Goal: Information Seeking & Learning: Find specific page/section

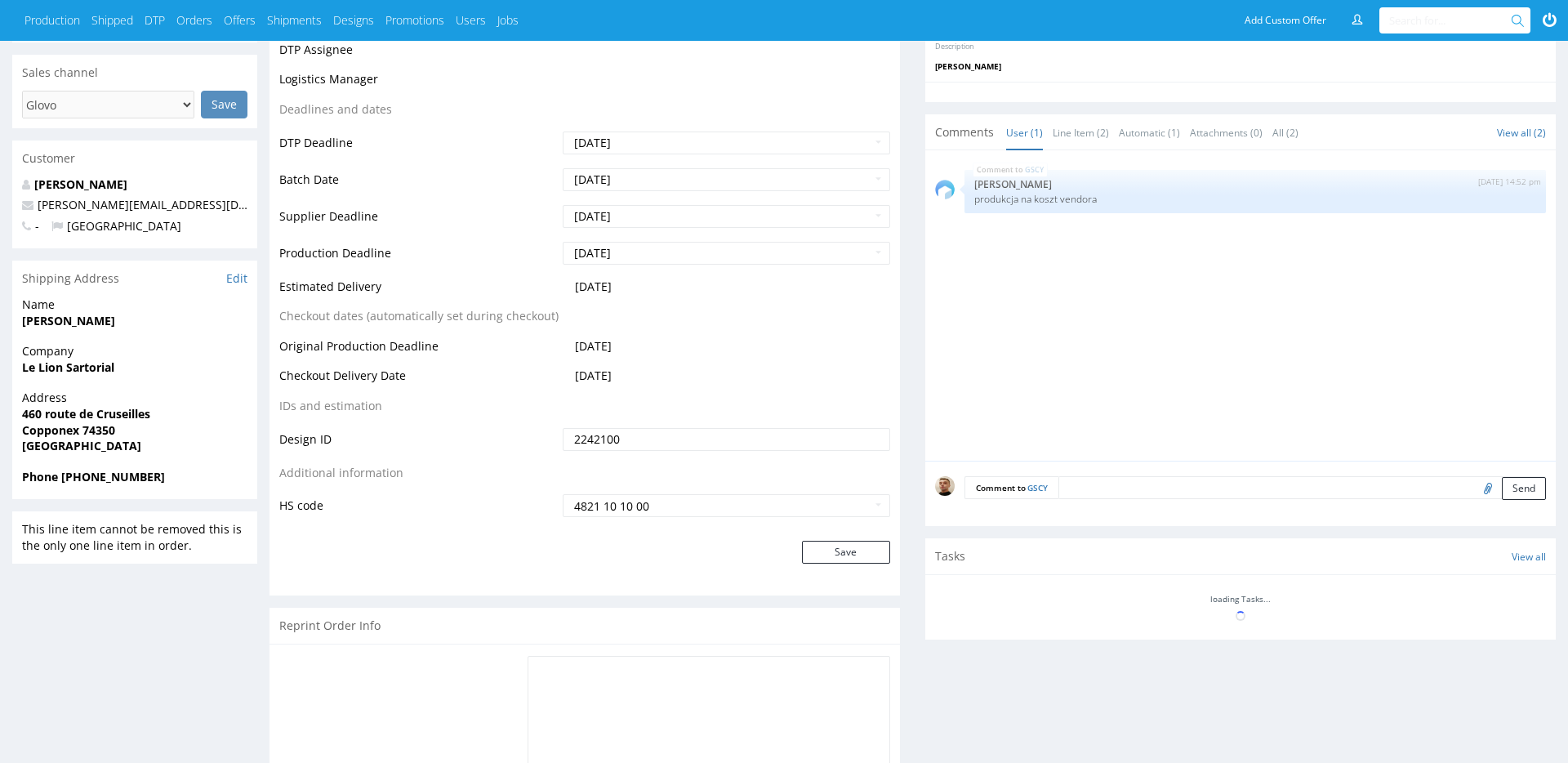
scroll to position [511, 0]
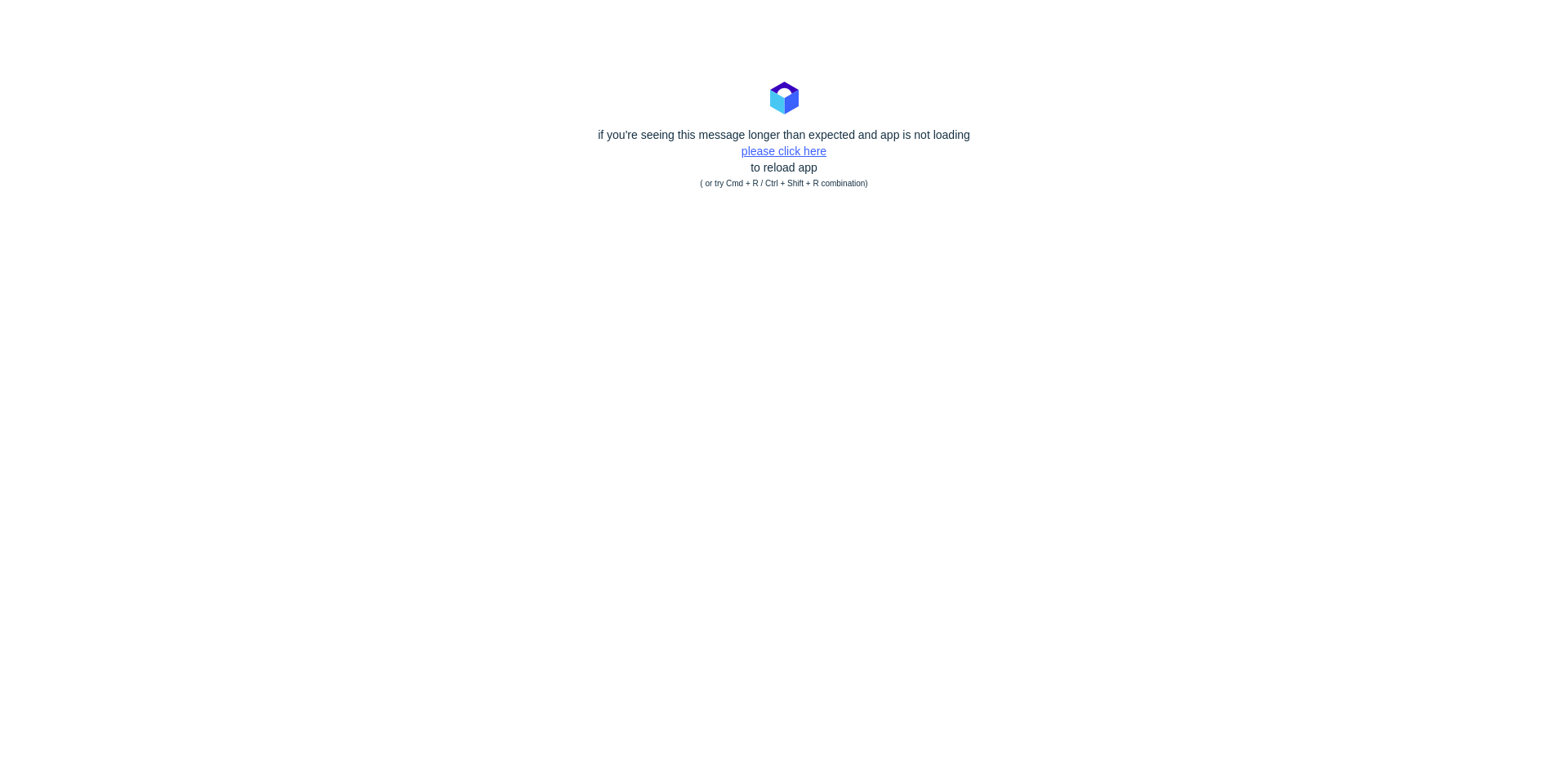
click at [804, 146] on link "please click here" at bounding box center [783, 151] width 85 height 13
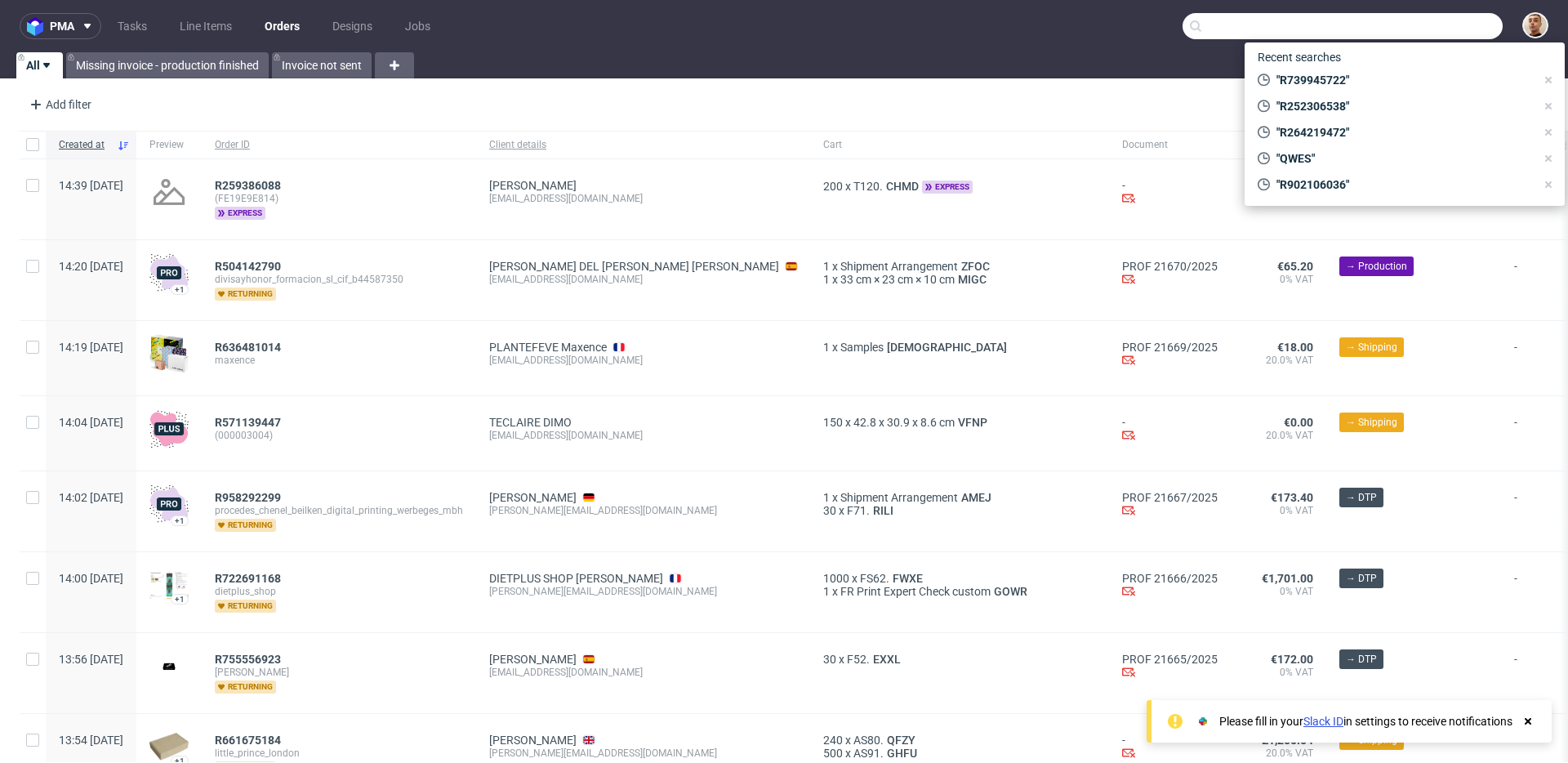
click at [1444, 35] on input "text" at bounding box center [1342, 25] width 320 height 26
paste input "R360463060"
type input "R360463060"
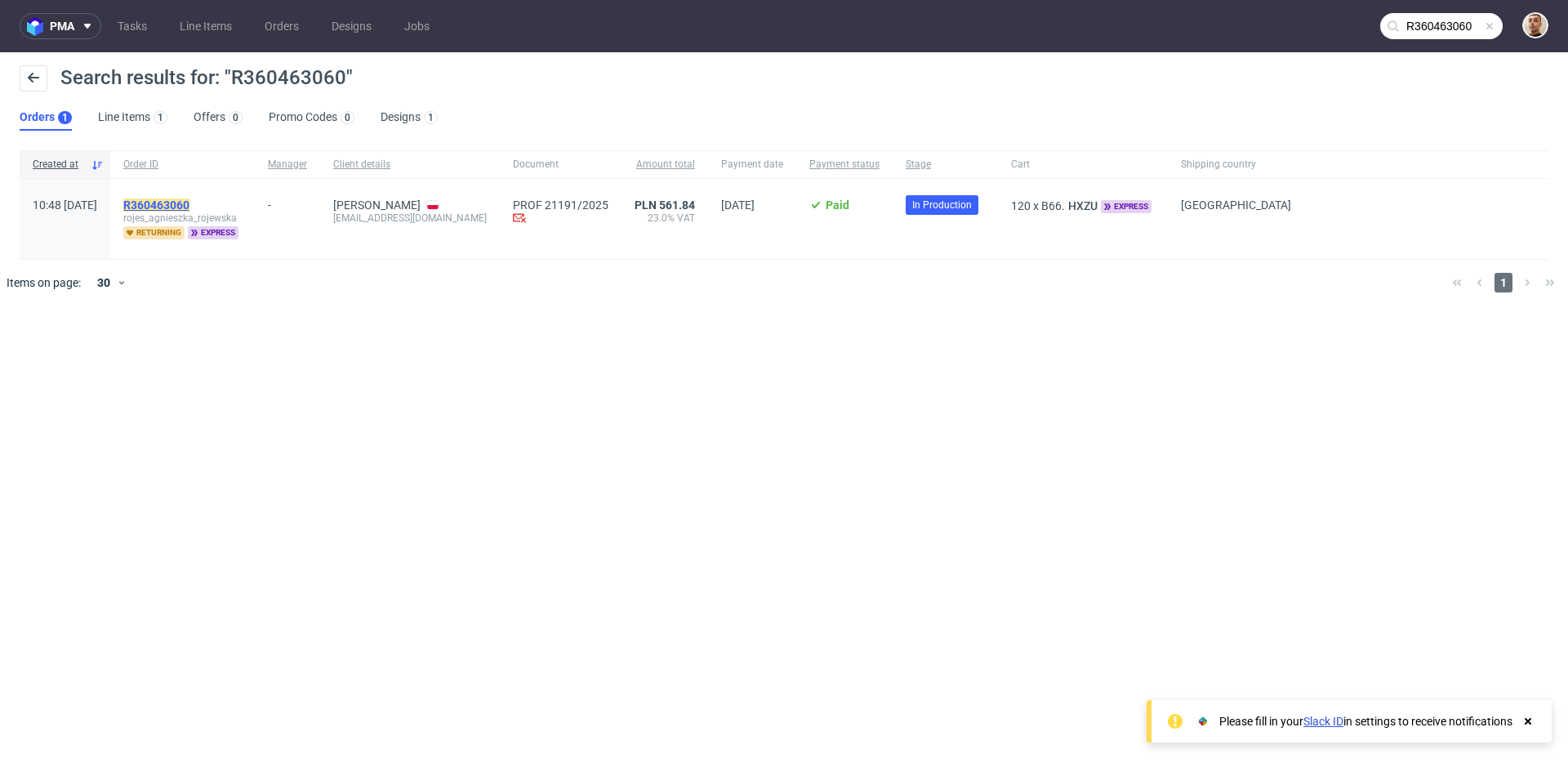
click at [189, 205] on mark "R360463060" at bounding box center [156, 205] width 66 height 13
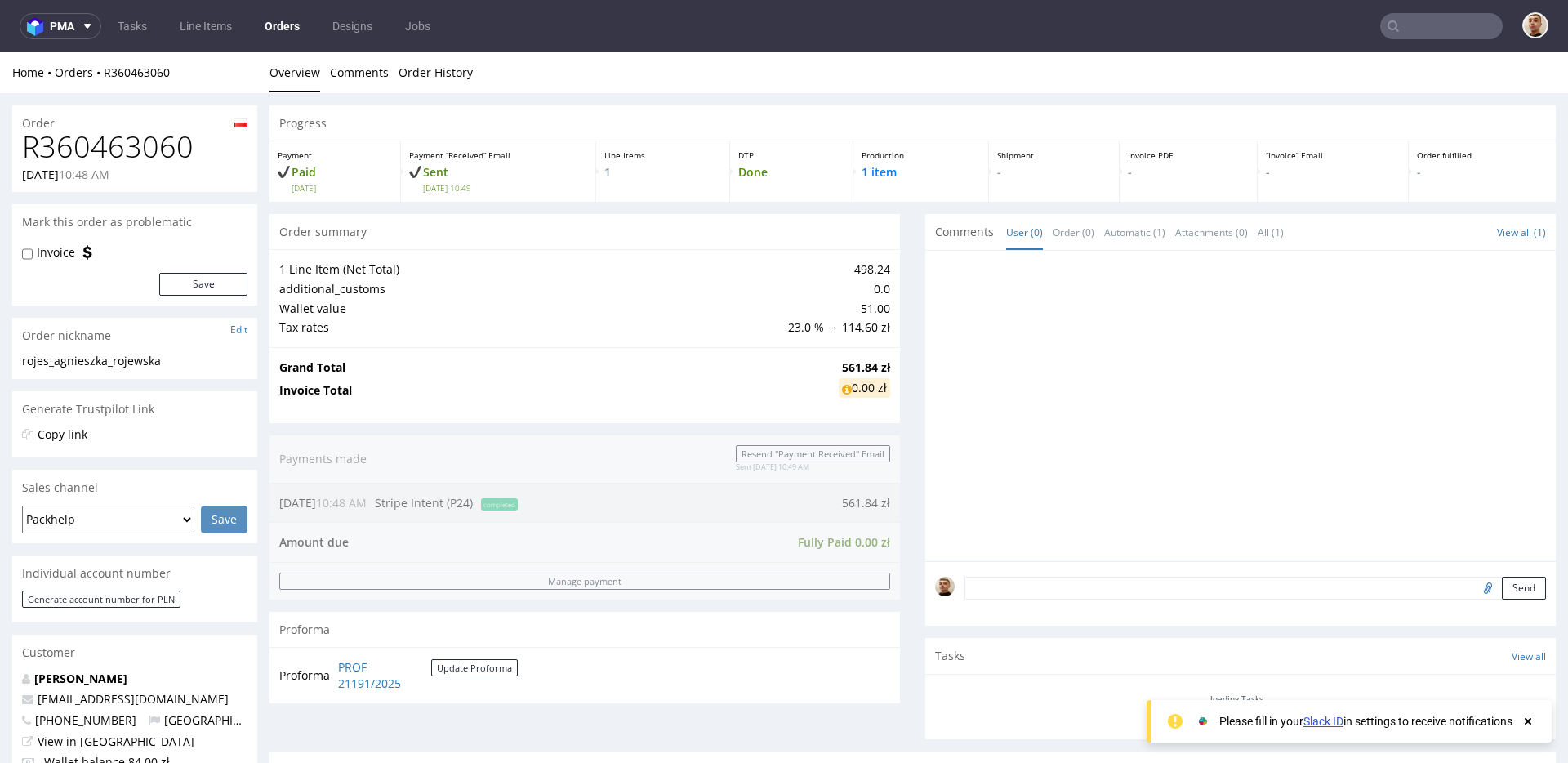
scroll to position [667, 0]
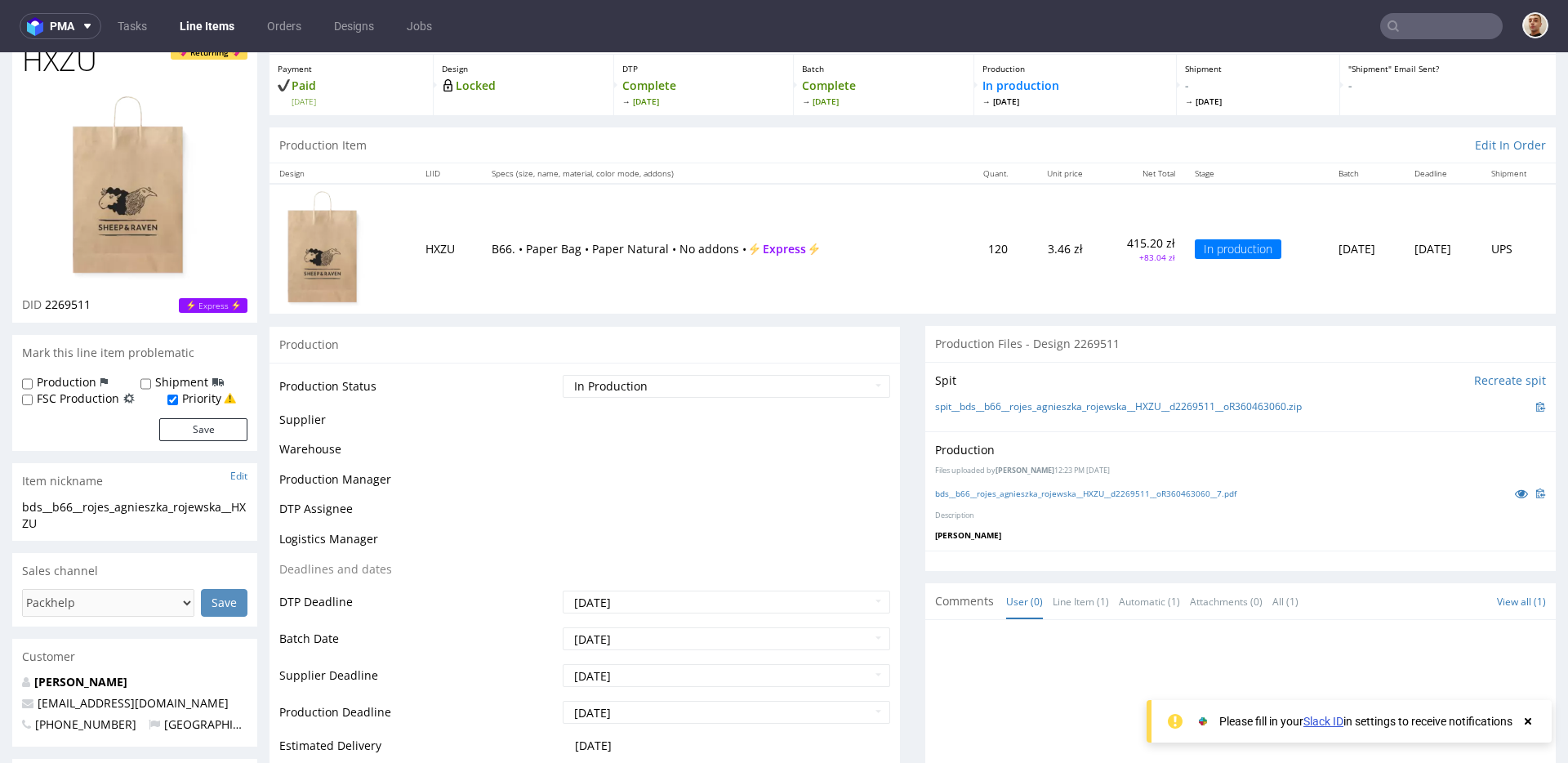
scroll to position [83, 0]
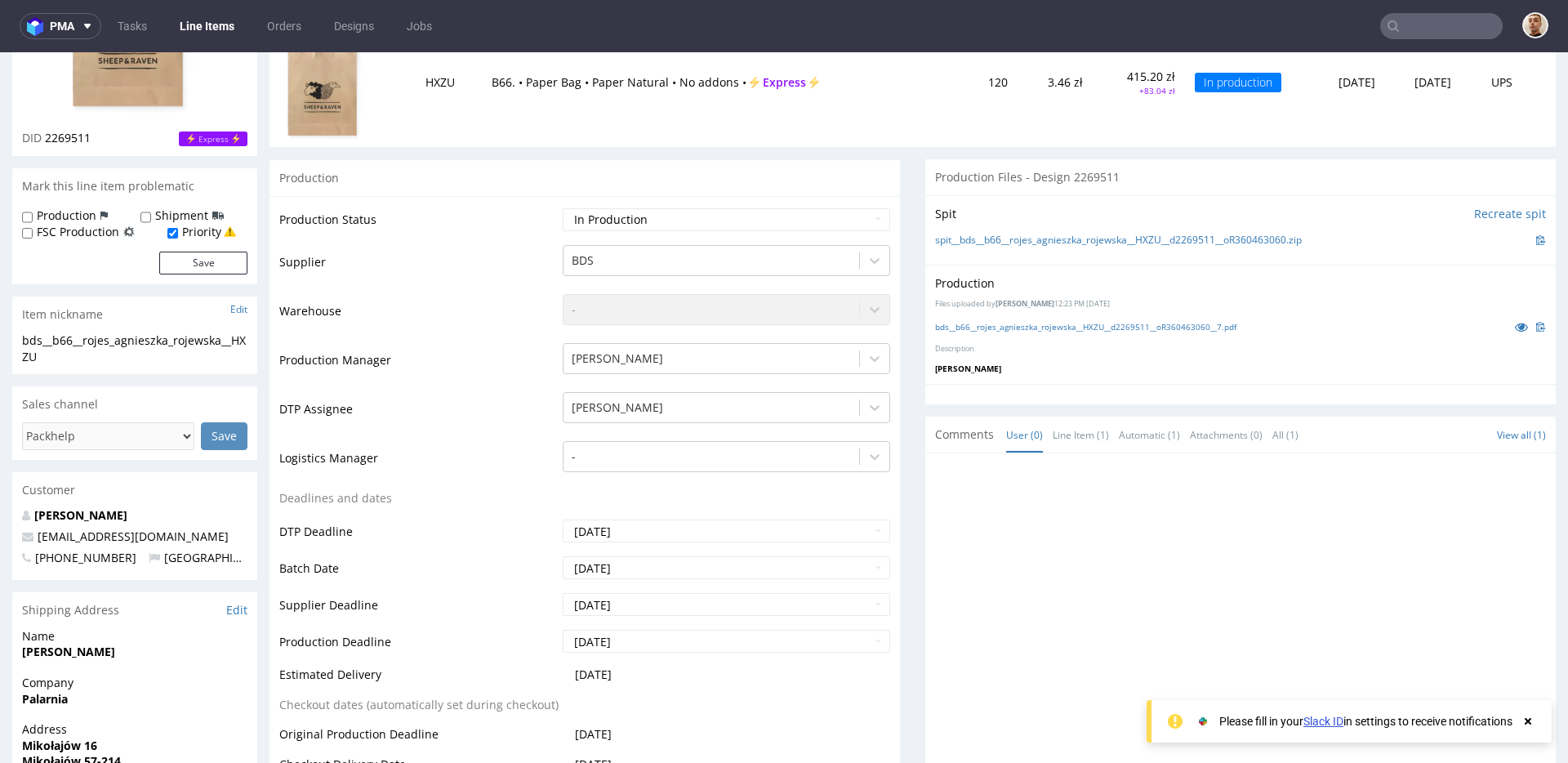
scroll to position [0, 0]
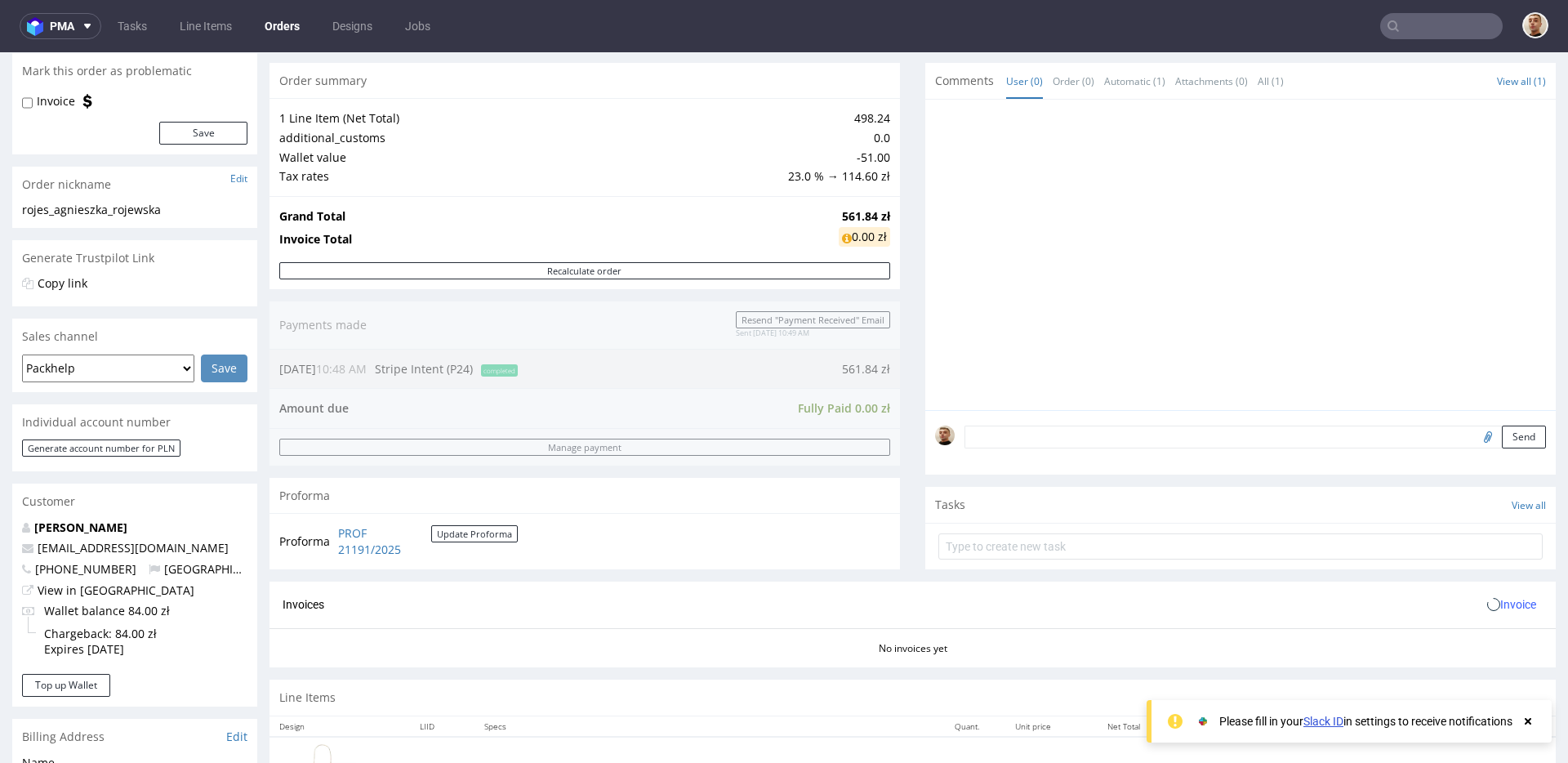
scroll to position [318, 0]
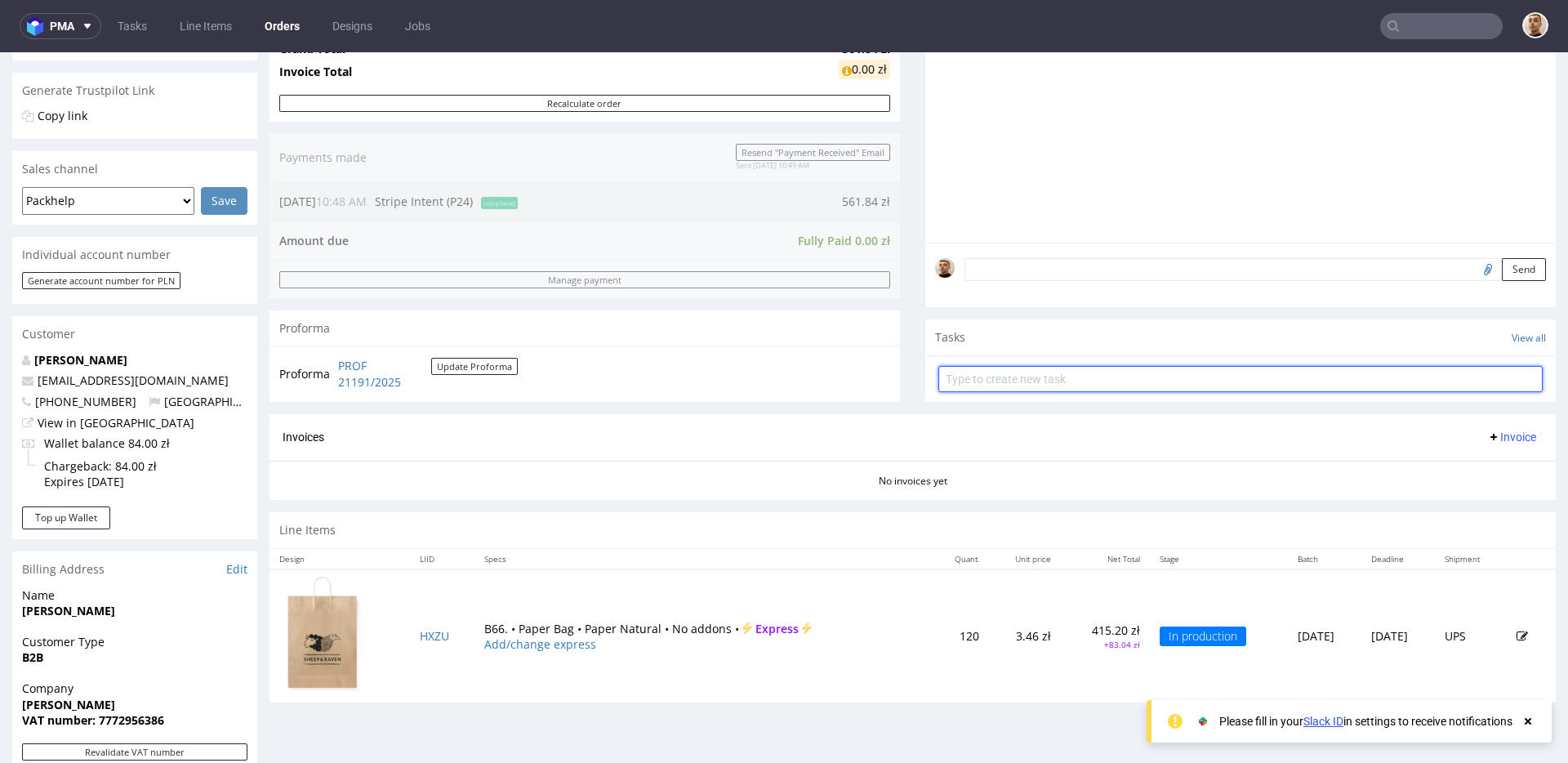
click at [1006, 388] on input "text" at bounding box center [1241, 378] width 605 height 26
type input "refund"
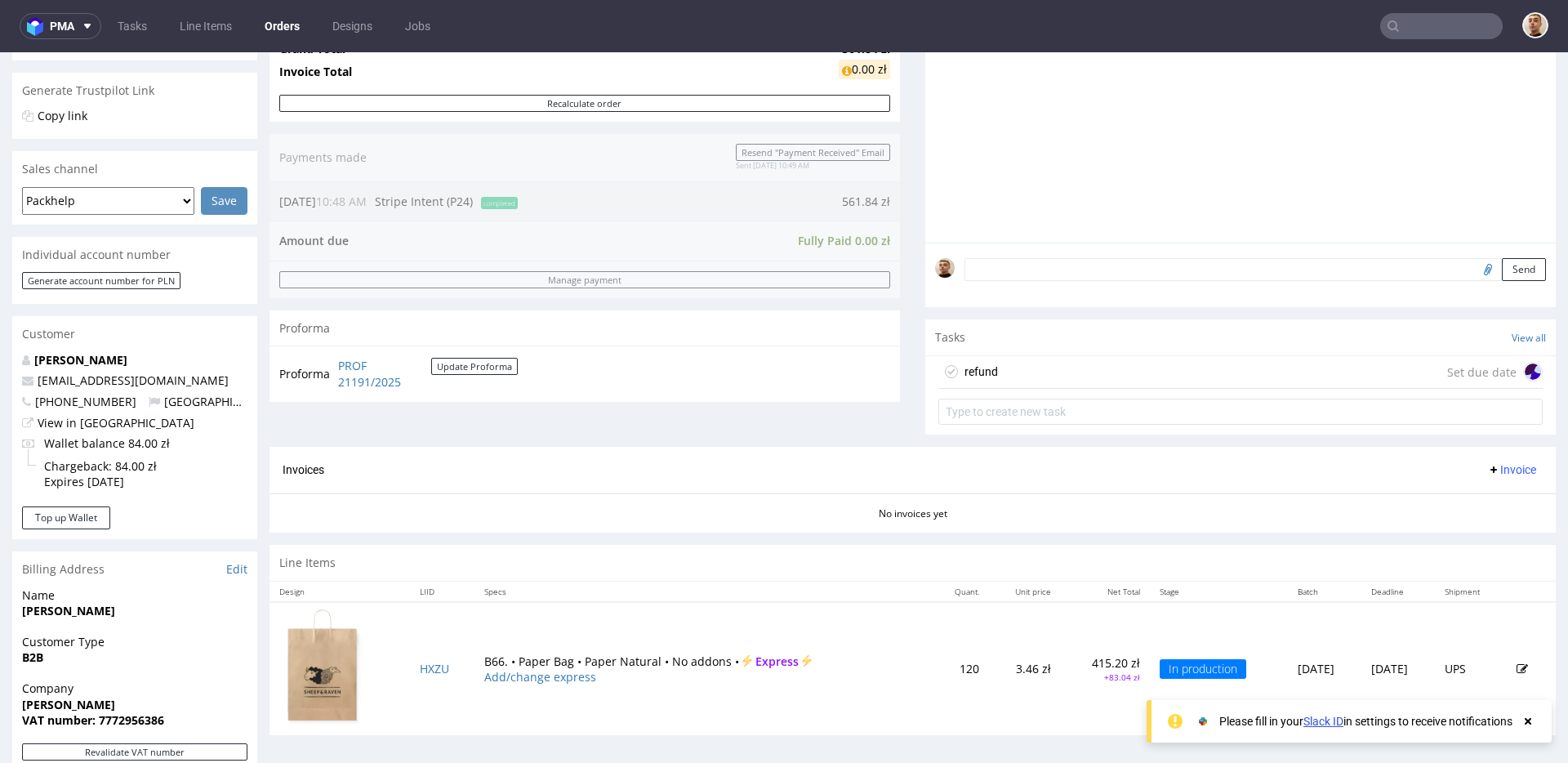
click at [1021, 375] on div "refund Set due date" at bounding box center [1241, 373] width 605 height 33
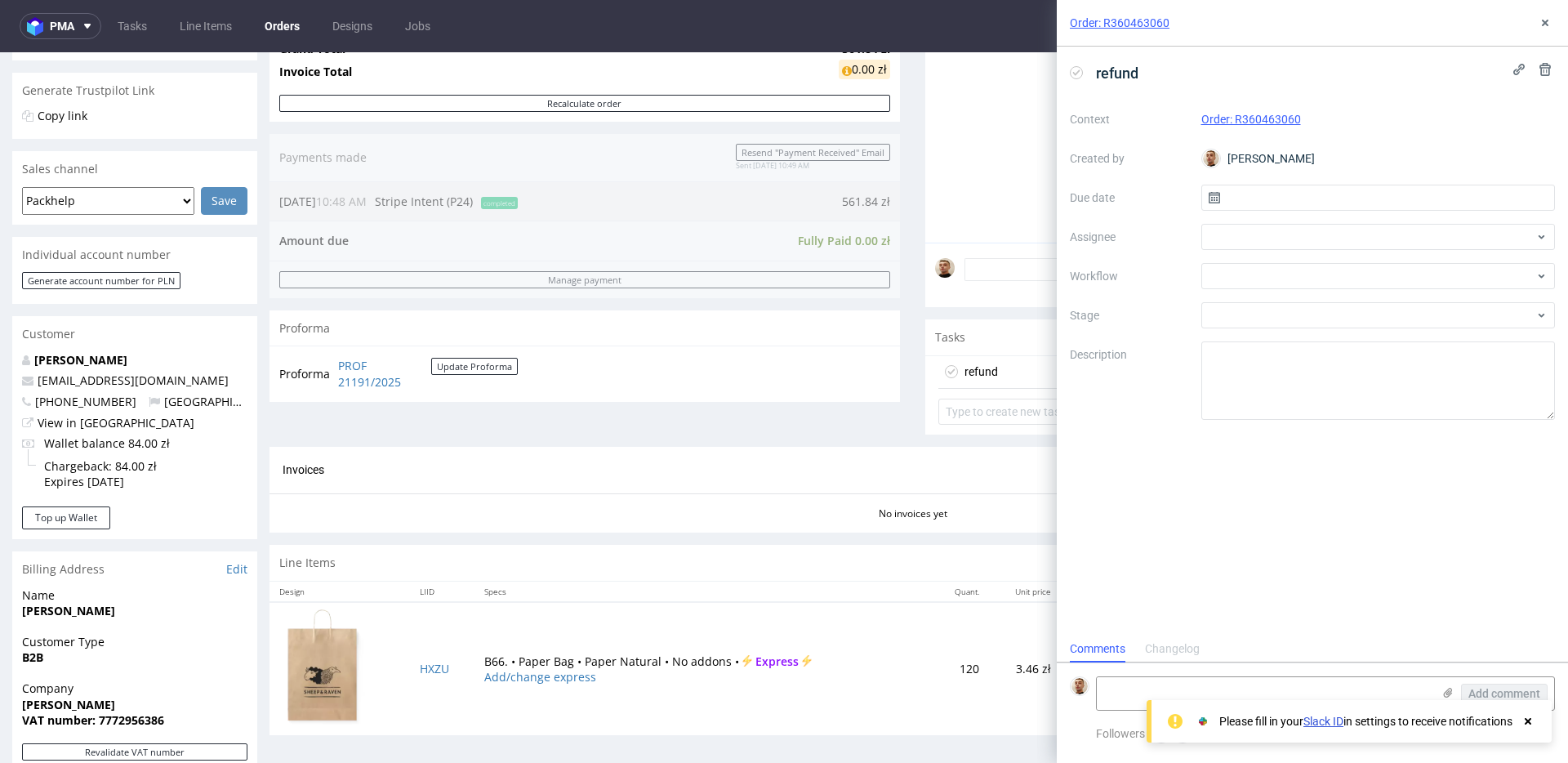
scroll to position [13, 0]
click at [1308, 195] on input "text" at bounding box center [1379, 197] width 355 height 26
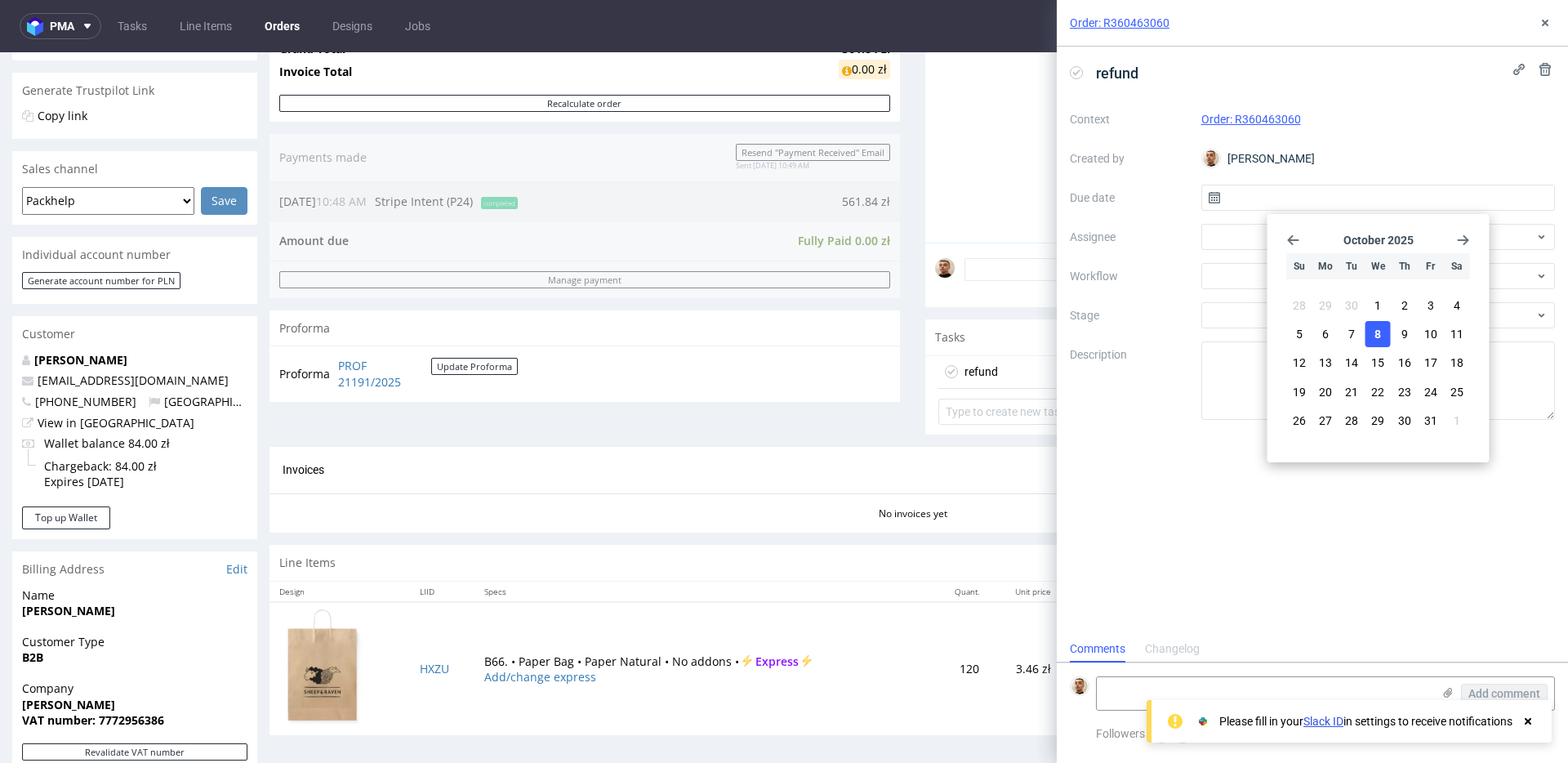
click at [1378, 340] on span "8" at bounding box center [1377, 334] width 6 height 16
type input "[DATE]"
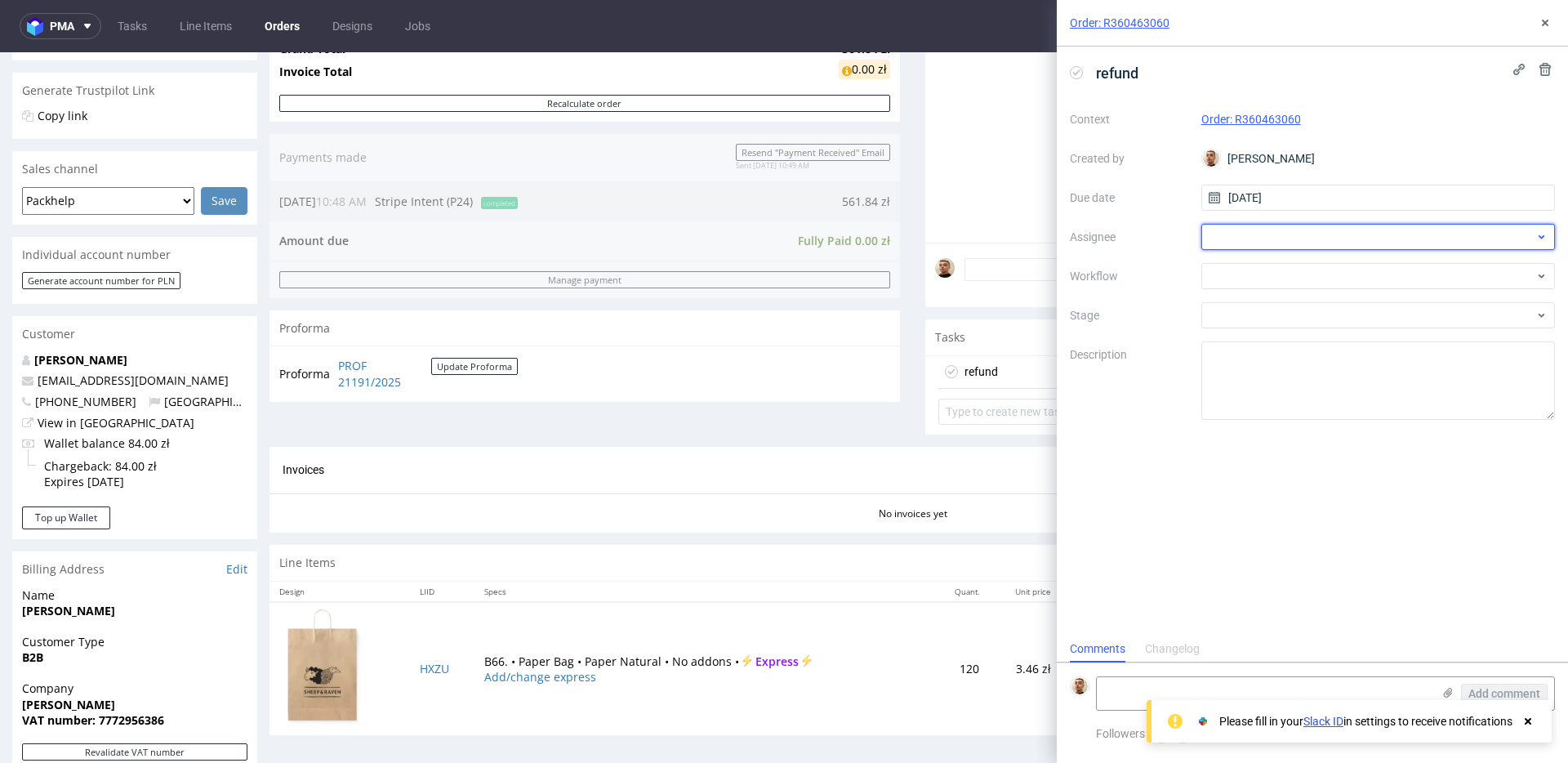
click at [1310, 246] on div at bounding box center [1379, 236] width 355 height 26
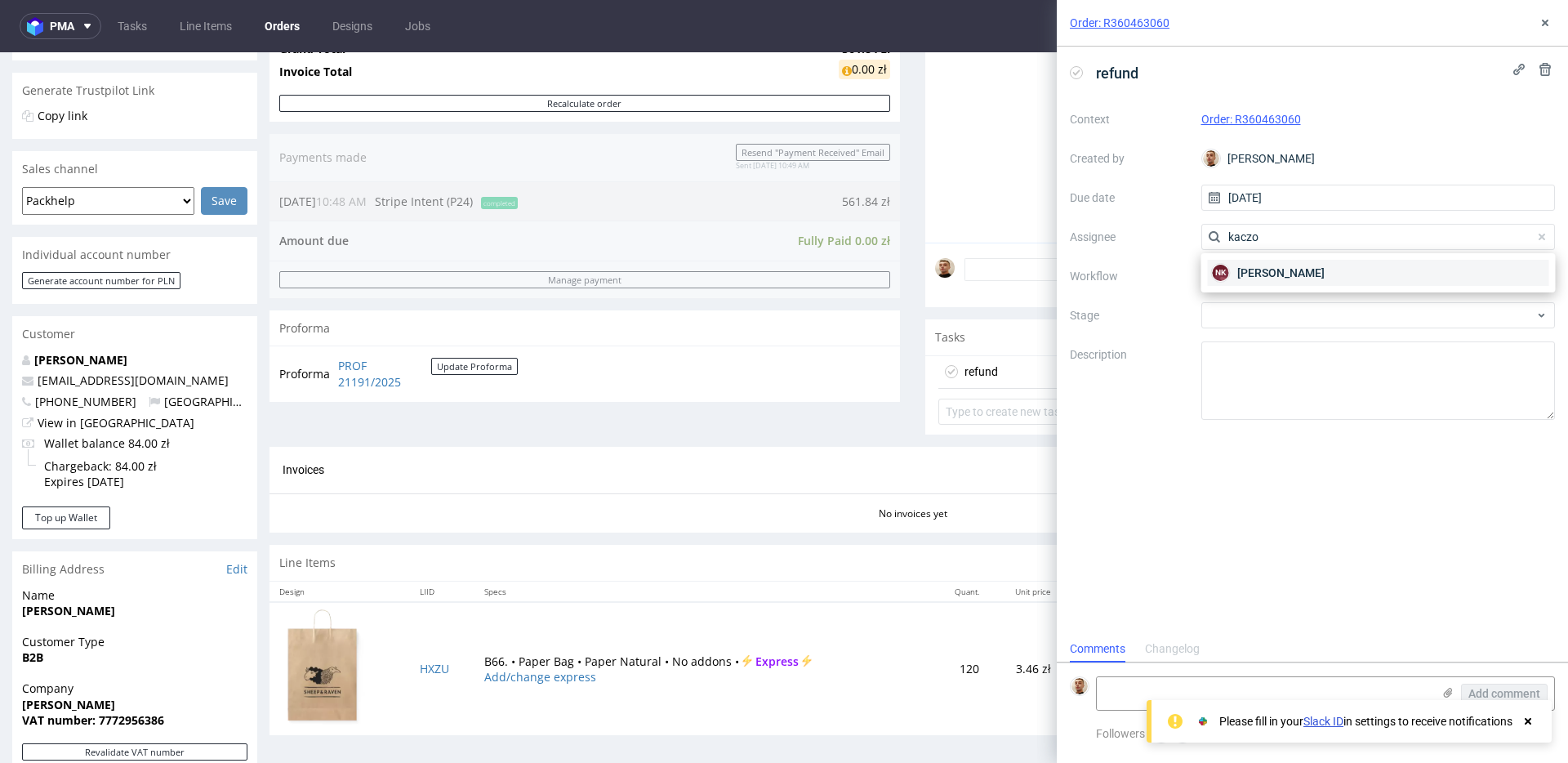
type input "kaczo"
click at [1292, 276] on span "Natalia Kaczorowska" at bounding box center [1282, 273] width 87 height 16
click at [1292, 276] on div at bounding box center [1379, 276] width 355 height 26
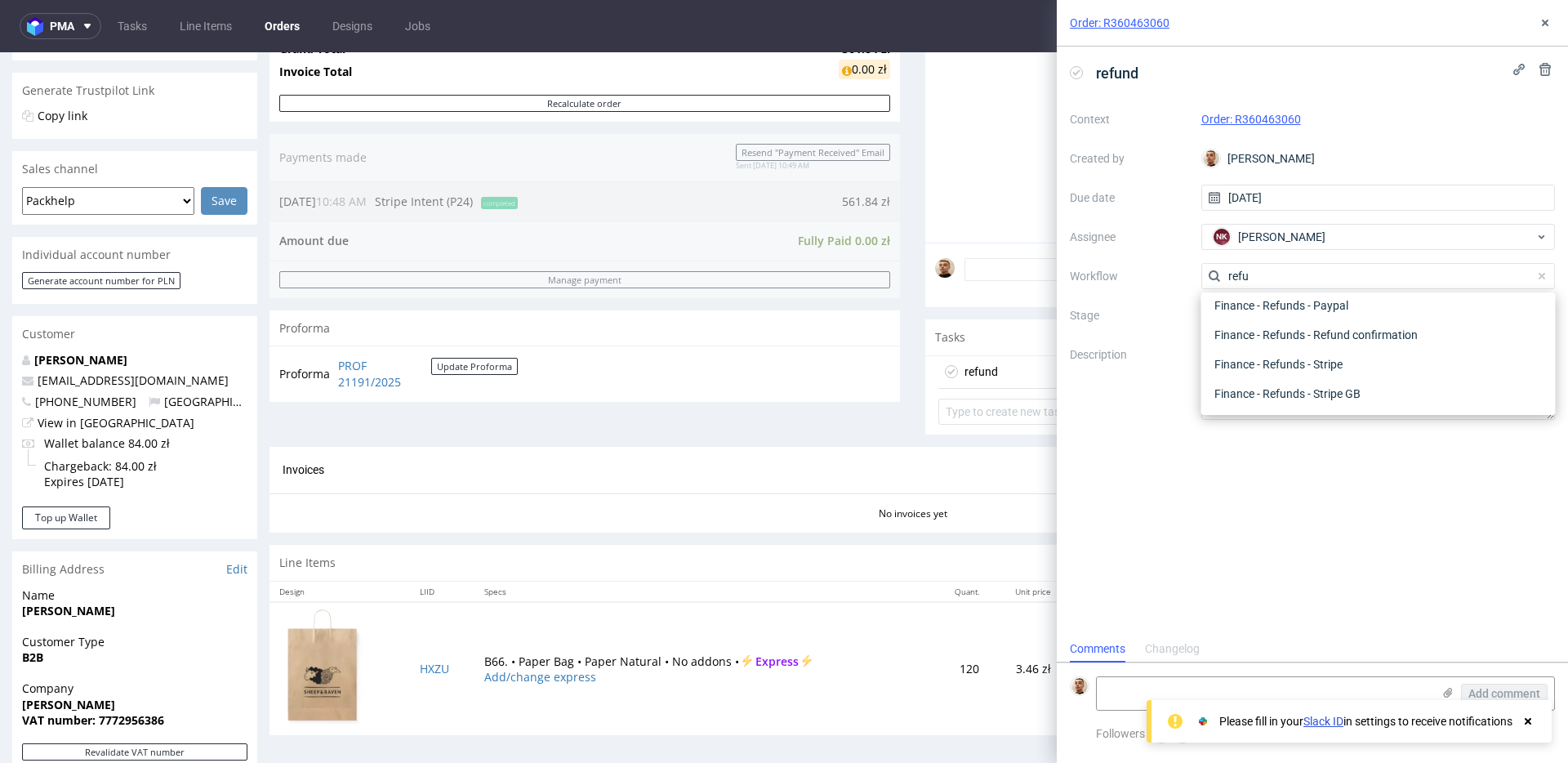
scroll to position [88, 0]
type input "refund"
click at [1302, 354] on div "Finance - Refunds - Stripe" at bounding box center [1378, 364] width 341 height 29
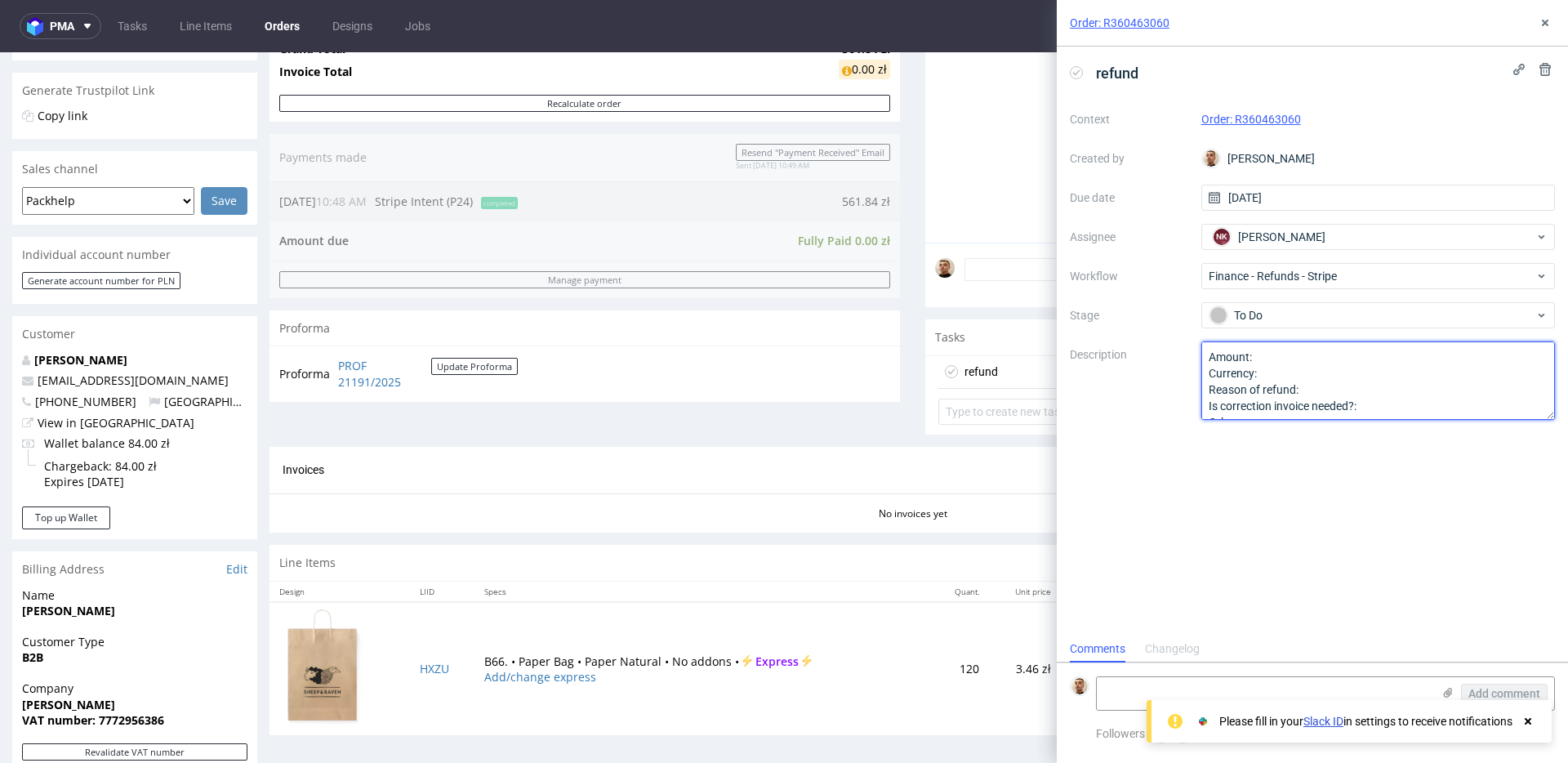
click at [1299, 358] on textarea "Amount: Currency: Reason of refund: Is correction invoice needed?: Other:" at bounding box center [1379, 380] width 355 height 78
click at [1319, 387] on textarea "Amount: Currency: Reason of refund: Is correction invoice needed?: Other:" at bounding box center [1379, 380] width 355 height 78
type textarea "Amount: SE Currency: Reason of refund: delayed production Is correction invoice…"
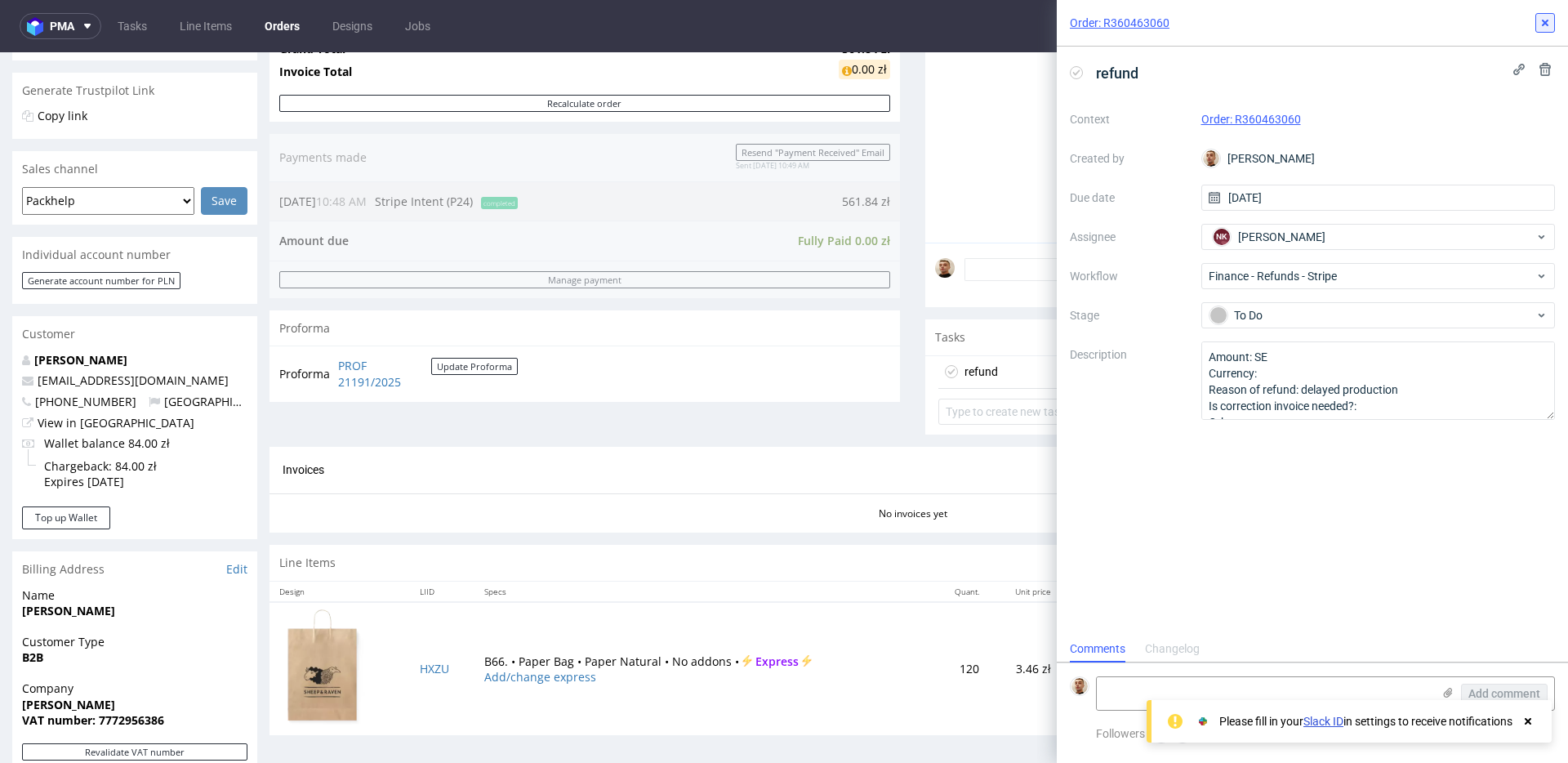
click at [1549, 25] on icon at bounding box center [1545, 23] width 13 height 13
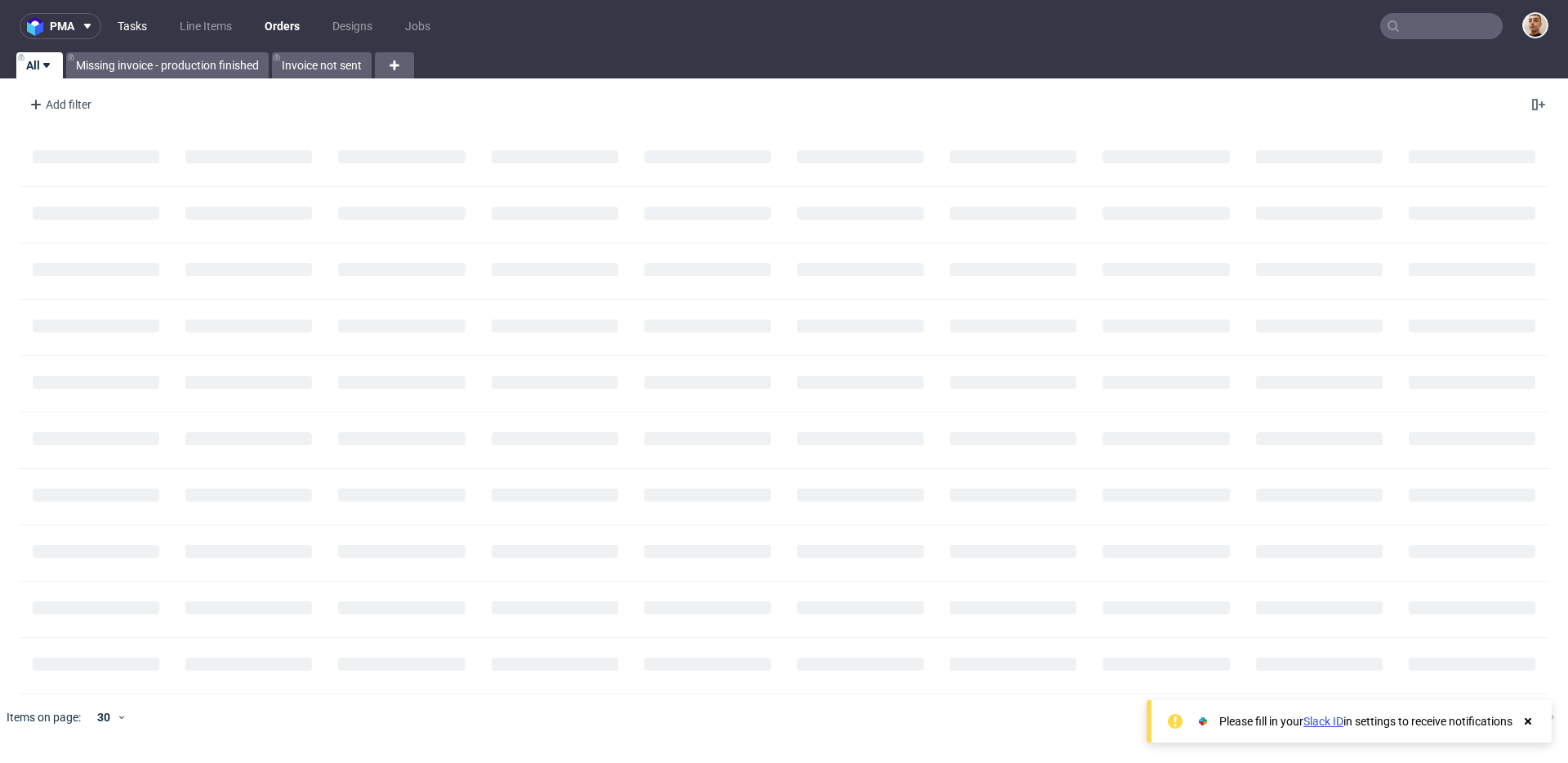
click at [141, 20] on link "Tasks" at bounding box center [133, 25] width 49 height 26
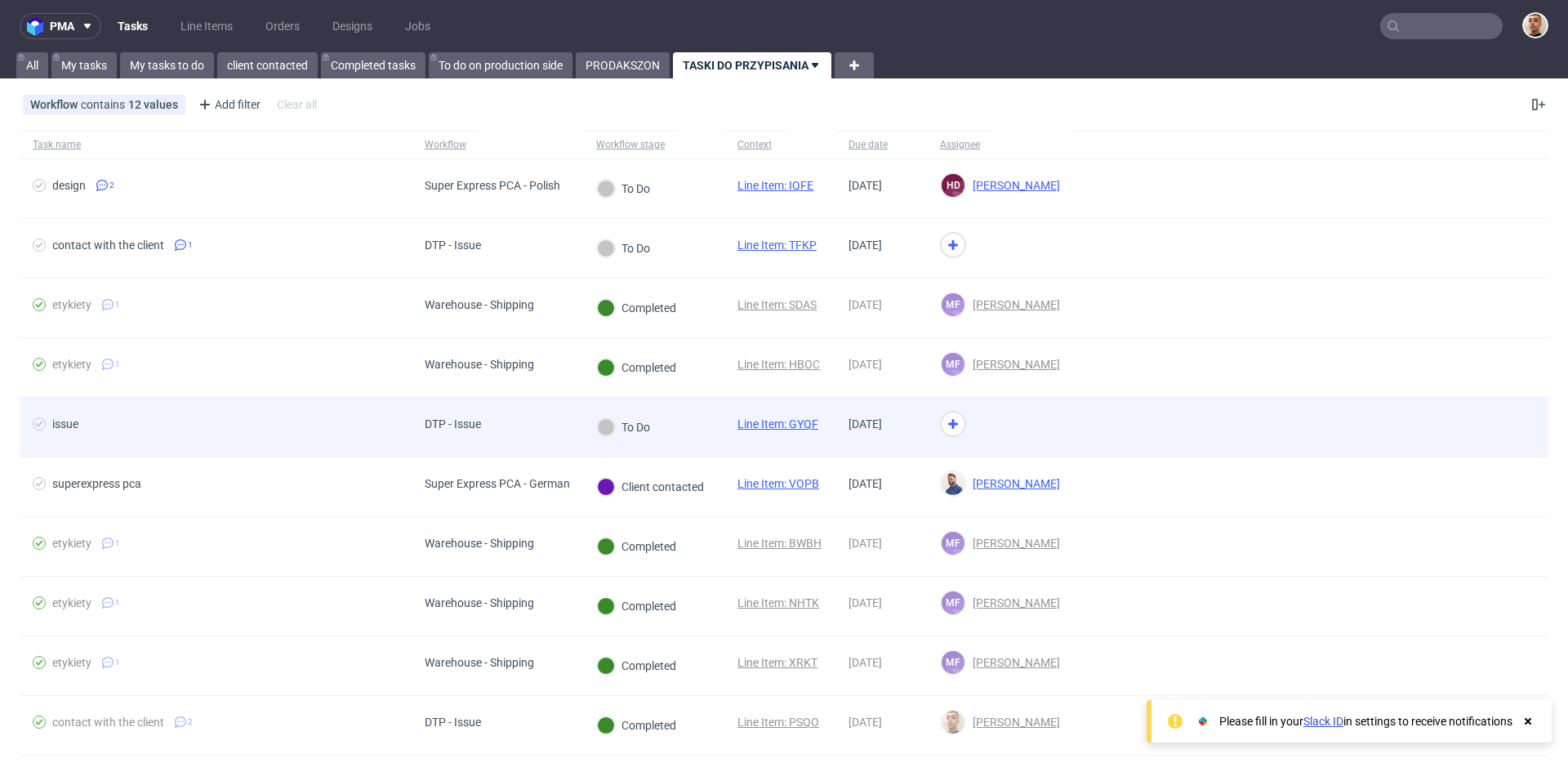
click at [646, 437] on div "To Do" at bounding box center [623, 427] width 81 height 59
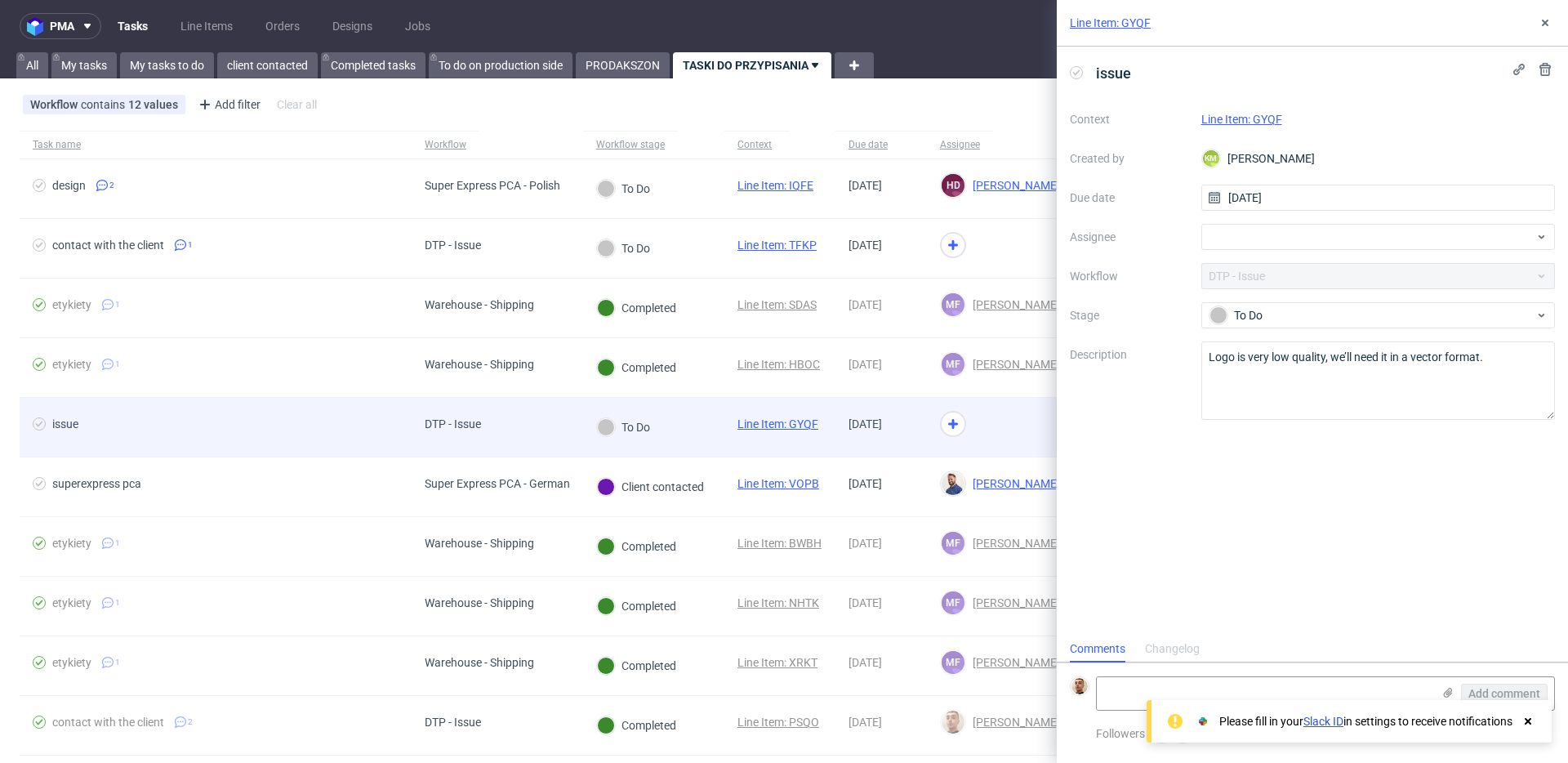
scroll to position [13, 0]
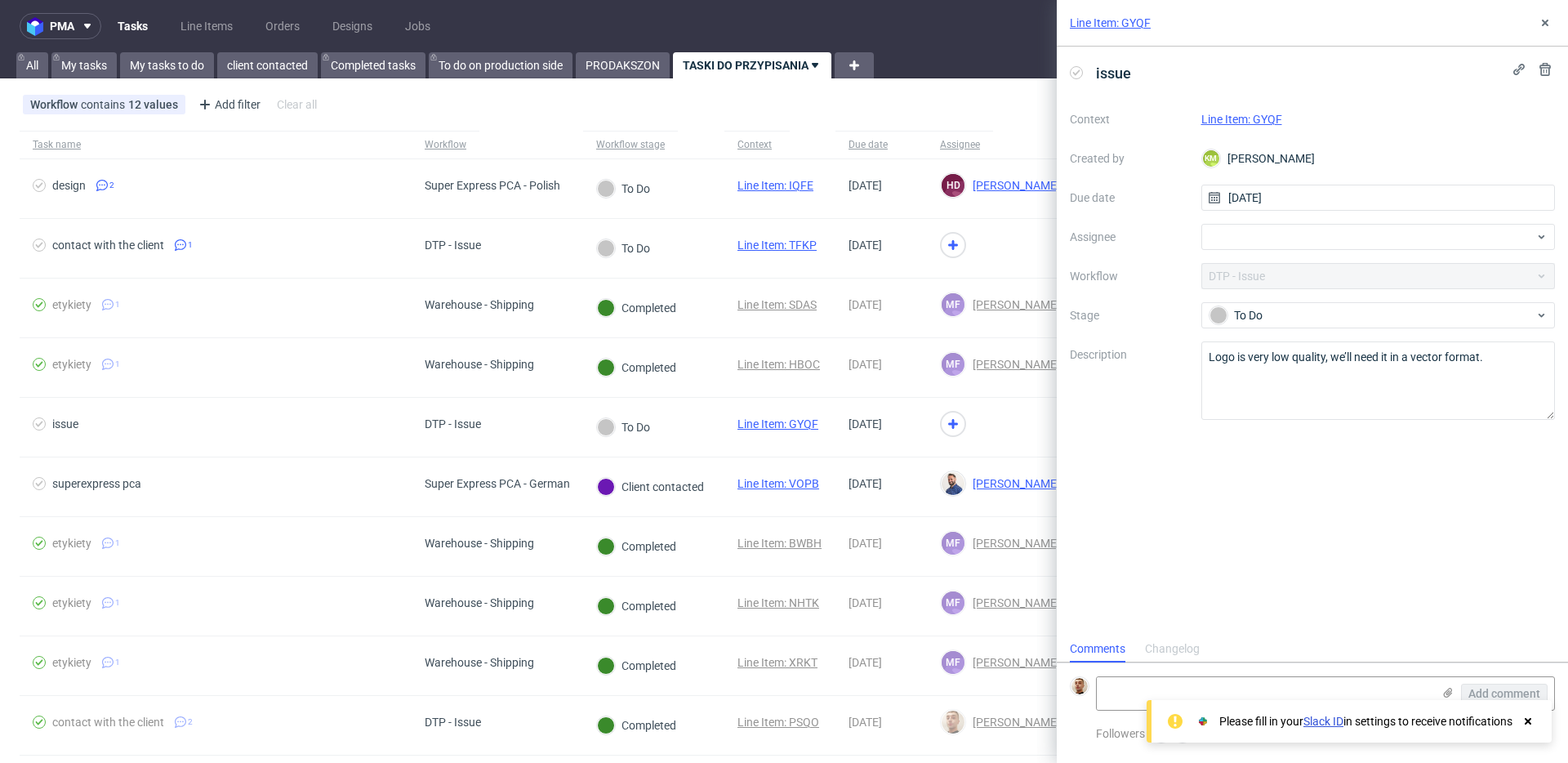
click at [1257, 120] on link "Line Item: GYQF" at bounding box center [1241, 119] width 81 height 13
click at [1264, 241] on div at bounding box center [1379, 236] width 355 height 26
type input "matt"
click at [1251, 275] on span "Matteo Corsico" at bounding box center [1282, 273] width 87 height 16
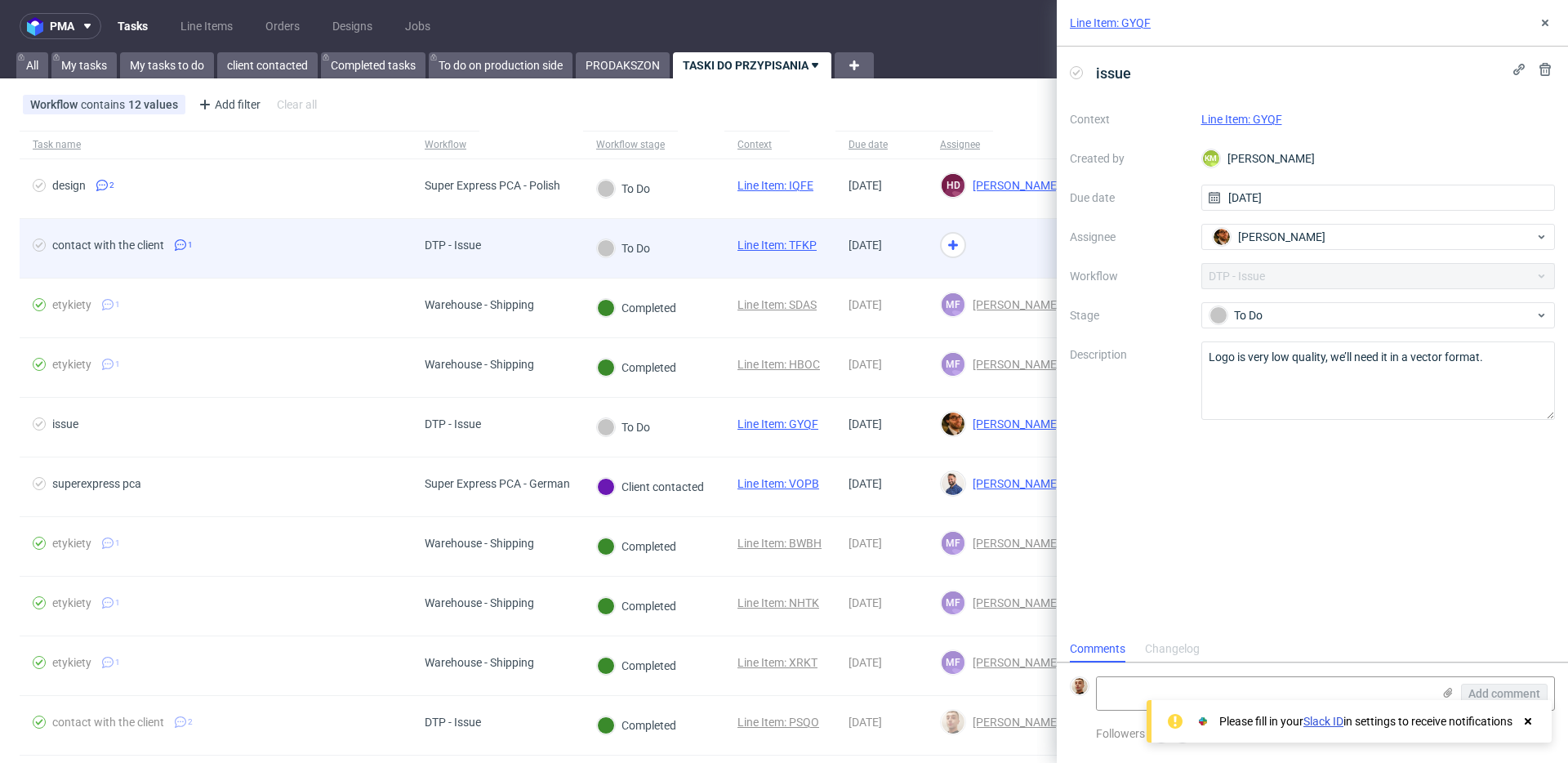
click at [1013, 250] on div at bounding box center [1000, 249] width 146 height 60
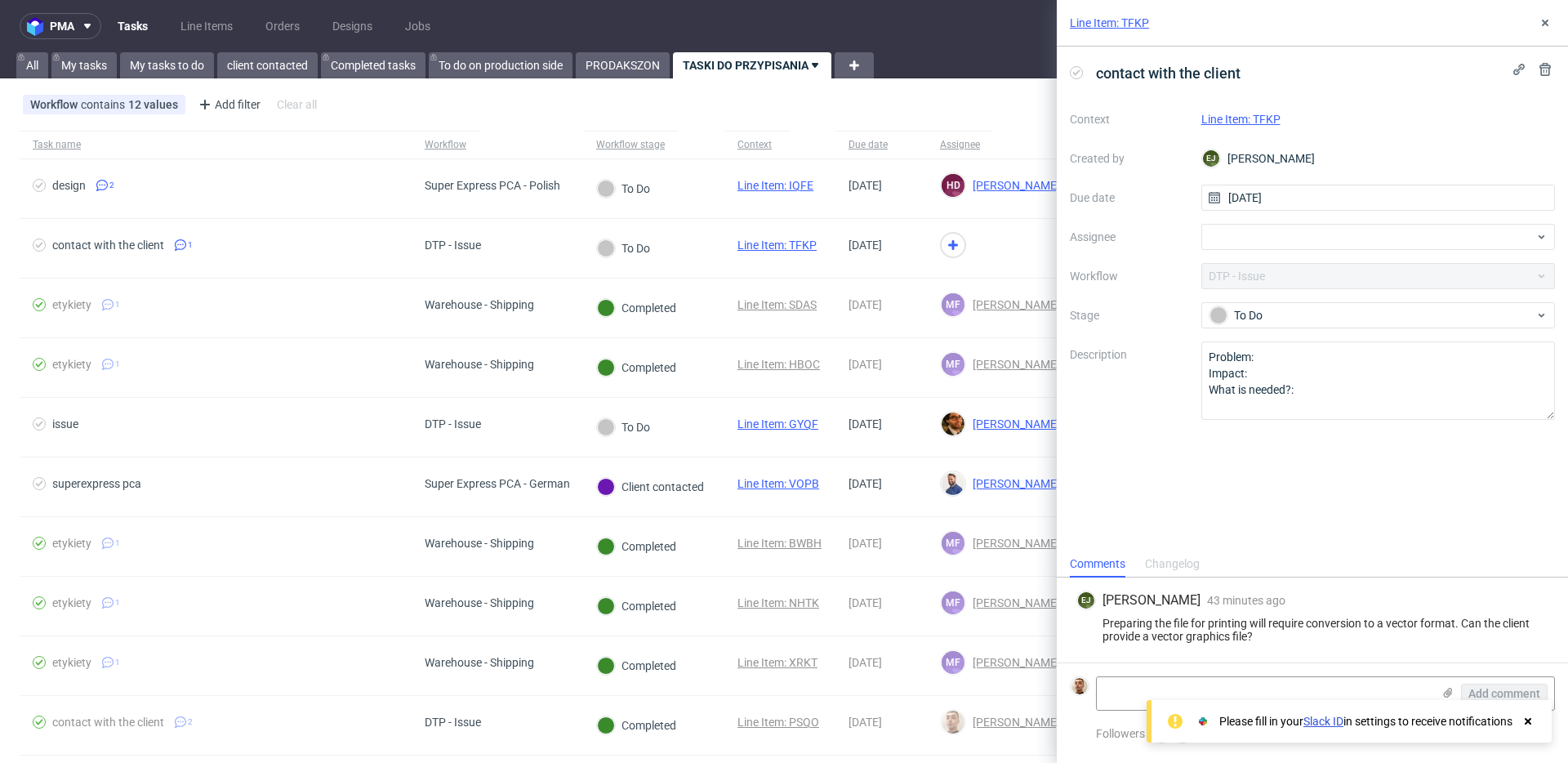
click at [1217, 120] on link "Line Item: TFKP" at bounding box center [1241, 119] width 79 height 13
click at [1238, 232] on div at bounding box center [1379, 236] width 355 height 26
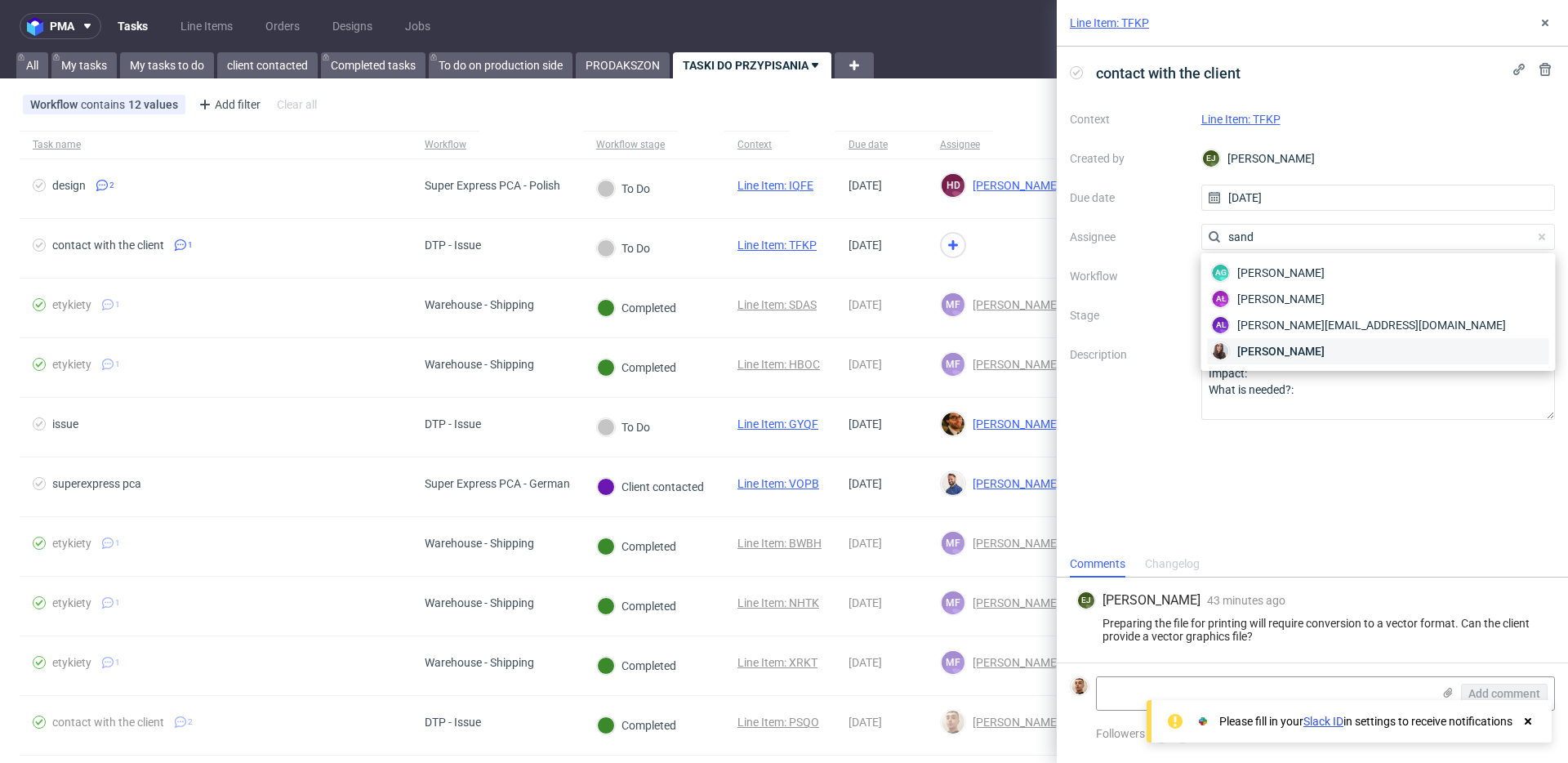
type input "sand"
click at [1245, 352] on span "Sandra Beśka" at bounding box center [1282, 351] width 87 height 16
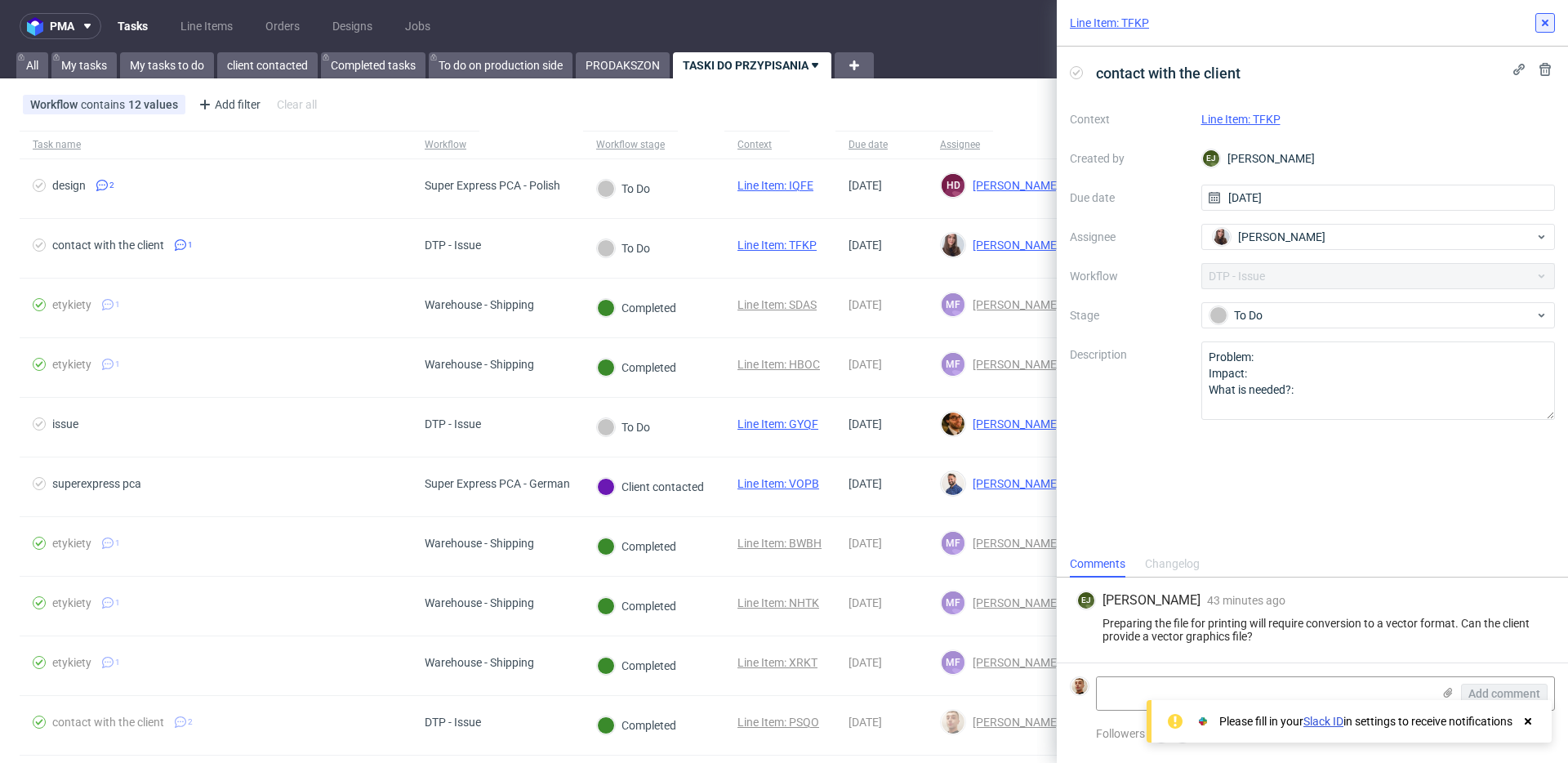
click at [1554, 24] on button at bounding box center [1545, 23] width 20 height 20
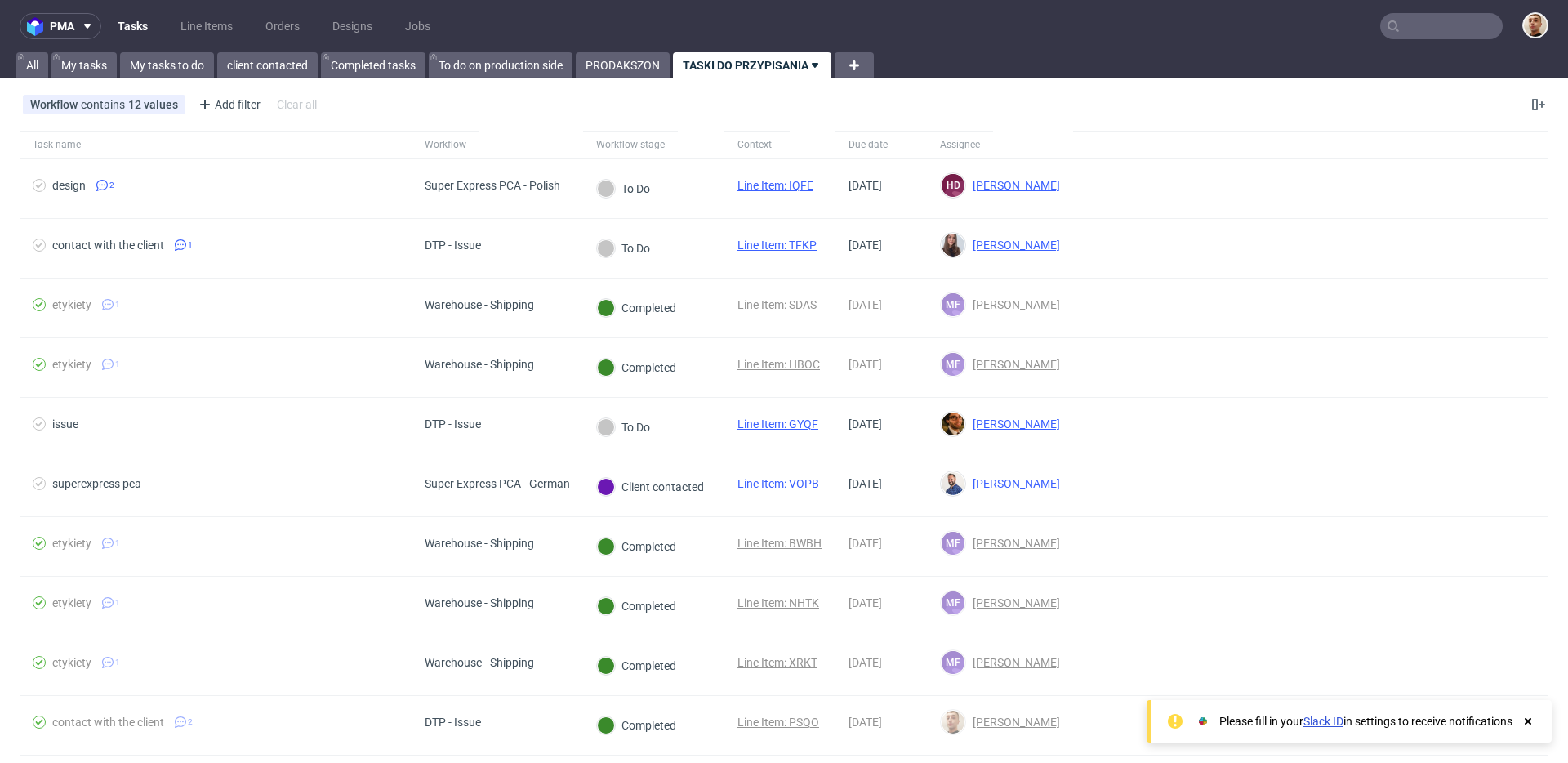
click at [179, 46] on nav "pma Tasks Line Items Orders Designs Jobs" at bounding box center [784, 25] width 1568 height 52
click at [179, 60] on link "My tasks to do" at bounding box center [166, 65] width 94 height 26
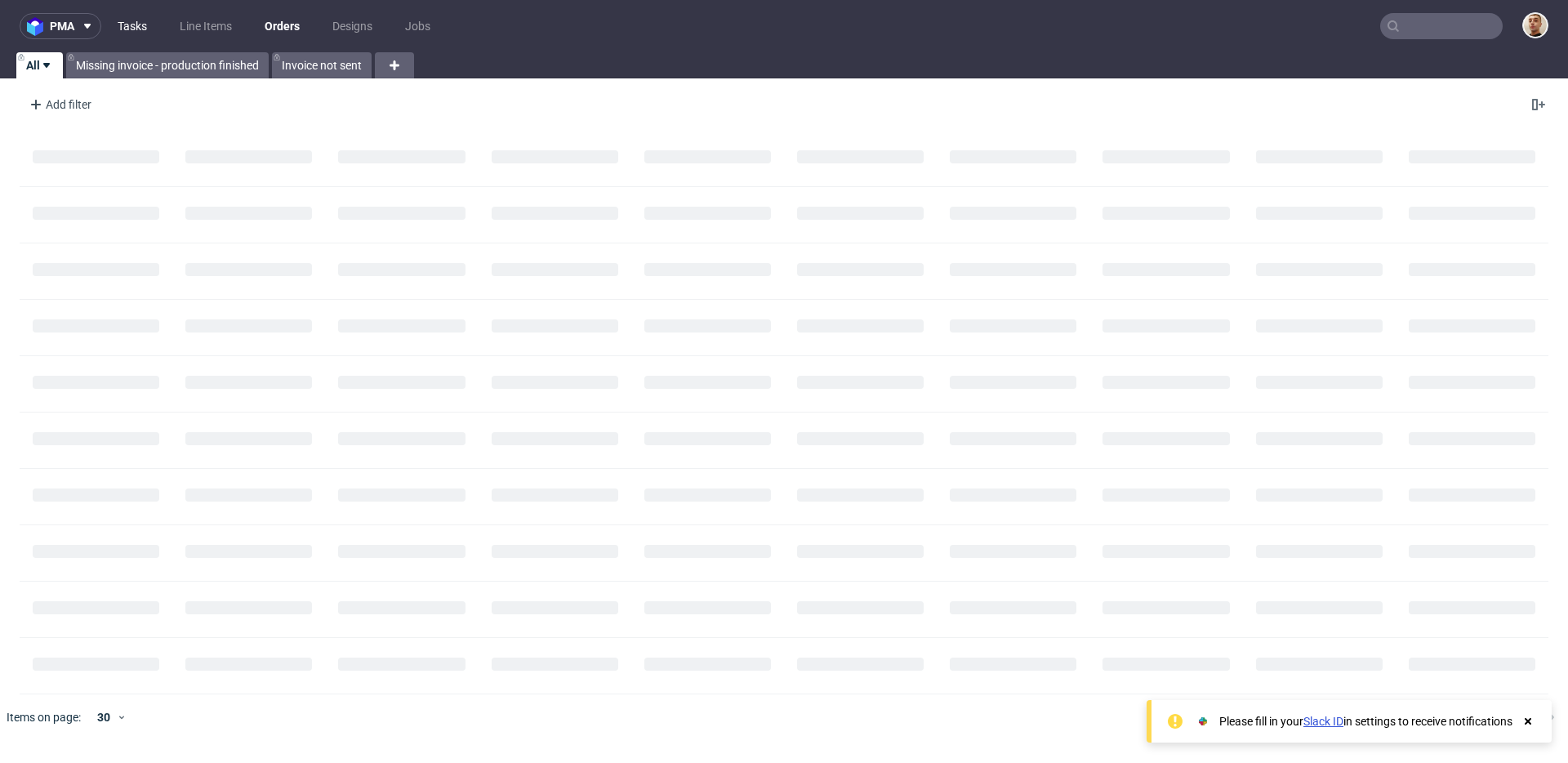
click at [144, 25] on link "Tasks" at bounding box center [133, 25] width 49 height 26
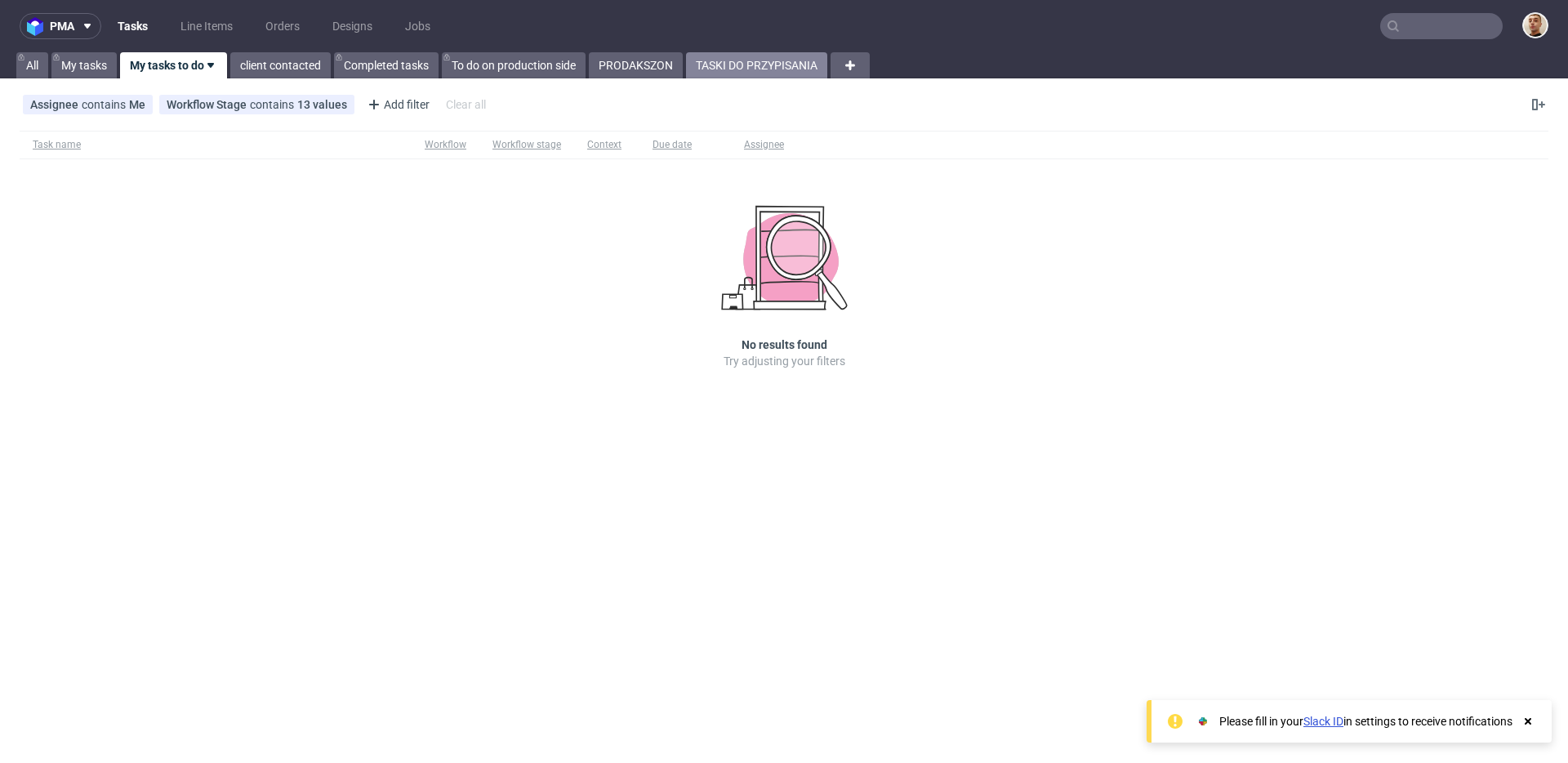
click at [721, 60] on link "TASKI DO PRZYPISANIA" at bounding box center [756, 65] width 141 height 26
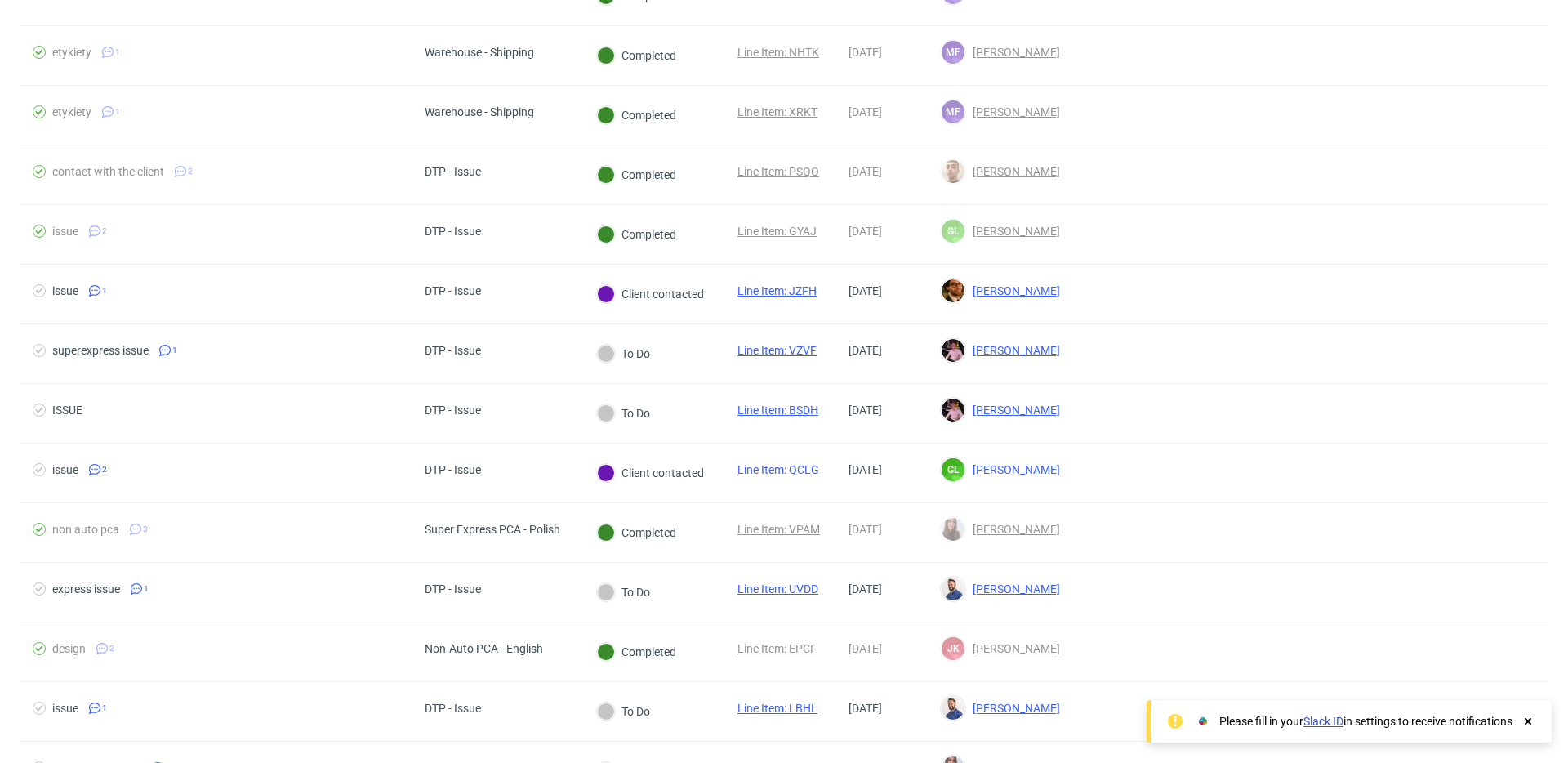
scroll to position [565, 0]
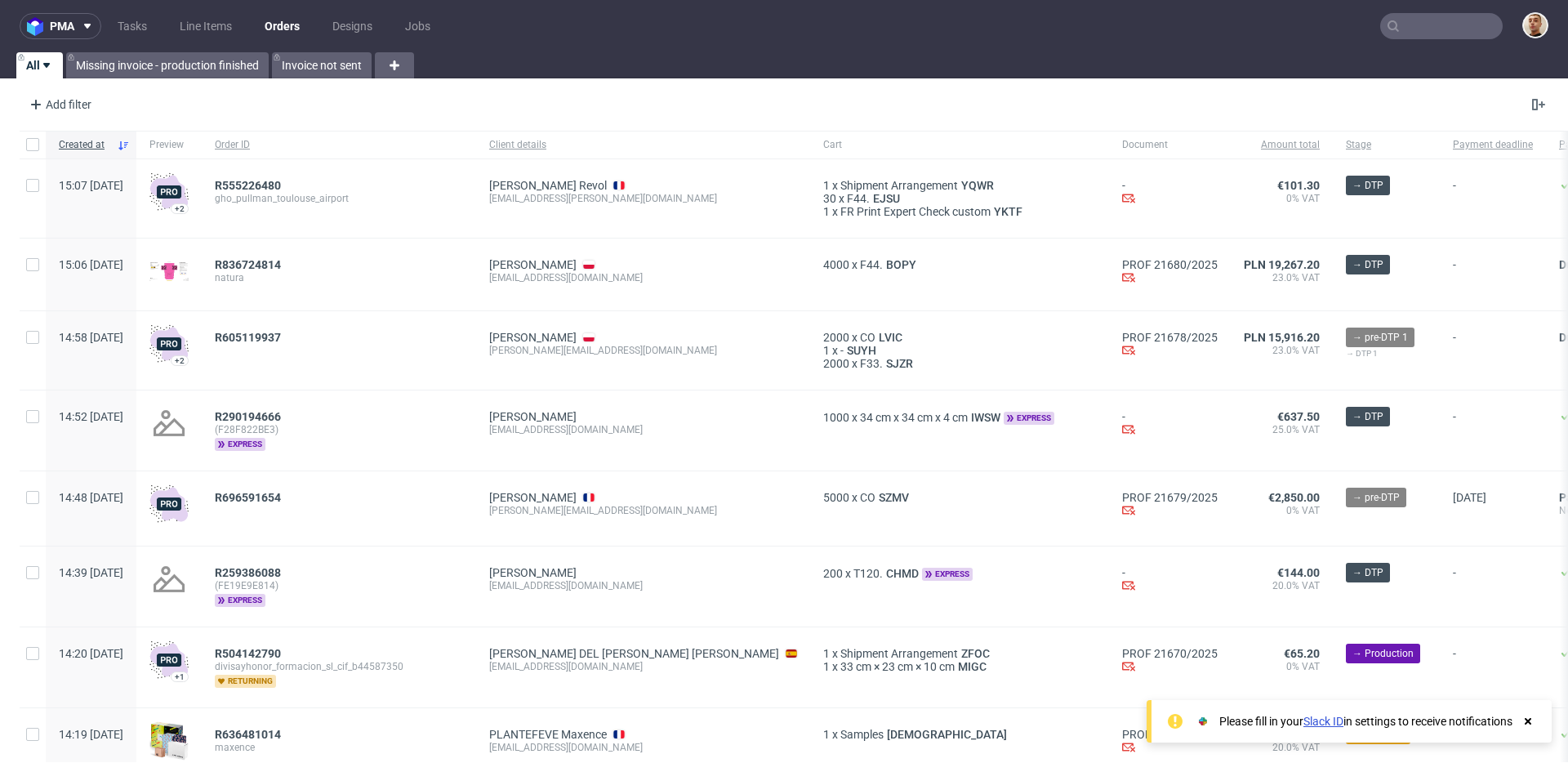
click at [1436, 35] on input "text" at bounding box center [1442, 25] width 123 height 26
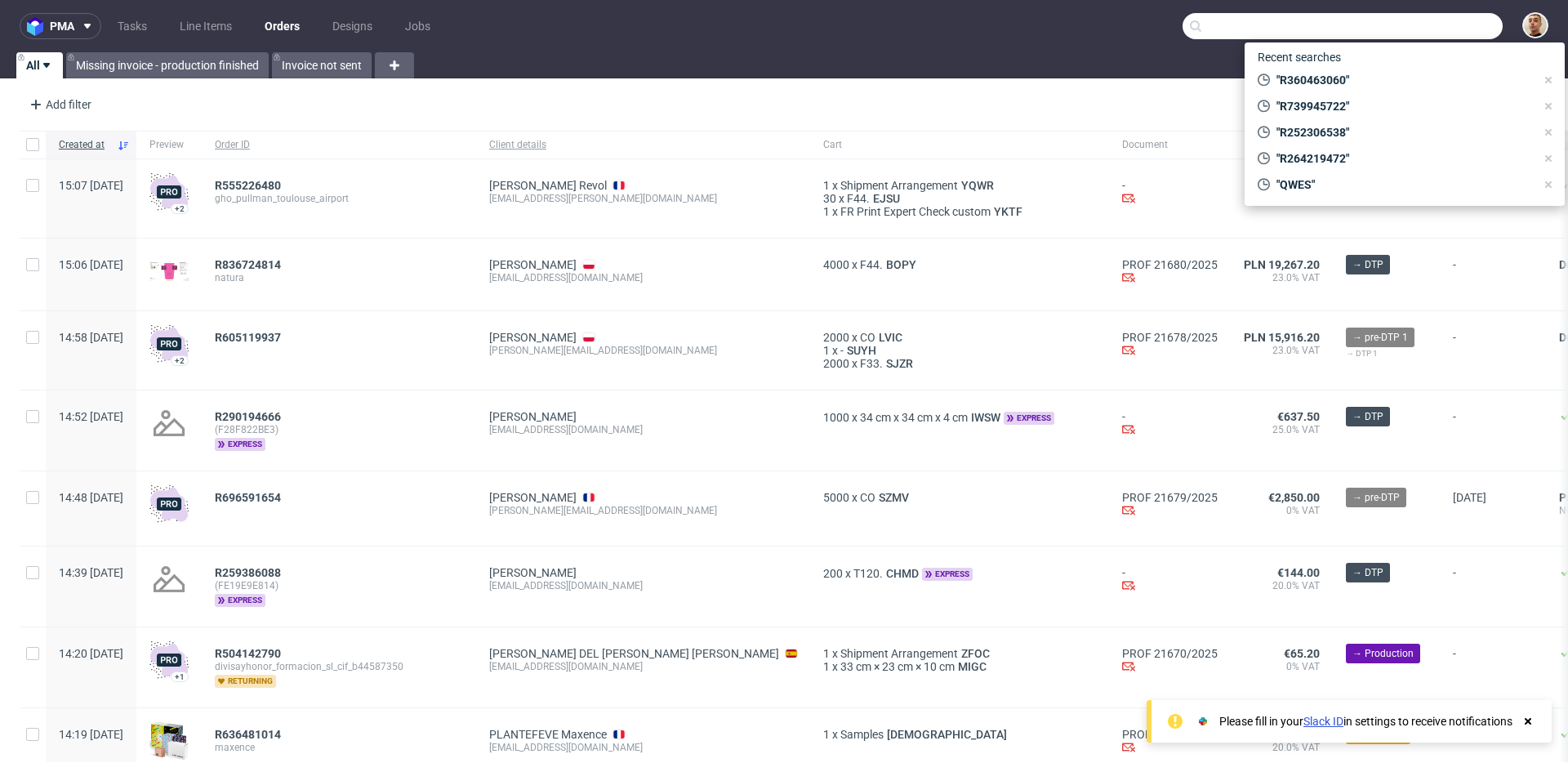
paste input "R264219472"
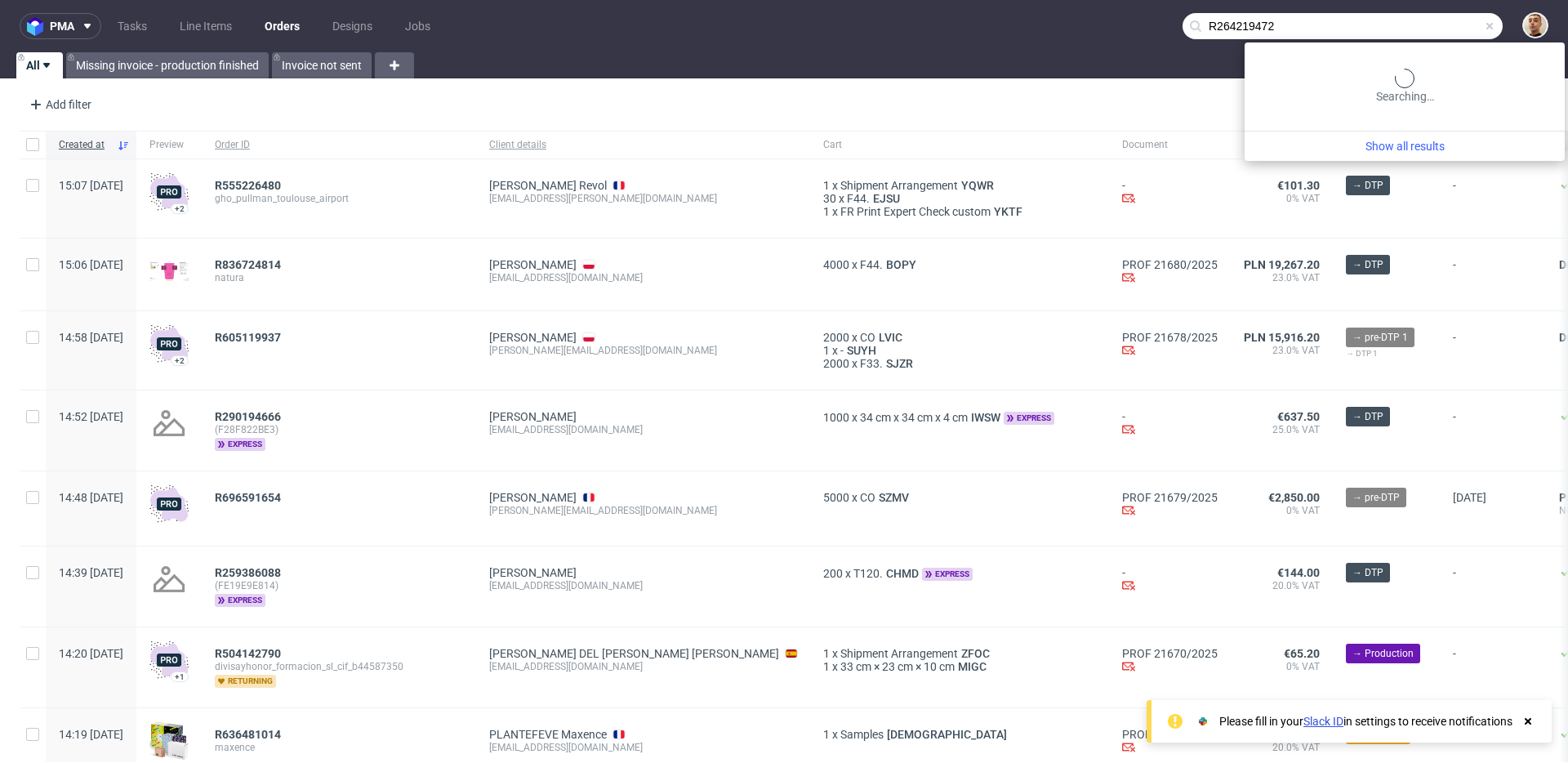
type input "R264219472"
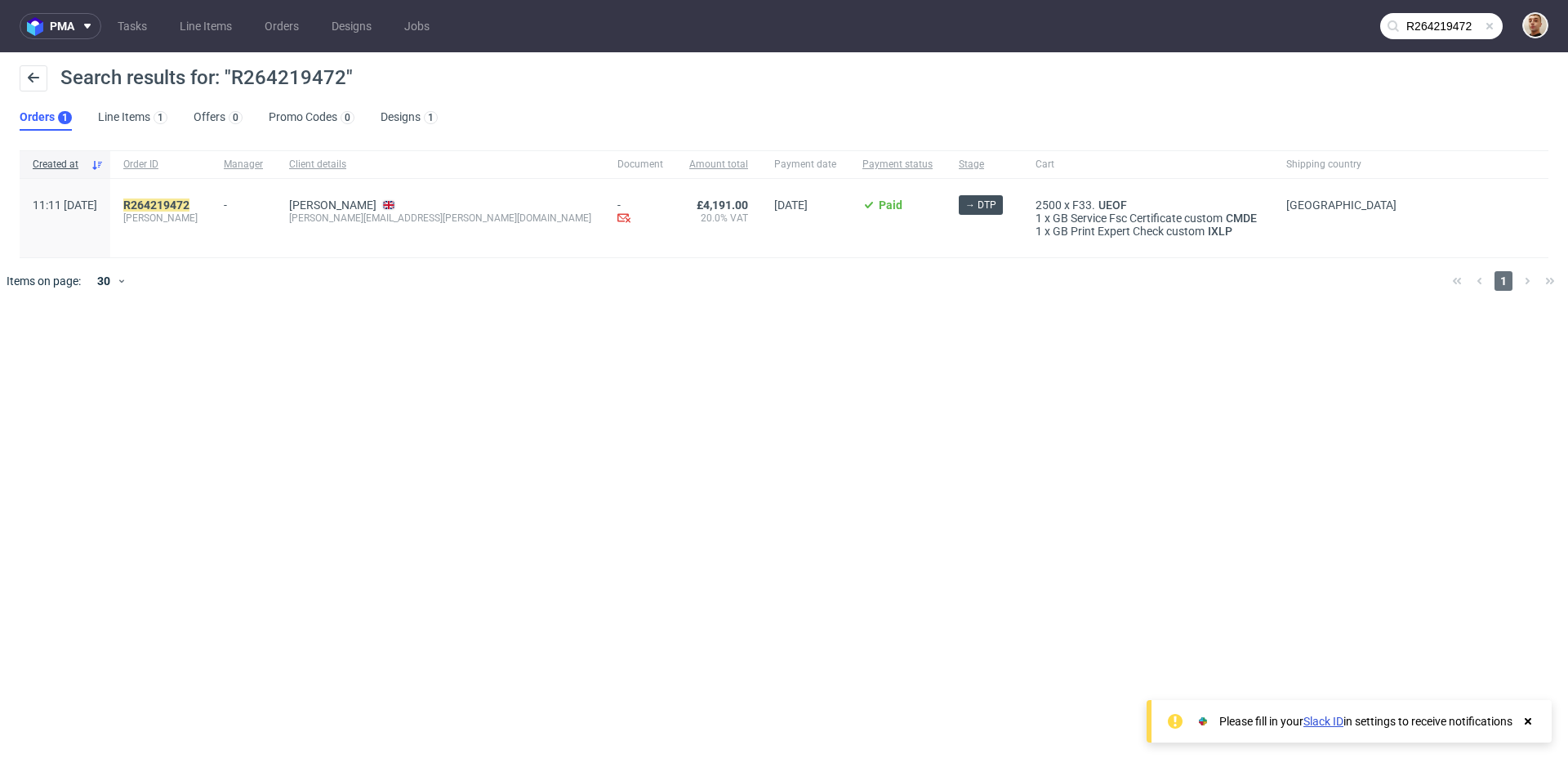
click at [203, 196] on div "R264219472 lenhardt" at bounding box center [160, 218] width 100 height 78
click at [189, 206] on mark "R264219472" at bounding box center [156, 205] width 66 height 13
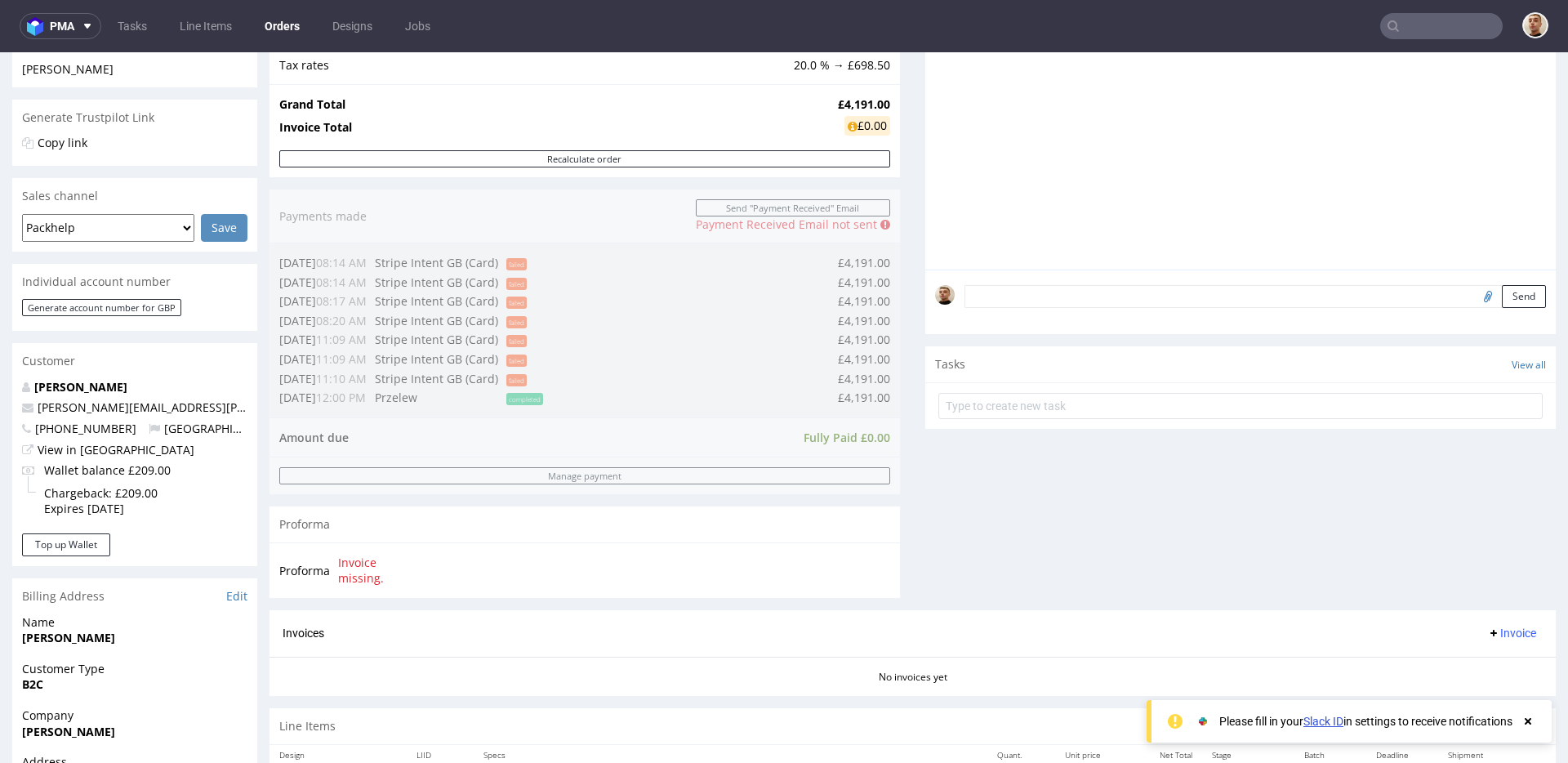
scroll to position [664, 0]
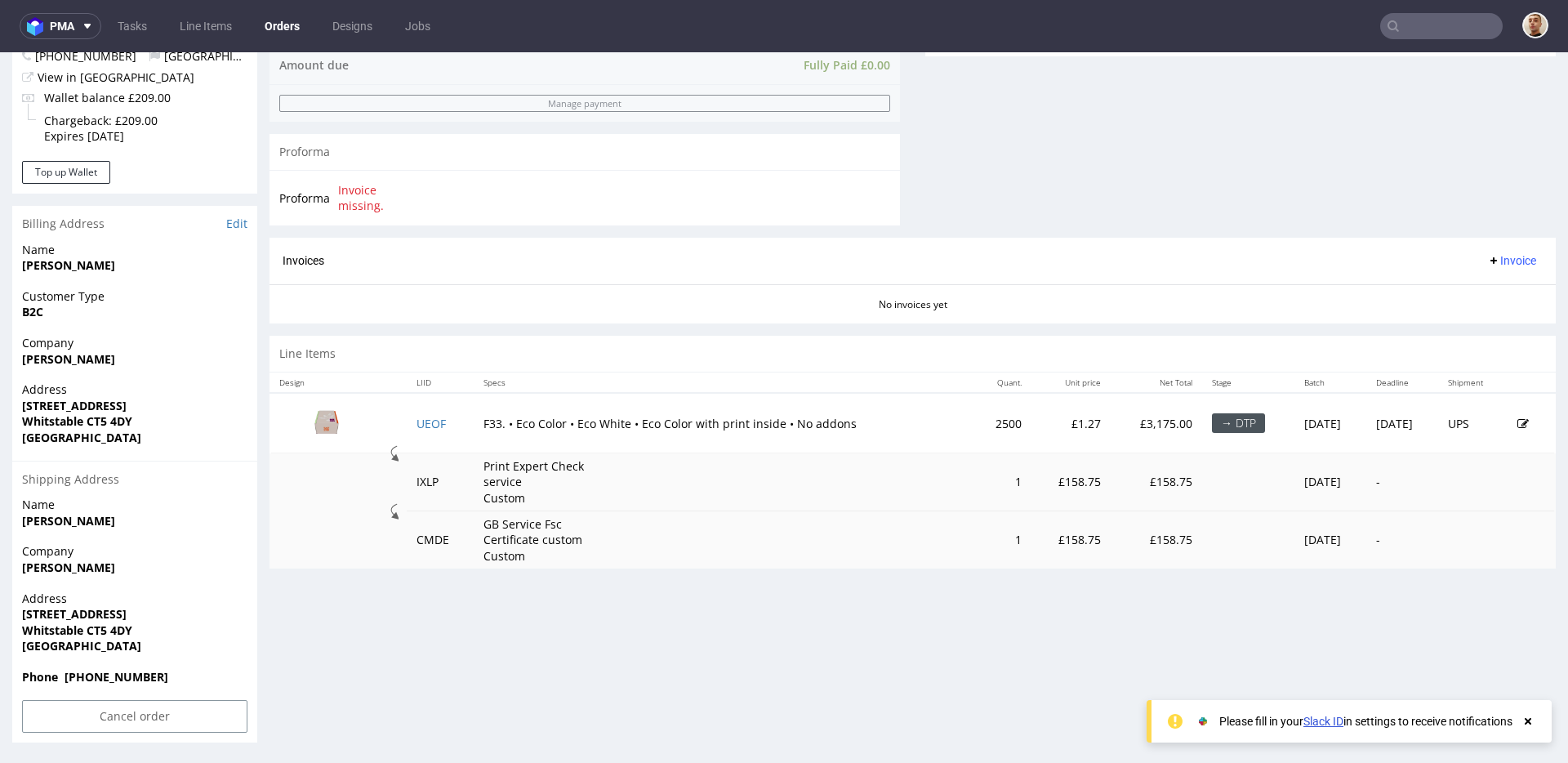
click at [708, 376] on th "Specs" at bounding box center [724, 383] width 500 height 20
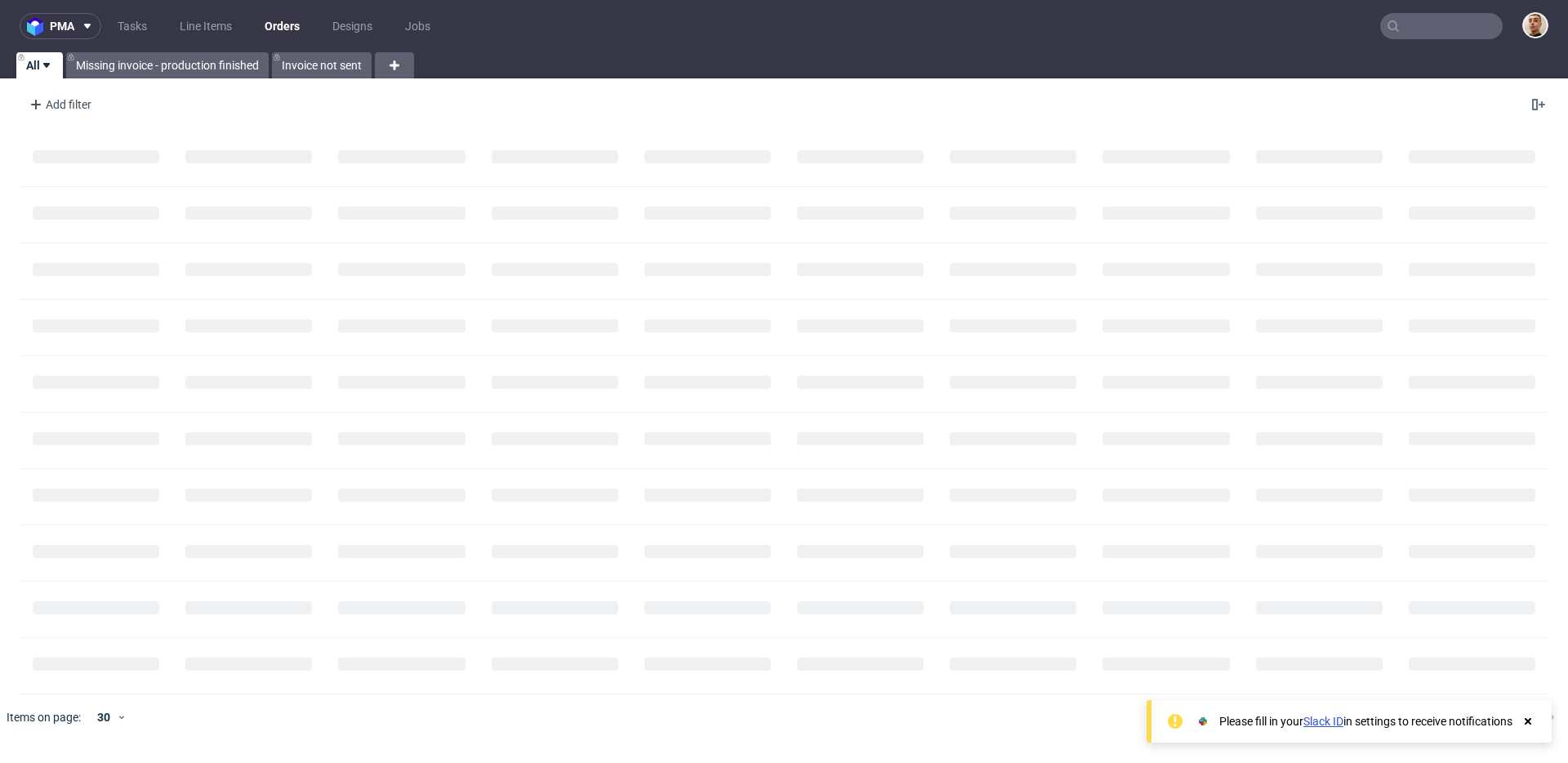
click at [1486, 23] on input "text" at bounding box center [1442, 25] width 123 height 26
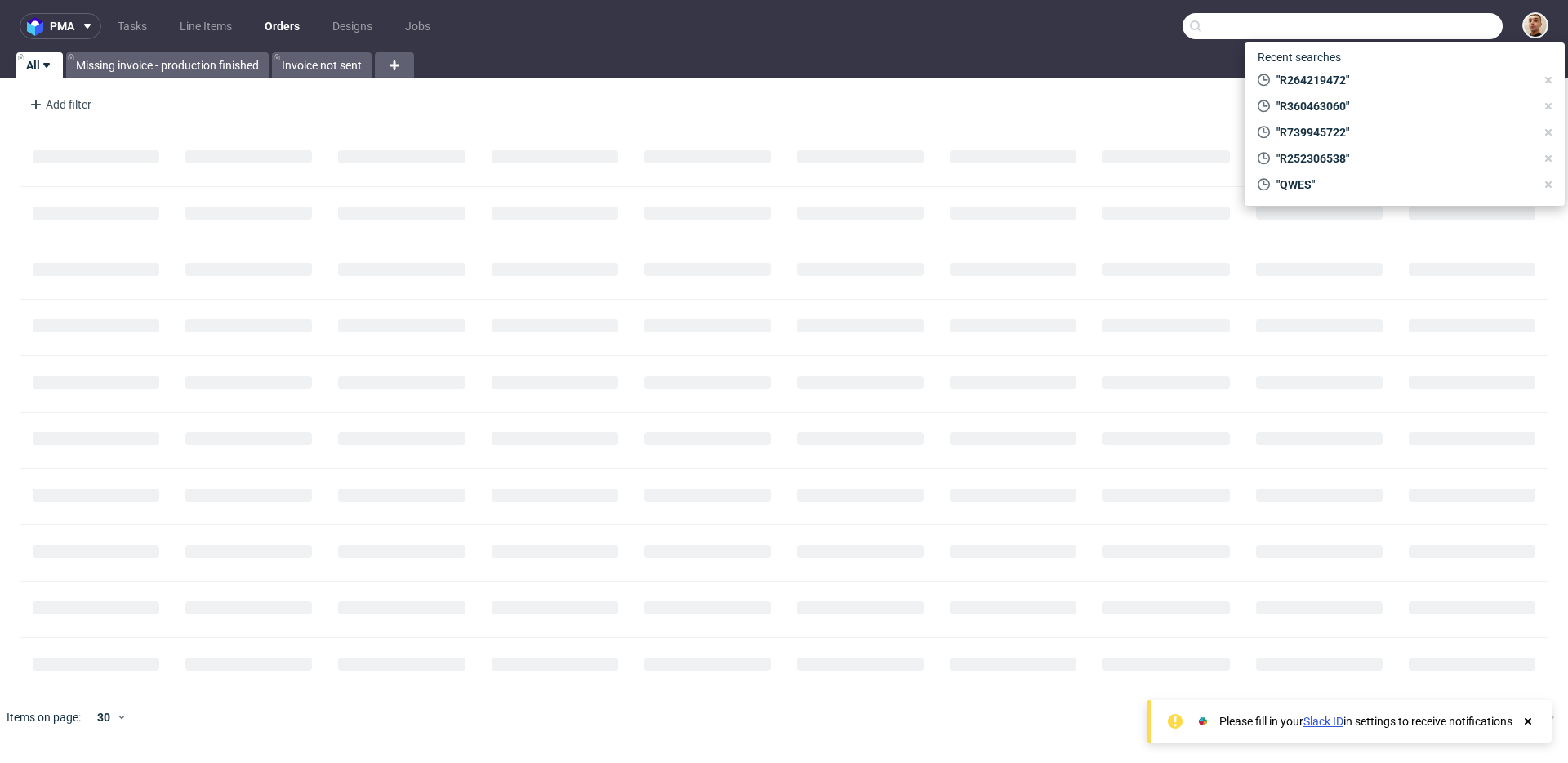
paste input "R494776268"
type input "R494776268"
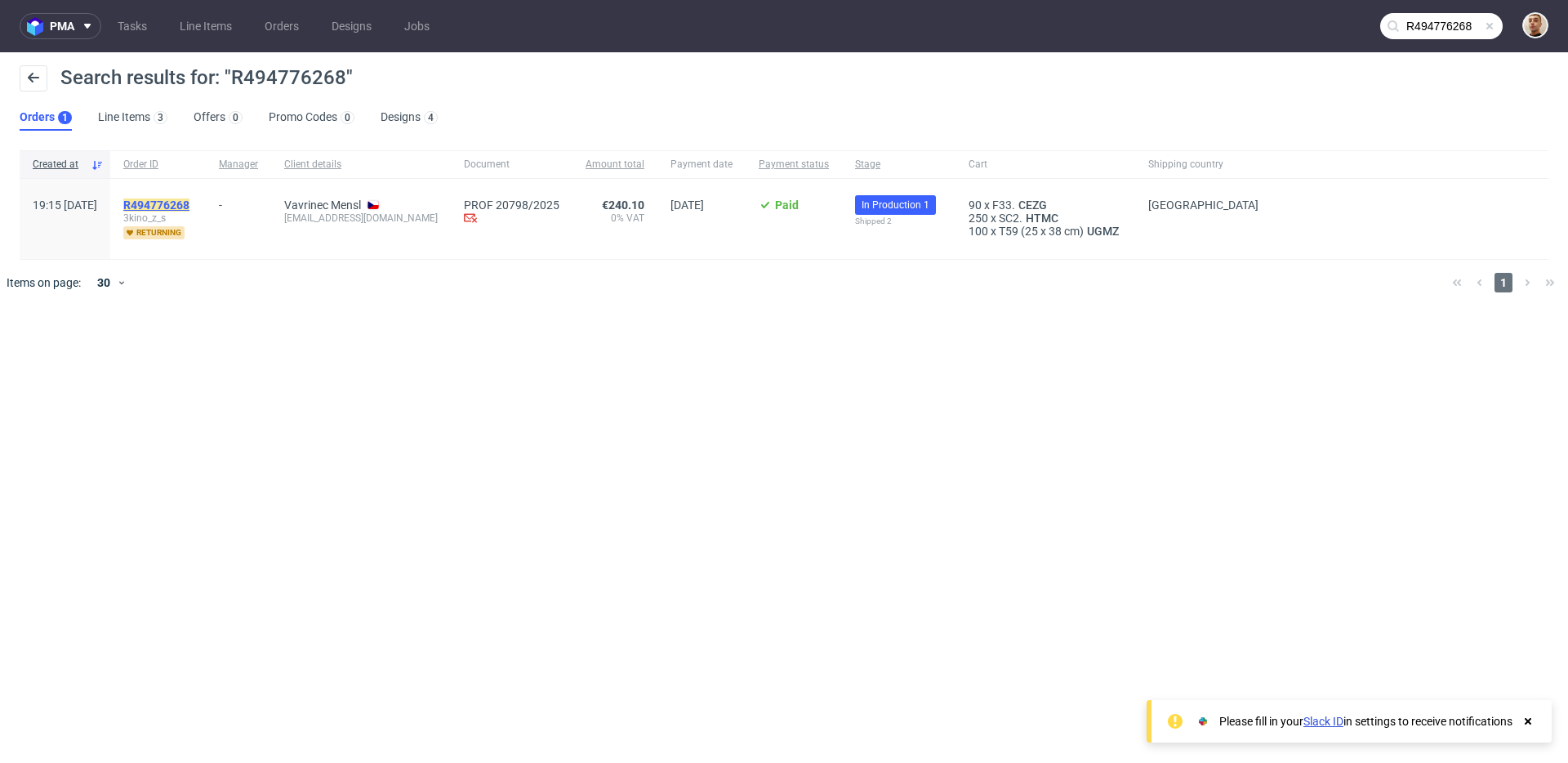
click at [178, 206] on mark "R494776268" at bounding box center [156, 205] width 66 height 13
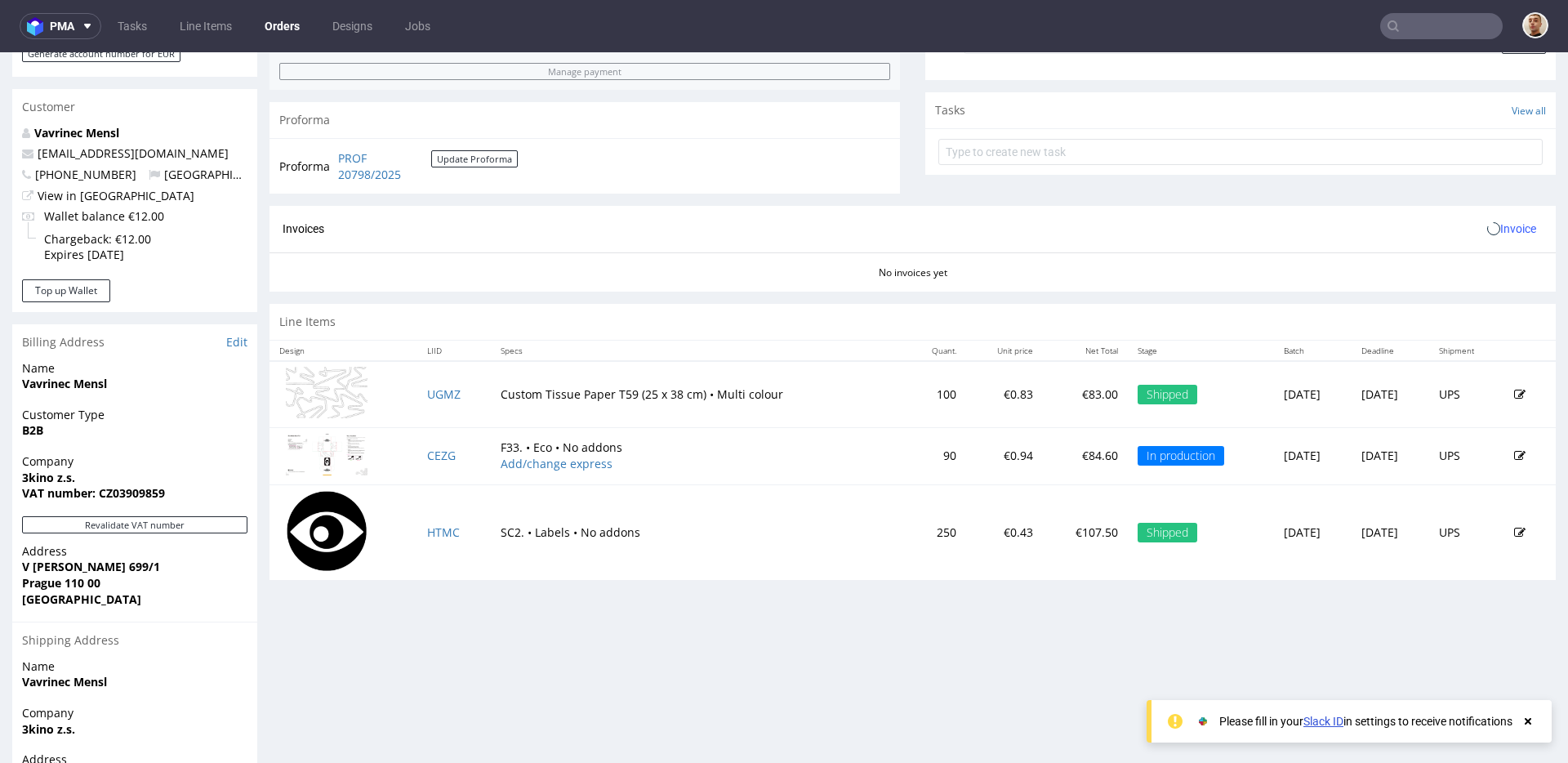
scroll to position [707, 0]
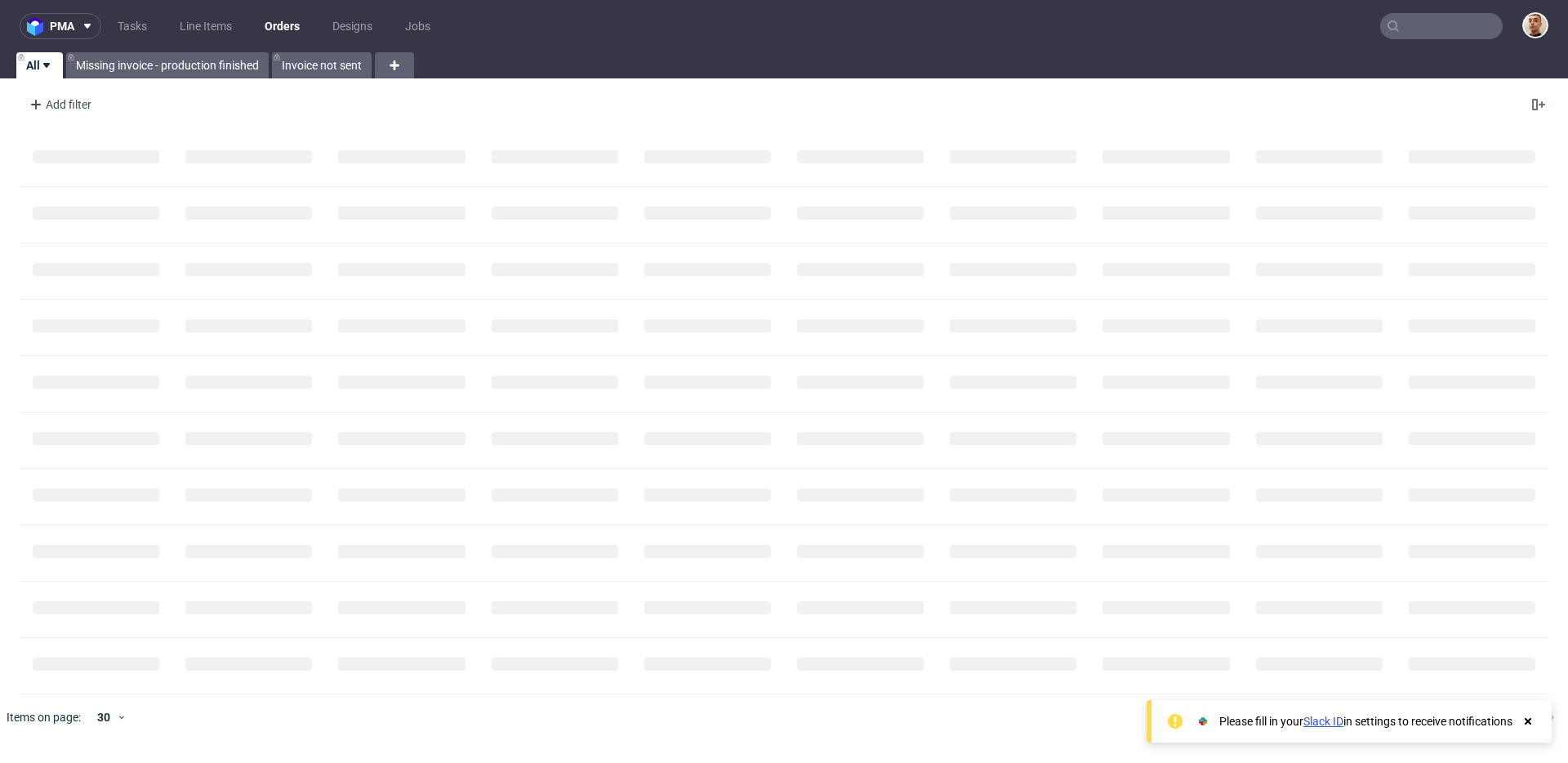
click at [1473, 14] on input "text" at bounding box center [1442, 25] width 123 height 26
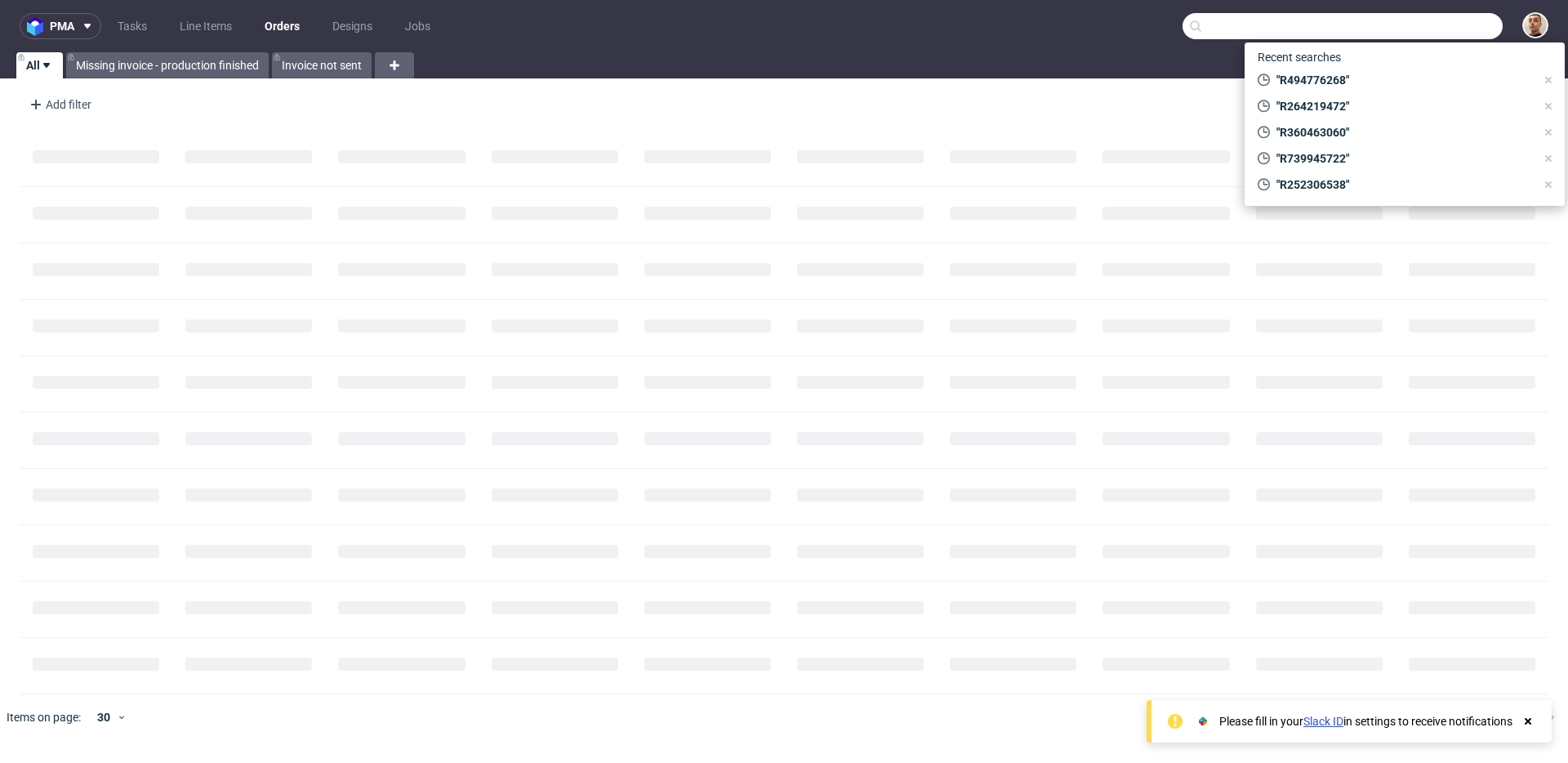
paste input "R289312100"
type input "R289312100"
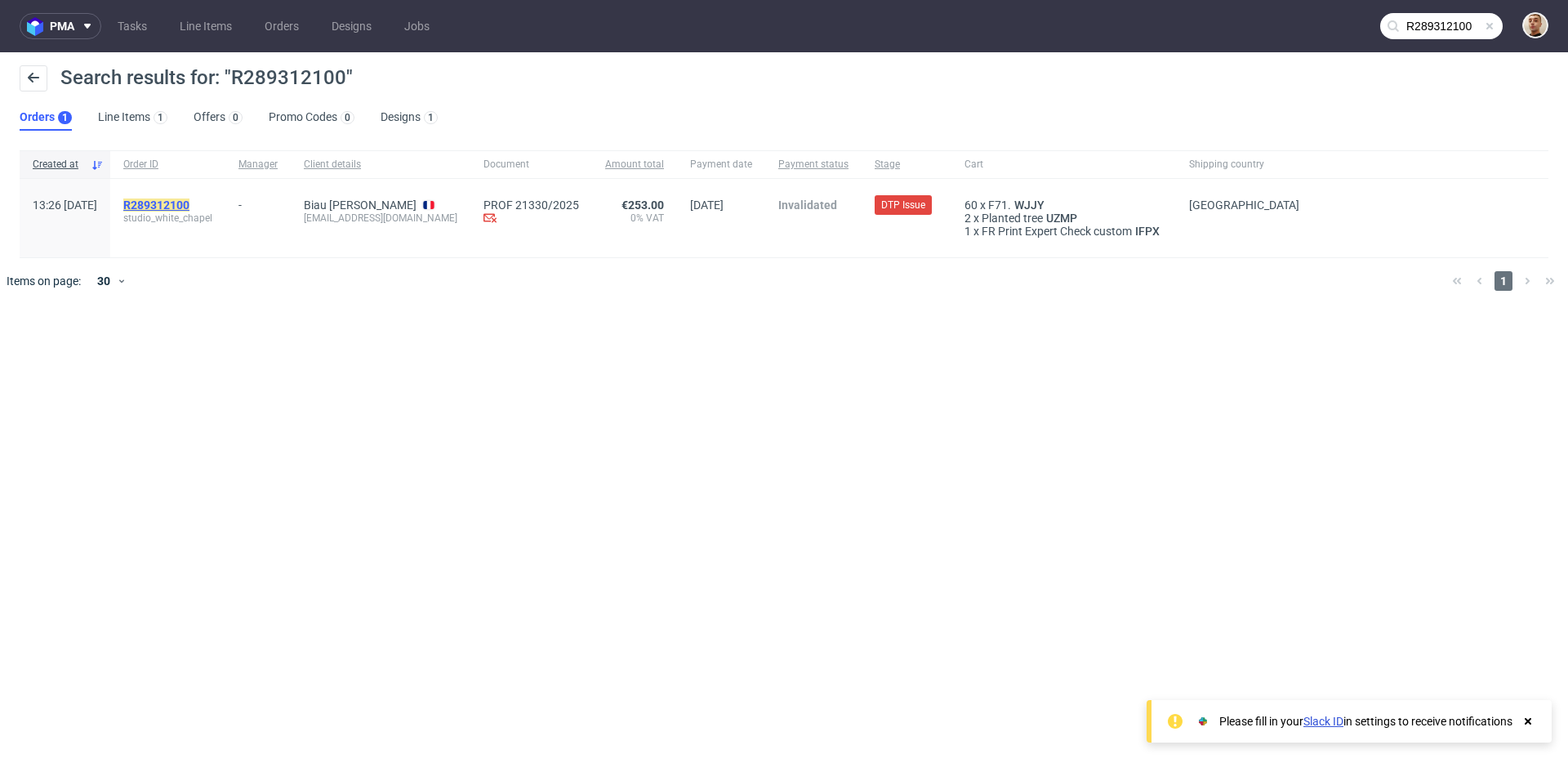
click at [189, 207] on mark "R289312100" at bounding box center [156, 205] width 66 height 13
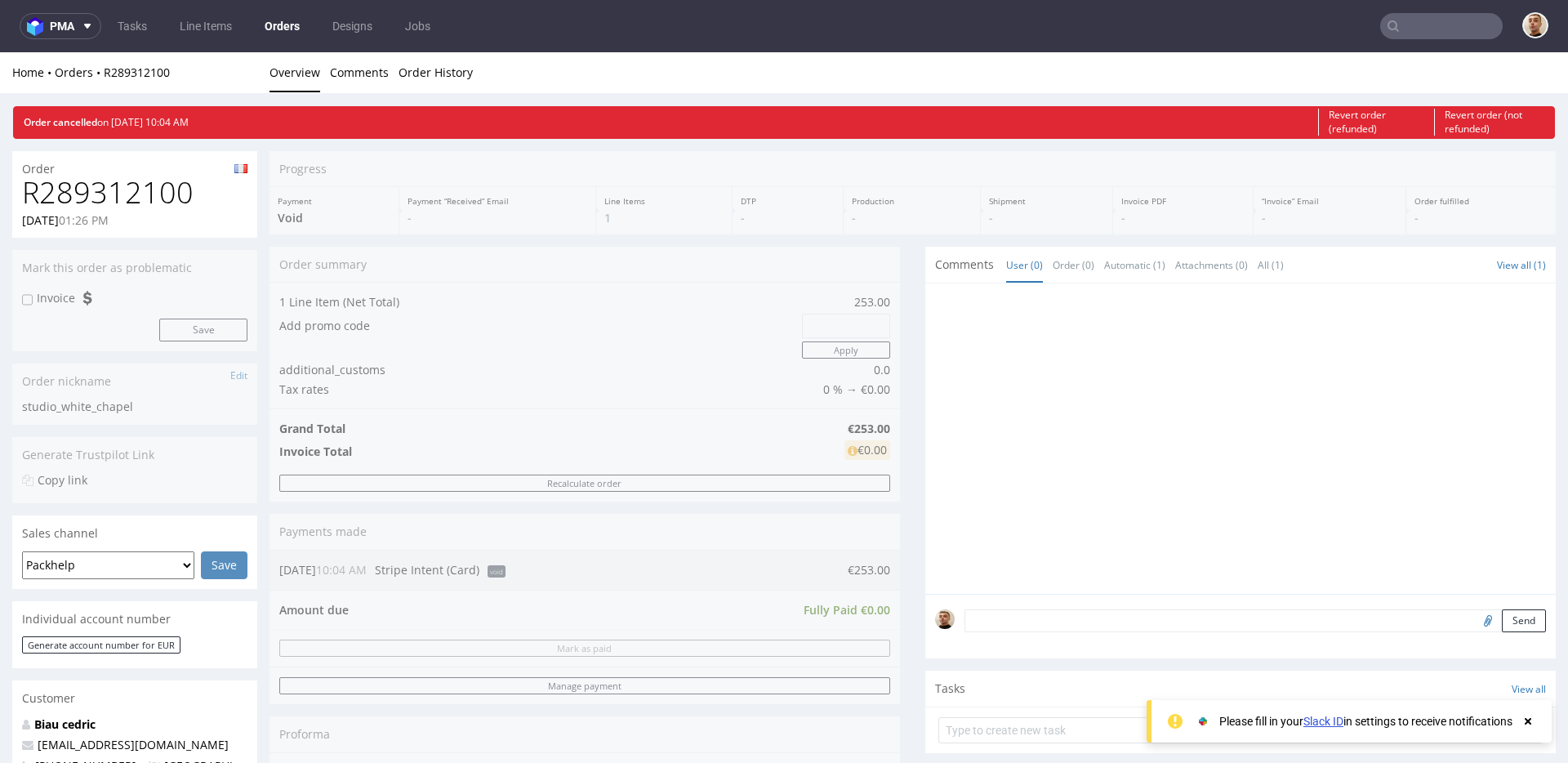
scroll to position [768, 0]
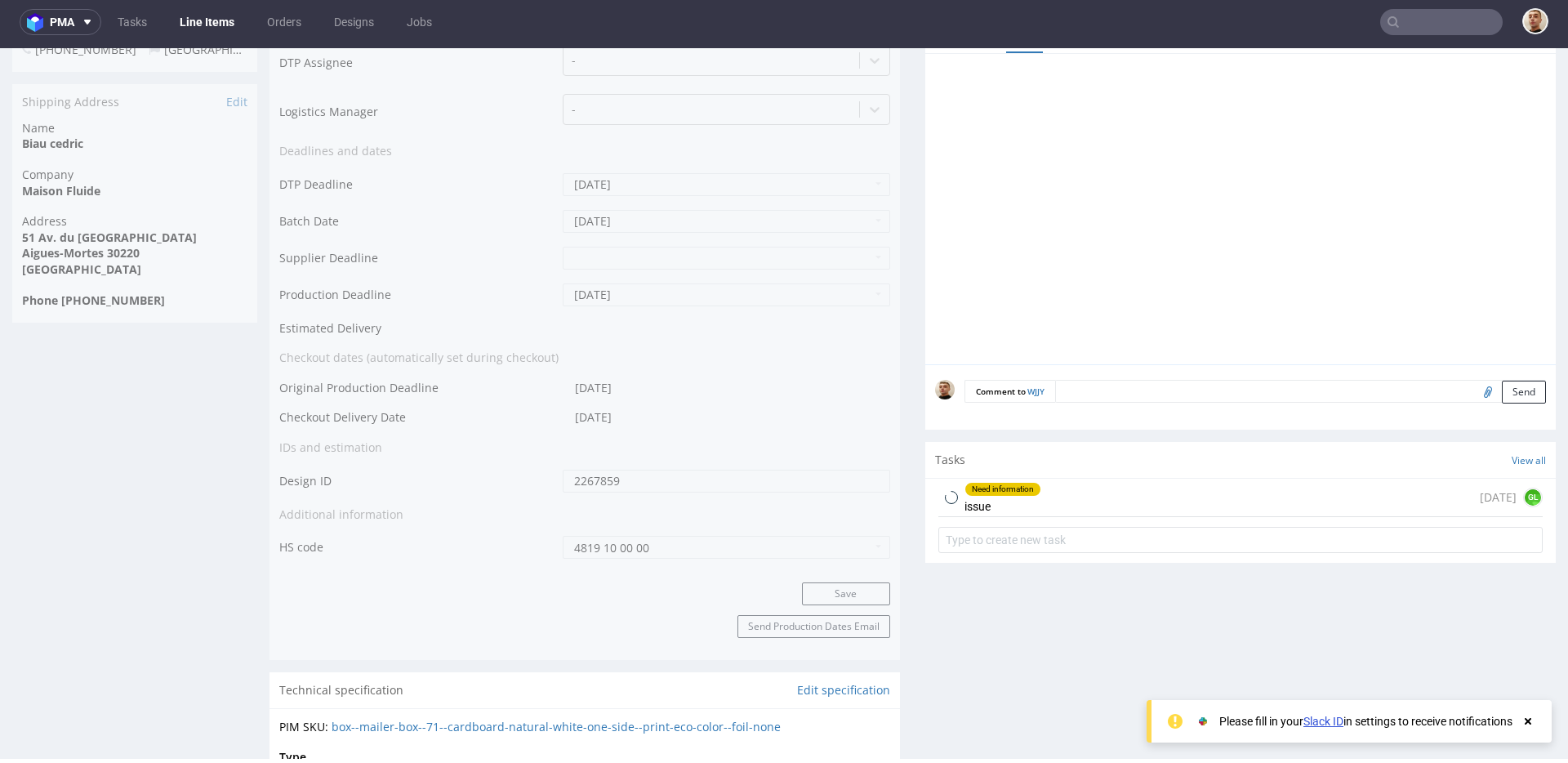
scroll to position [737, 0]
click at [1047, 501] on div "Need information issue 6 days ago GL" at bounding box center [1241, 489] width 605 height 38
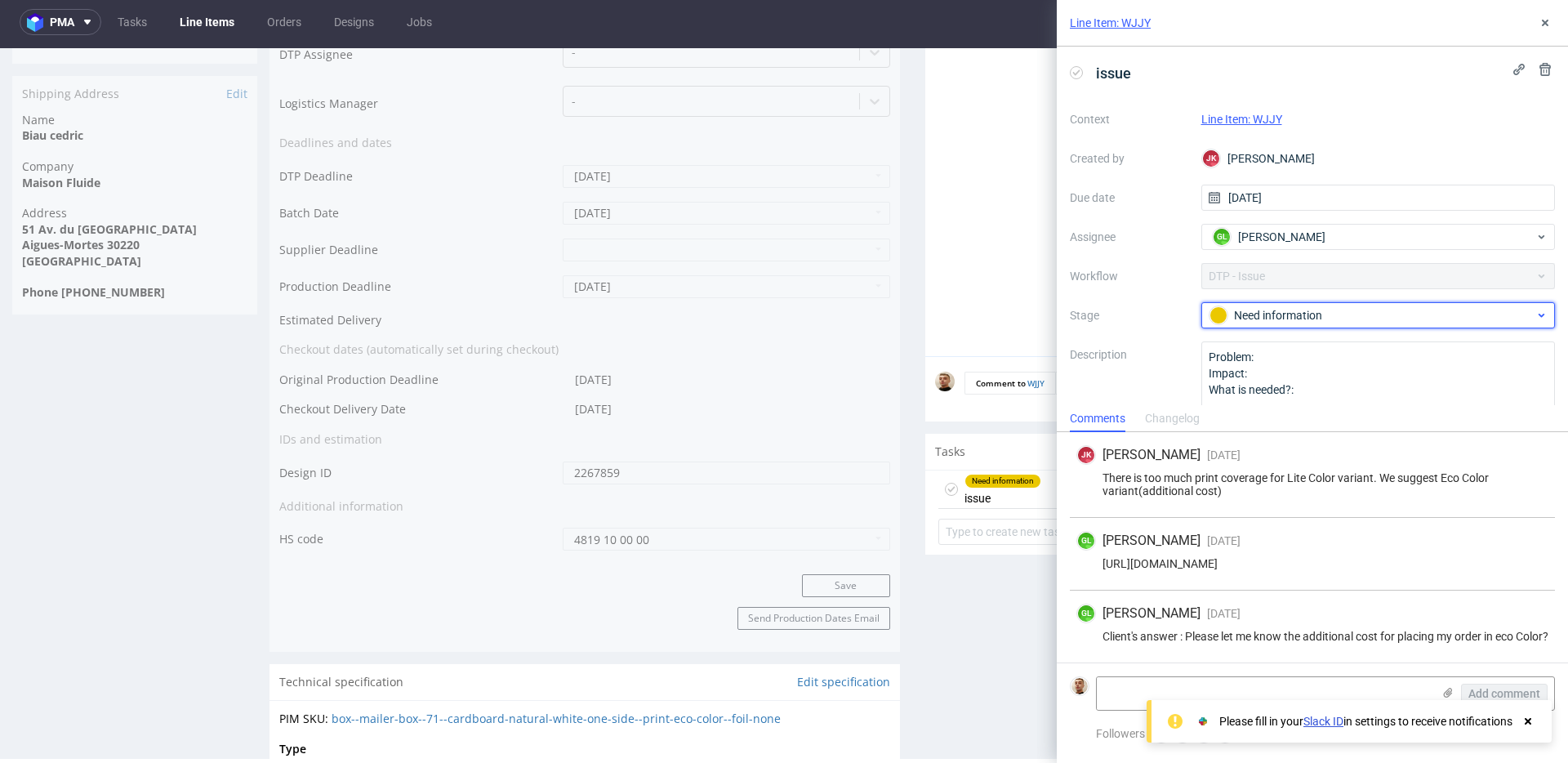
click at [1259, 308] on div "Need information" at bounding box center [1372, 316] width 325 height 18
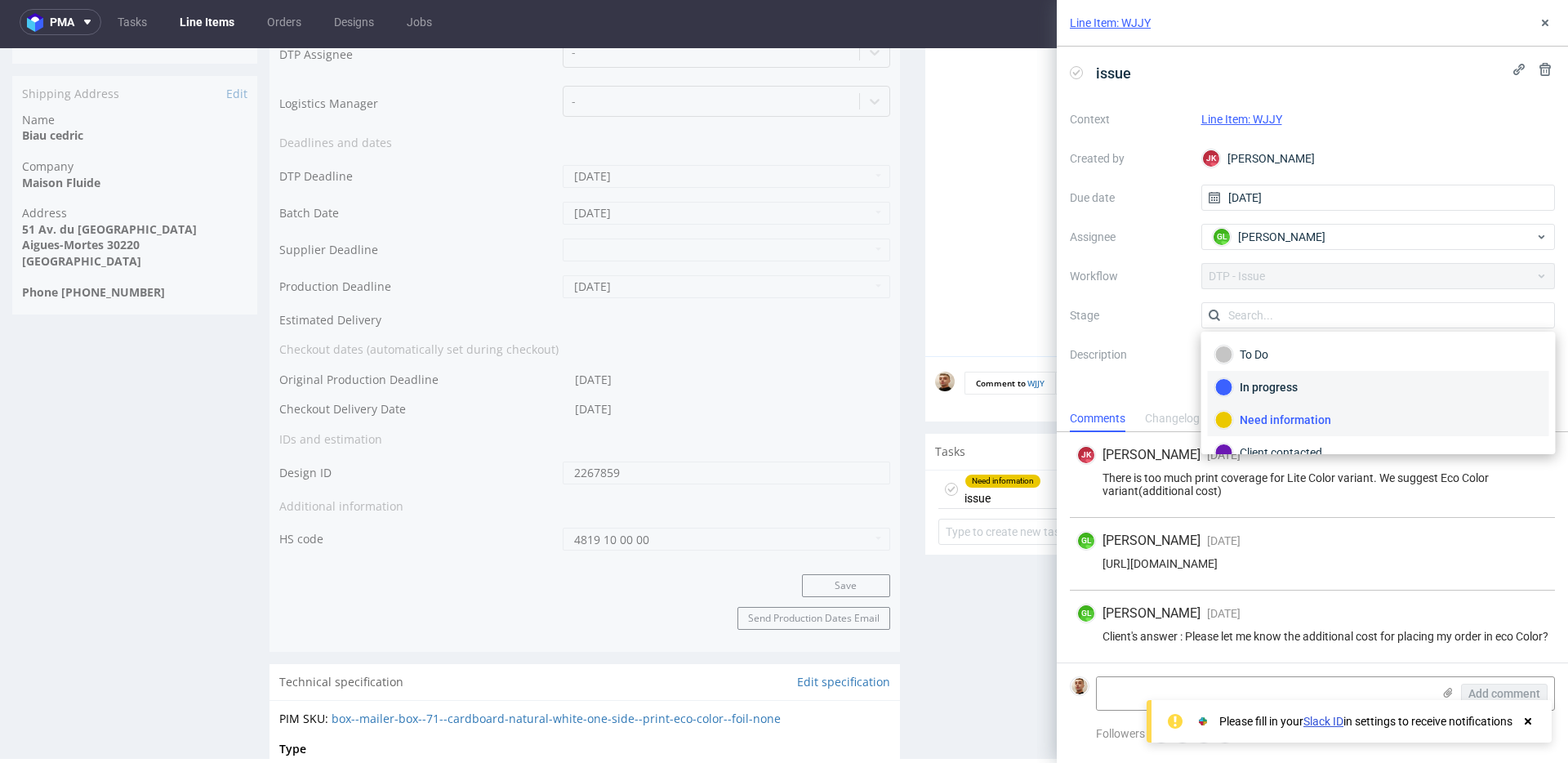
scroll to position [119, 0]
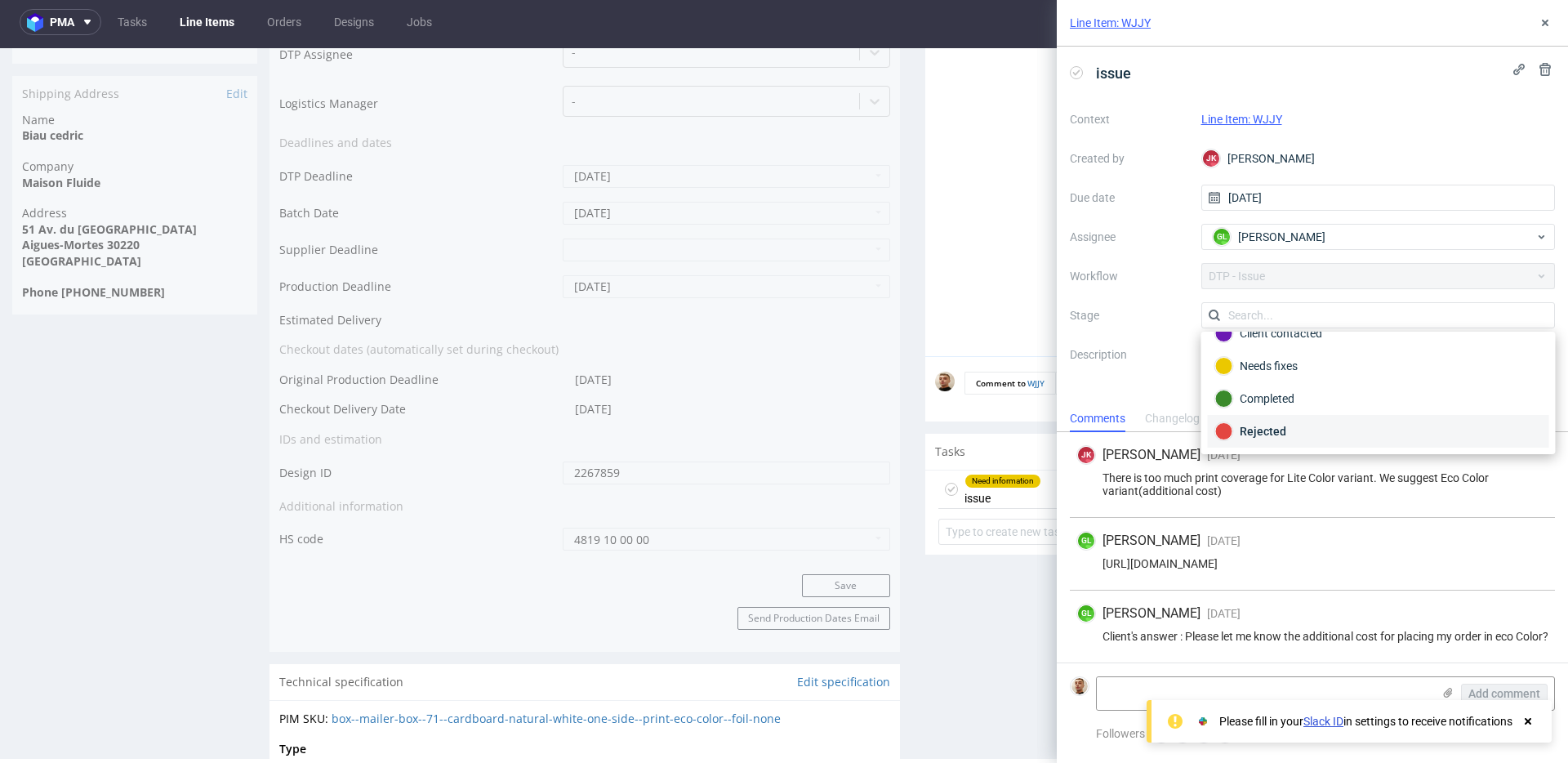
click at [1267, 423] on div "Rejected" at bounding box center [1378, 431] width 327 height 18
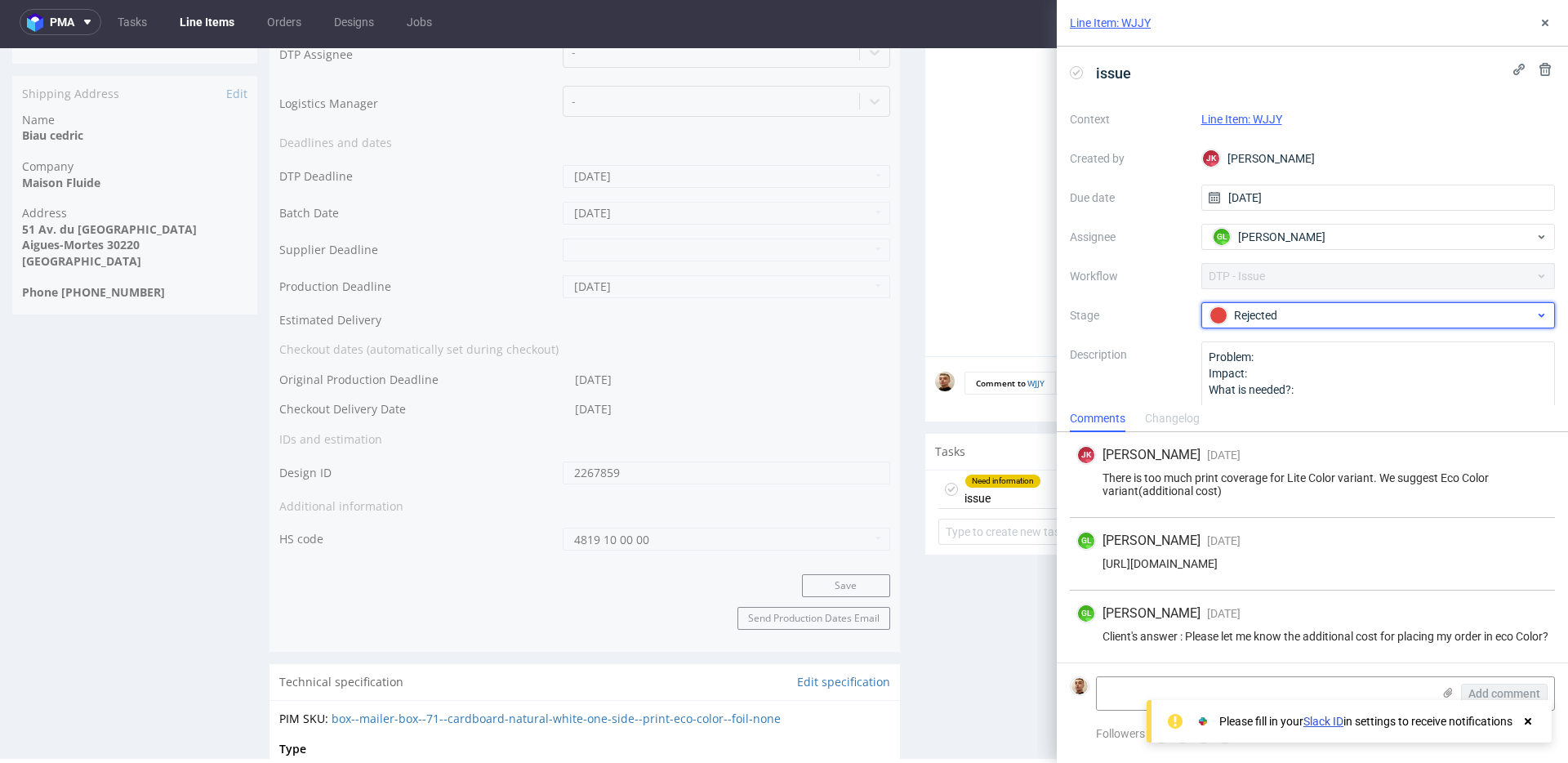
click at [1255, 326] on div "Rejected" at bounding box center [1379, 315] width 355 height 26
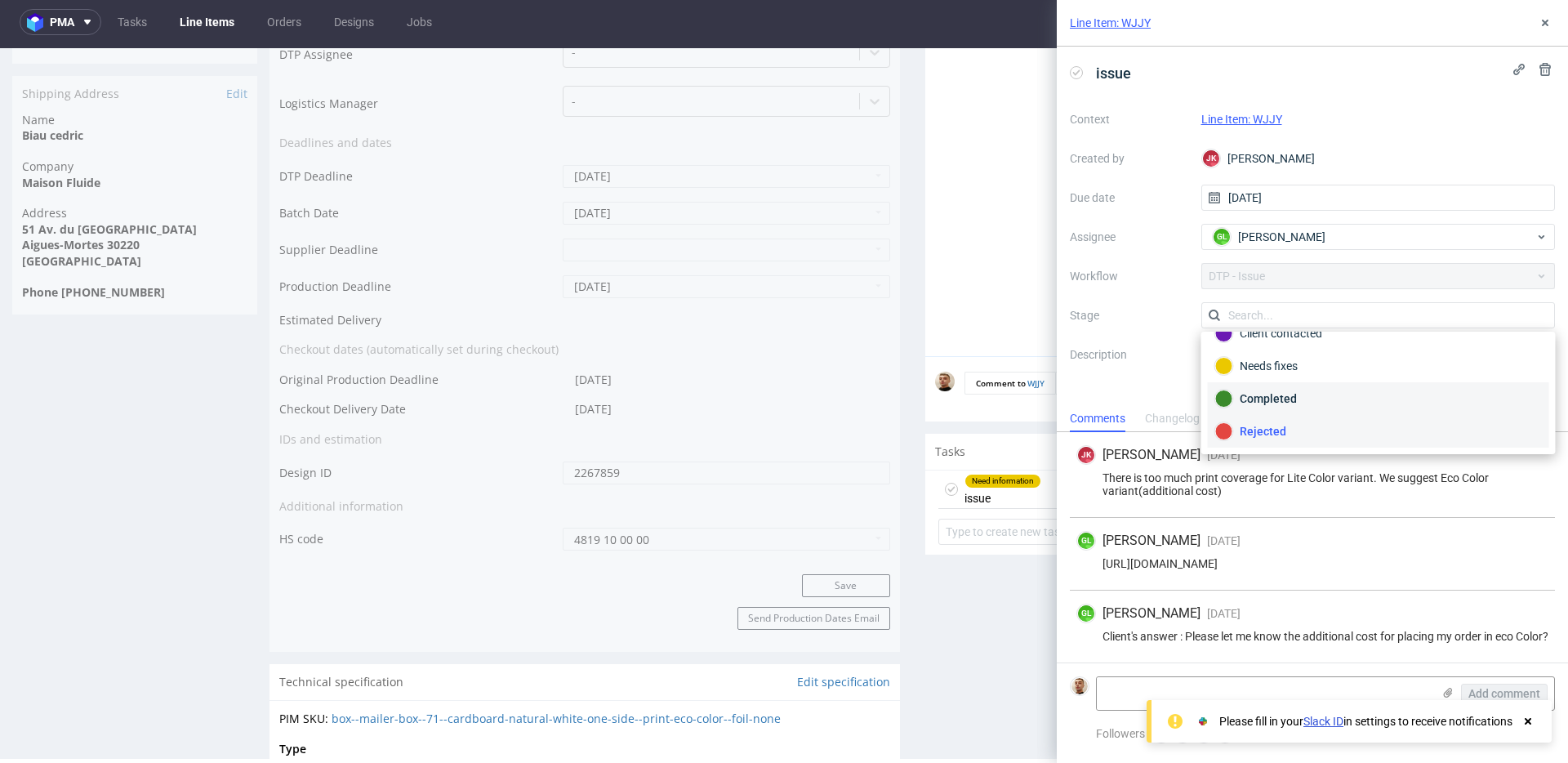
click at [1265, 397] on div "Completed" at bounding box center [1378, 398] width 327 height 18
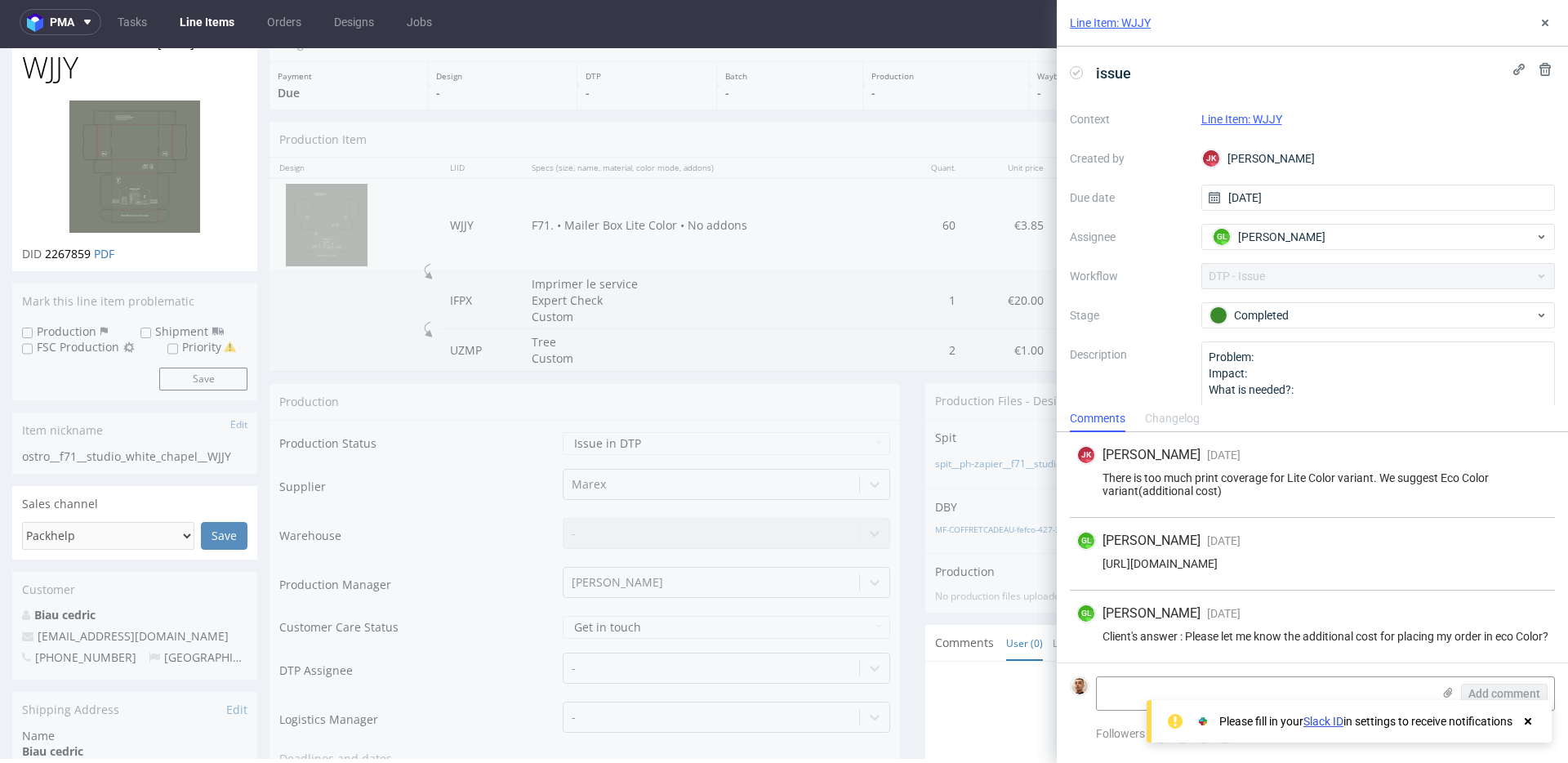
scroll to position [0, 0]
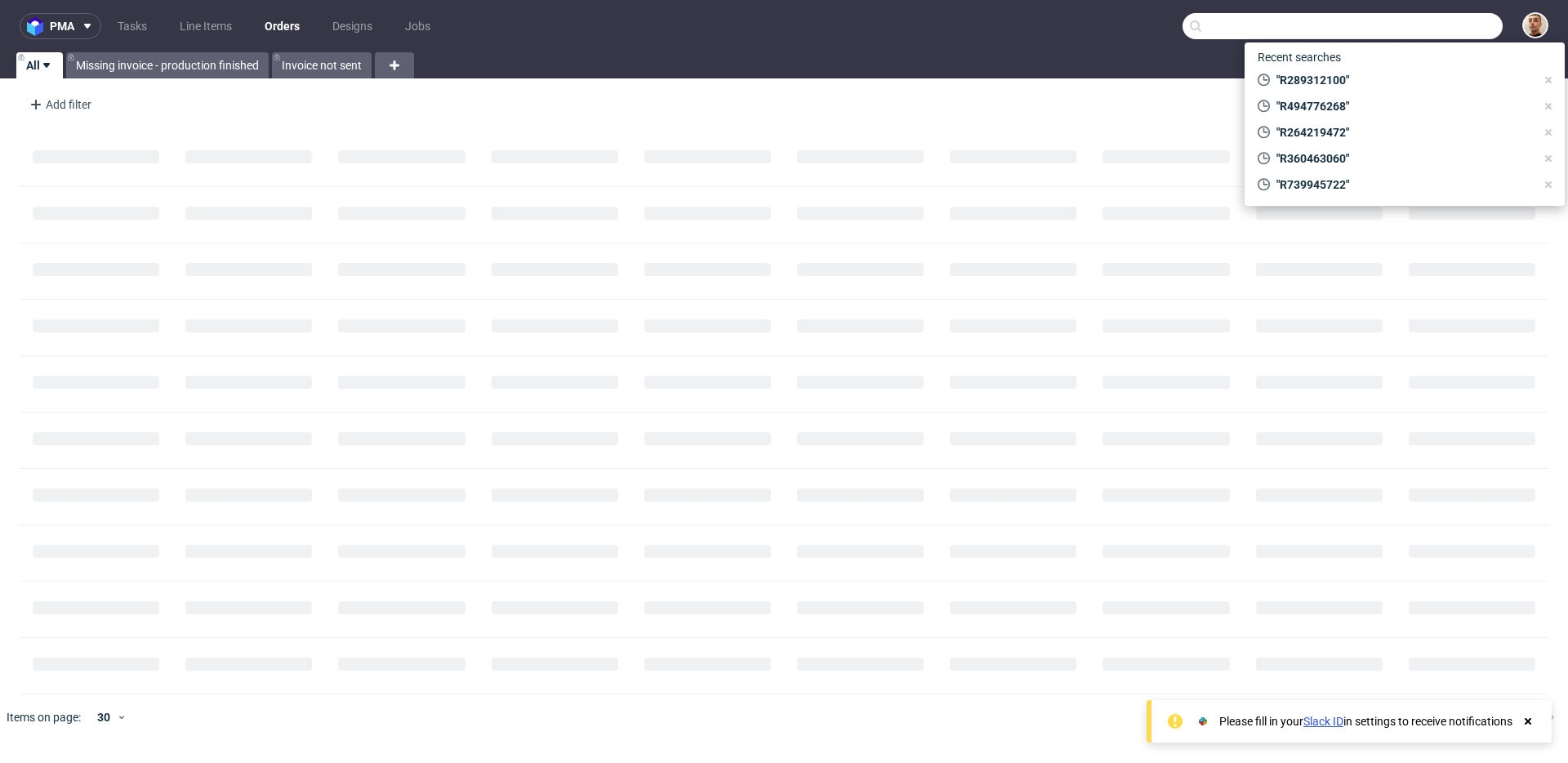
click at [1442, 20] on input "text" at bounding box center [1342, 25] width 320 height 26
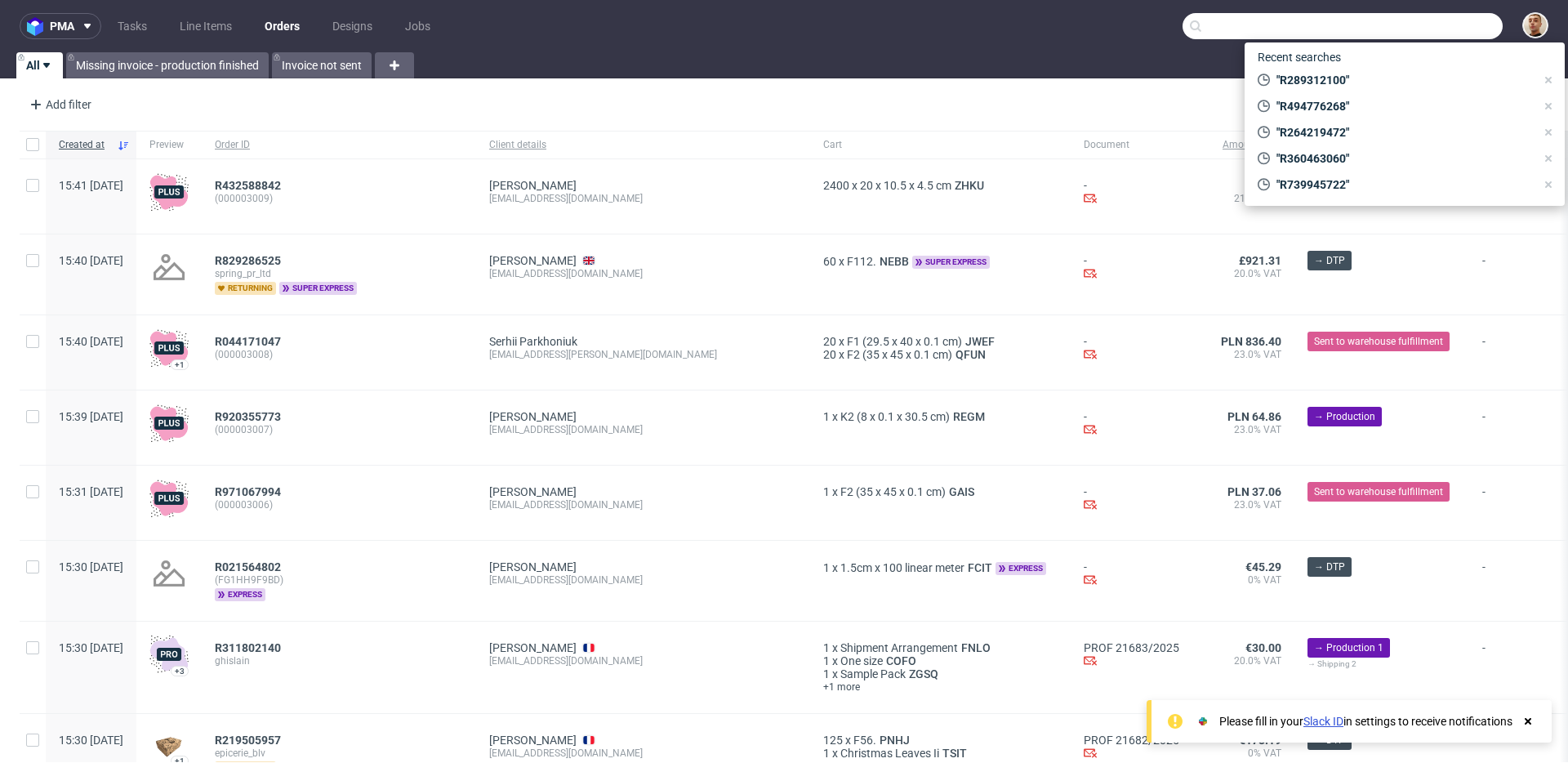
paste input "R436887126"
type input "R436887126"
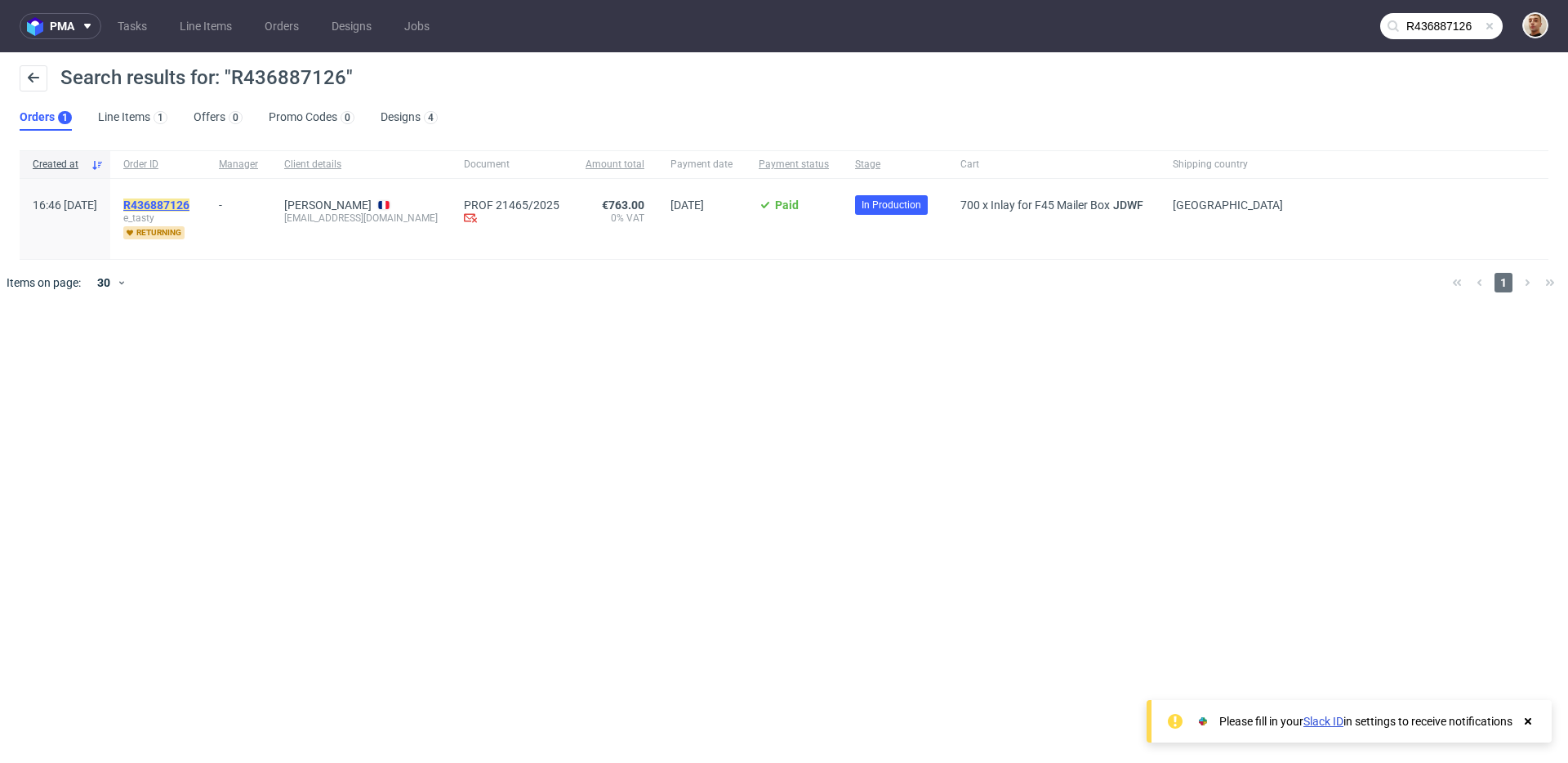
click at [189, 207] on mark "R436887126" at bounding box center [156, 205] width 66 height 13
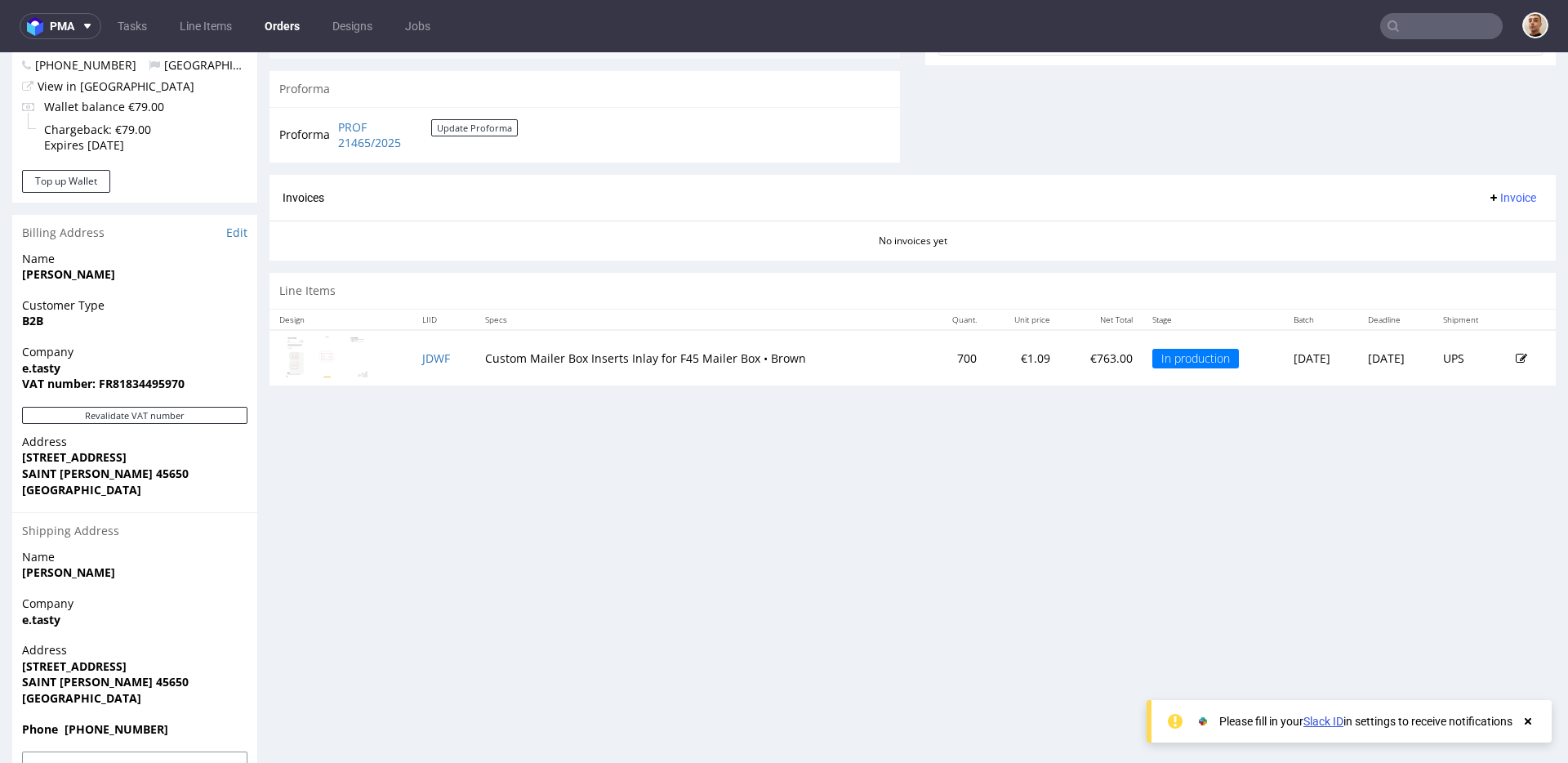
scroll to position [707, 0]
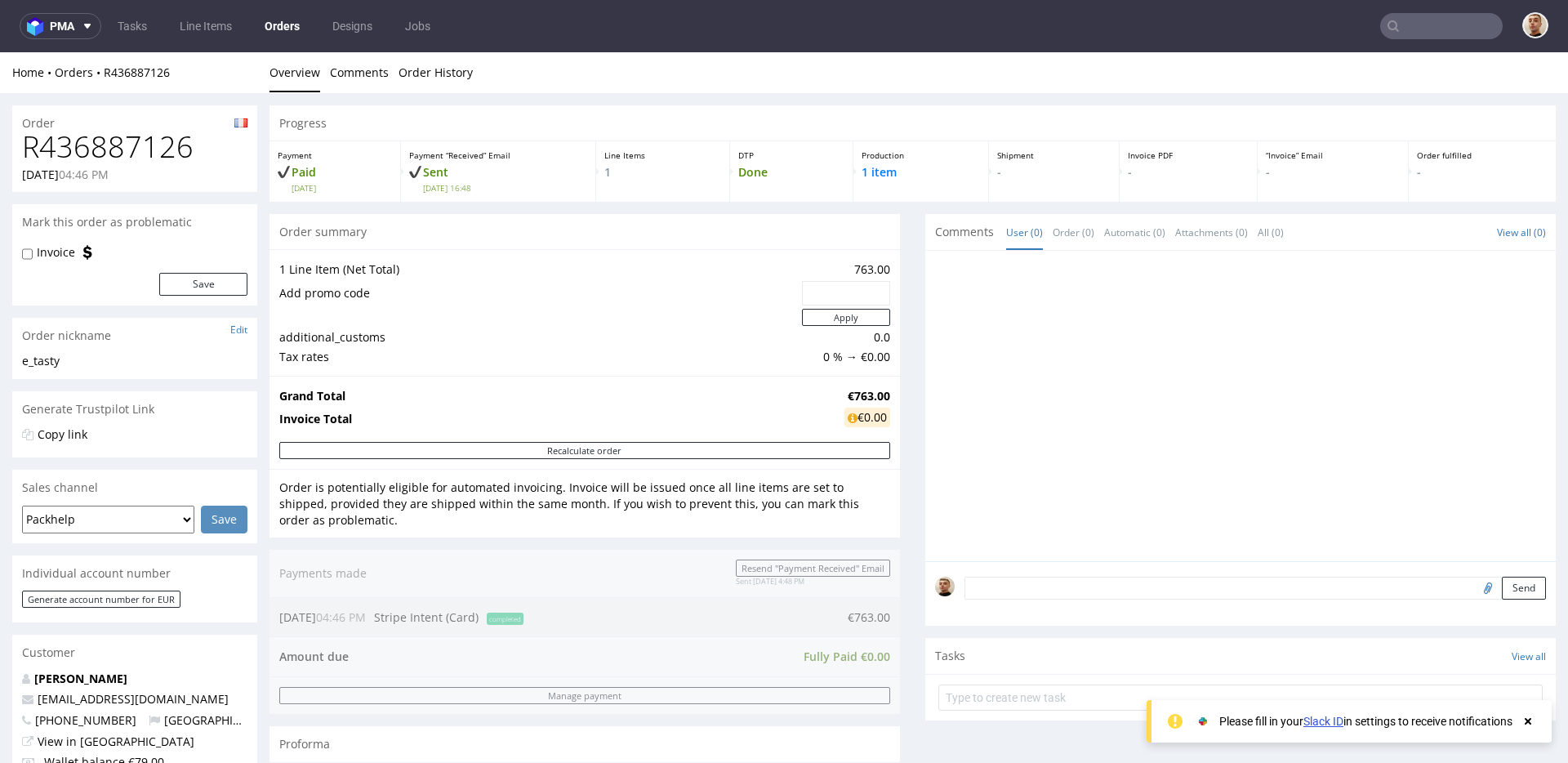
scroll to position [472, 0]
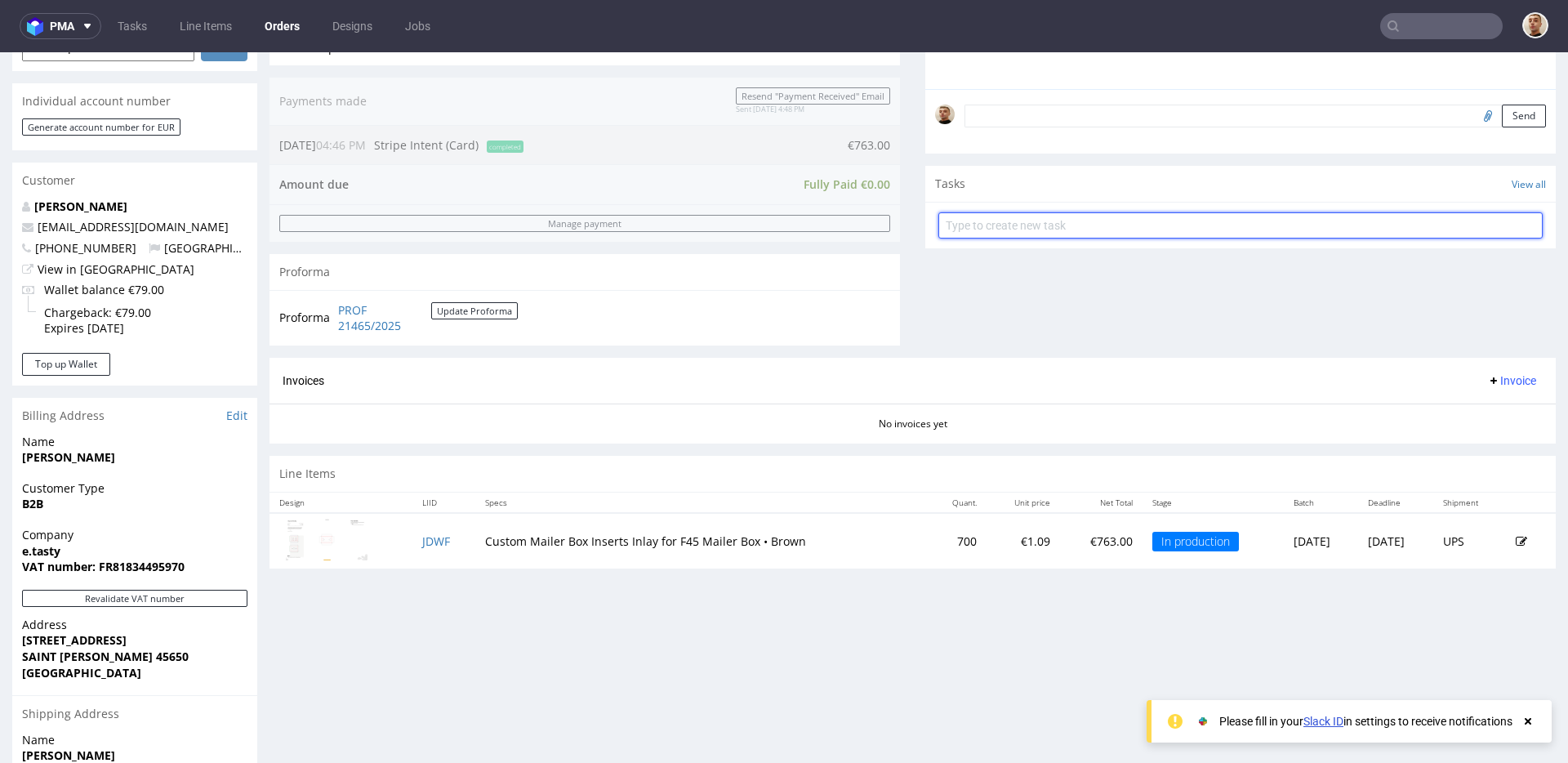
click at [995, 227] on input "text" at bounding box center [1241, 225] width 605 height 26
type input "payment link"
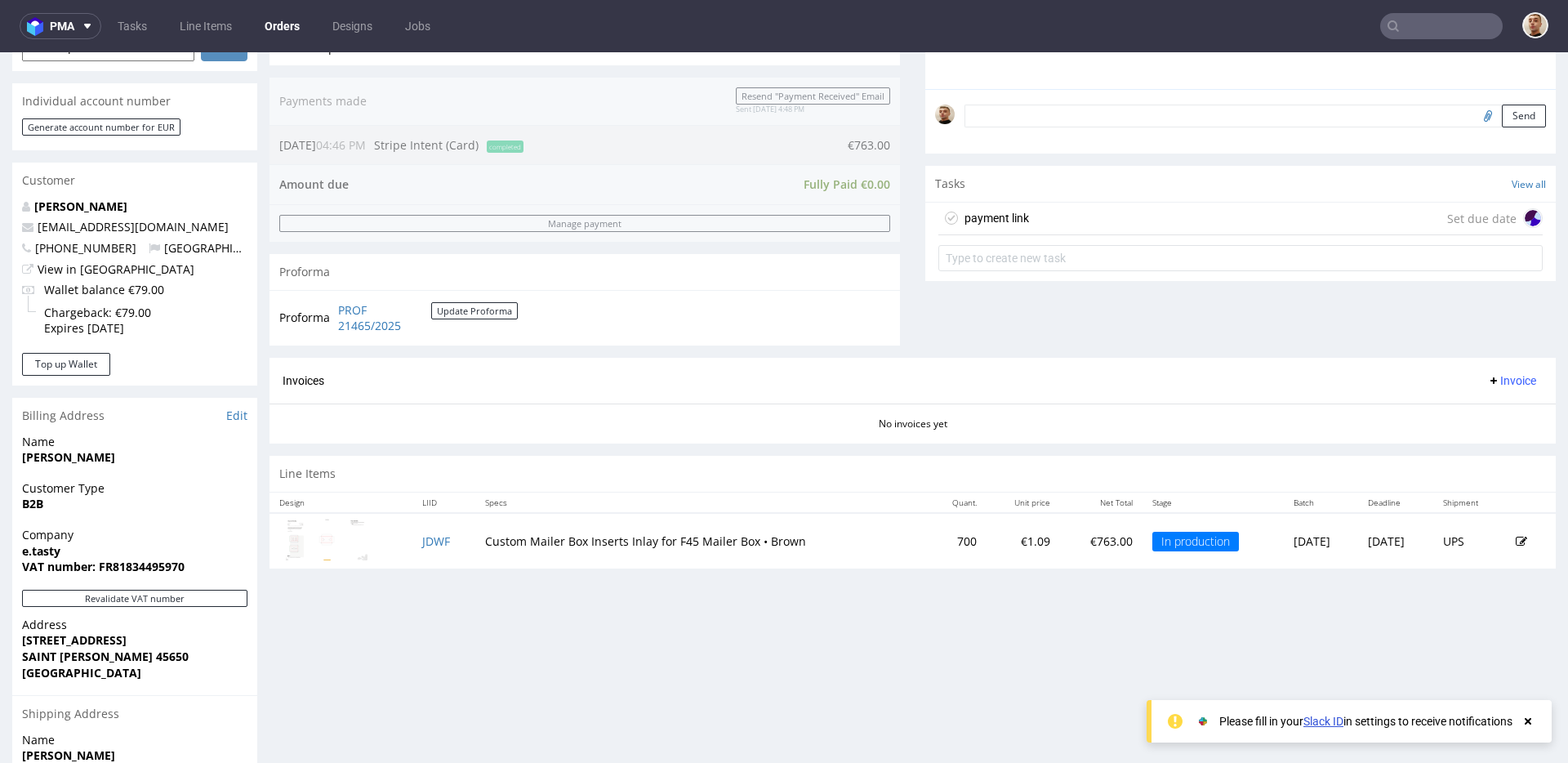
click at [1027, 211] on div "payment link Set due date" at bounding box center [1241, 219] width 605 height 33
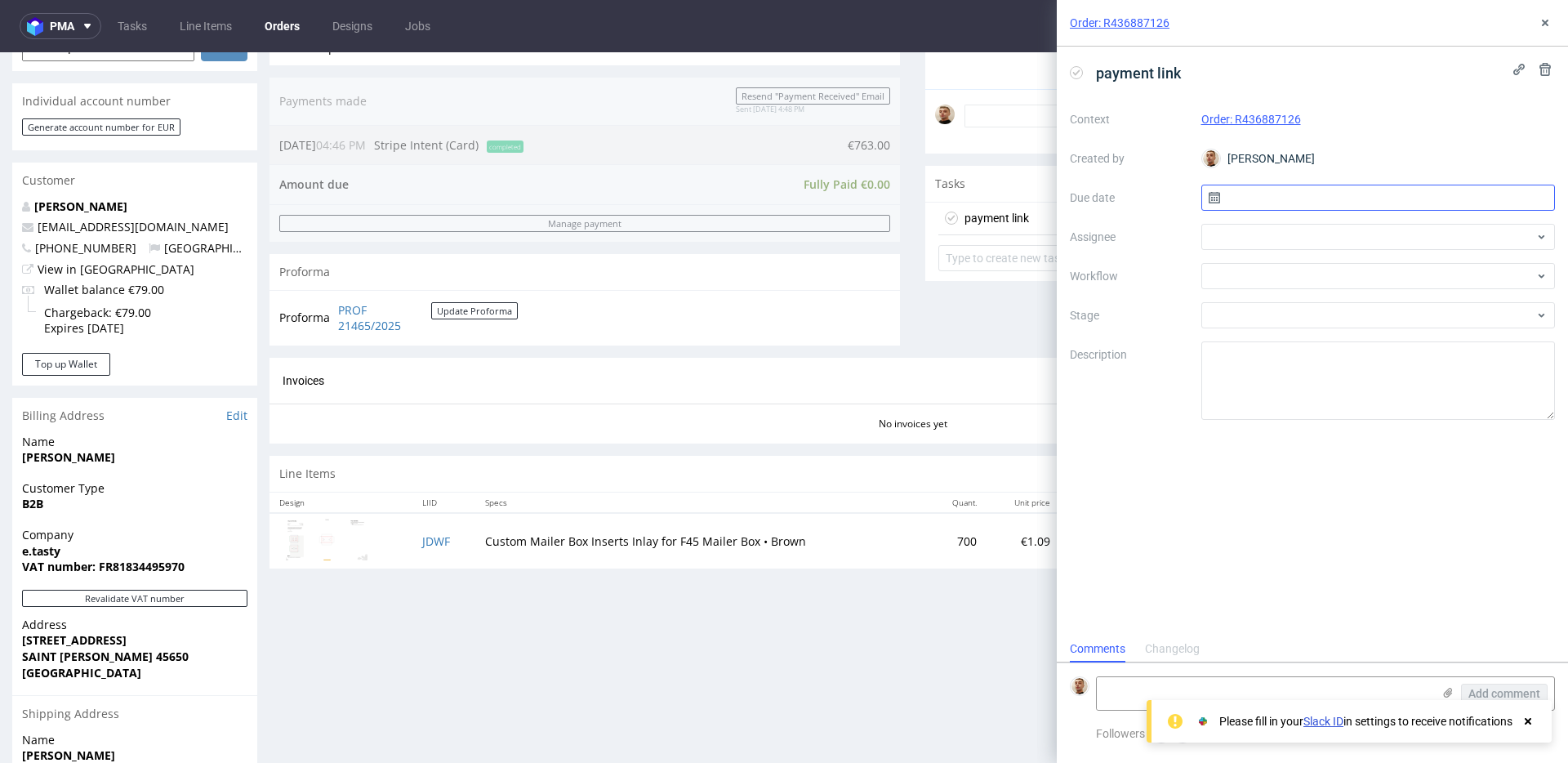
scroll to position [13, 0]
click at [1260, 190] on input "text" at bounding box center [1379, 197] width 355 height 26
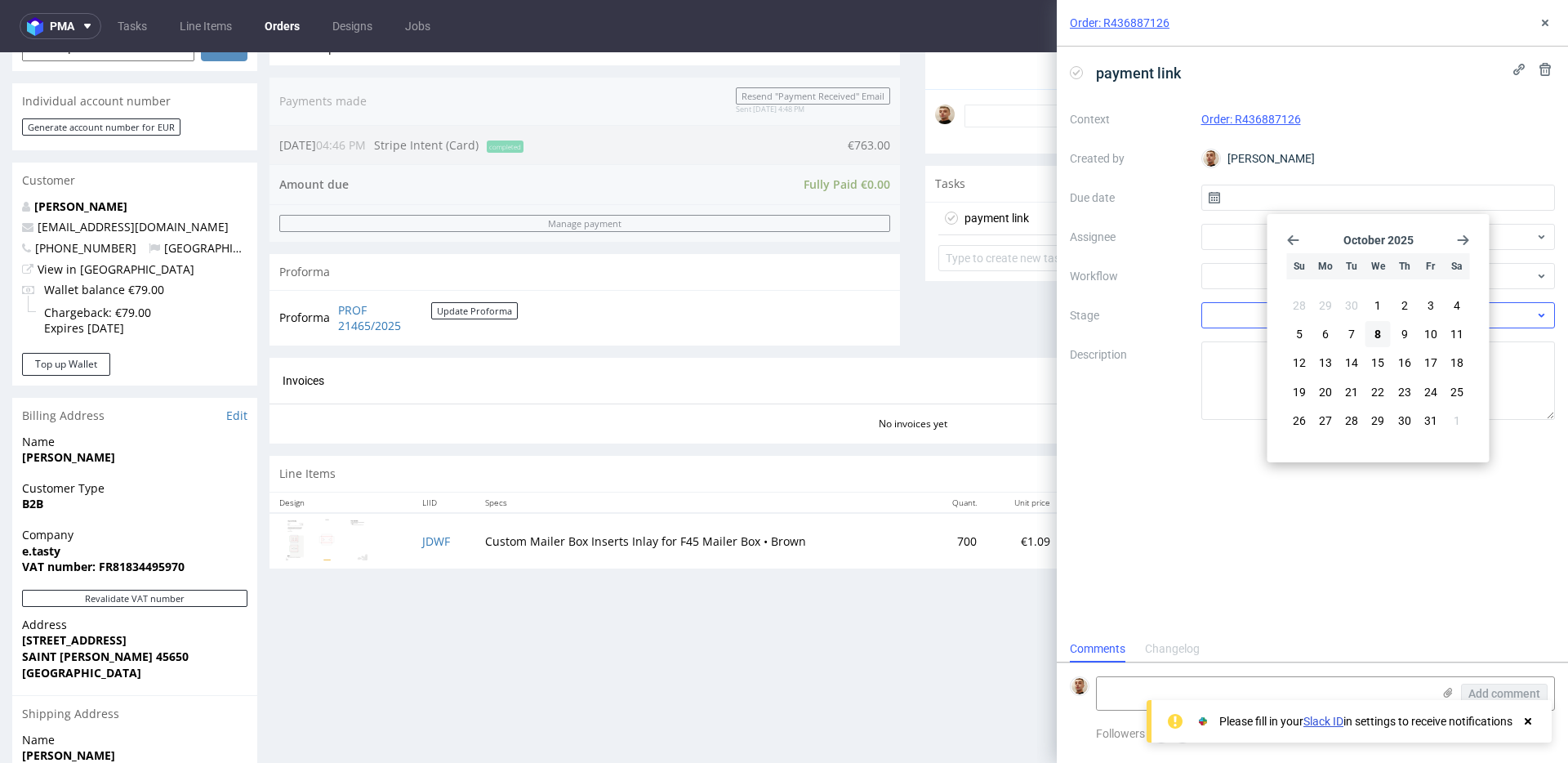
click at [1371, 321] on button "8" at bounding box center [1379, 334] width 25 height 26
type input "08/10/2025"
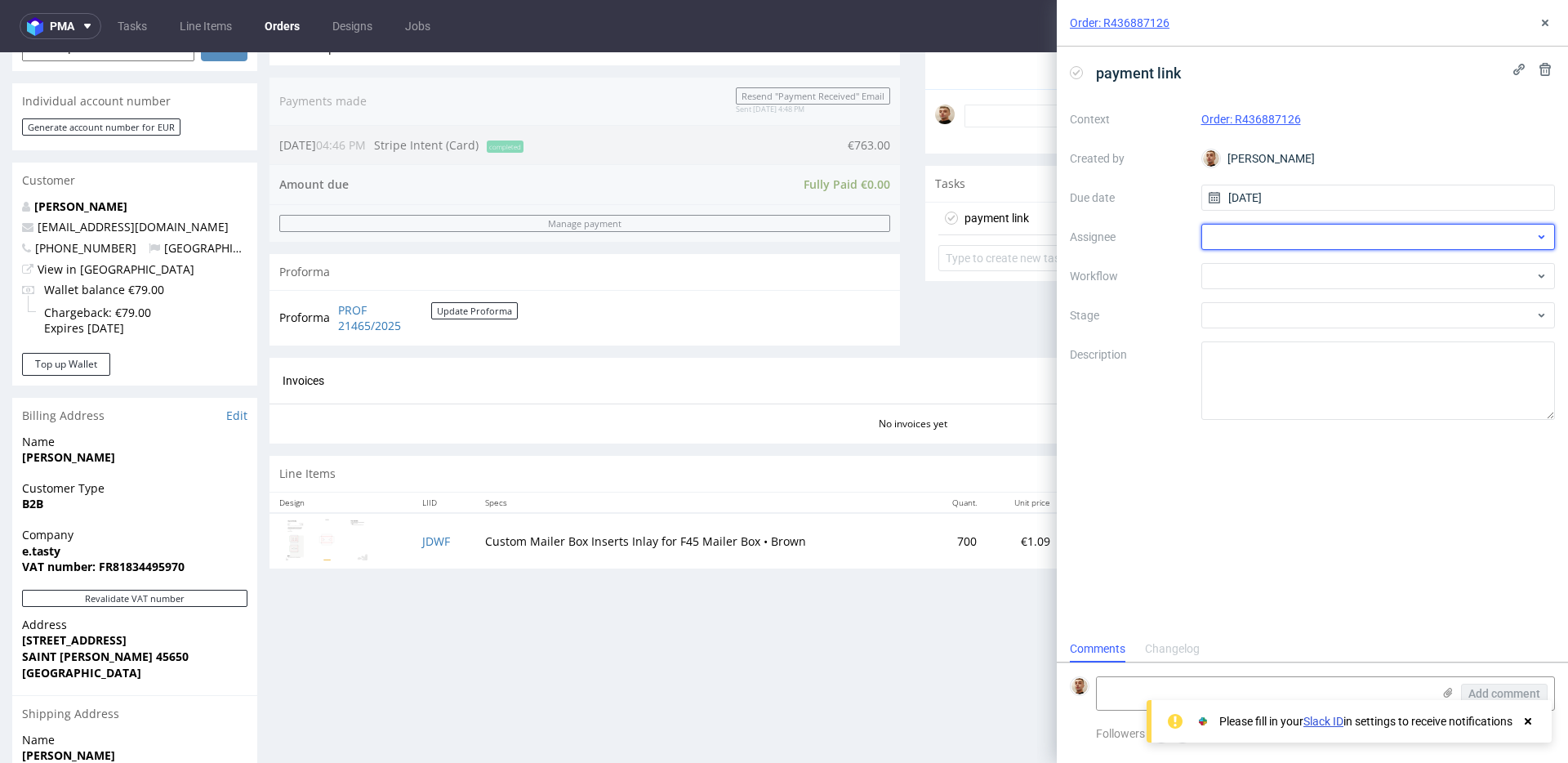
click at [1282, 238] on div at bounding box center [1379, 236] width 355 height 26
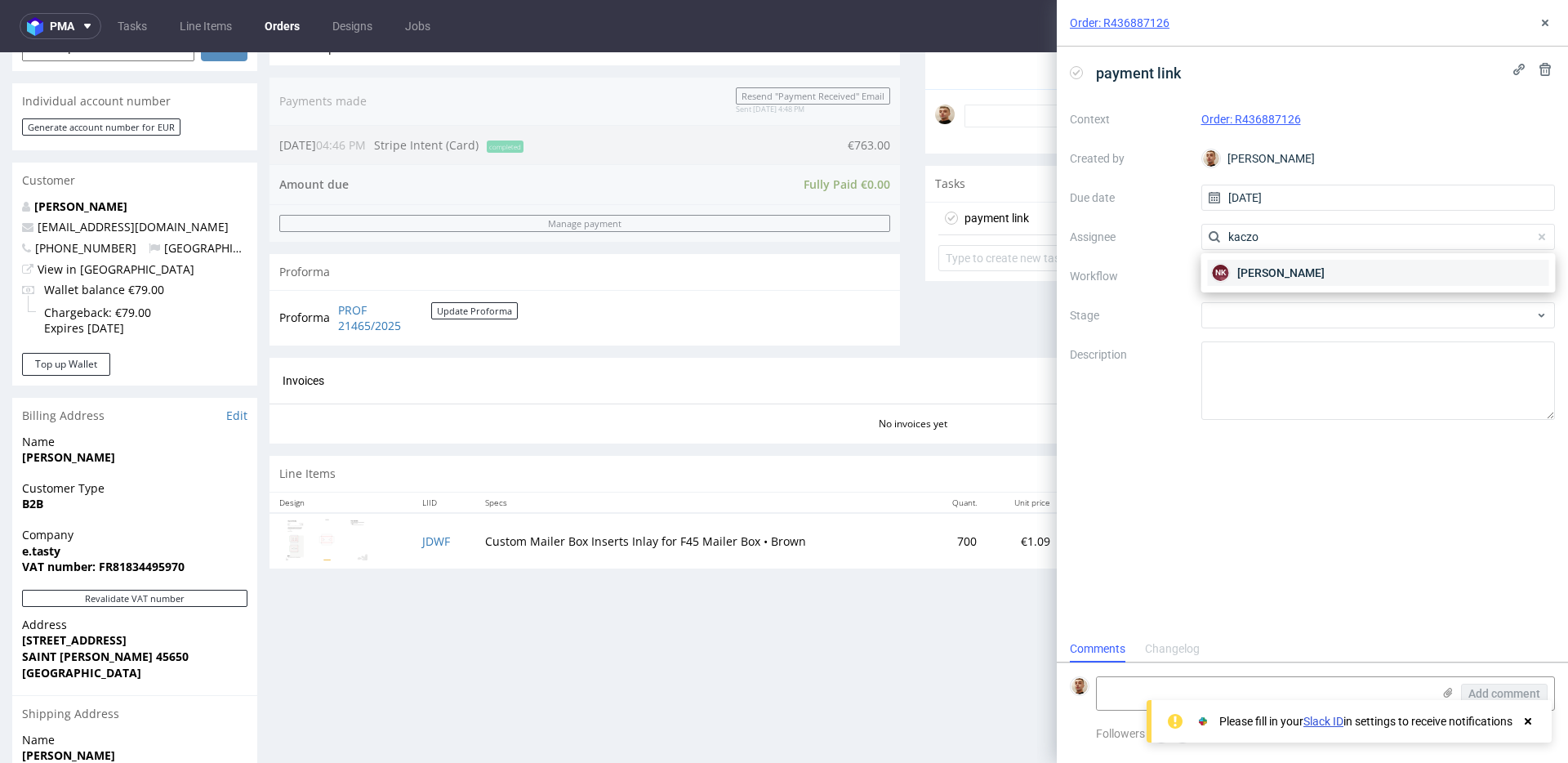
type input "kaczo"
click at [1270, 274] on span "Natalia Kaczorowska" at bounding box center [1282, 273] width 87 height 16
click at [1270, 274] on div at bounding box center [1379, 276] width 355 height 26
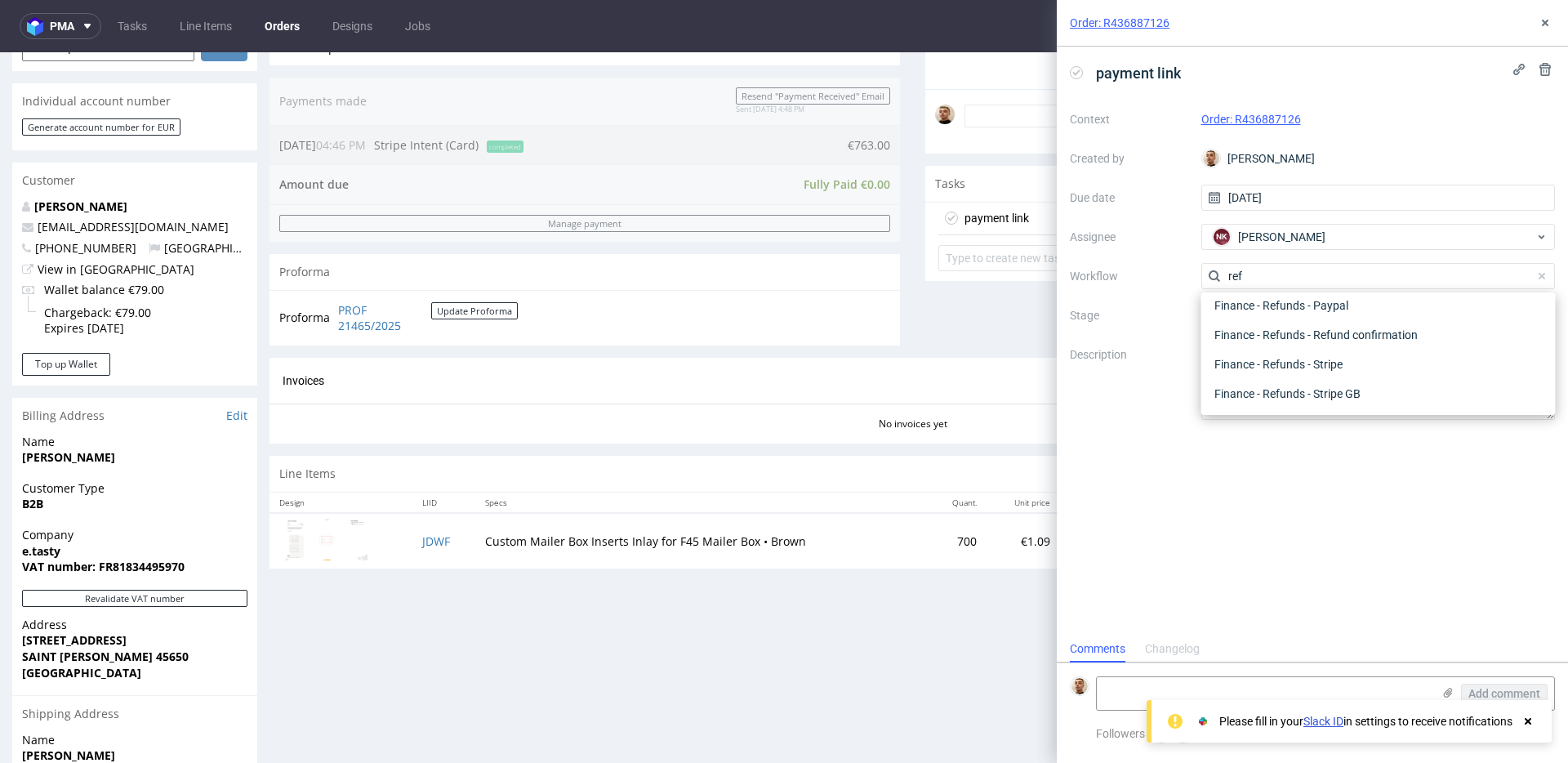
scroll to position [88, 0]
type input "refund"
click at [1276, 365] on div "Finance - Refunds - Stripe" at bounding box center [1378, 364] width 341 height 29
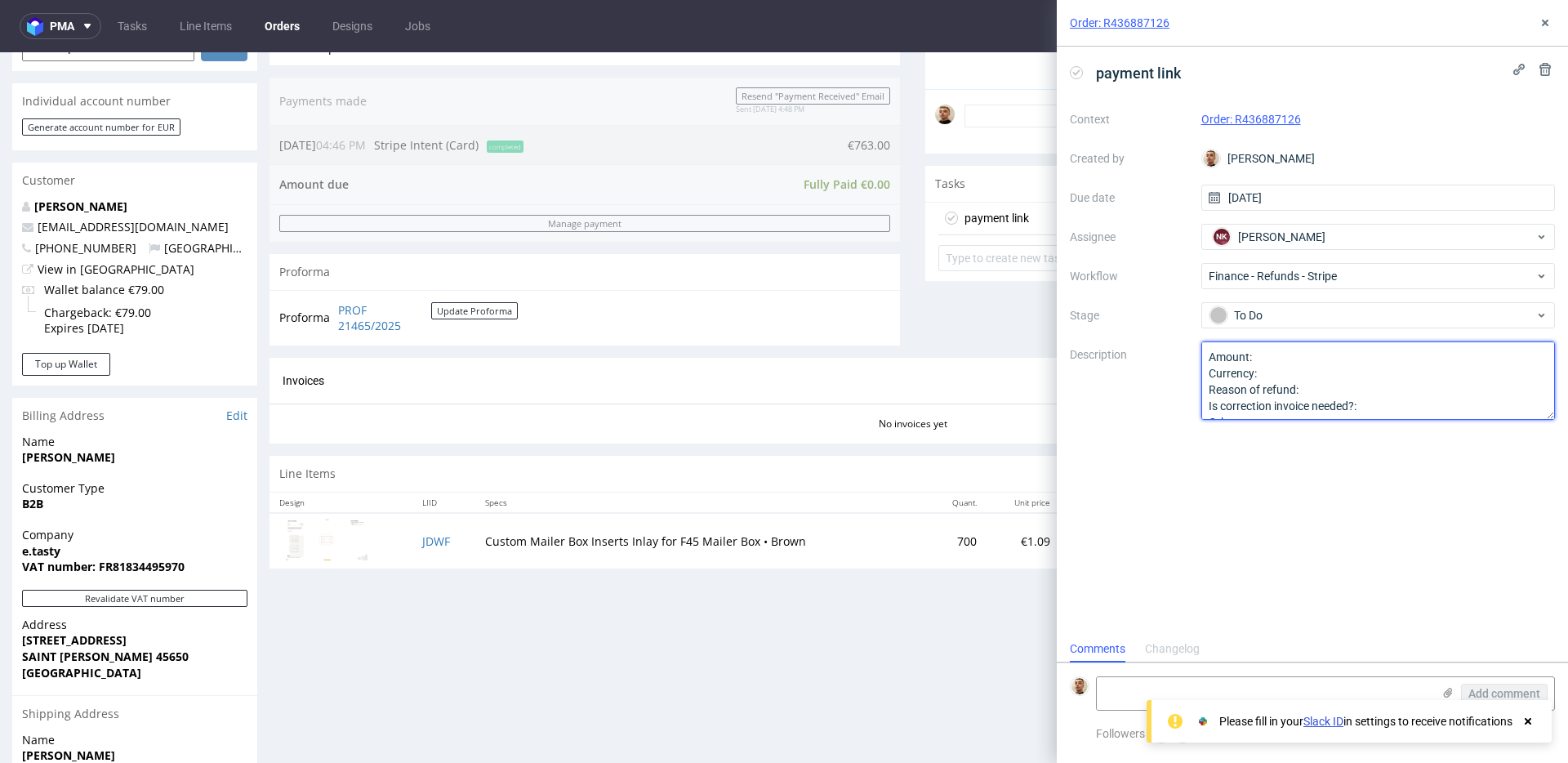
click at [1292, 356] on textarea "Amount: Currency: Reason of refund: Is correction invoice needed?: Other:" at bounding box center [1379, 380] width 355 height 78
paste textarea "25,30"
click at [1353, 388] on textarea "Amount: Currency: Reason of refund: Is correction invoice needed?: Other:" at bounding box center [1379, 380] width 355 height 78
type textarea "Amount: 25,30 euro Currency: Reason of refund: Is correction invoice needed?: O…"
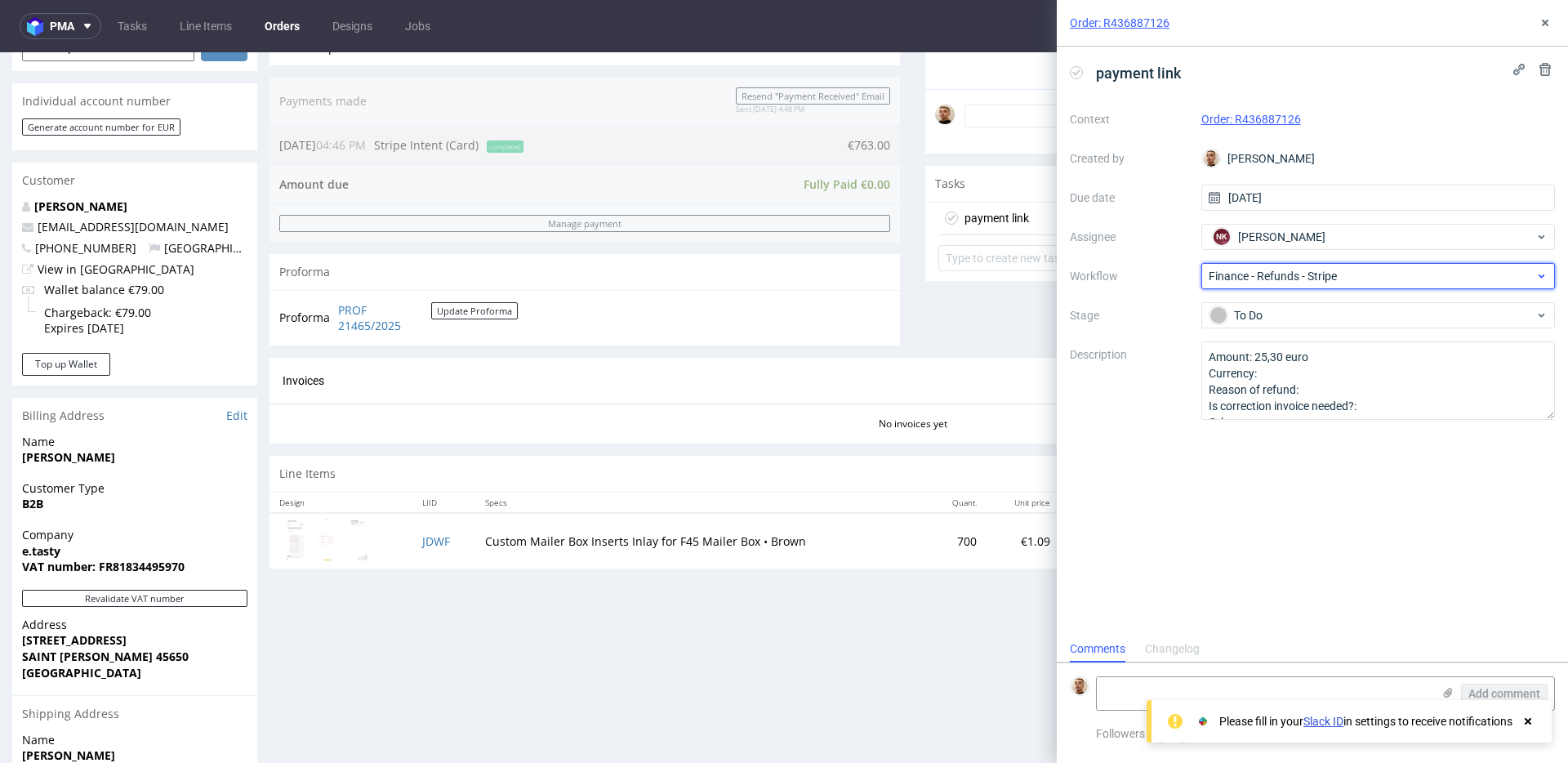
click at [1337, 275] on span "Finance - Refunds - Stripe" at bounding box center [1372, 276] width 327 height 16
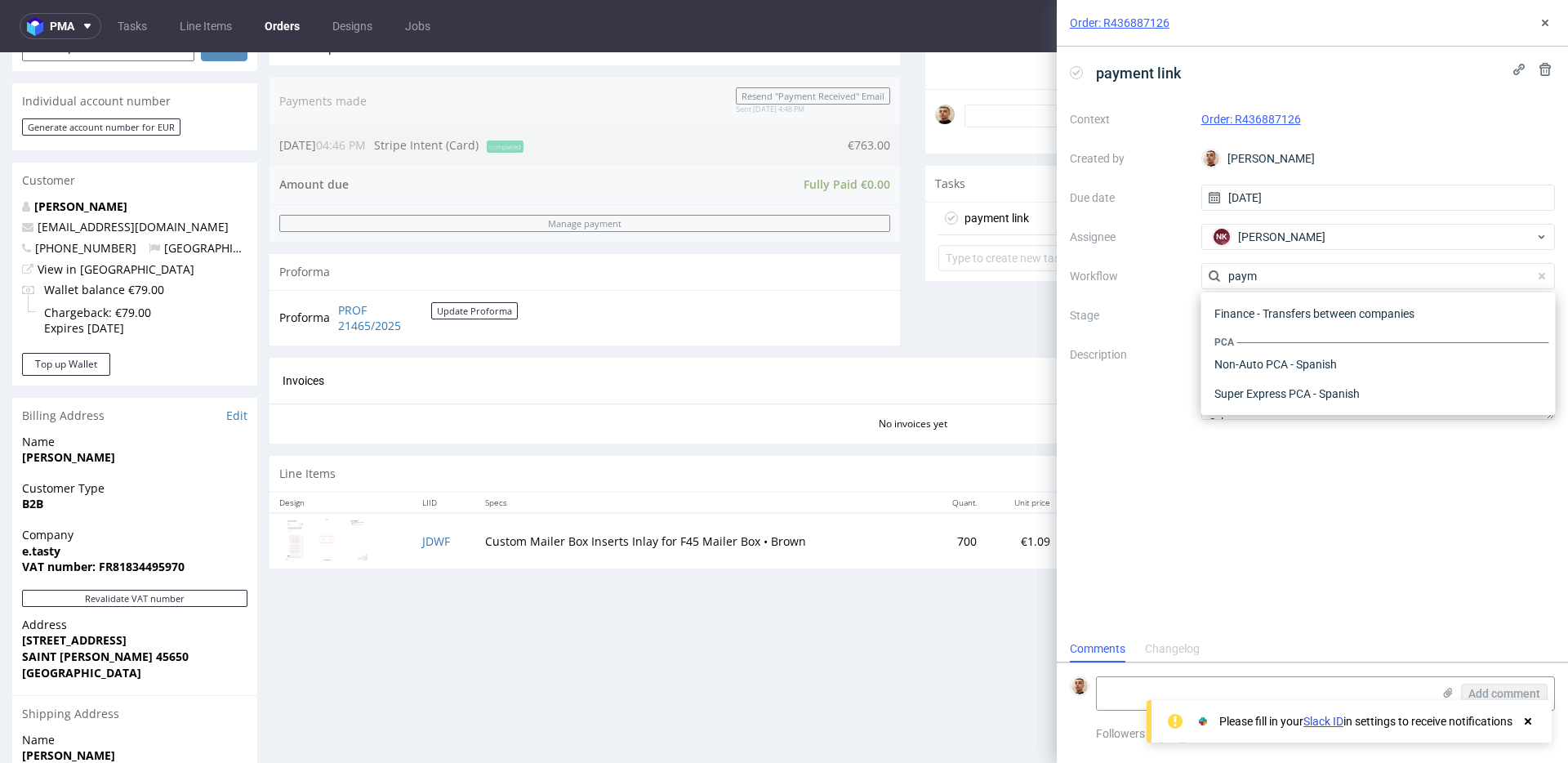
scroll to position [29, 0]
type input "paym"
click at [1352, 362] on div "Finance - Payment links - Stripe" at bounding box center [1378, 364] width 341 height 29
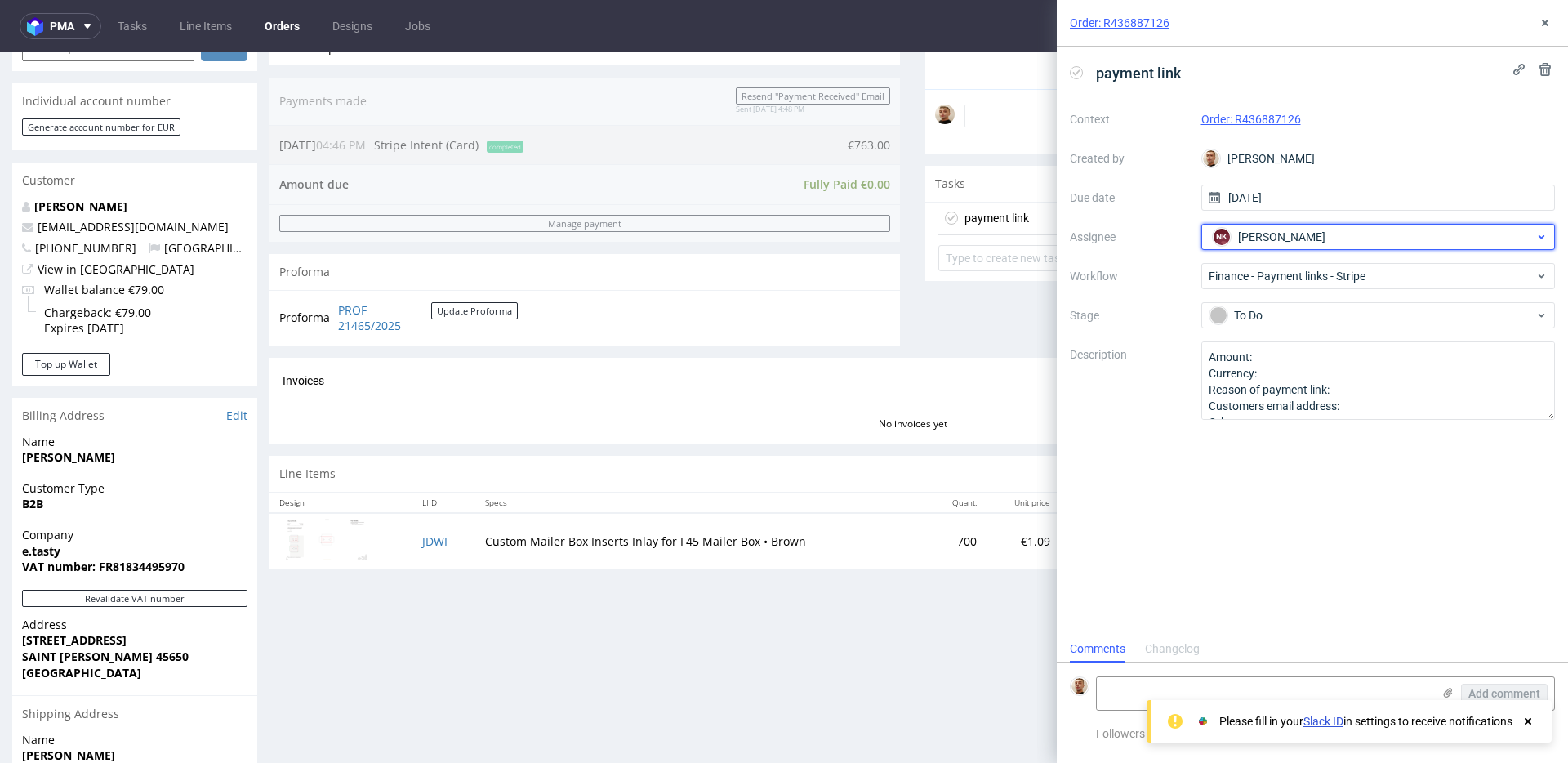
click at [1286, 231] on span "Natalia Kaczorowska" at bounding box center [1282, 236] width 87 height 16
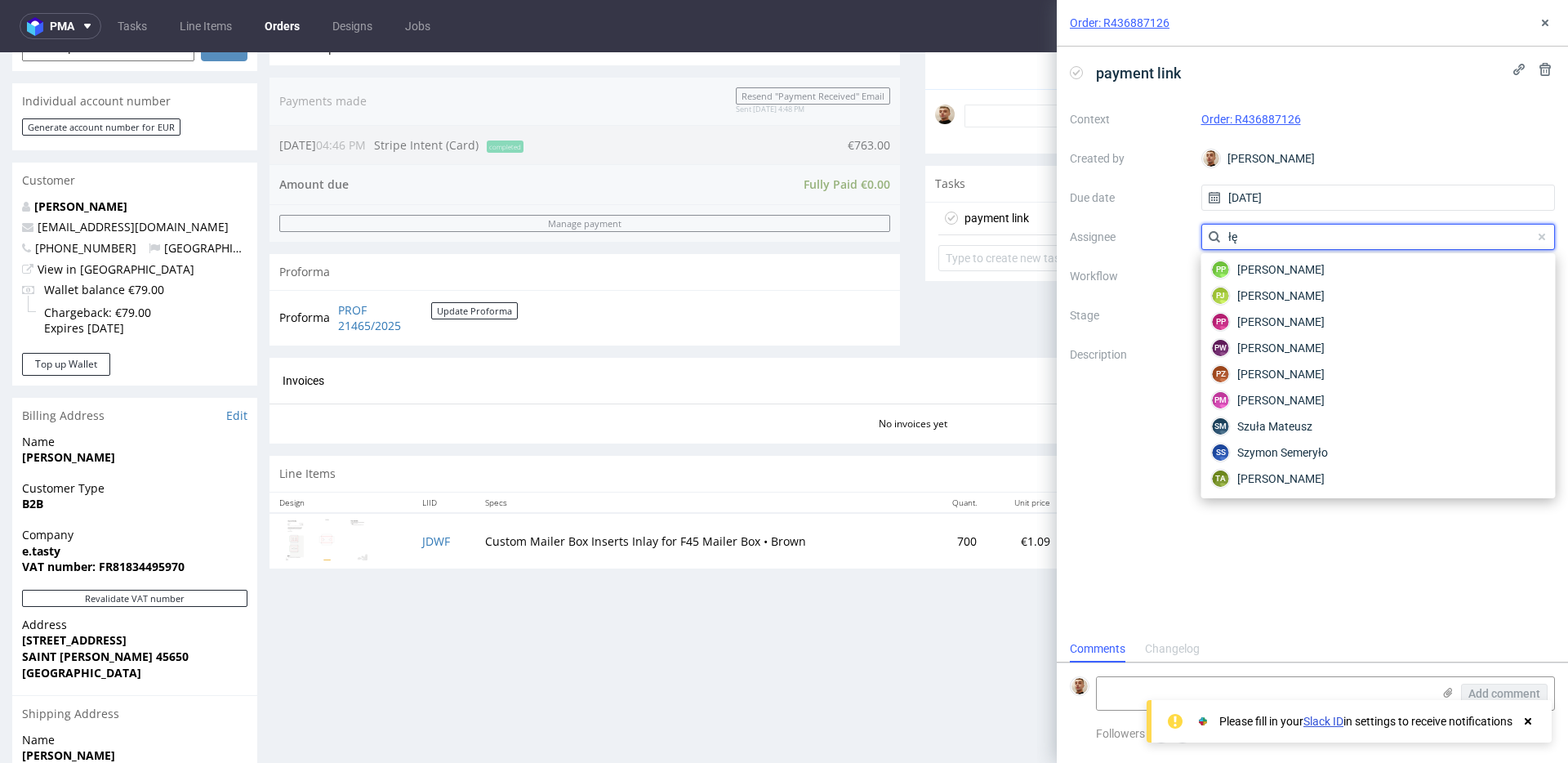
scroll to position [0, 0]
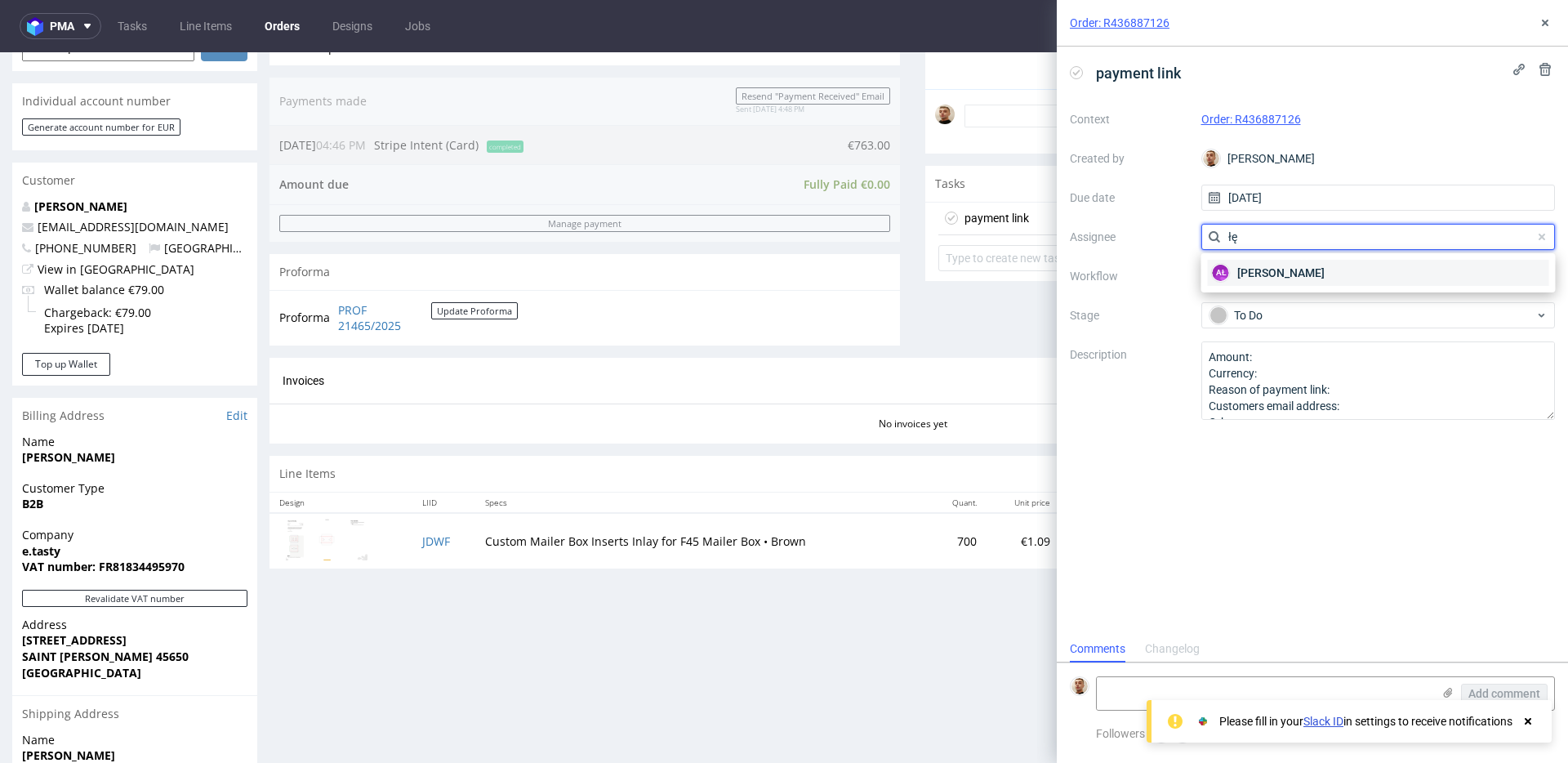
type input "łę"
click at [1282, 266] on span "Aleksandra Łętowska" at bounding box center [1282, 273] width 87 height 16
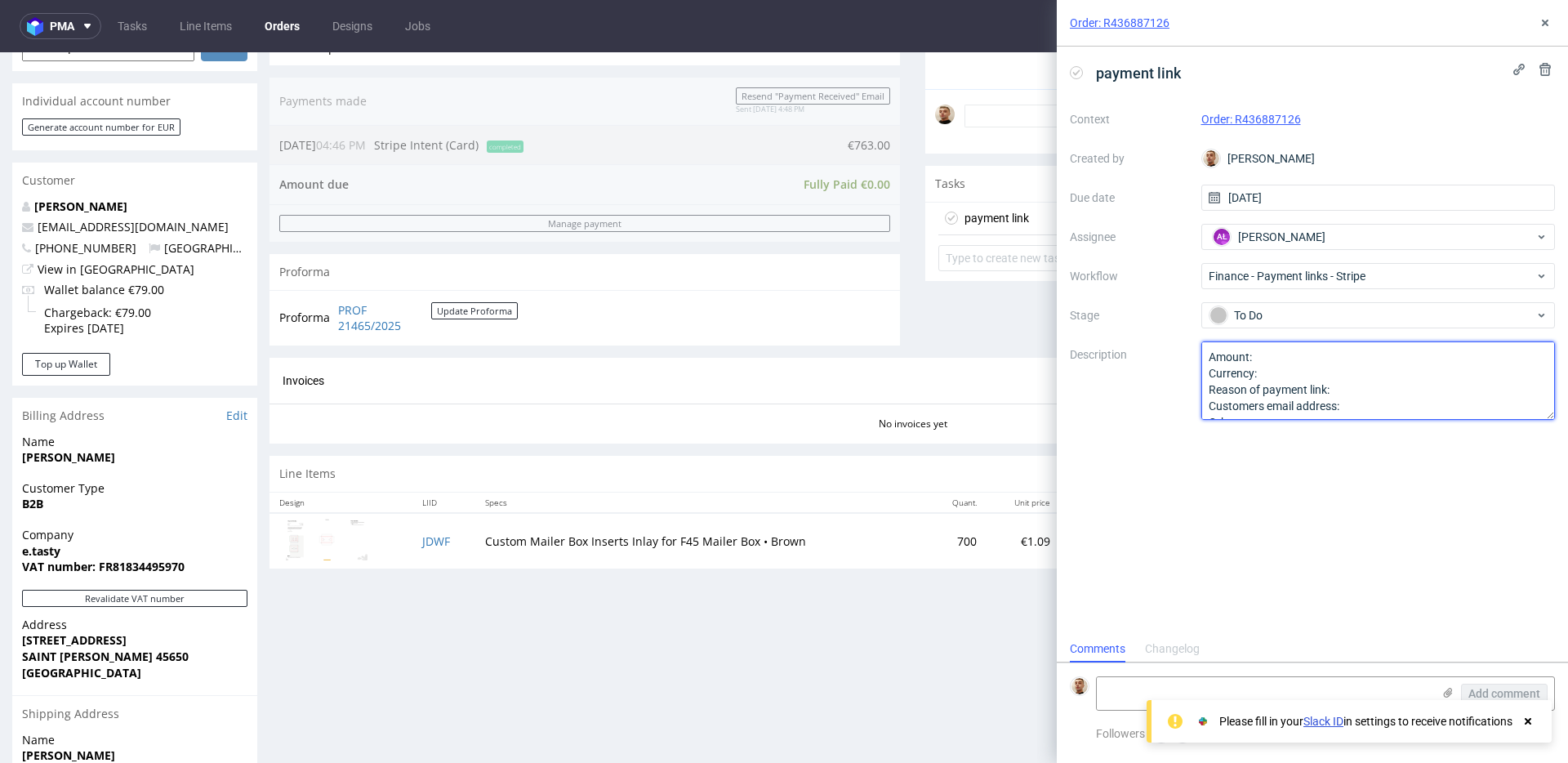
click at [1282, 352] on textarea "Amount: Currency: Reason of payment link: Customers email address: Other:" at bounding box center [1379, 380] width 355 height 78
paste textarea "25,30"
click at [1355, 387] on textarea "Amount: Currency: Reason of payment link: Customers email address: Other:" at bounding box center [1379, 380] width 355 height 78
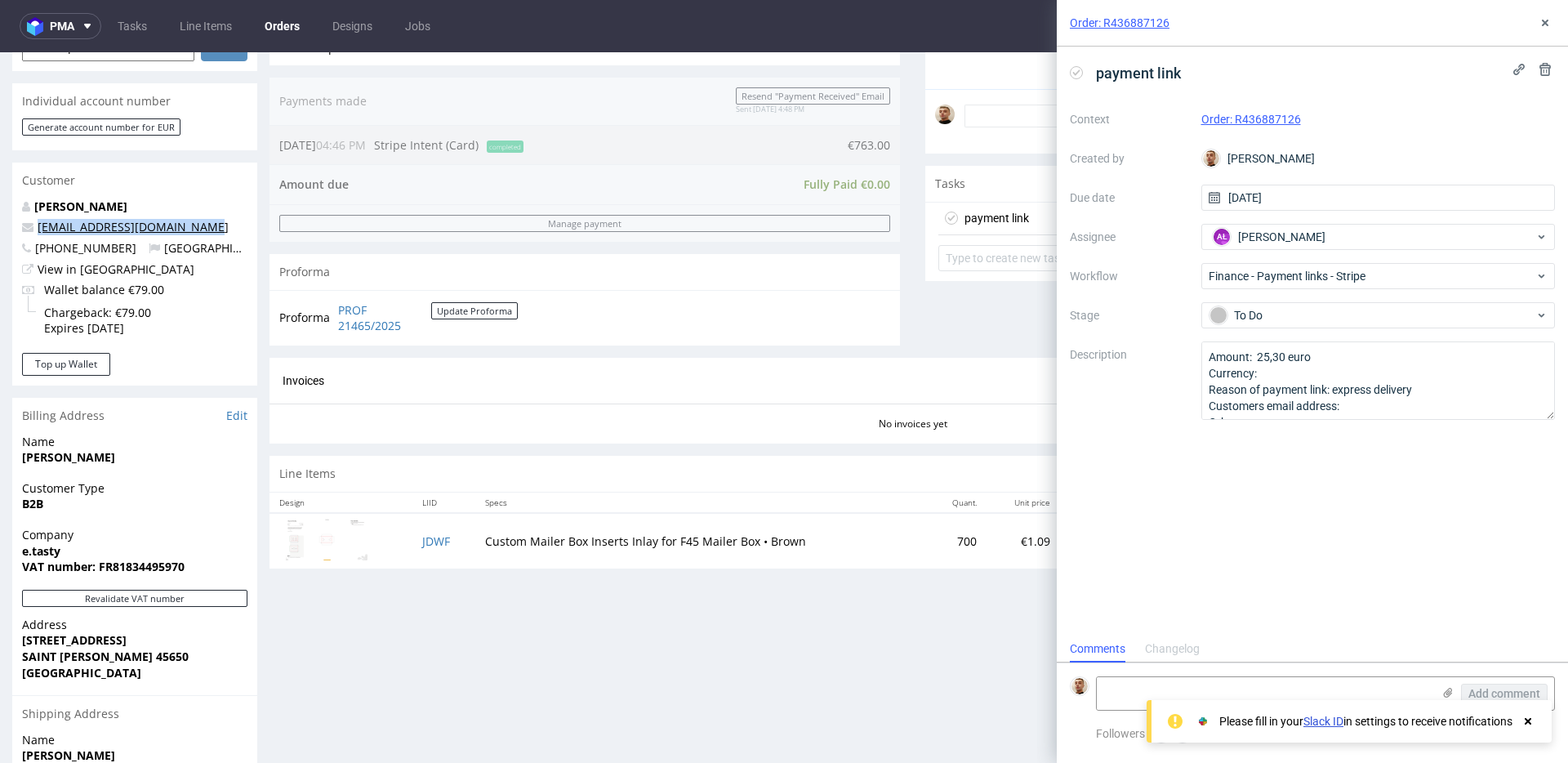
drag, startPoint x: 182, startPoint y: 227, endPoint x: 39, endPoint y: 227, distance: 143.0
click at [39, 227] on p "cyrielle.sellier@e-tasty.fr" at bounding box center [135, 227] width 226 height 16
copy link "cyrielle.sellier@e-tasty.fr"
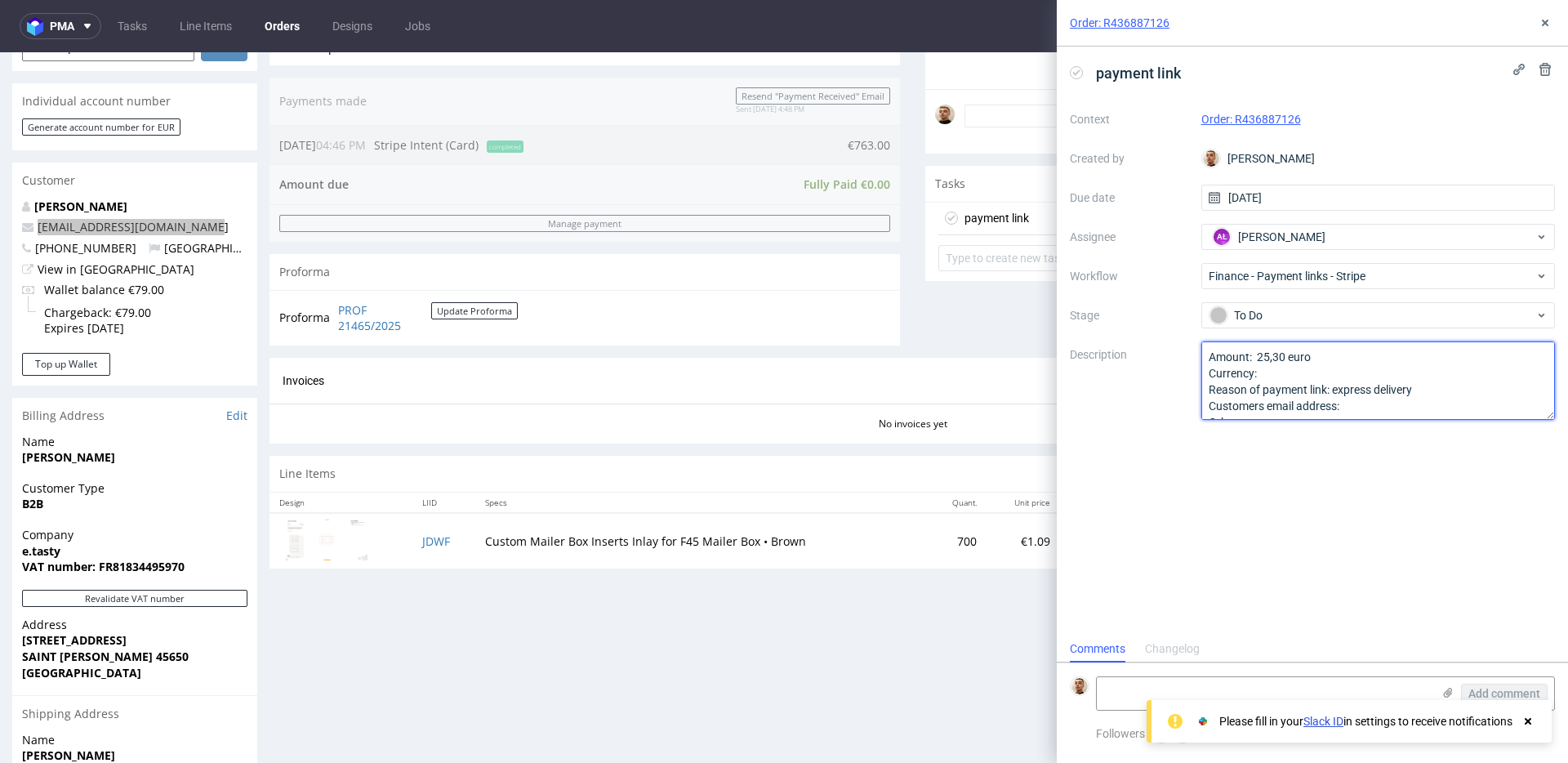
click at [1356, 402] on textarea "Amount: 25,30 euro Currency: Reason of payment link: express delivery Customers…" at bounding box center [1379, 380] width 355 height 78
paste textarea "cyrielle.sellier@e-tasty.fr"
type textarea "Amount: 25,30 euro Currency: Reason of payment link: express delivery Customers…"
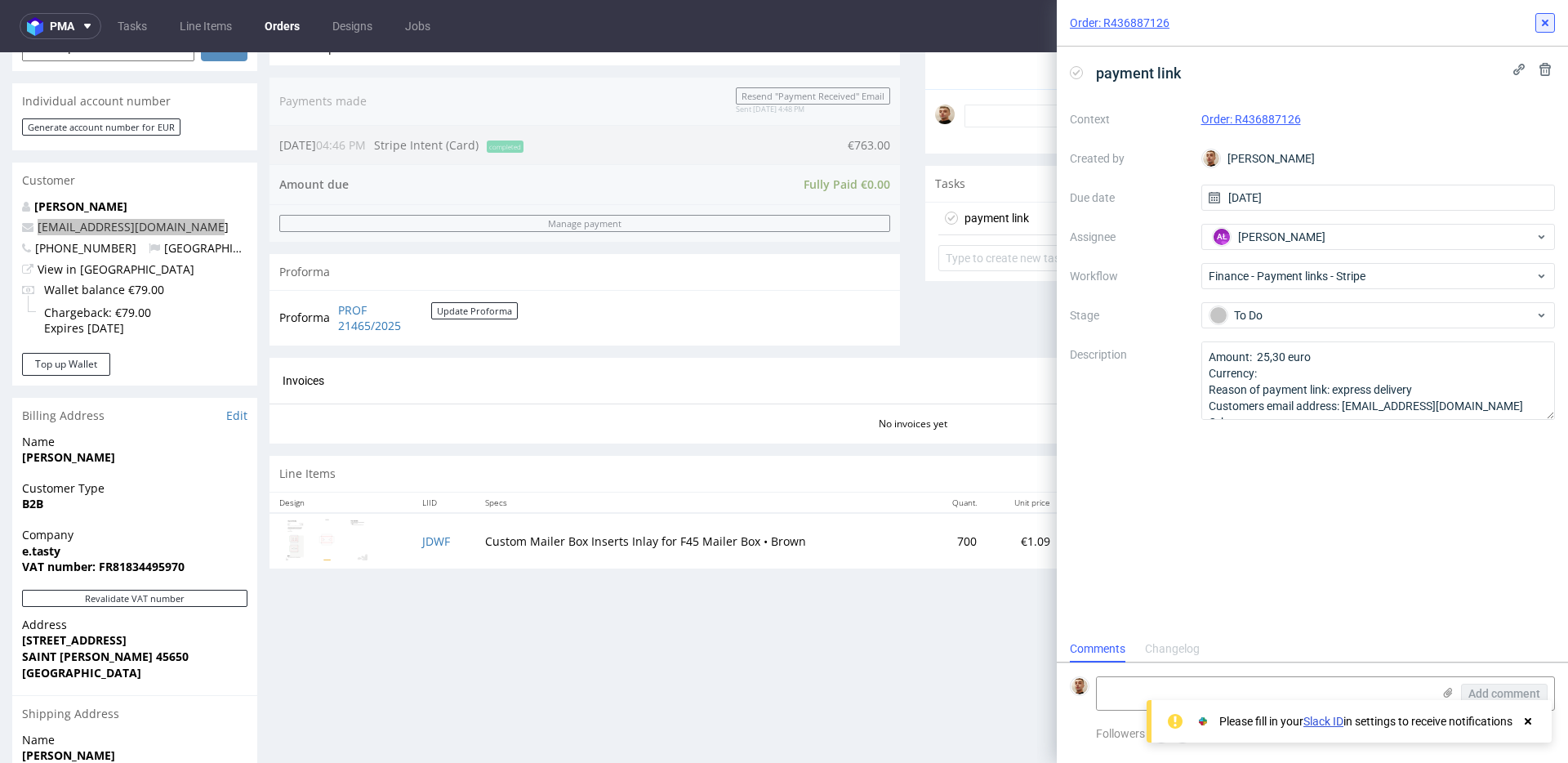
click at [1539, 22] on icon at bounding box center [1545, 23] width 13 height 13
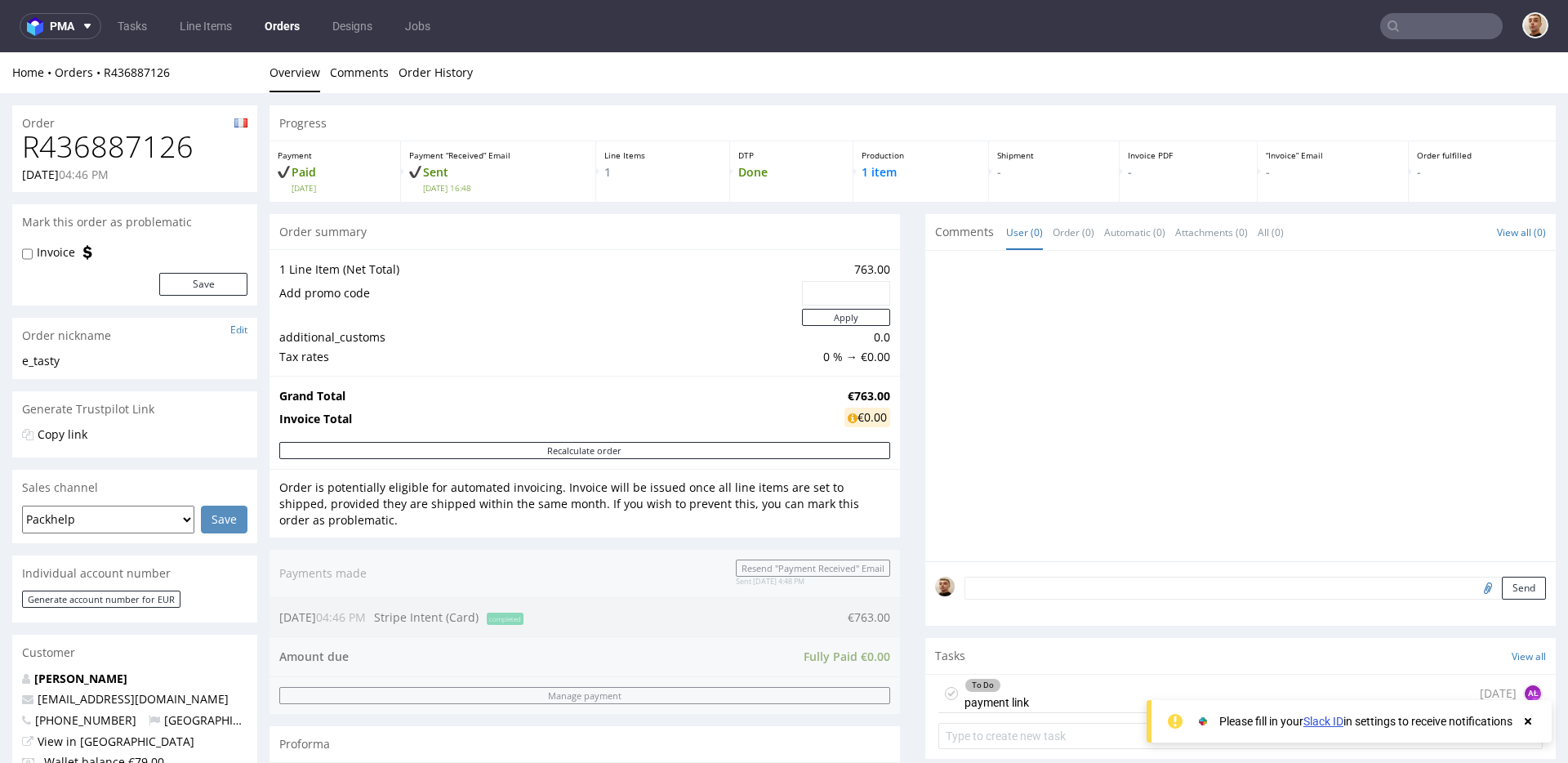
click at [140, 139] on h1 "R436887126" at bounding box center [135, 147] width 226 height 33
copy h1 "R436887126"
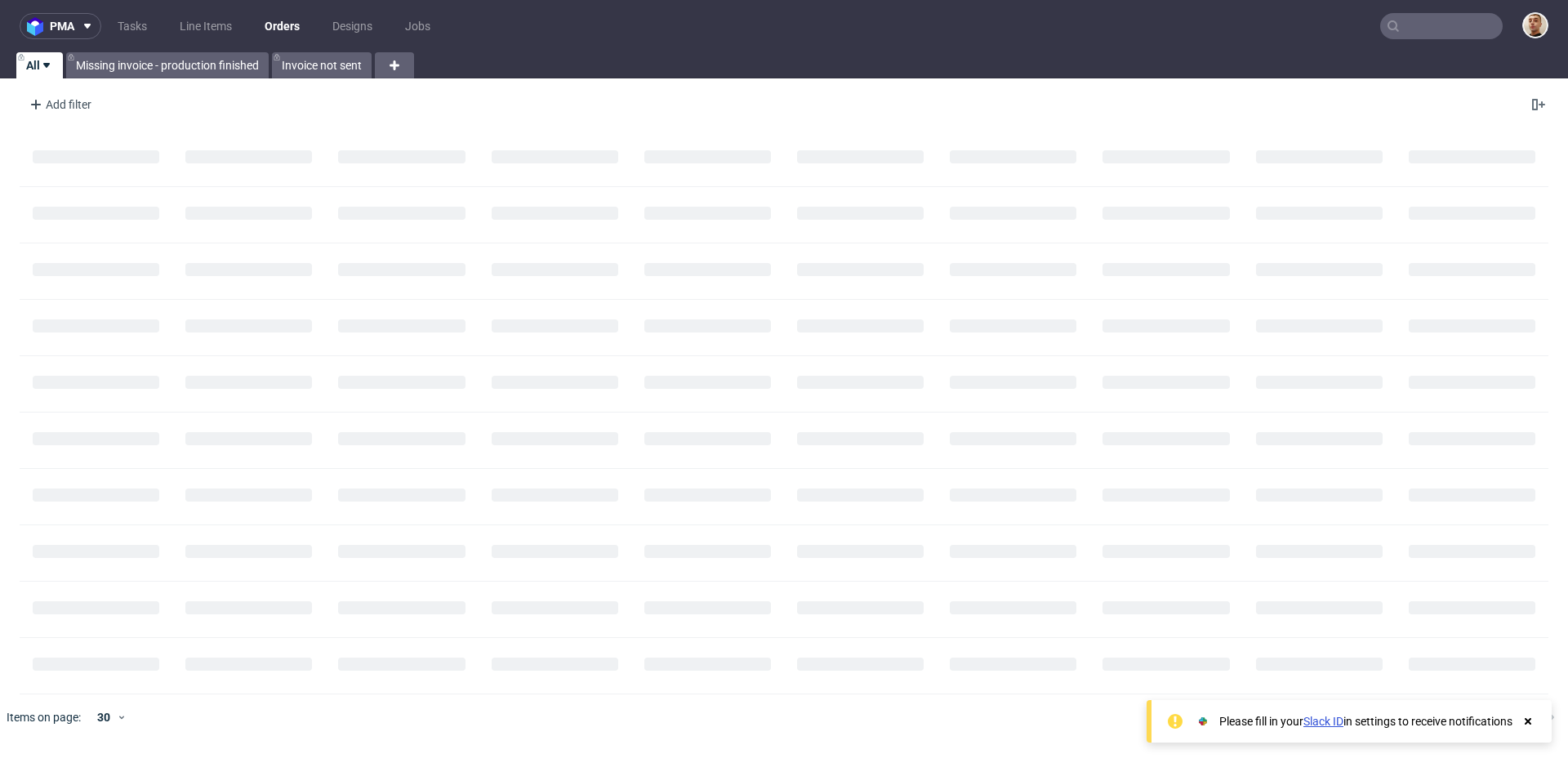
click at [1442, 25] on input "text" at bounding box center [1442, 25] width 123 height 26
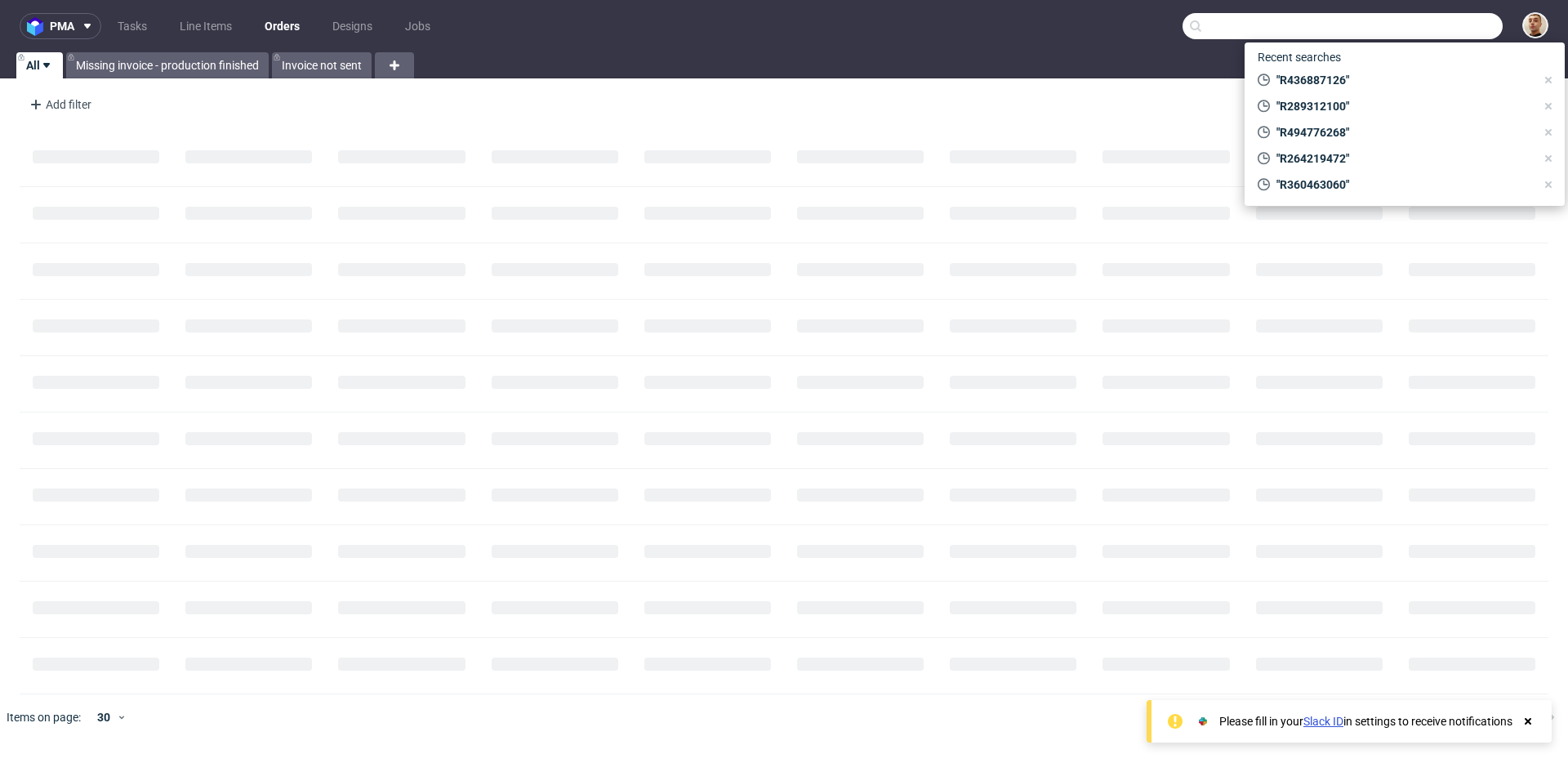
paste input "FEB987H299"
type input "FEB987H299"
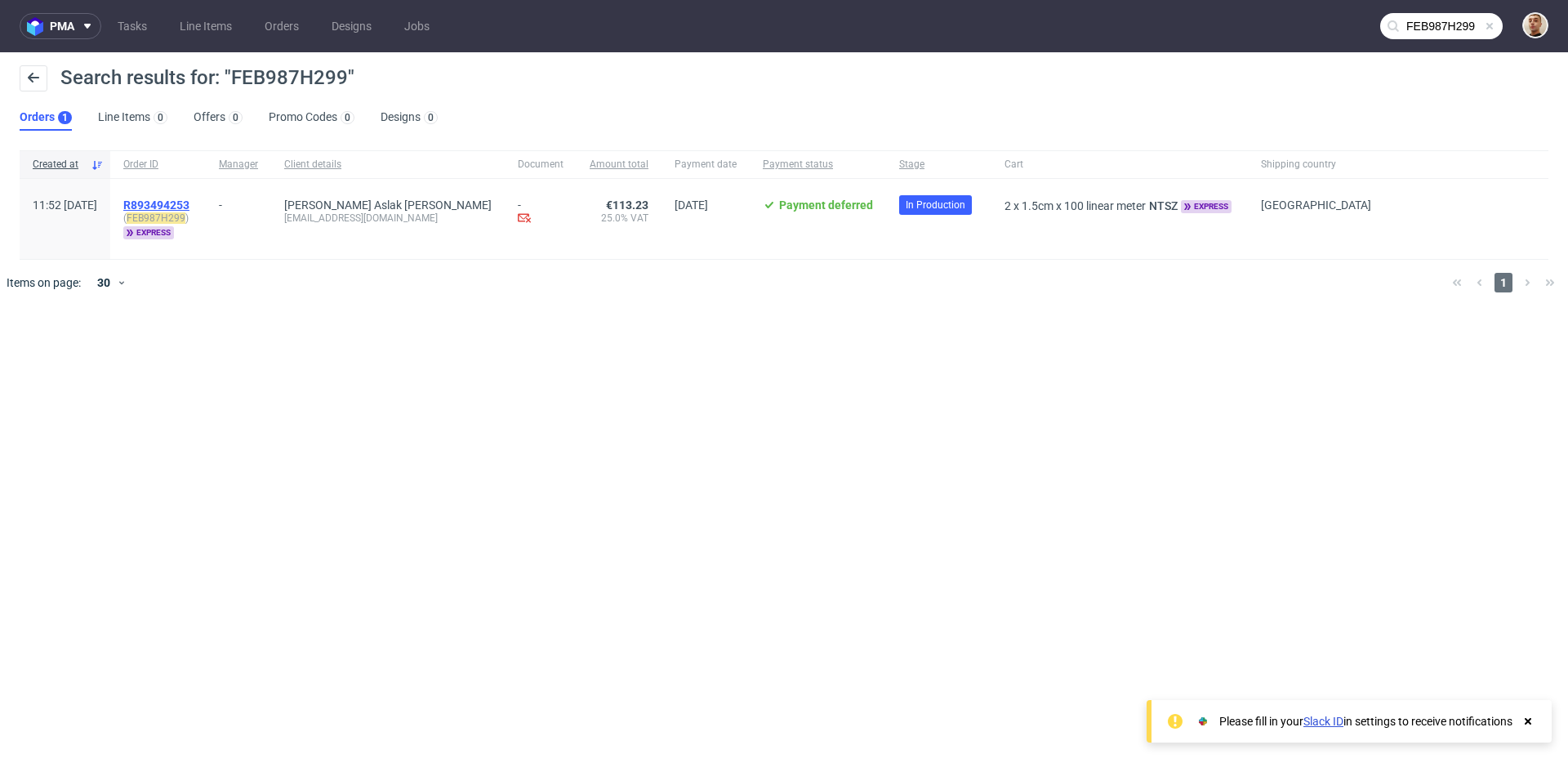
click at [189, 205] on span "R893494253" at bounding box center [156, 205] width 66 height 13
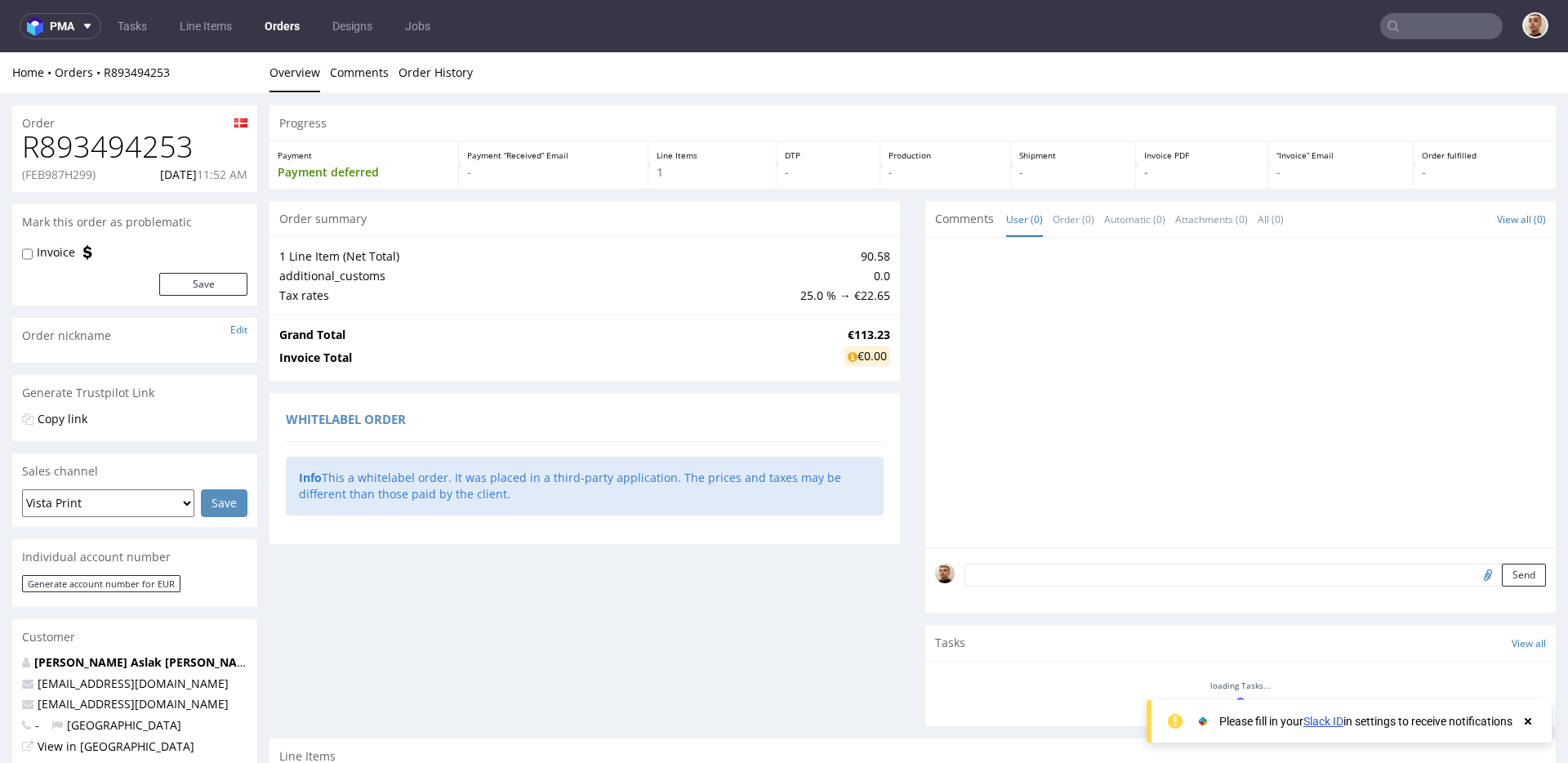
scroll to position [368, 0]
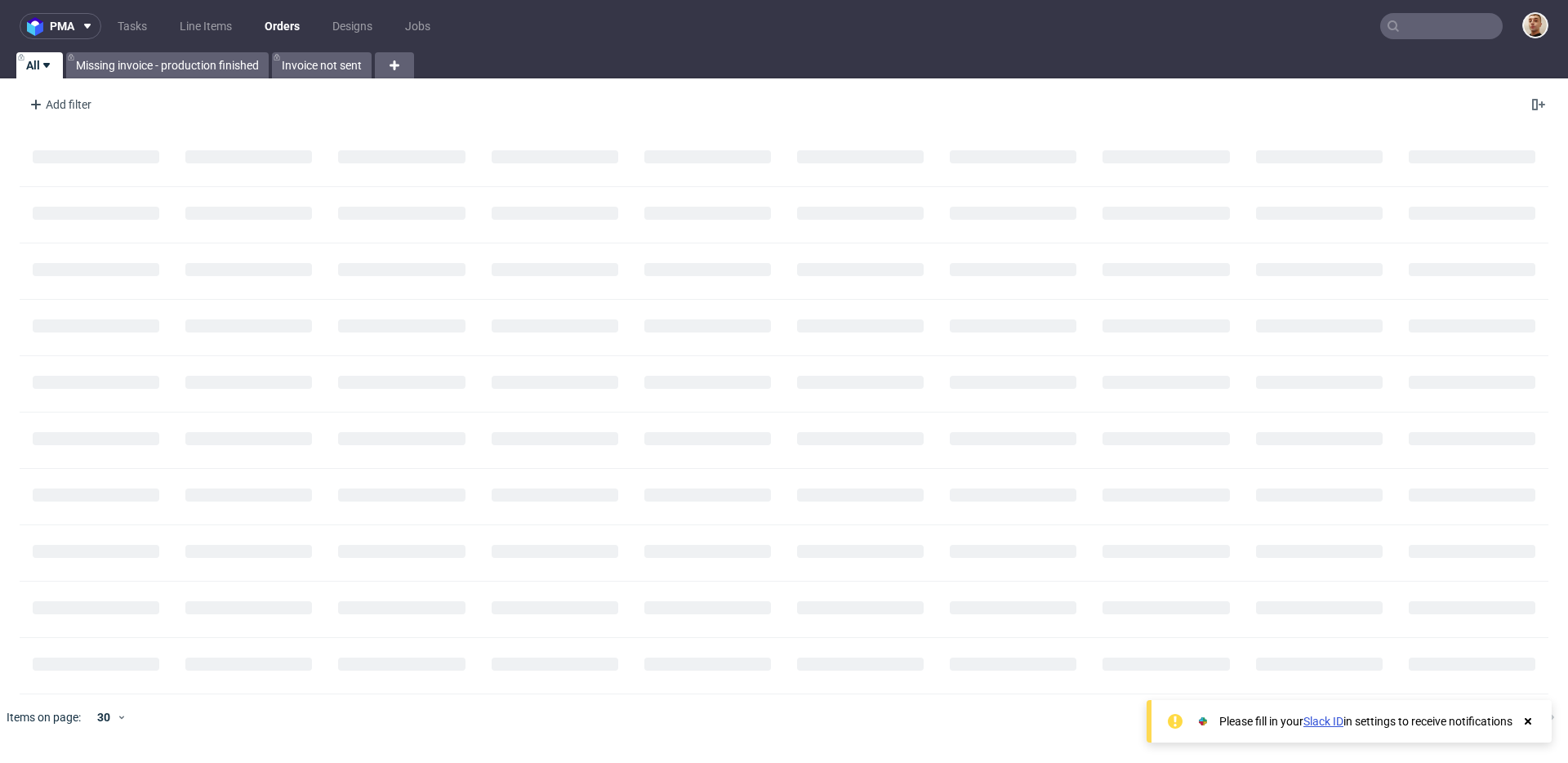
click at [1439, 25] on input "text" at bounding box center [1442, 25] width 123 height 26
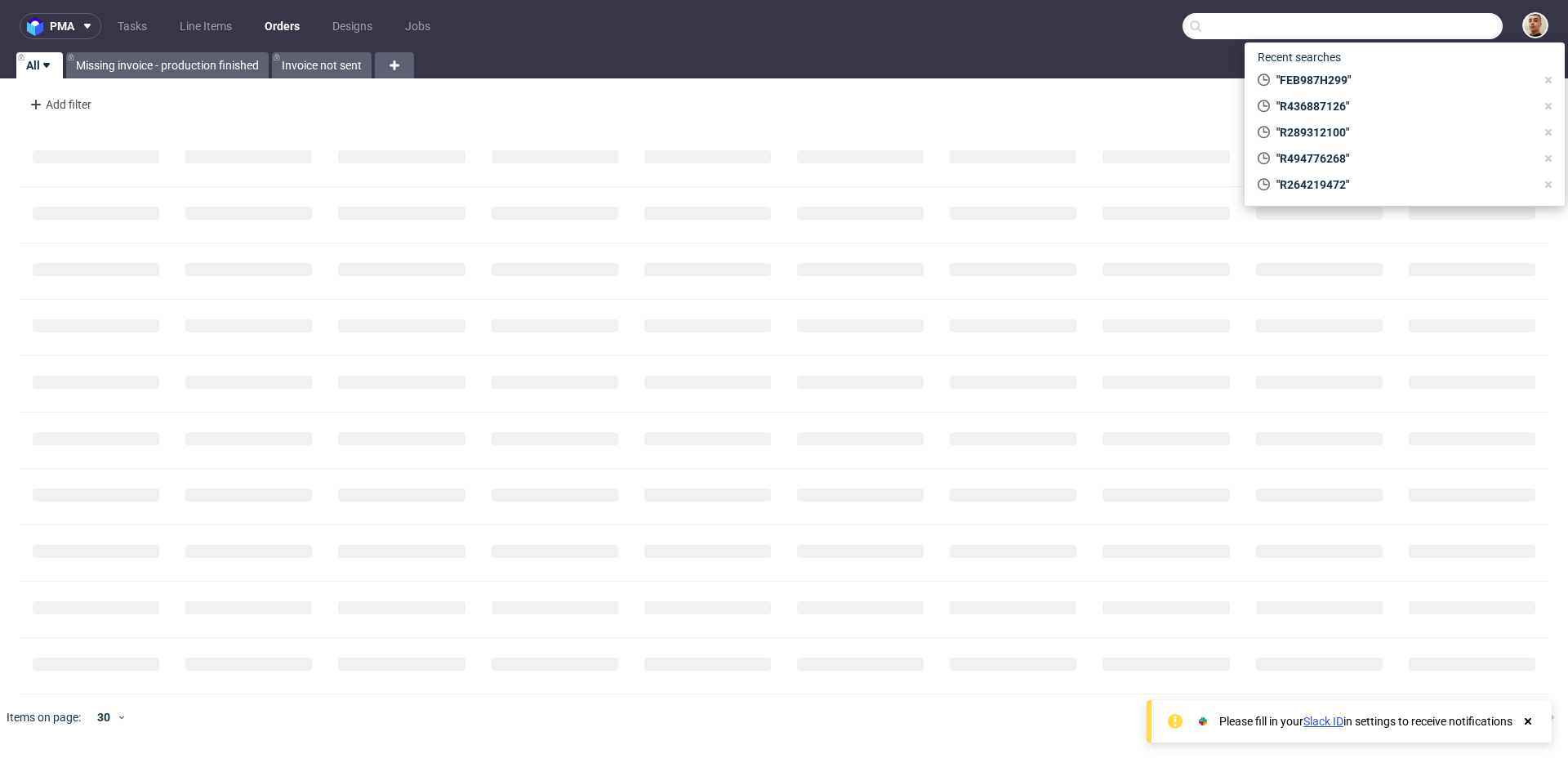
paste input "R829286525"
type input "R829286525"
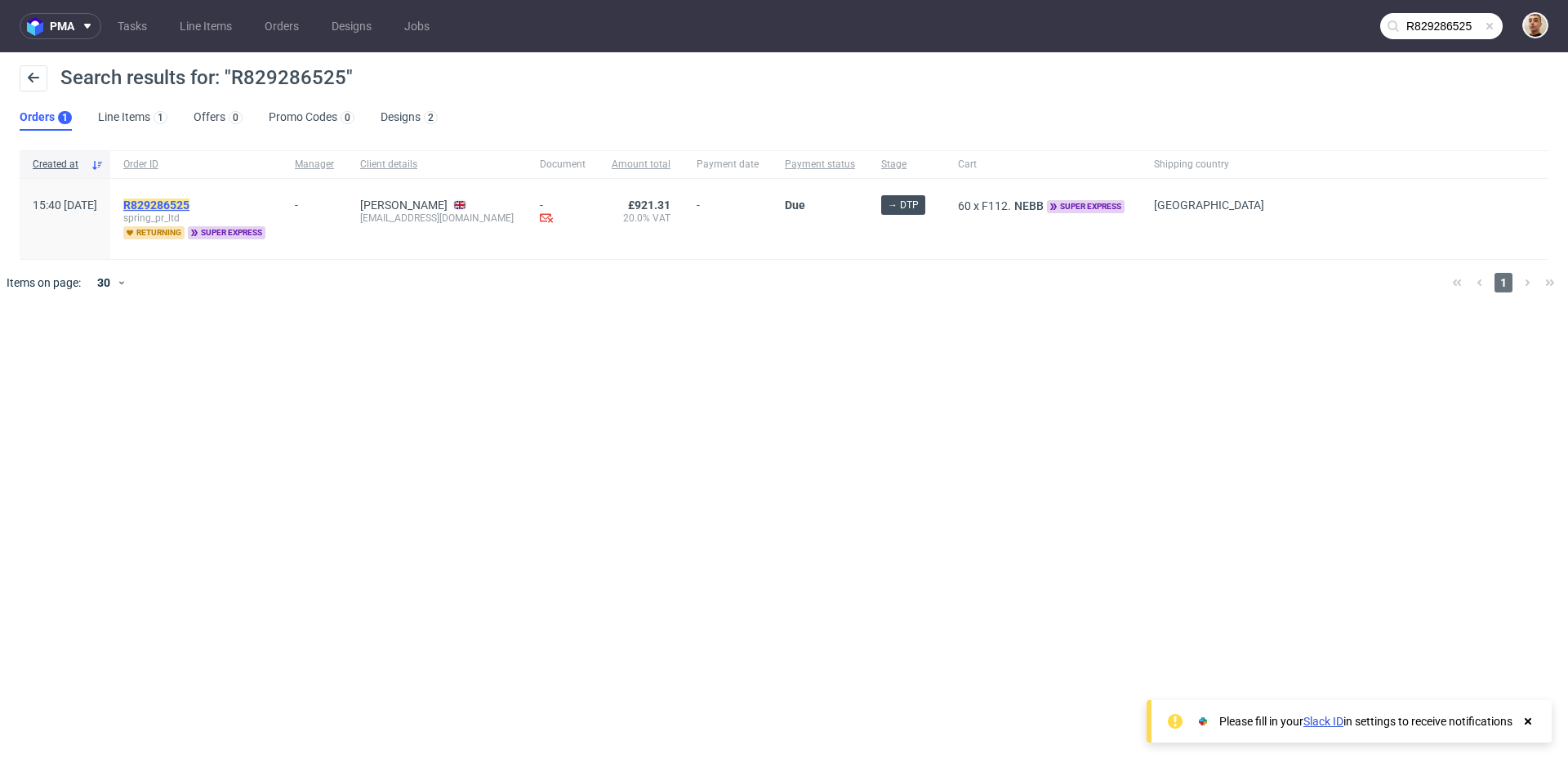
click at [189, 205] on mark "R829286525" at bounding box center [156, 205] width 66 height 13
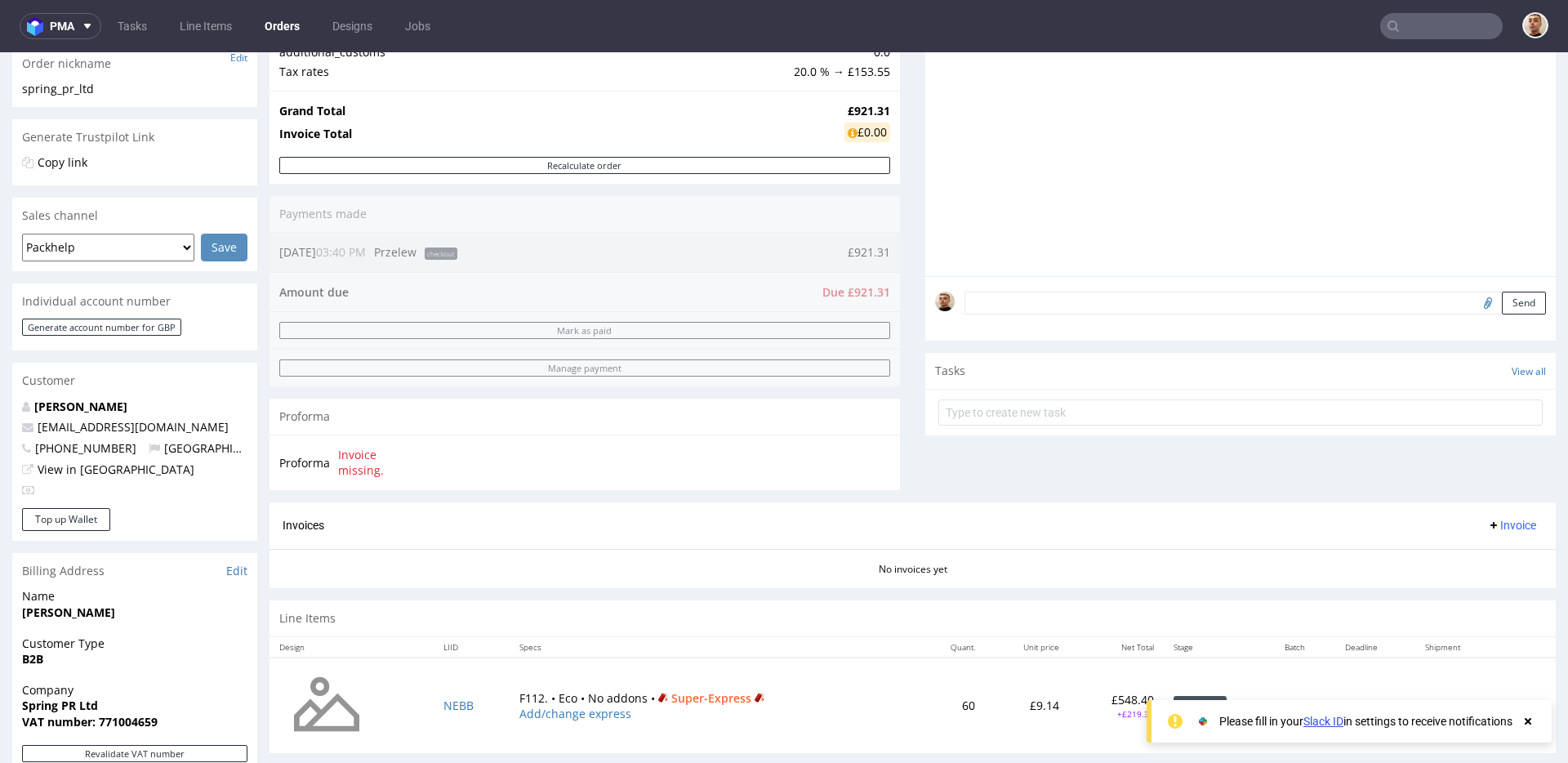
scroll to position [693, 0]
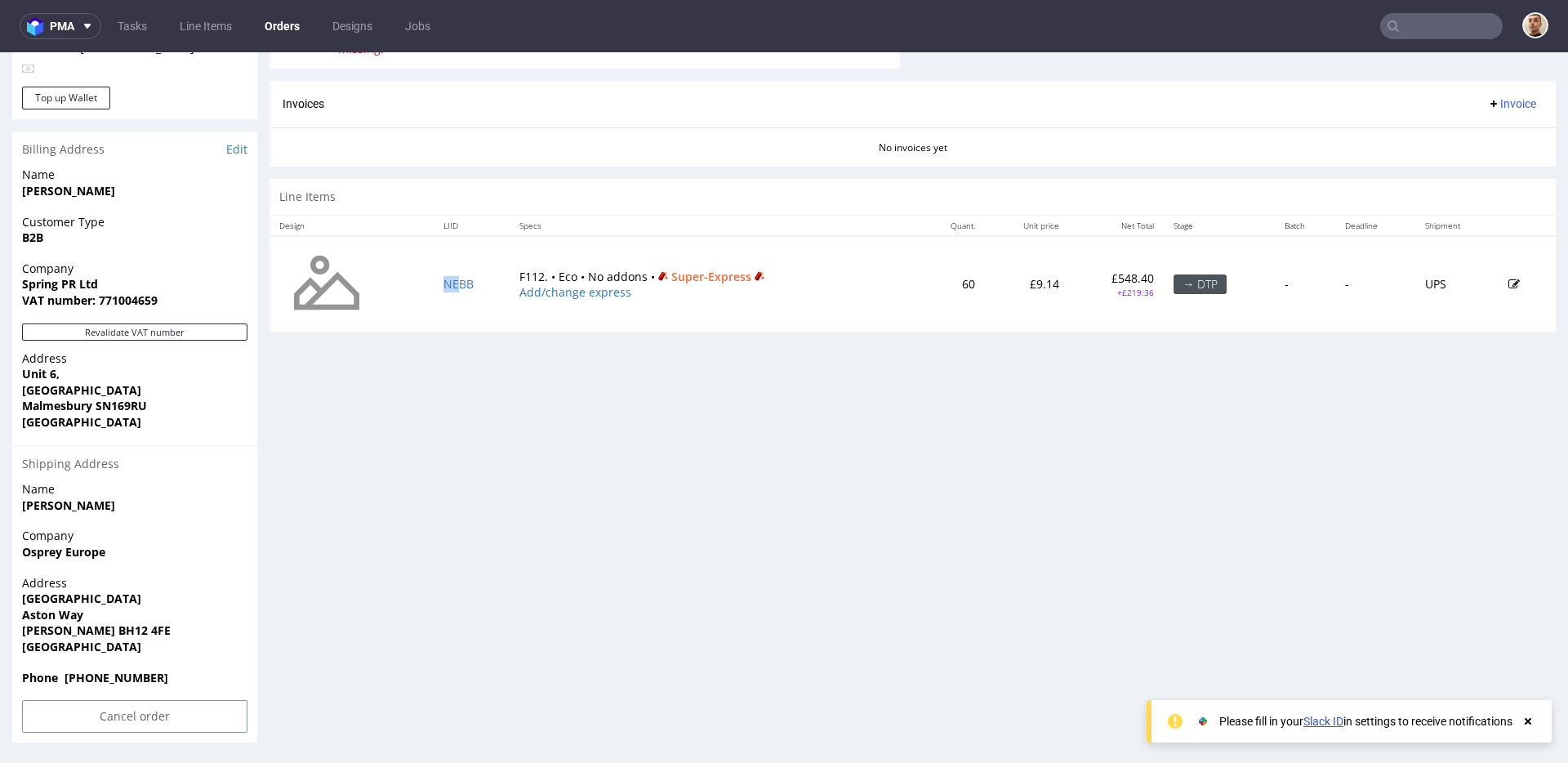
click at [457, 292] on td "NEBB" at bounding box center [472, 285] width 76 height 96
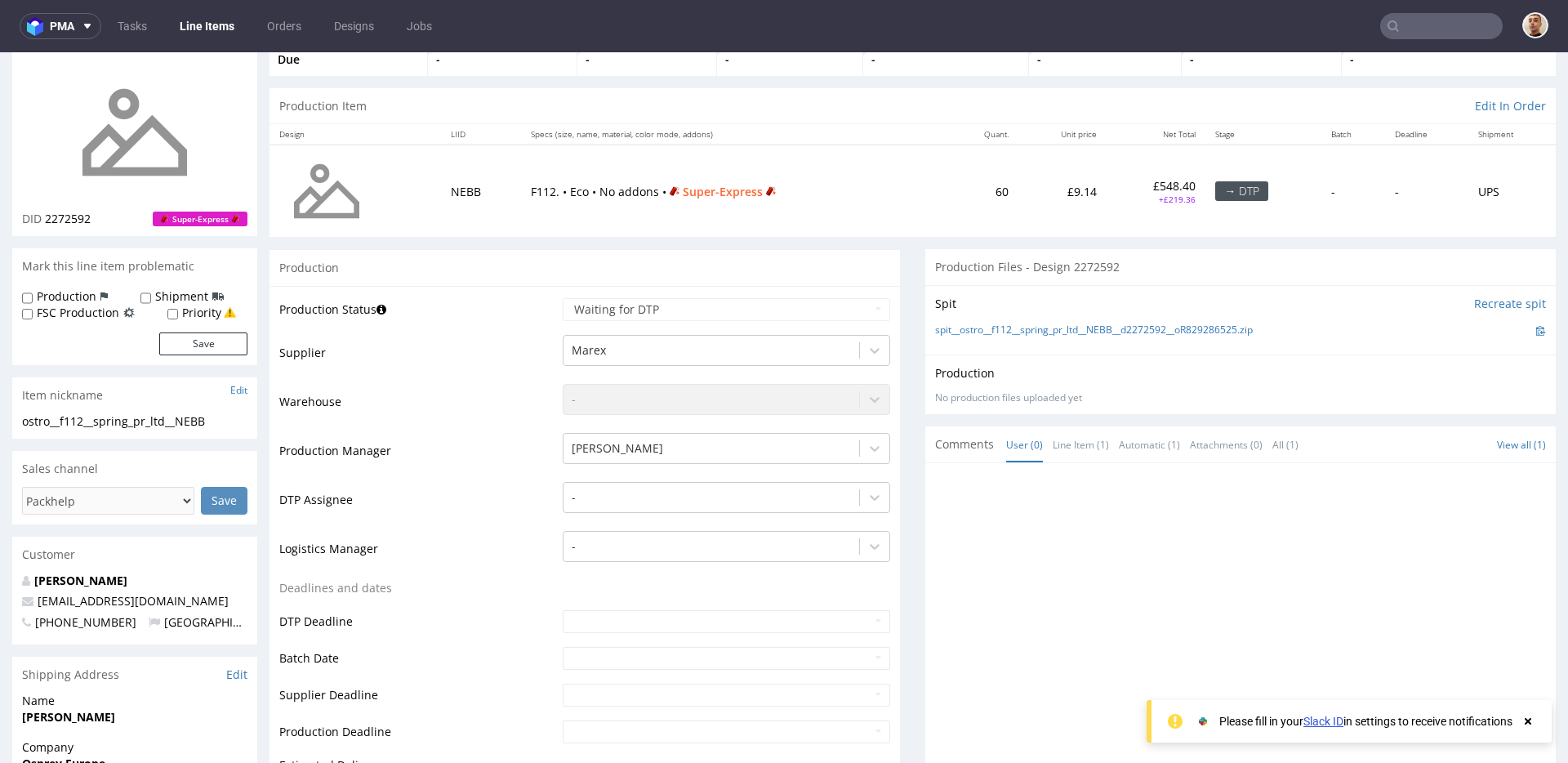
scroll to position [293, 0]
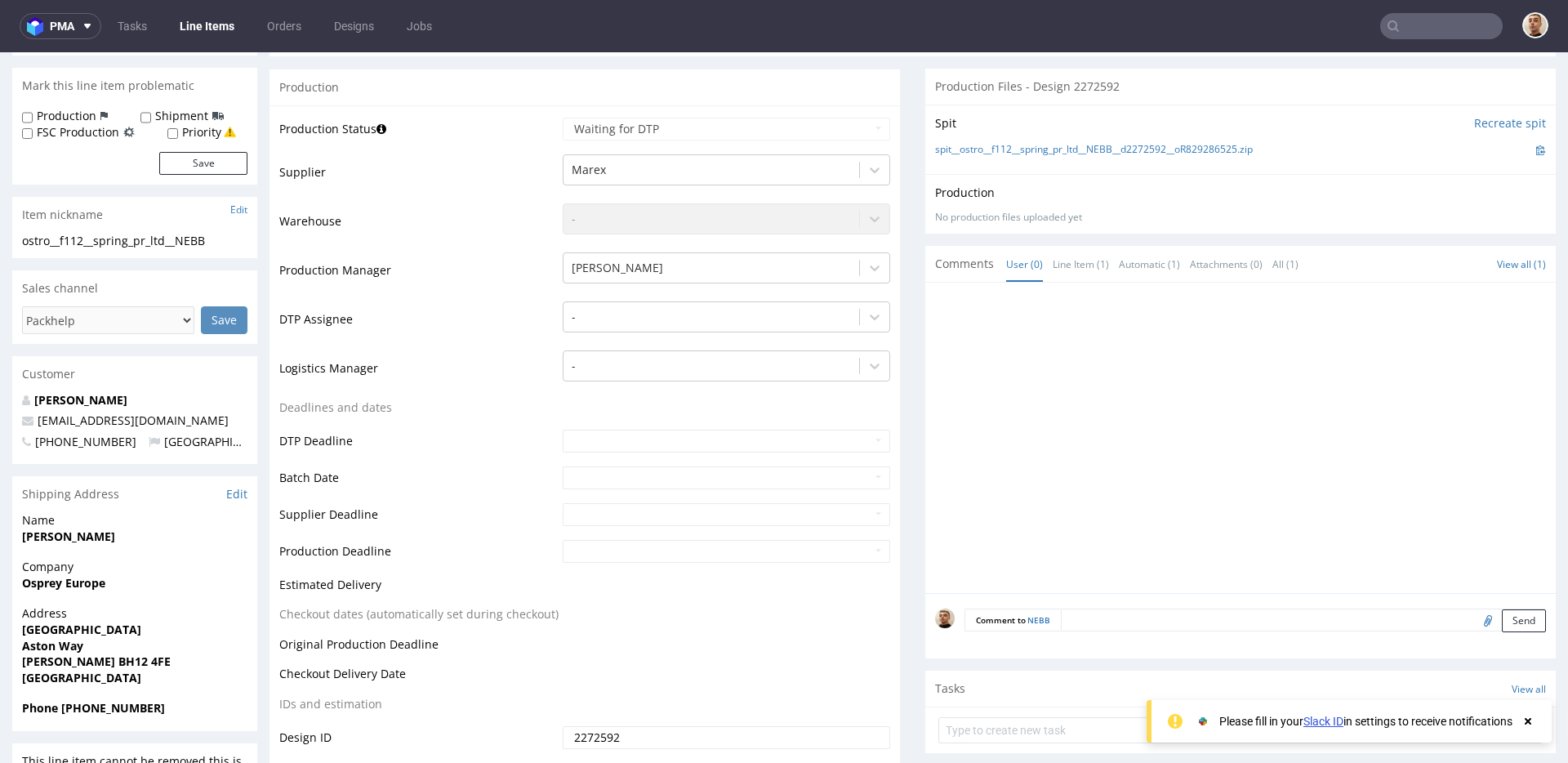
click at [1474, 618] on input "file" at bounding box center [1485, 619] width 23 height 21
type input "C:\fakepath\2405809-box-eu-mailer-box-112-cardboard-white-one-side-print-monoch…"
click at [1072, 629] on textarea at bounding box center [1303, 619] width 485 height 23
drag, startPoint x: 1087, startPoint y: 640, endPoint x: 893, endPoint y: 621, distance: 194.9
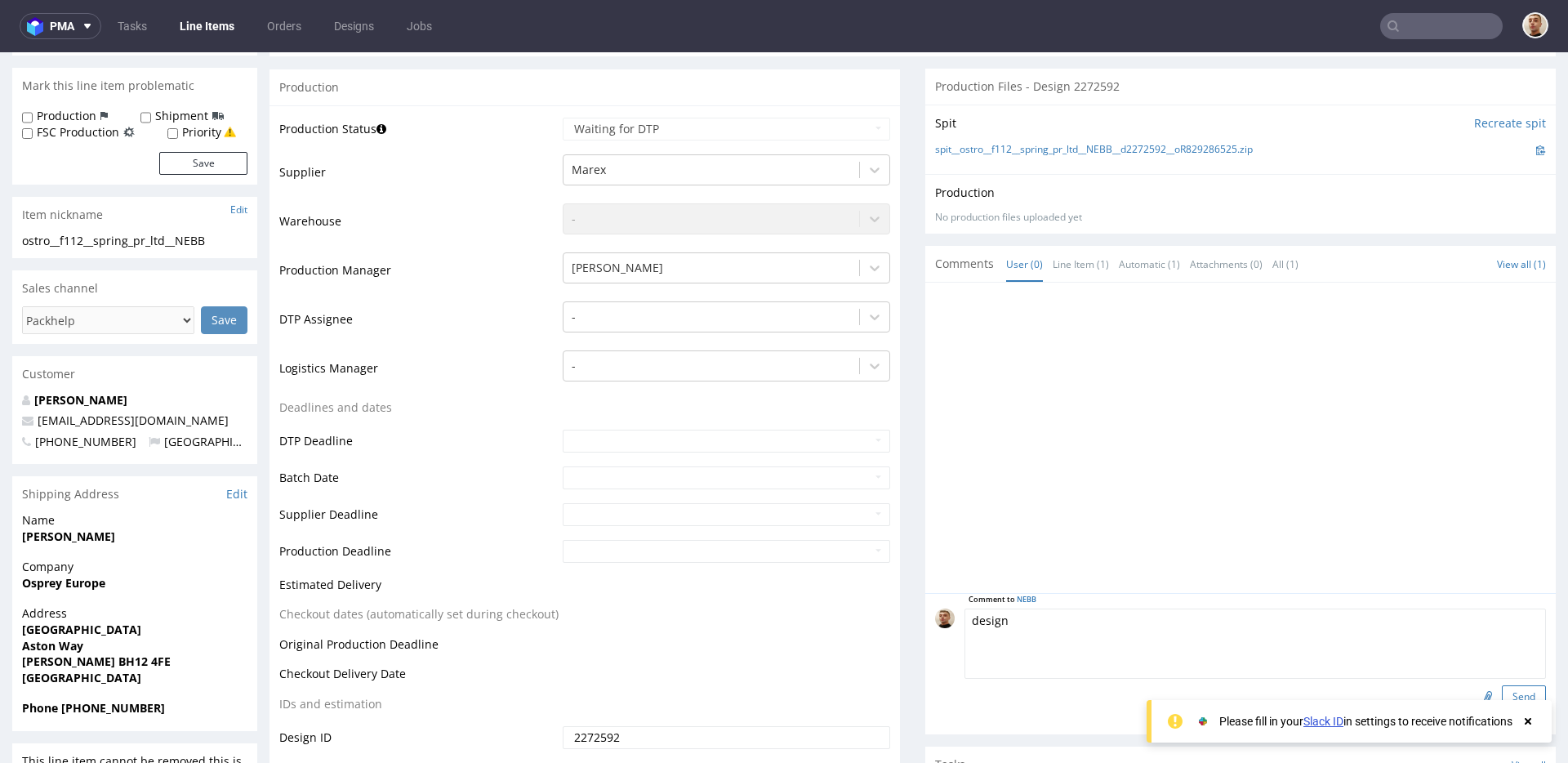
type textarea "design"
click at [1507, 688] on button "Send" at bounding box center [1524, 696] width 44 height 23
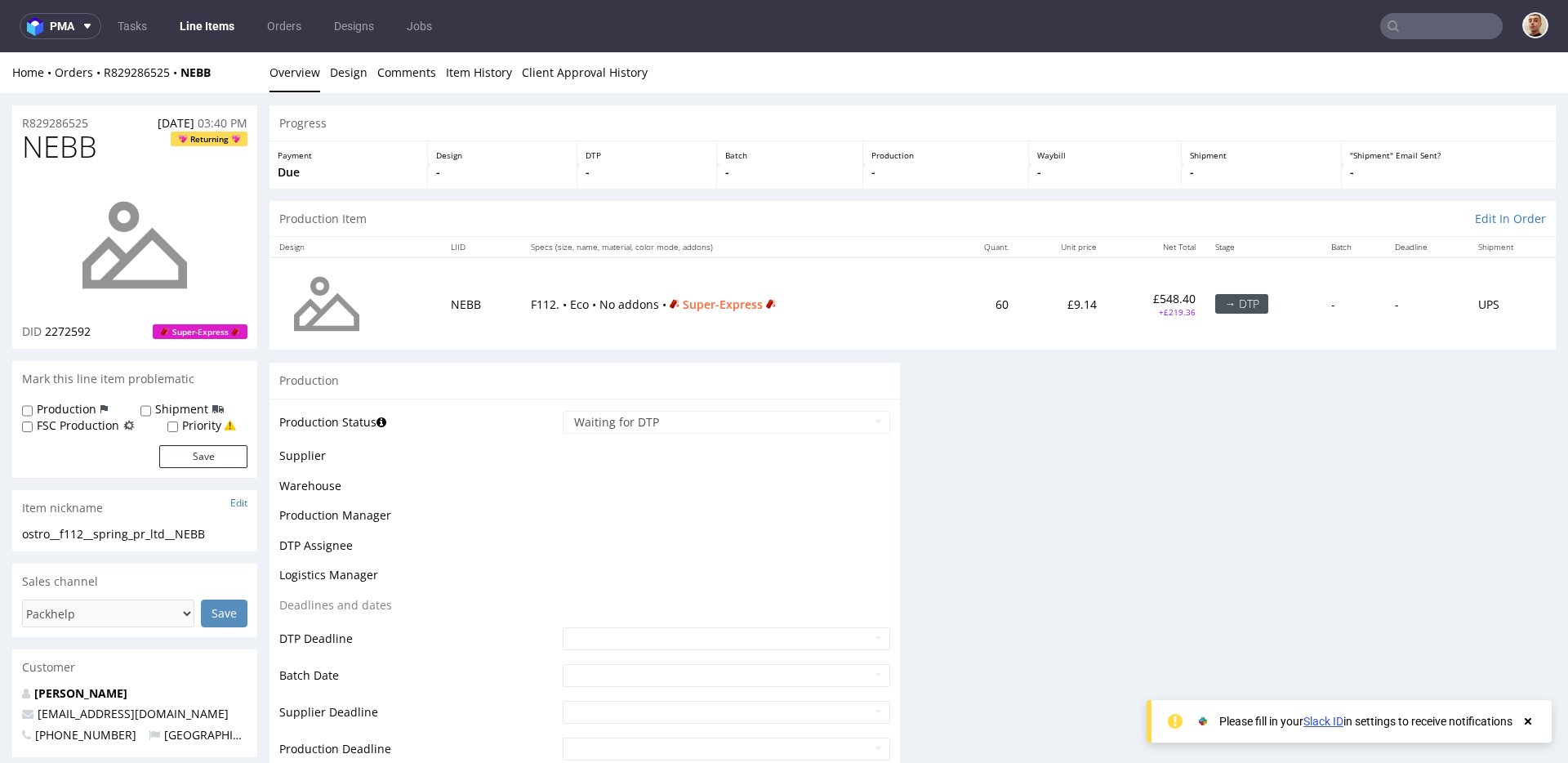
scroll to position [0, 0]
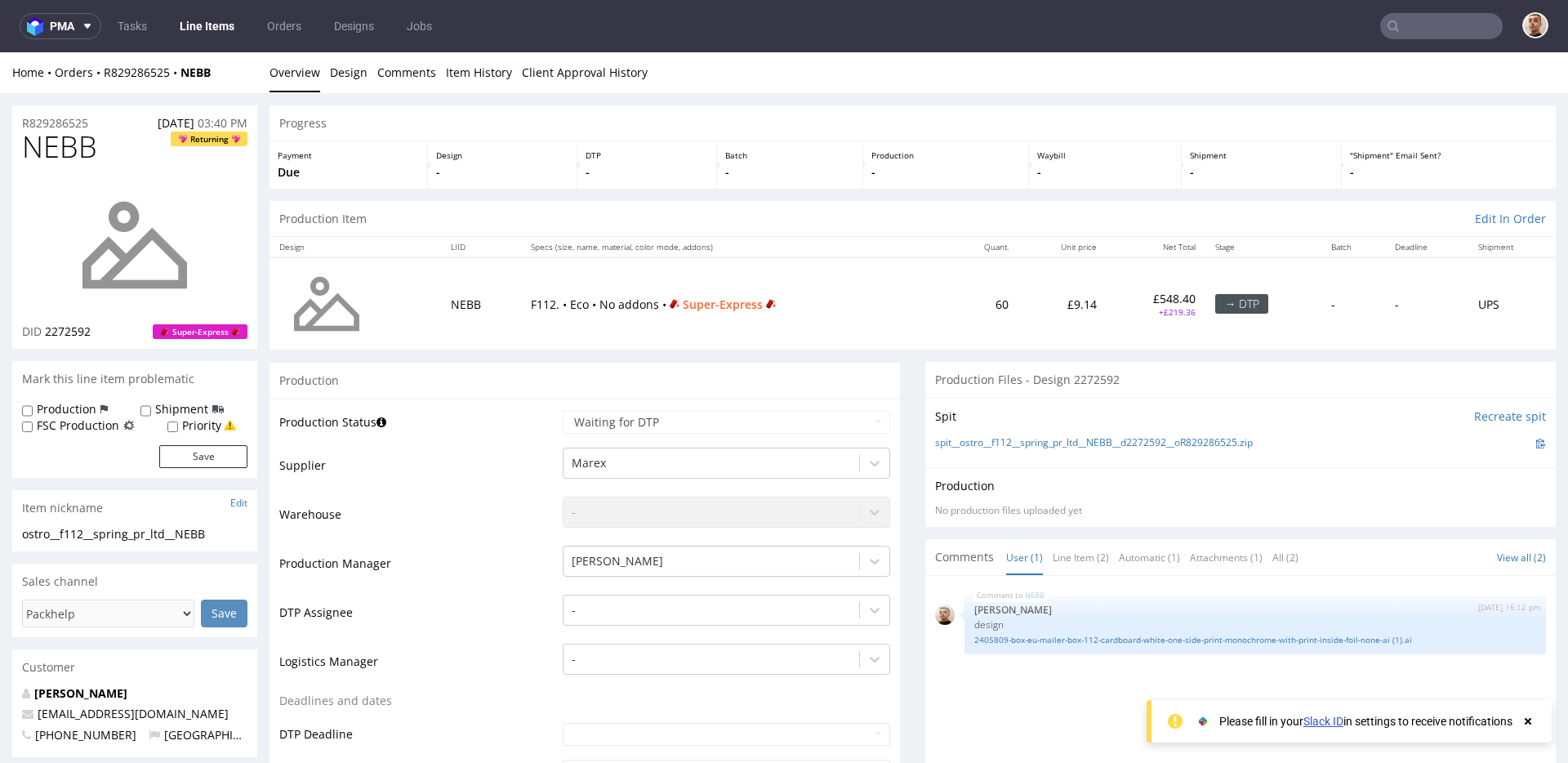
click at [164, 80] on div "Home Orders R829286525 NEBB Overview Design Comments Item History Client Approv…" at bounding box center [784, 72] width 1568 height 41
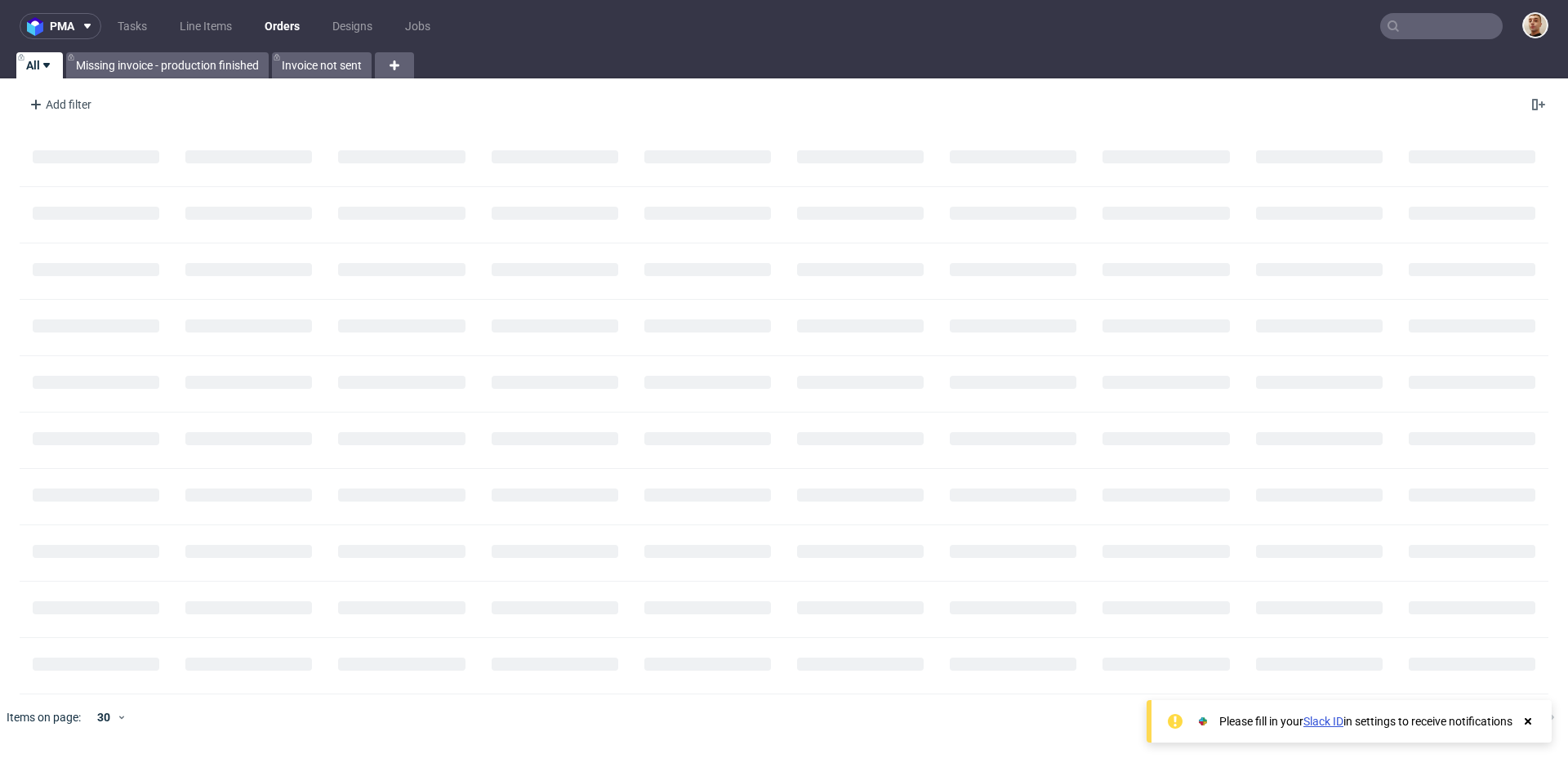
click at [1441, 25] on input "text" at bounding box center [1442, 25] width 123 height 26
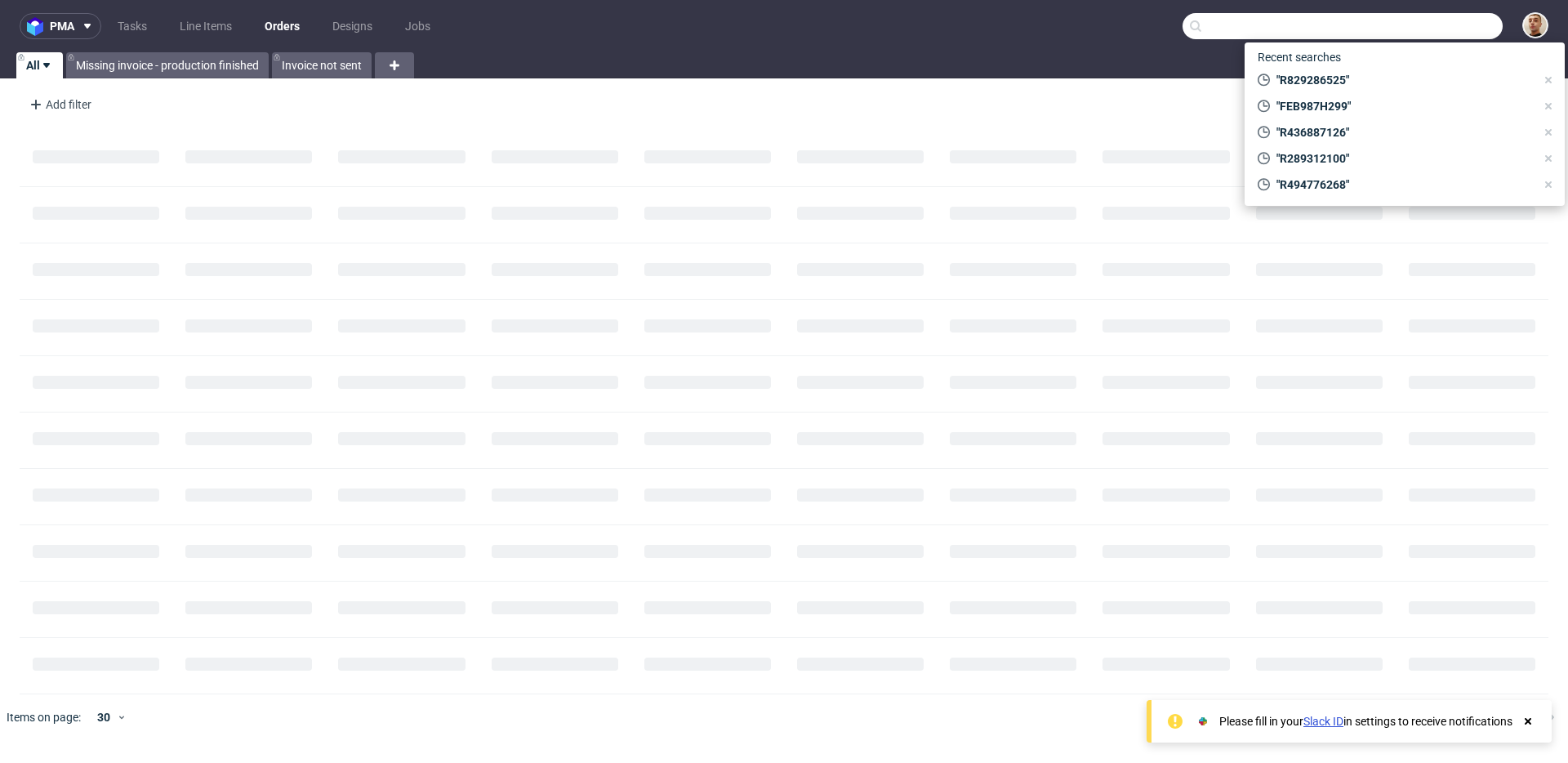
paste input "R494776268"
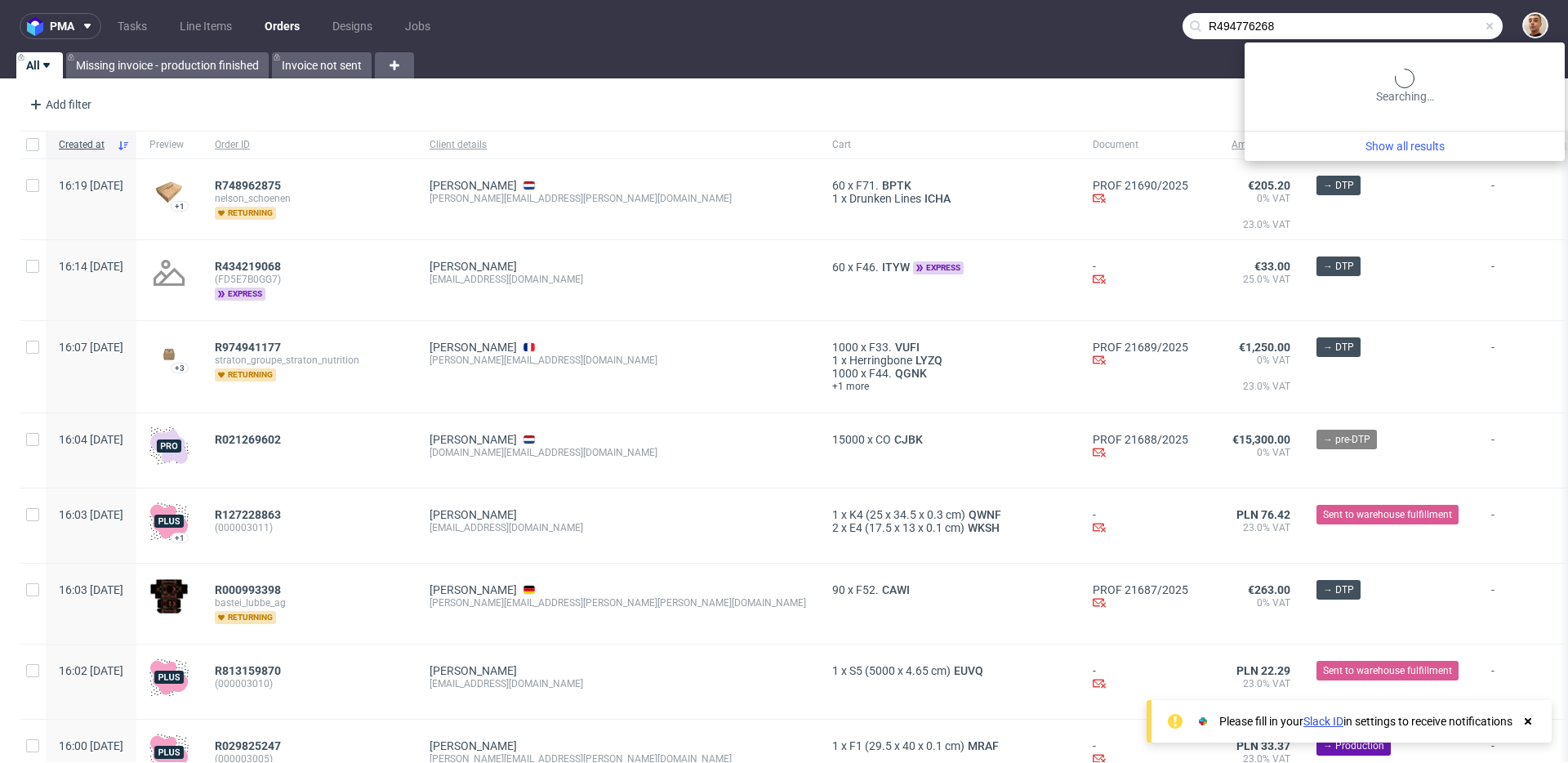
type input "R494776268"
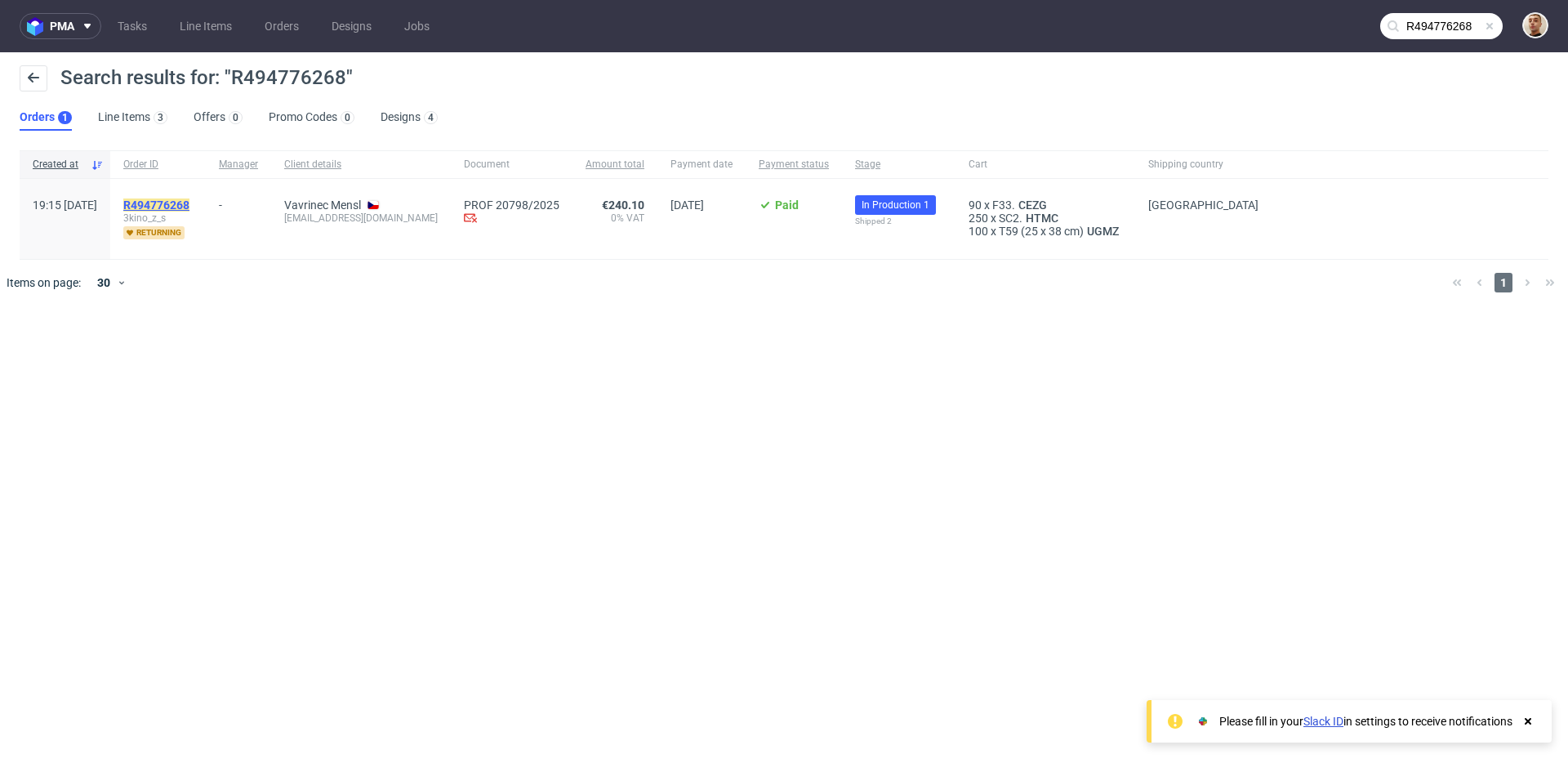
click at [189, 200] on mark "R494776268" at bounding box center [156, 205] width 66 height 13
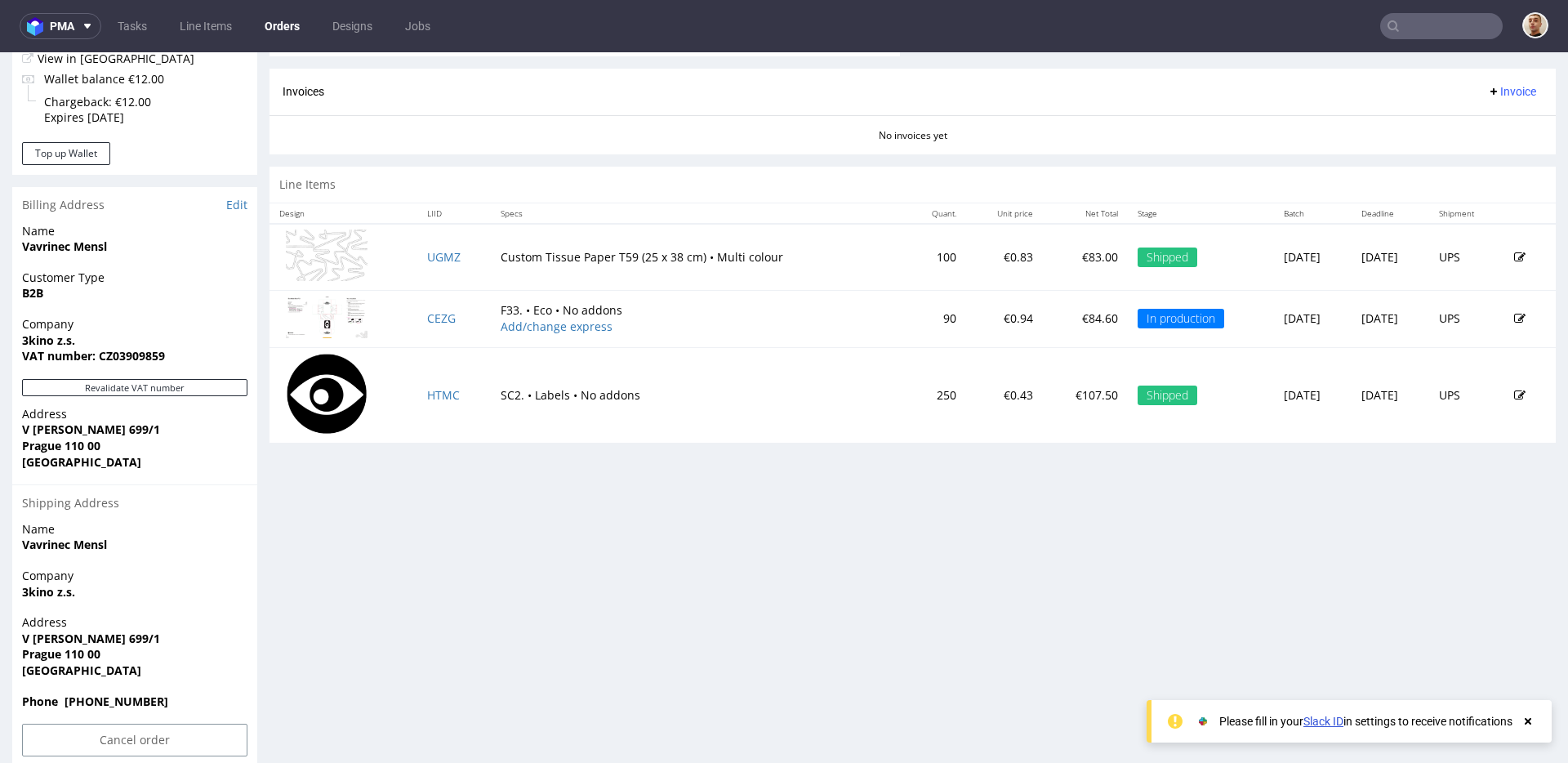
scroll to position [707, 0]
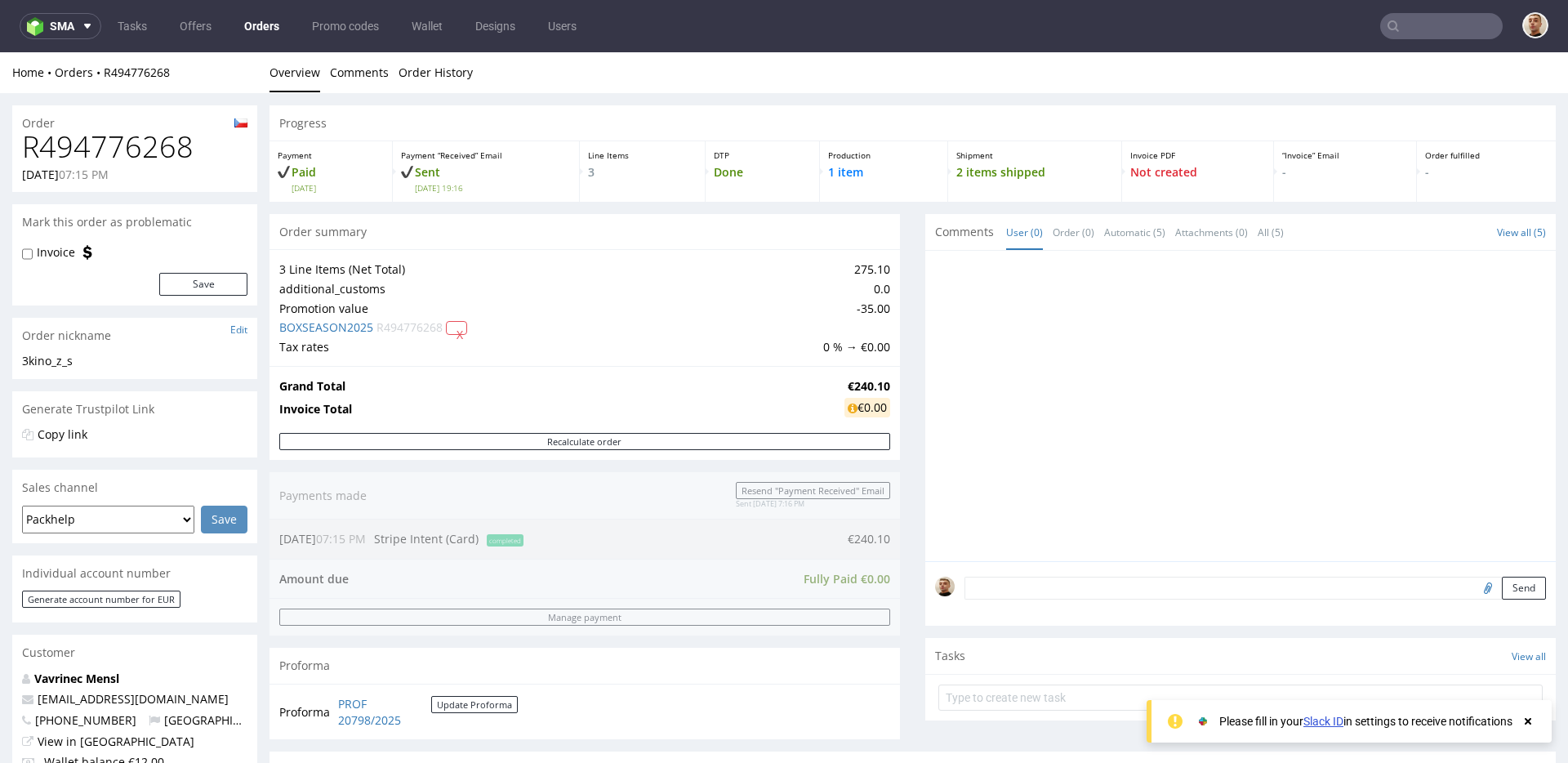
click at [136, 146] on h1 "R494776268" at bounding box center [135, 147] width 226 height 33
copy h1 "R494776268"
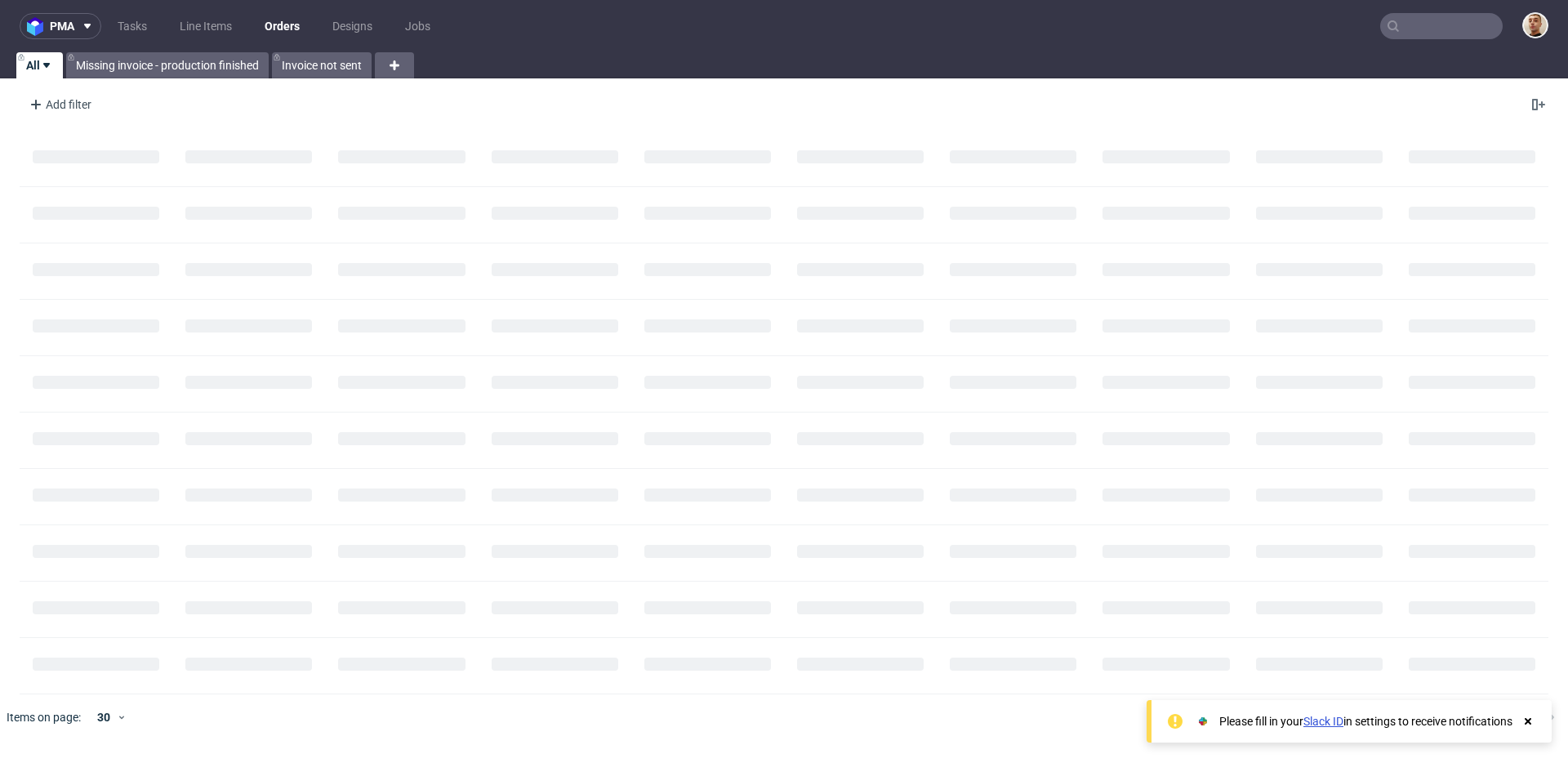
click at [116, 12] on nav "pma Tasks Line Items Orders Designs Jobs" at bounding box center [784, 25] width 1568 height 52
click at [122, 17] on link "Tasks" at bounding box center [133, 25] width 49 height 26
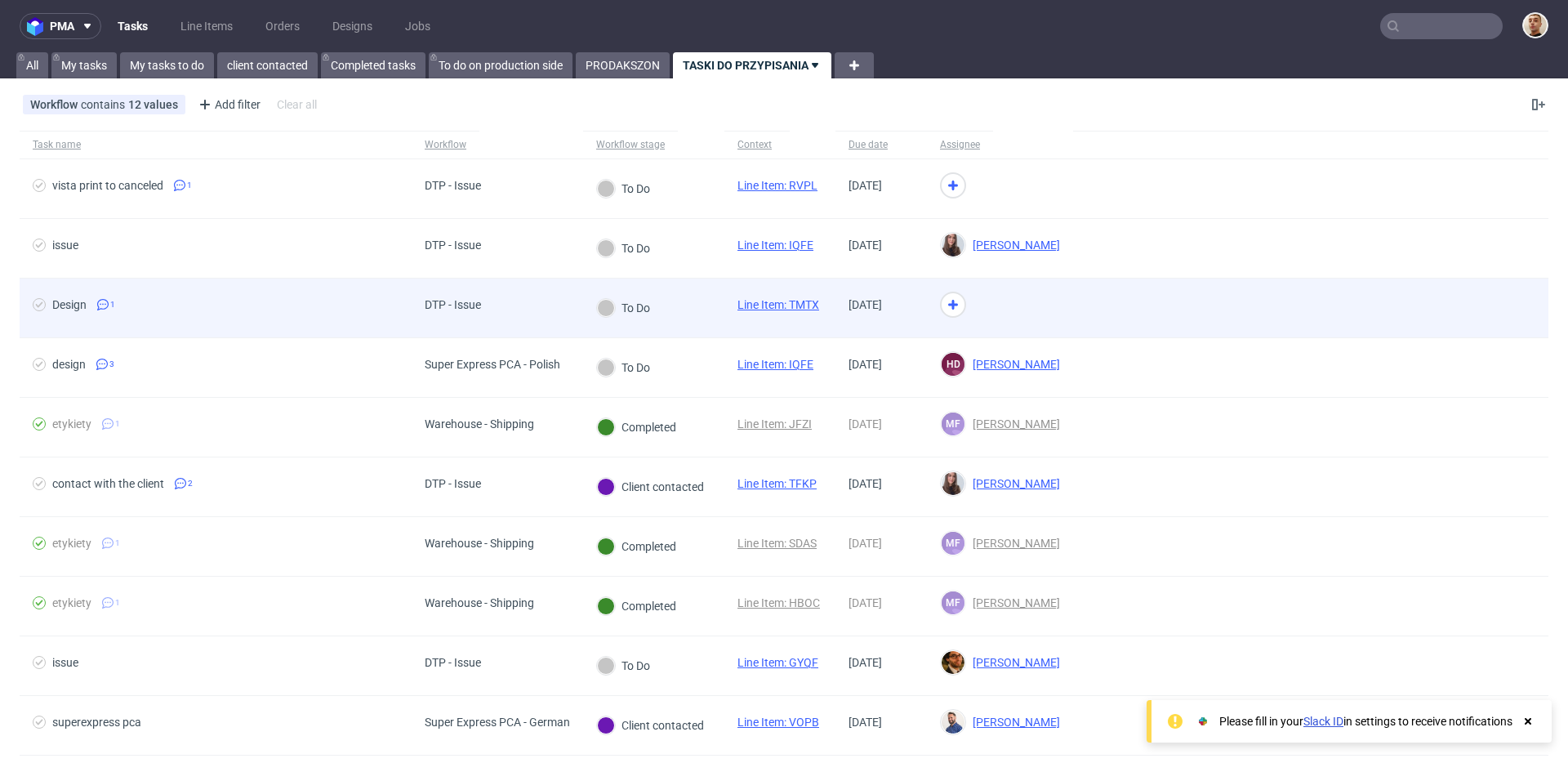
click at [678, 308] on div "To Do" at bounding box center [653, 308] width 141 height 60
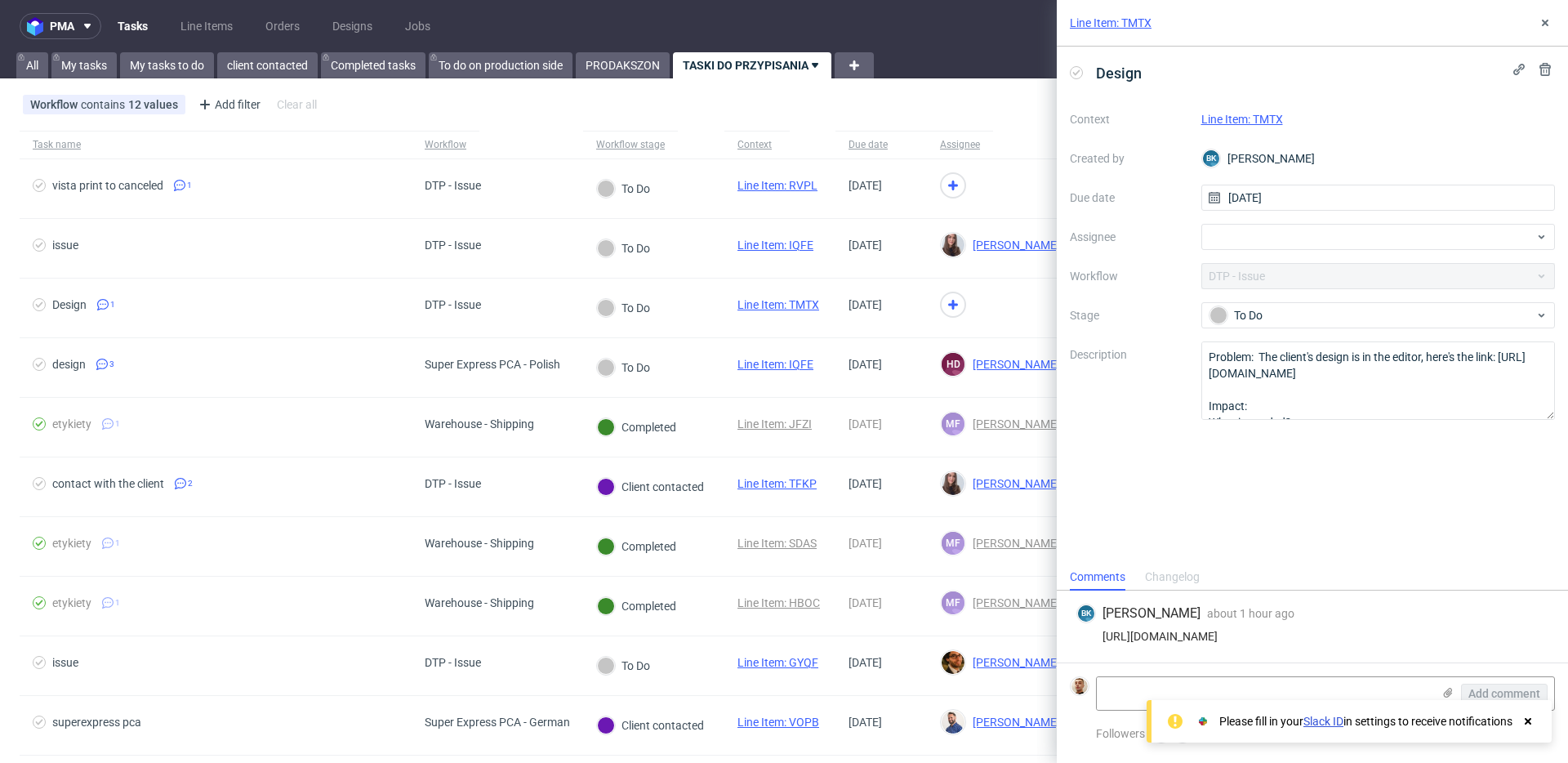
click at [1277, 116] on link "Line Item: TMTX" at bounding box center [1242, 119] width 82 height 13
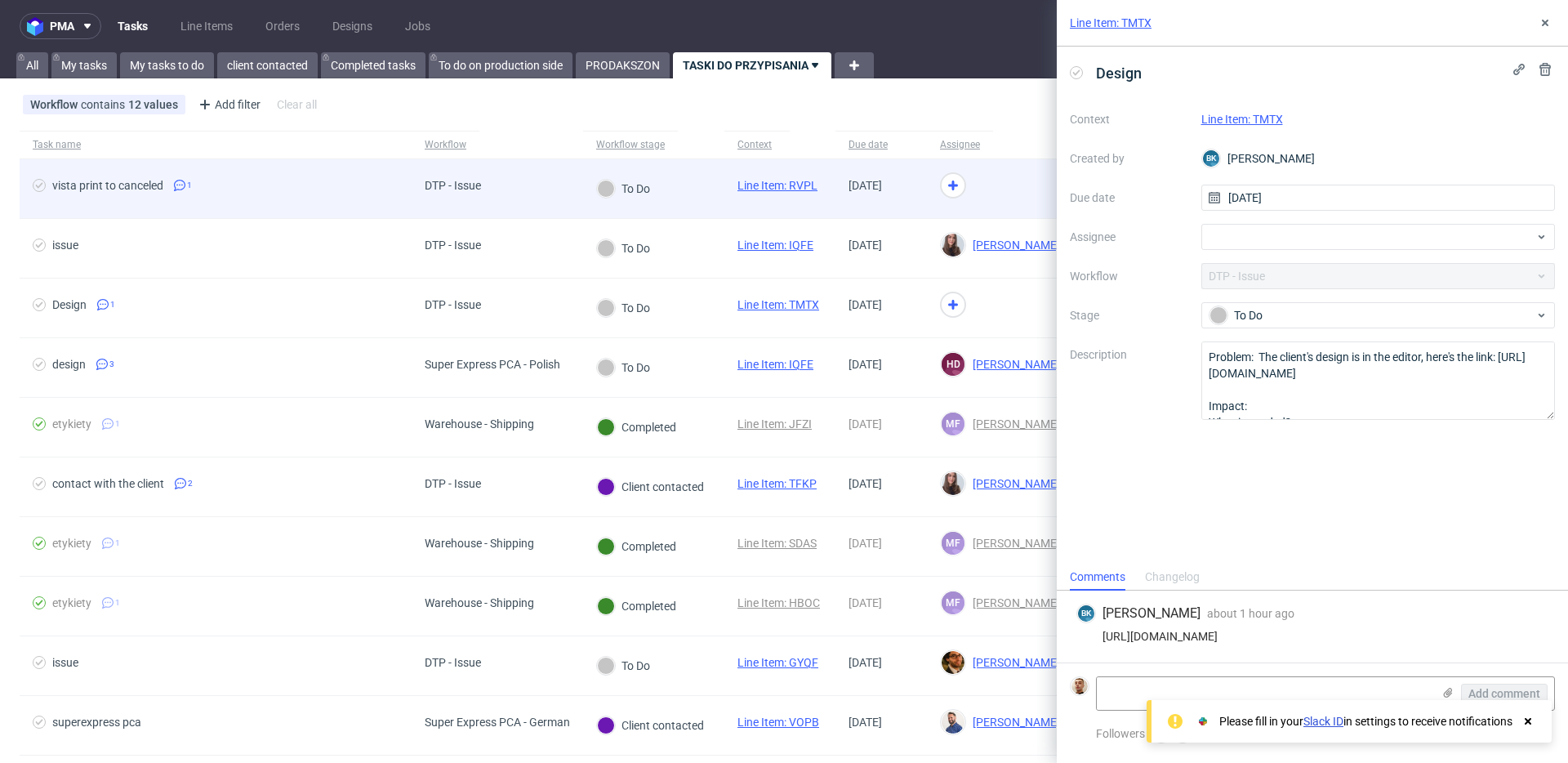
click at [494, 196] on div "DTP - Issue" at bounding box center [453, 188] width 83 height 59
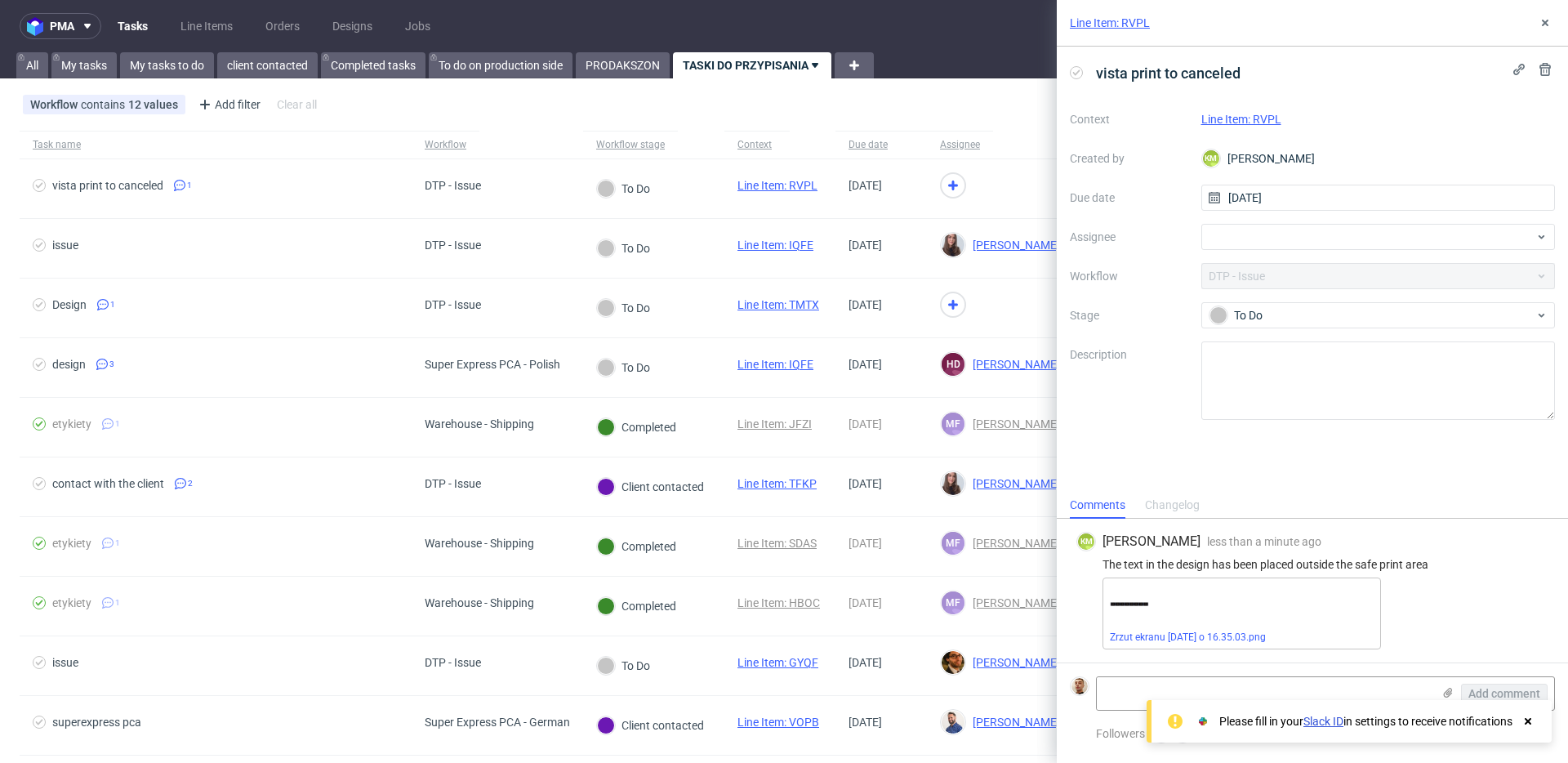
click at [1274, 116] on link "Line Item: RVPL" at bounding box center [1241, 119] width 80 height 13
click at [1544, 23] on use at bounding box center [1545, 23] width 6 height 6
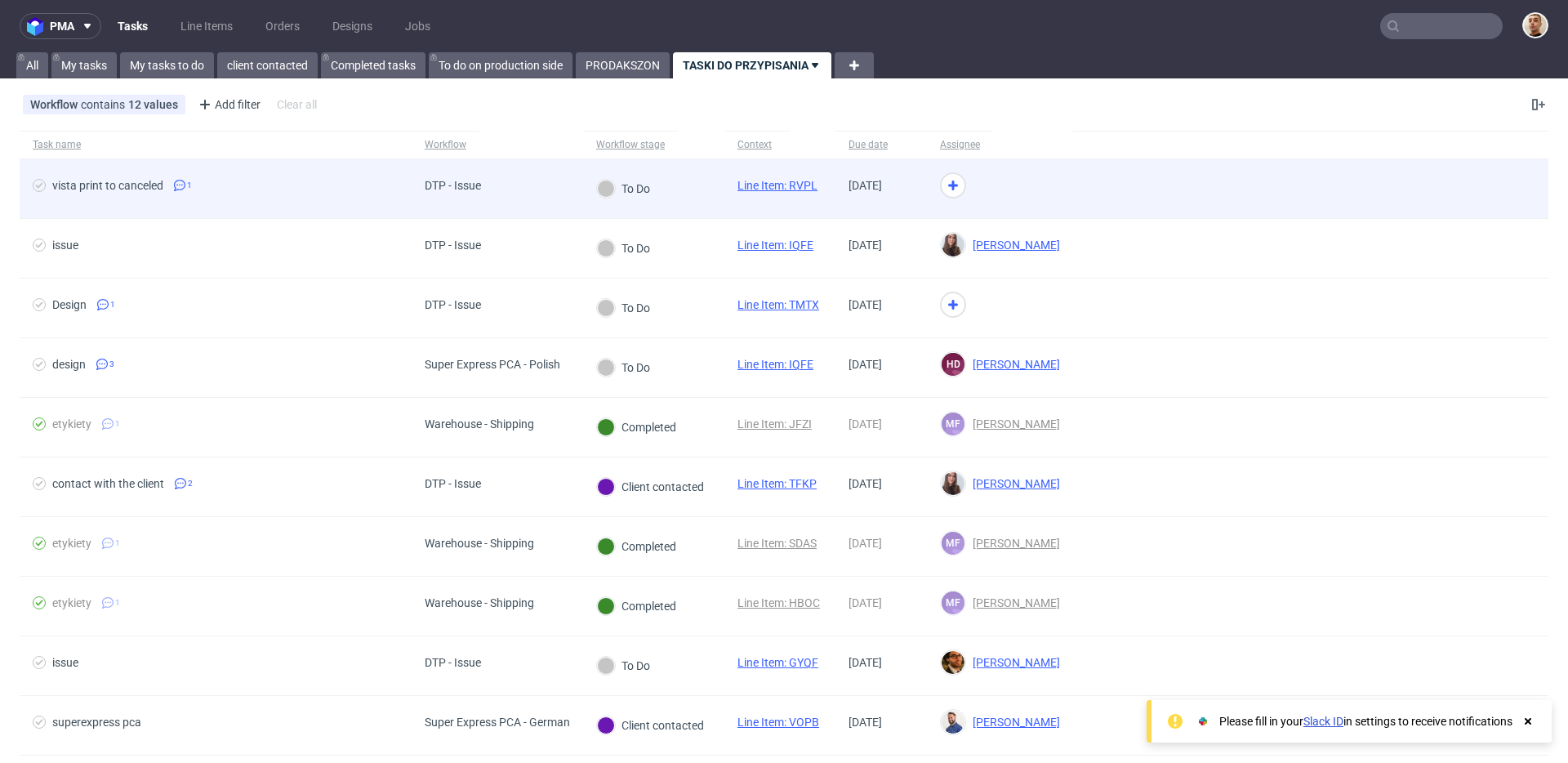
click at [531, 180] on div "DTP - Issue" at bounding box center [498, 189] width 172 height 60
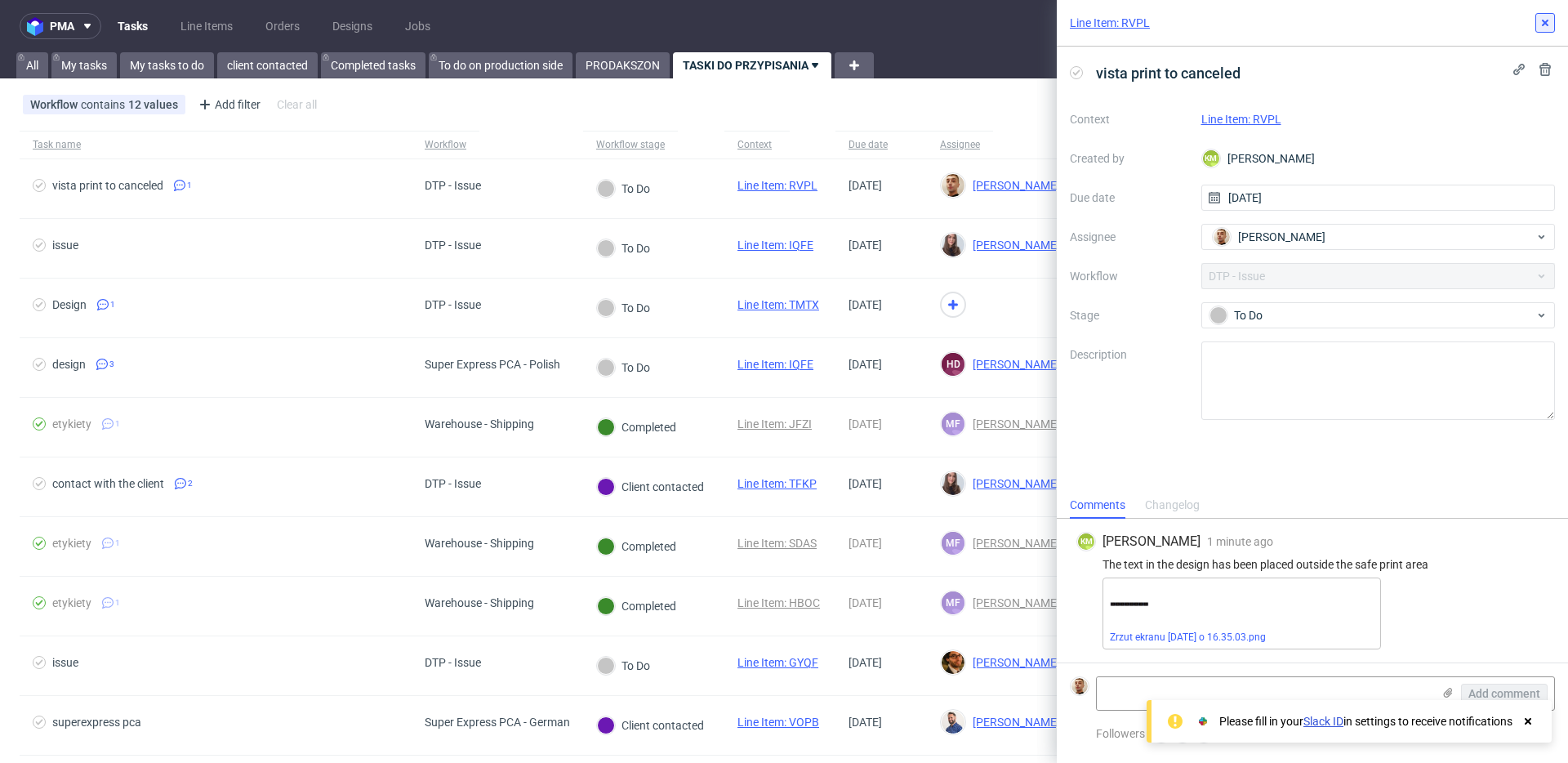
click at [1554, 25] on button at bounding box center [1545, 23] width 20 height 20
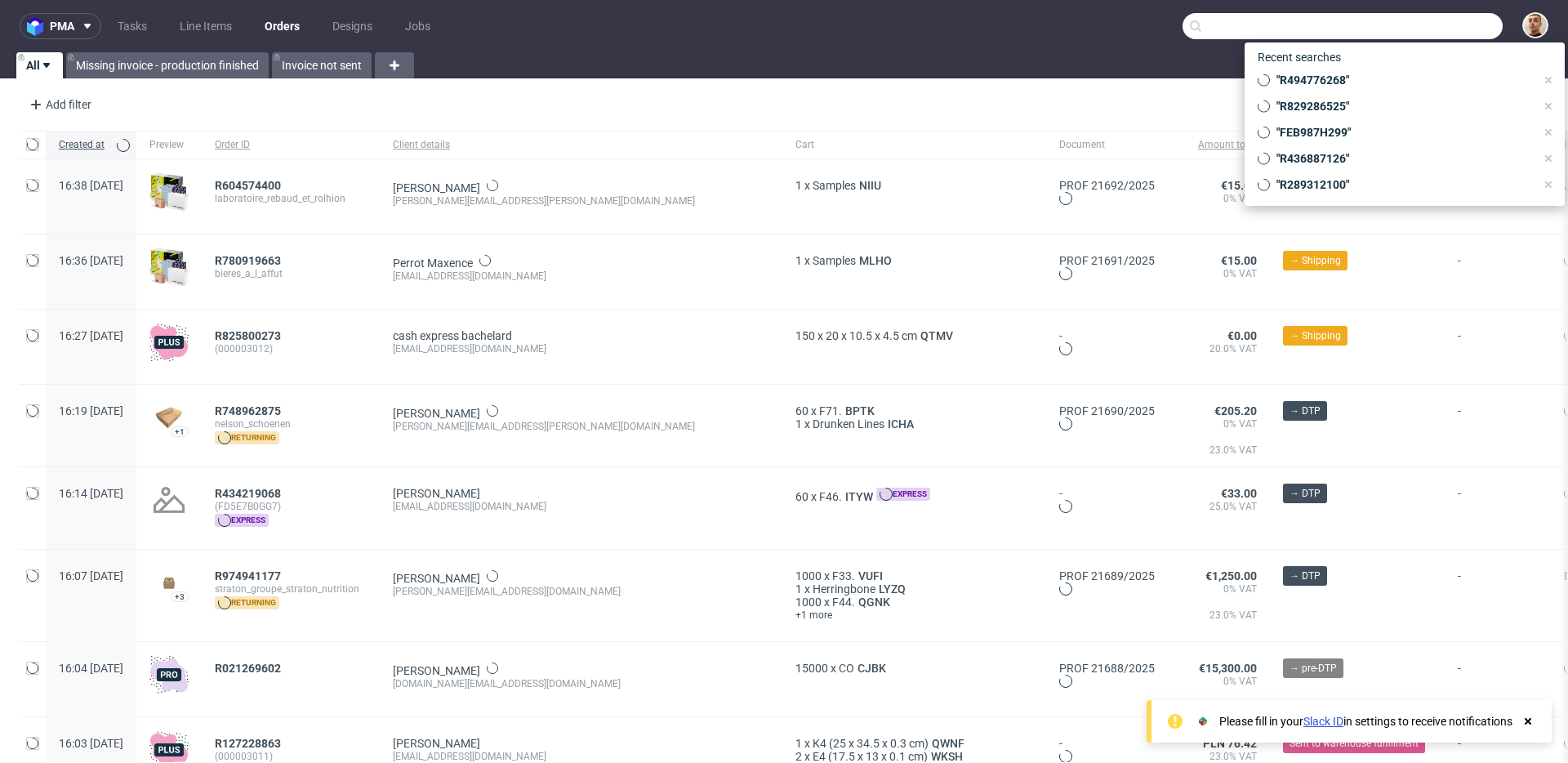
click at [1478, 27] on input "text" at bounding box center [1342, 25] width 320 height 26
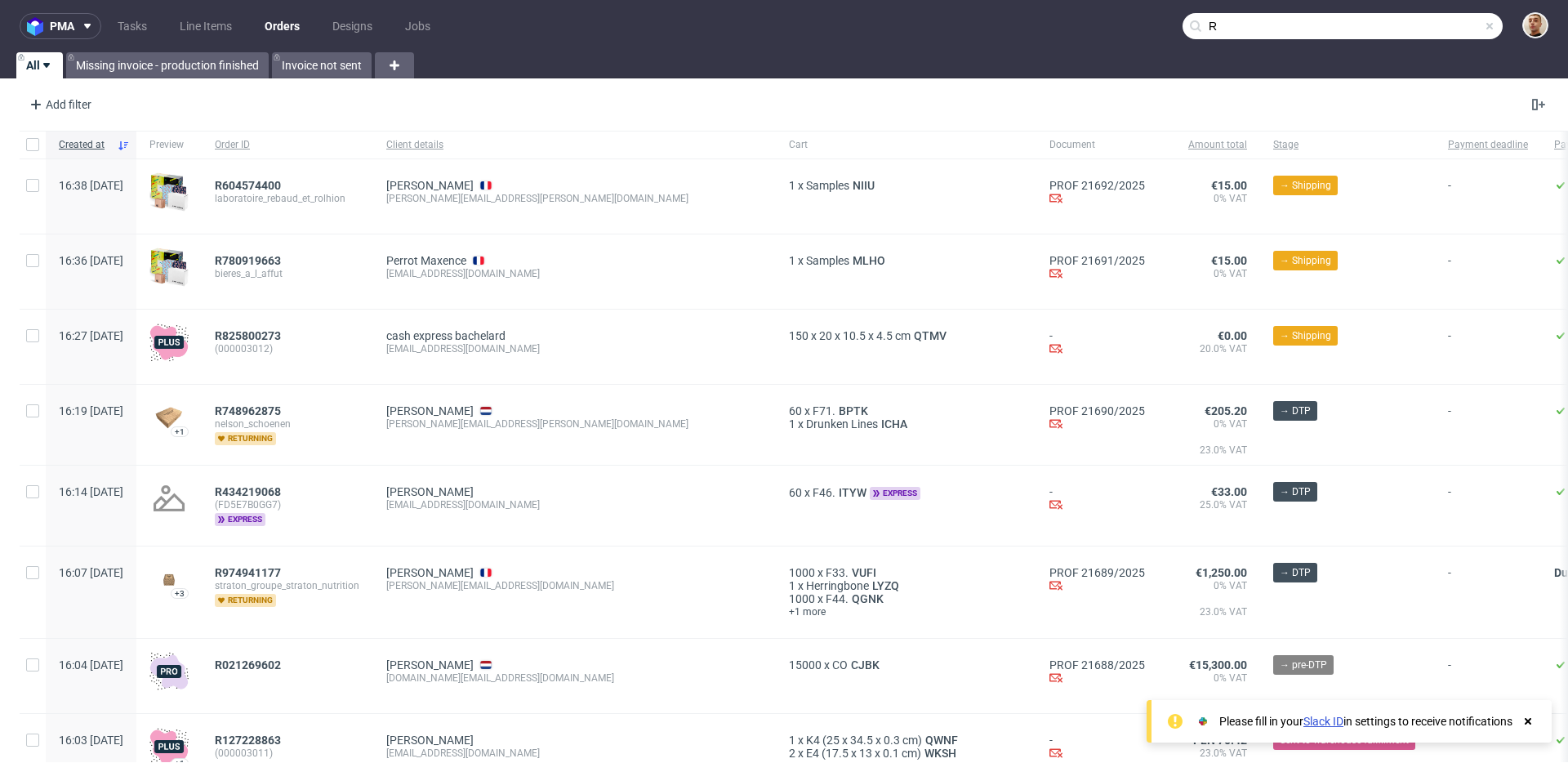
click at [1229, 34] on input "R" at bounding box center [1342, 25] width 320 height 26
paste input "[EMAIL_ADDRESS][DOMAIN_NAME]"
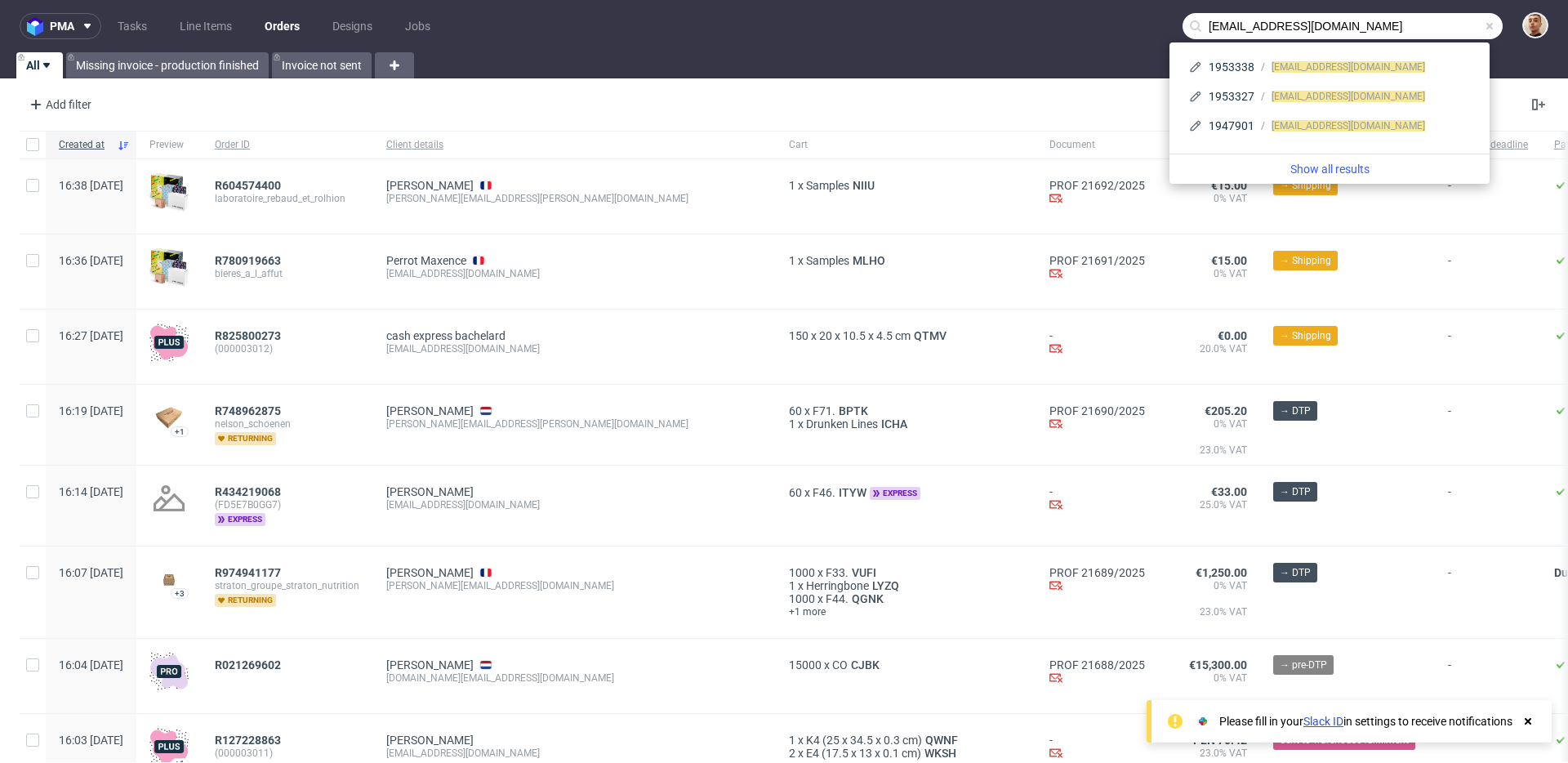
drag, startPoint x: 1242, startPoint y: 28, endPoint x: 1190, endPoint y: 27, distance: 52.0
click at [1190, 27] on input "[EMAIL_ADDRESS][DOMAIN_NAME]" at bounding box center [1342, 25] width 320 height 26
type input "@[DOMAIN_NAME]"
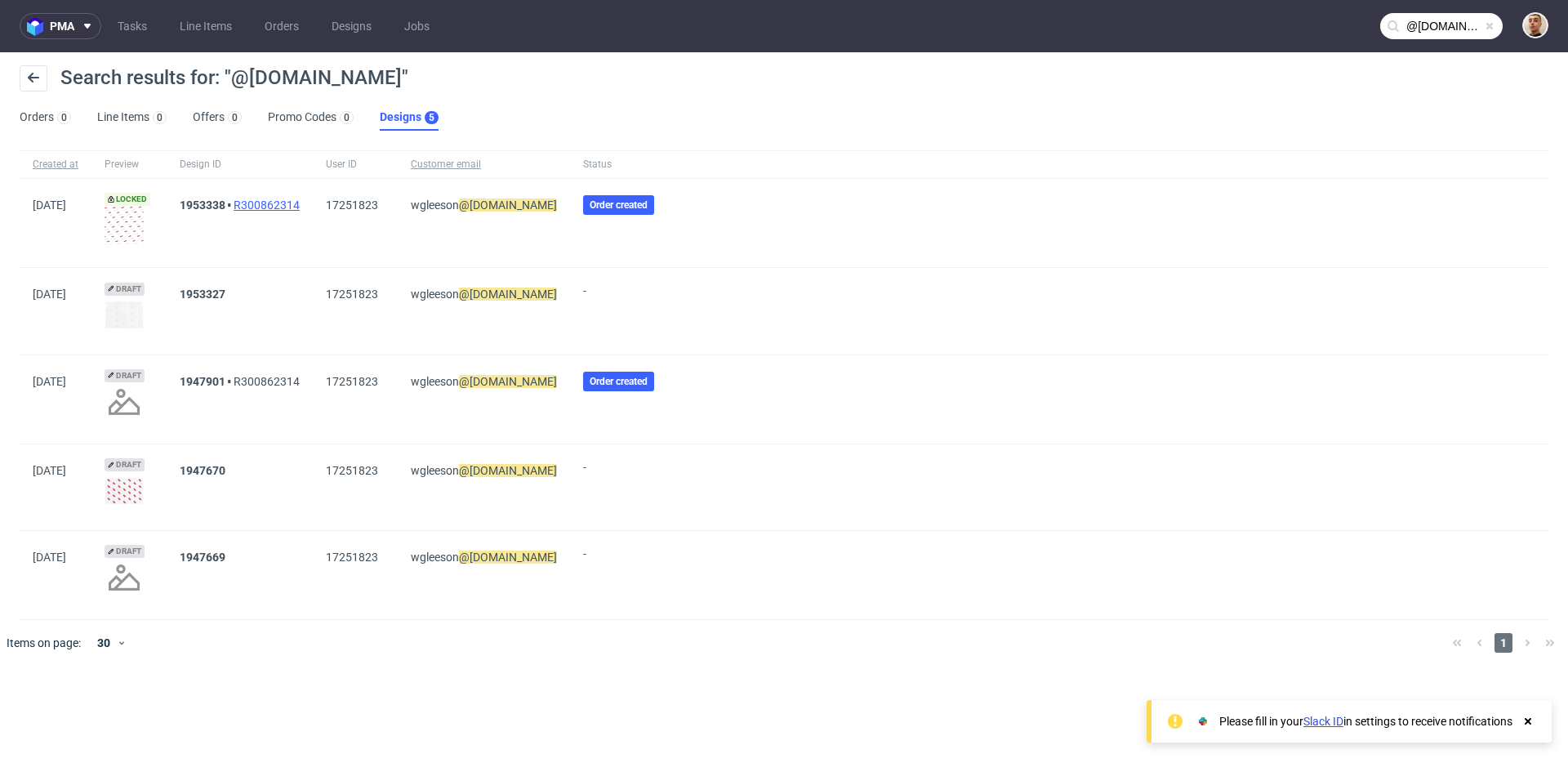
click at [276, 205] on link "R300862314" at bounding box center [266, 205] width 66 height 13
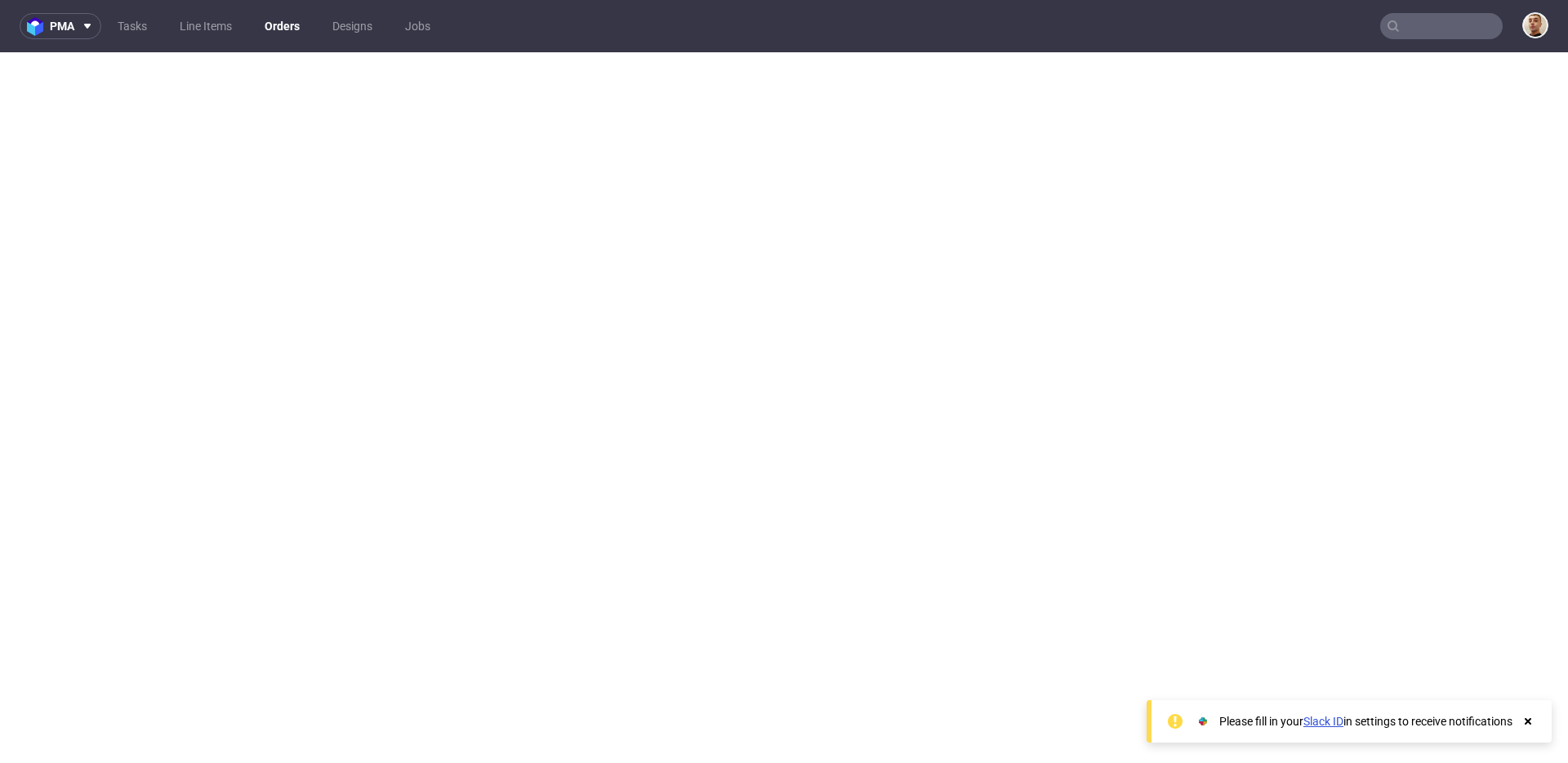
type input "@[DOMAIN_NAME]"
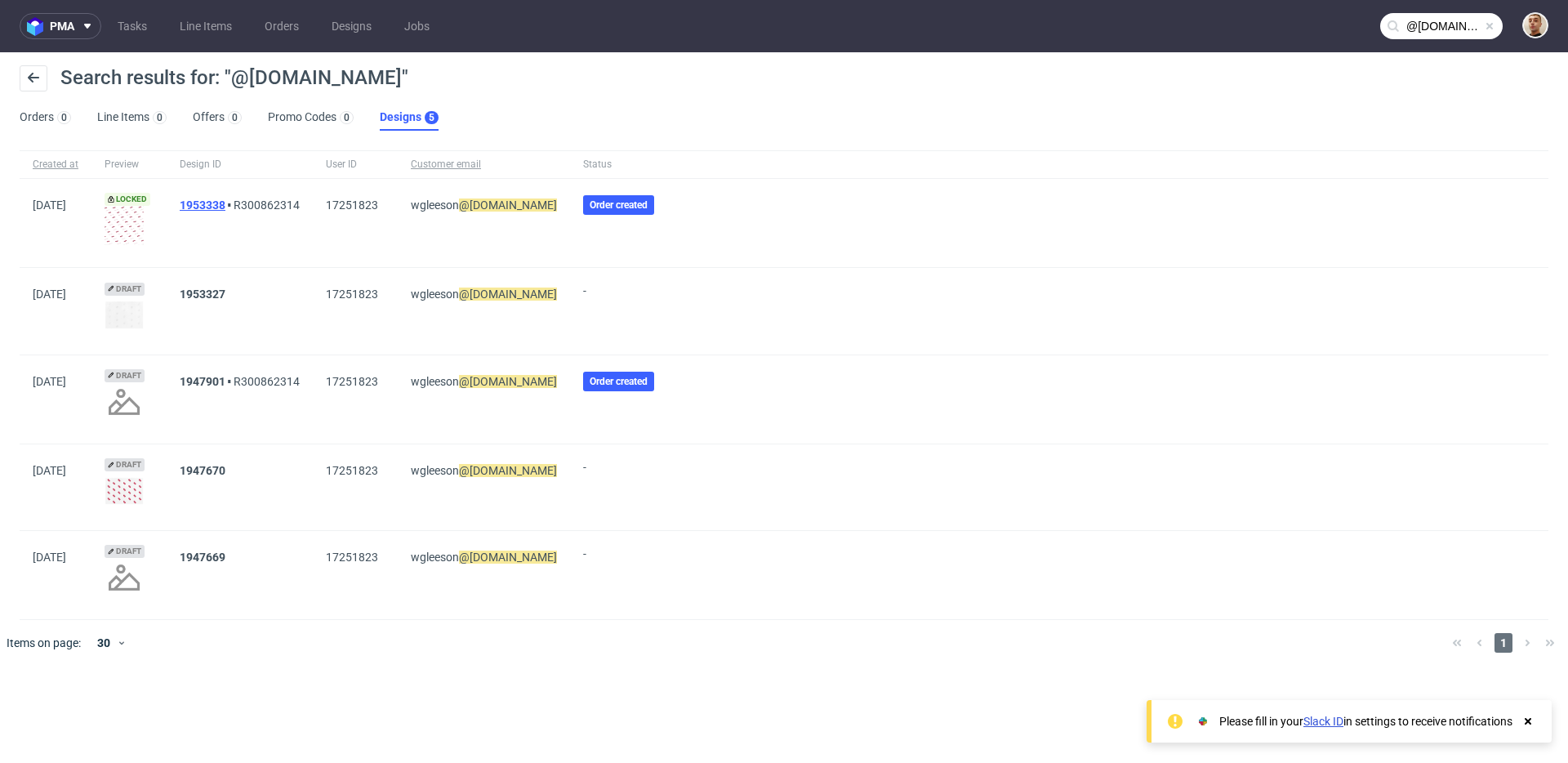
click at [212, 206] on link "1953338" at bounding box center [203, 205] width 45 height 13
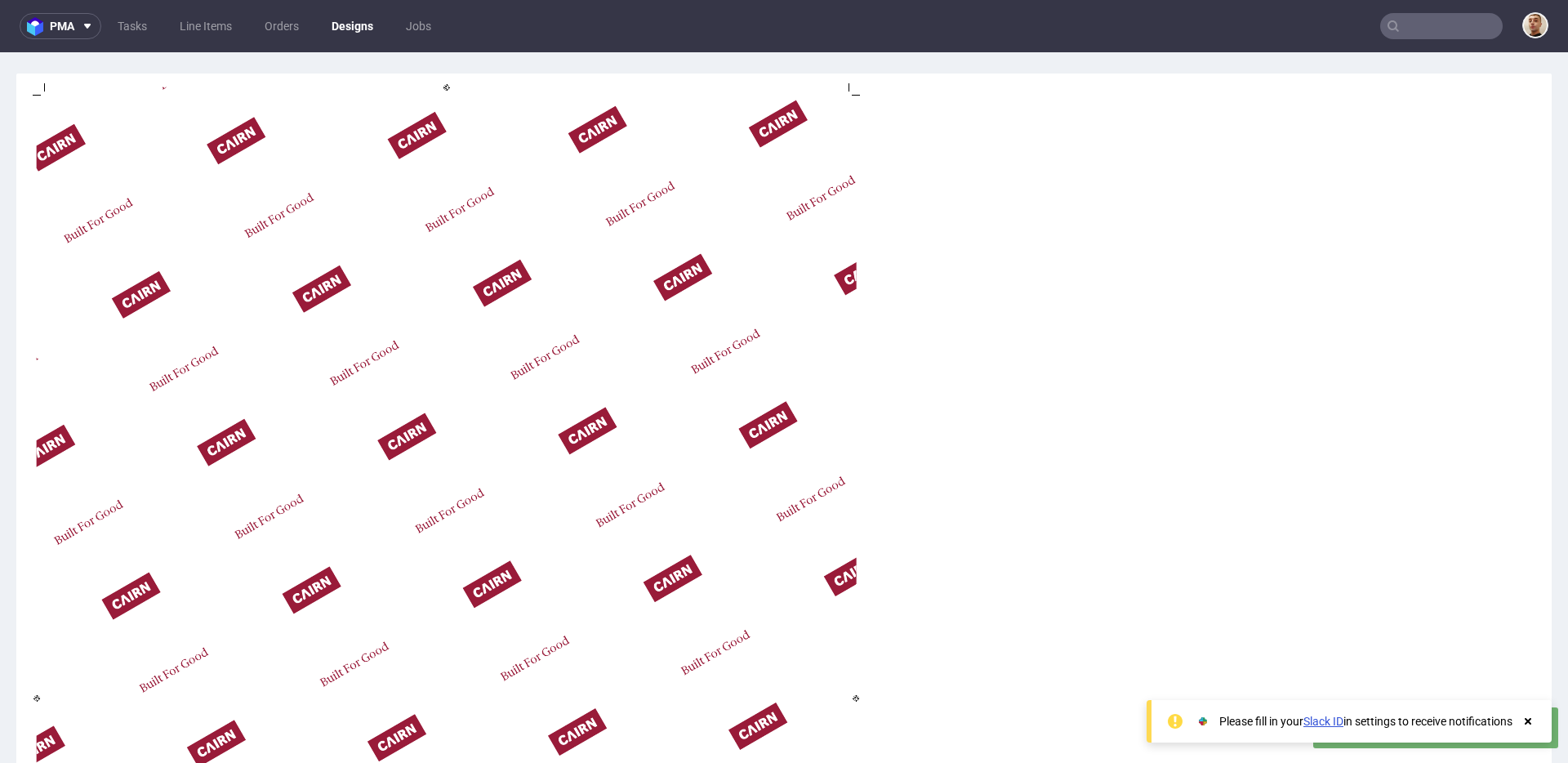
type input "@[DOMAIN_NAME]"
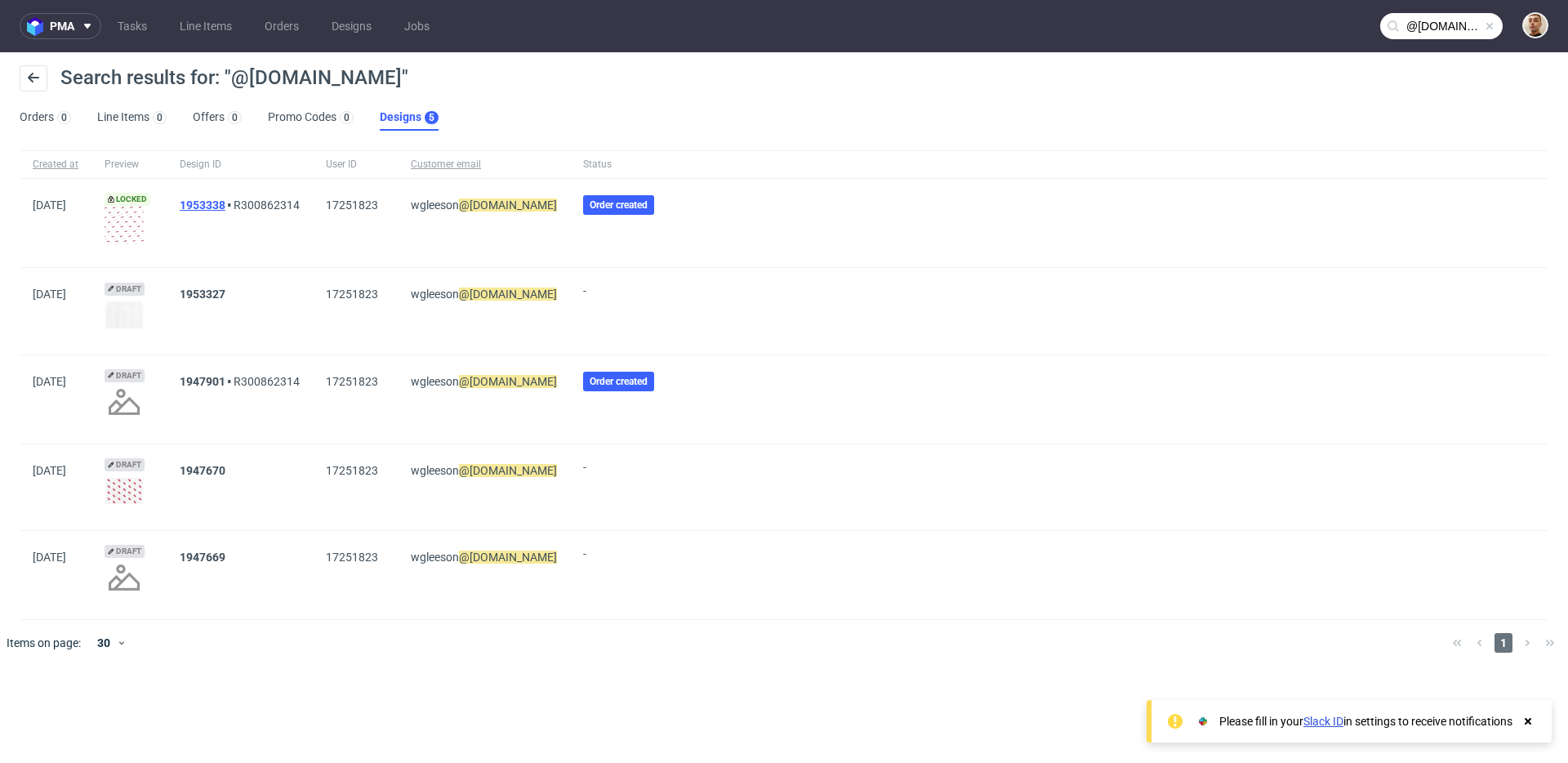
click at [221, 205] on link "1953338" at bounding box center [203, 205] width 45 height 13
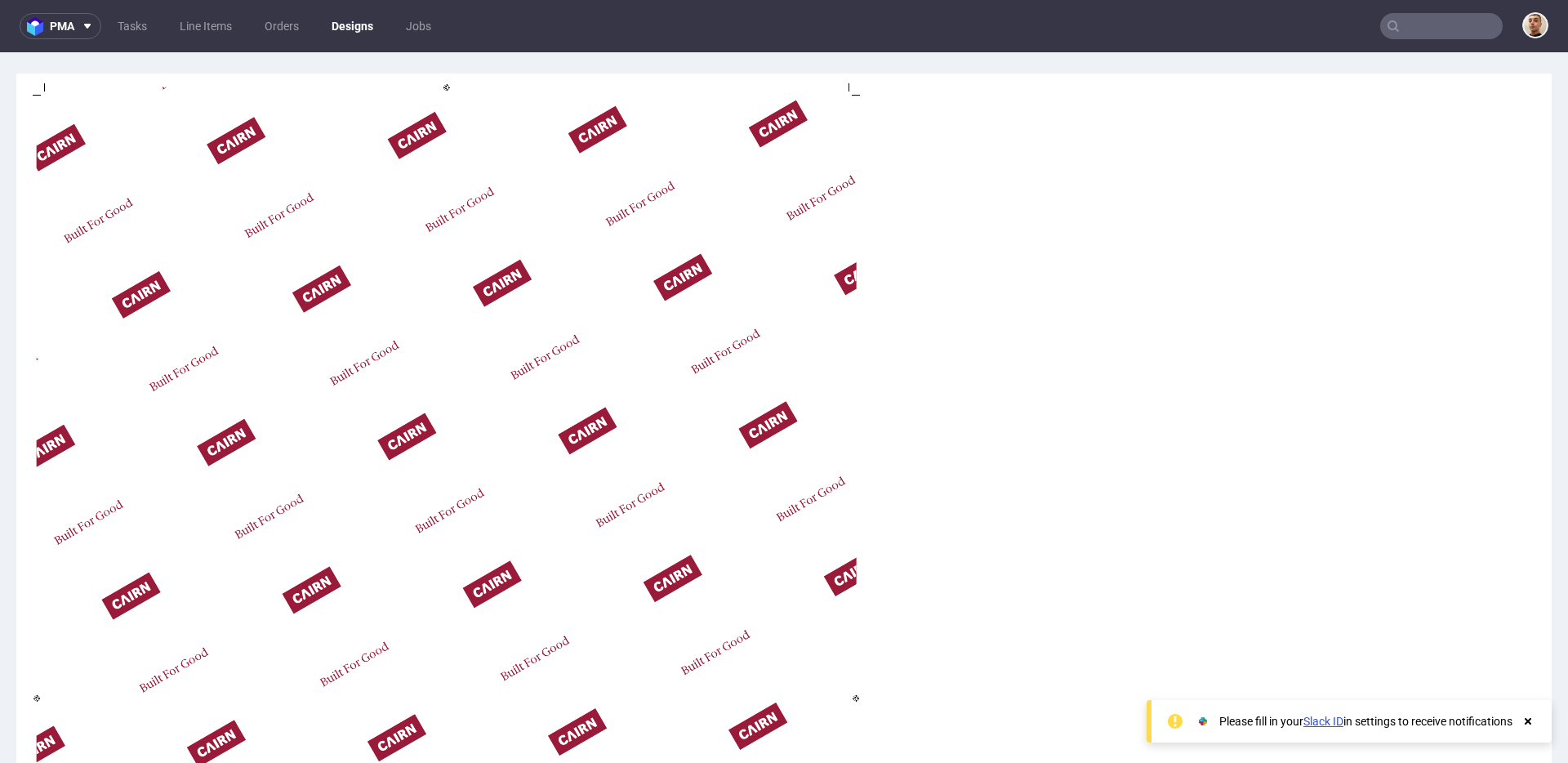
type input "@[DOMAIN_NAME]"
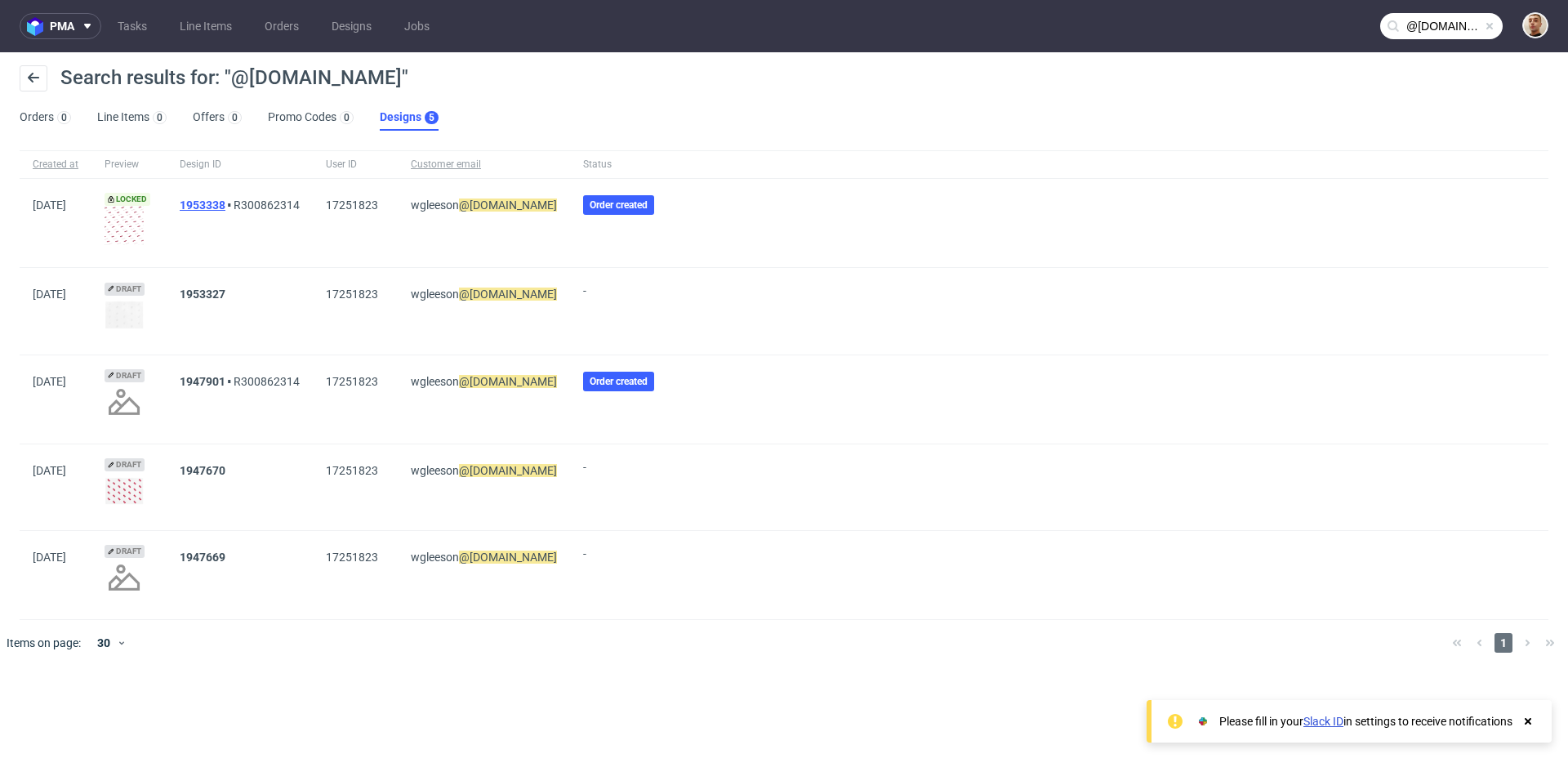
click at [226, 204] on link "1953338" at bounding box center [203, 205] width 45 height 13
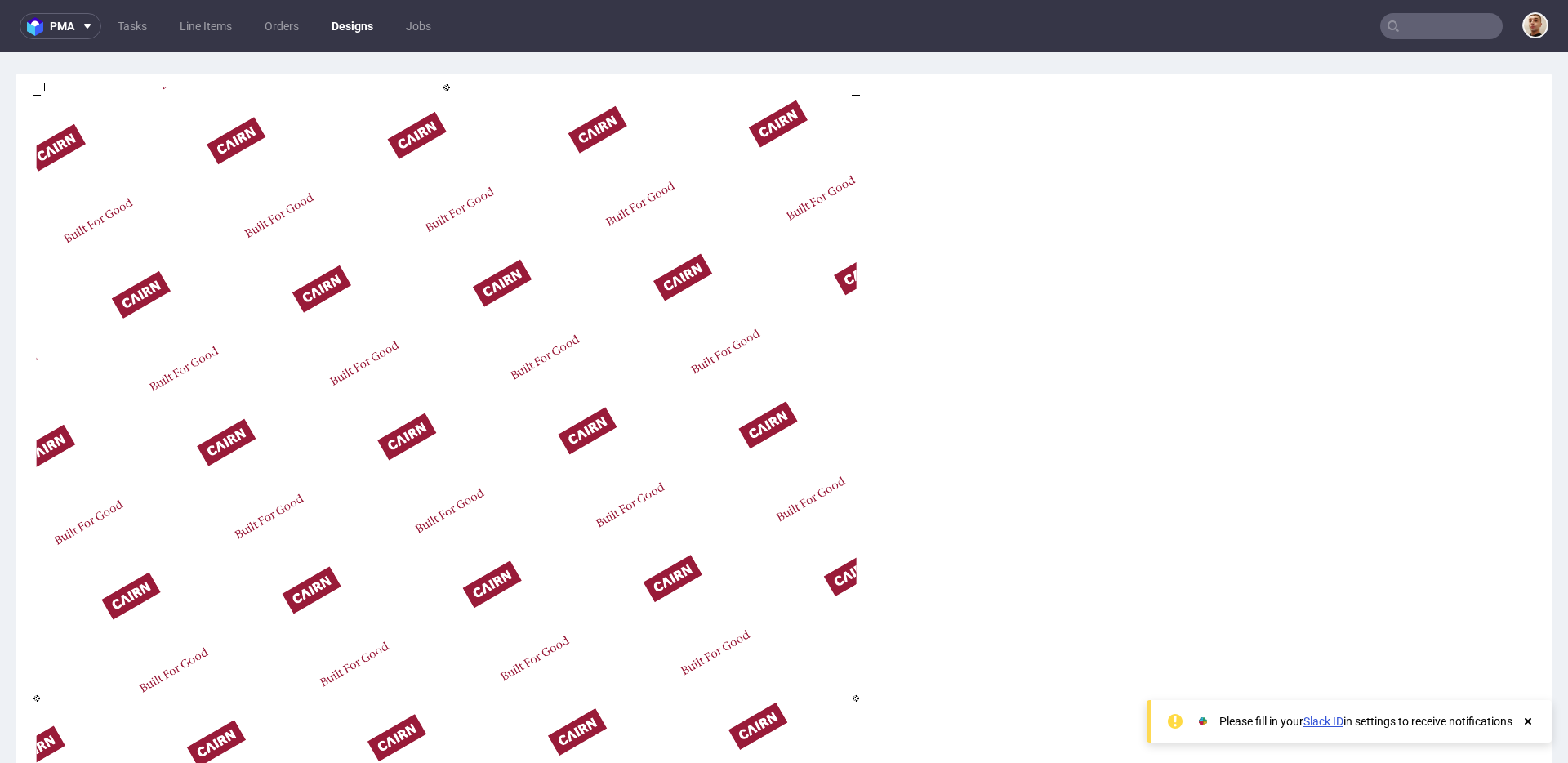
type input "@[DOMAIN_NAME]"
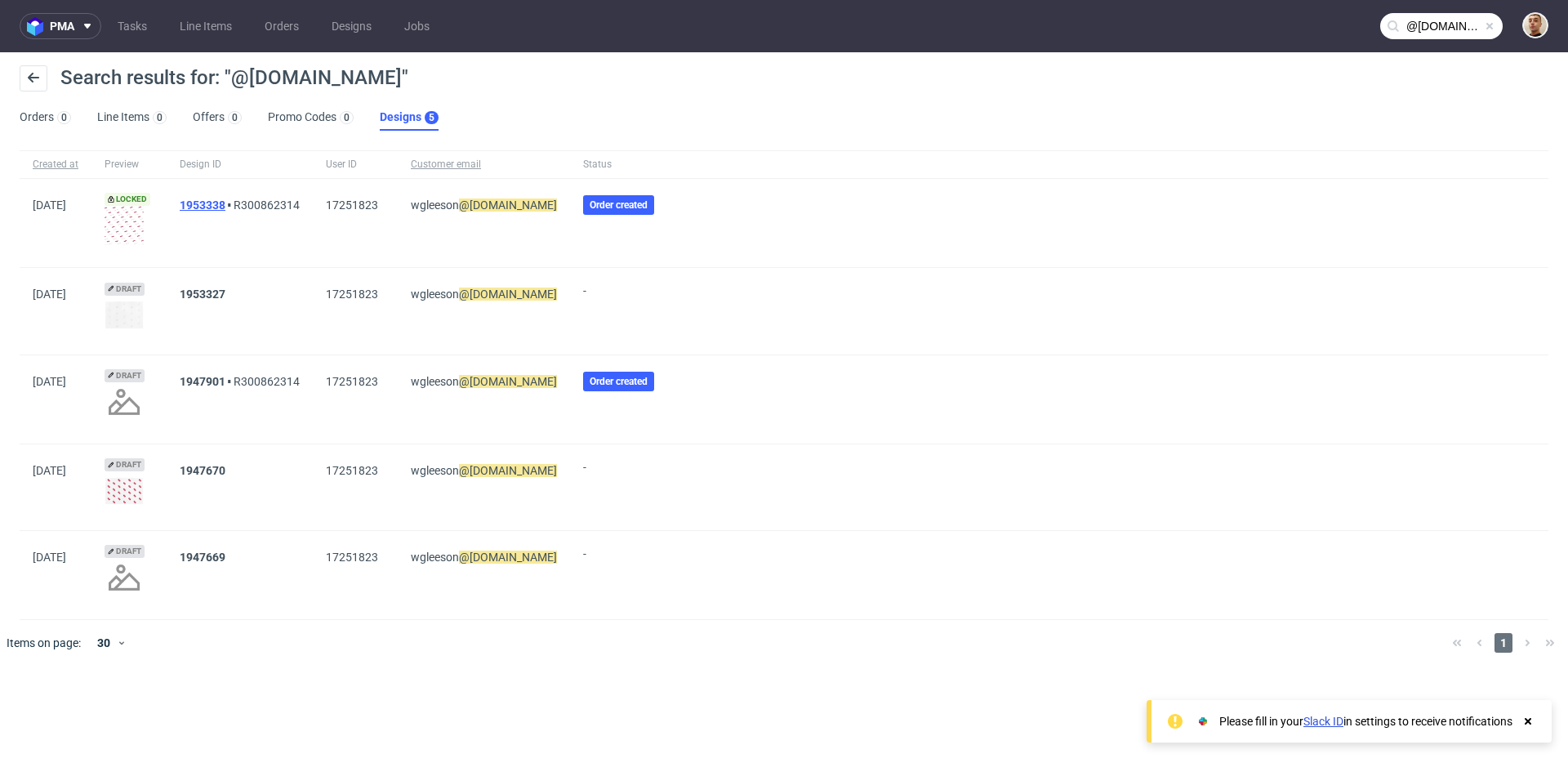
click at [223, 206] on link "1953338" at bounding box center [203, 205] width 45 height 13
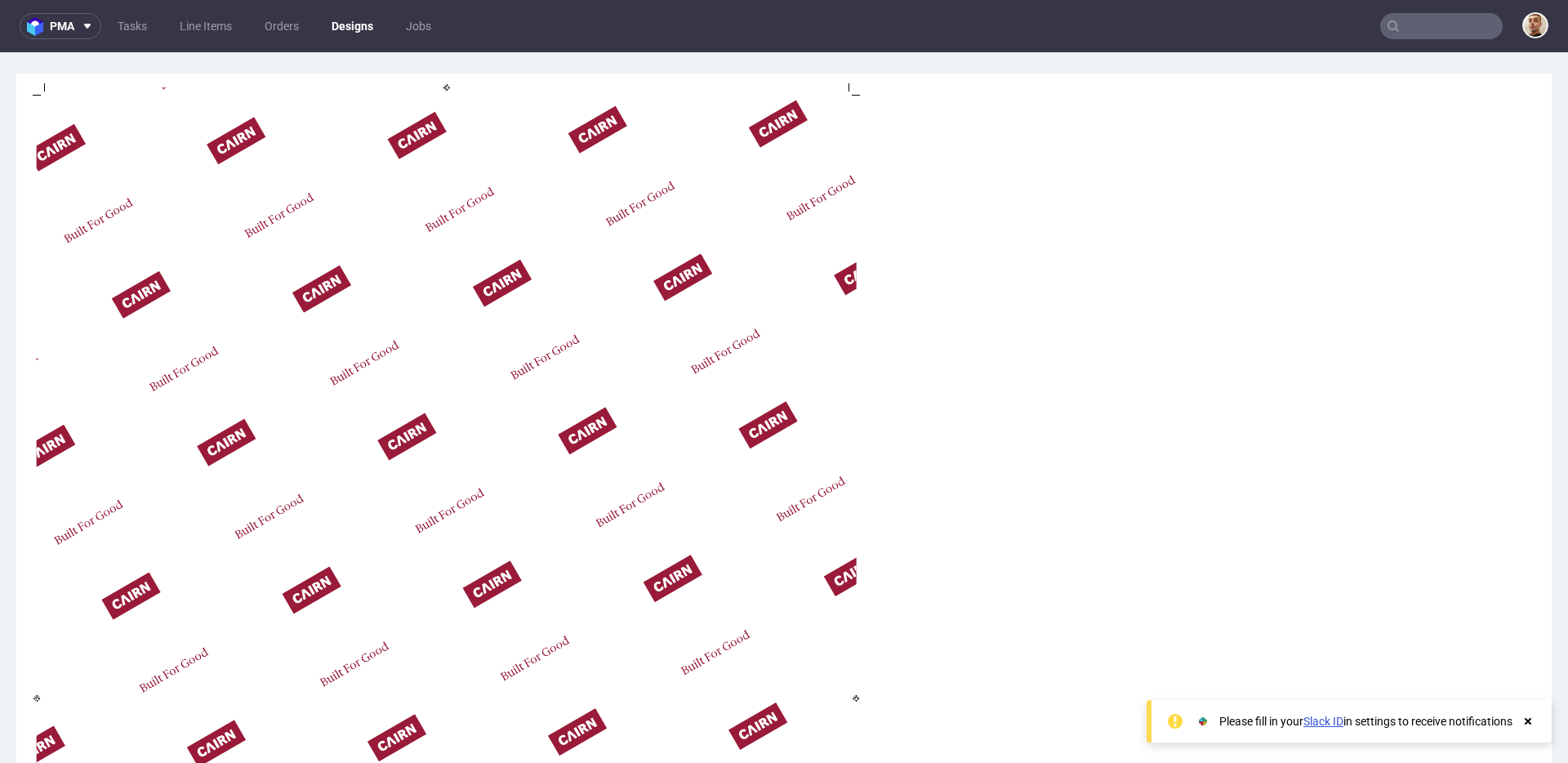
type input "@[DOMAIN_NAME]"
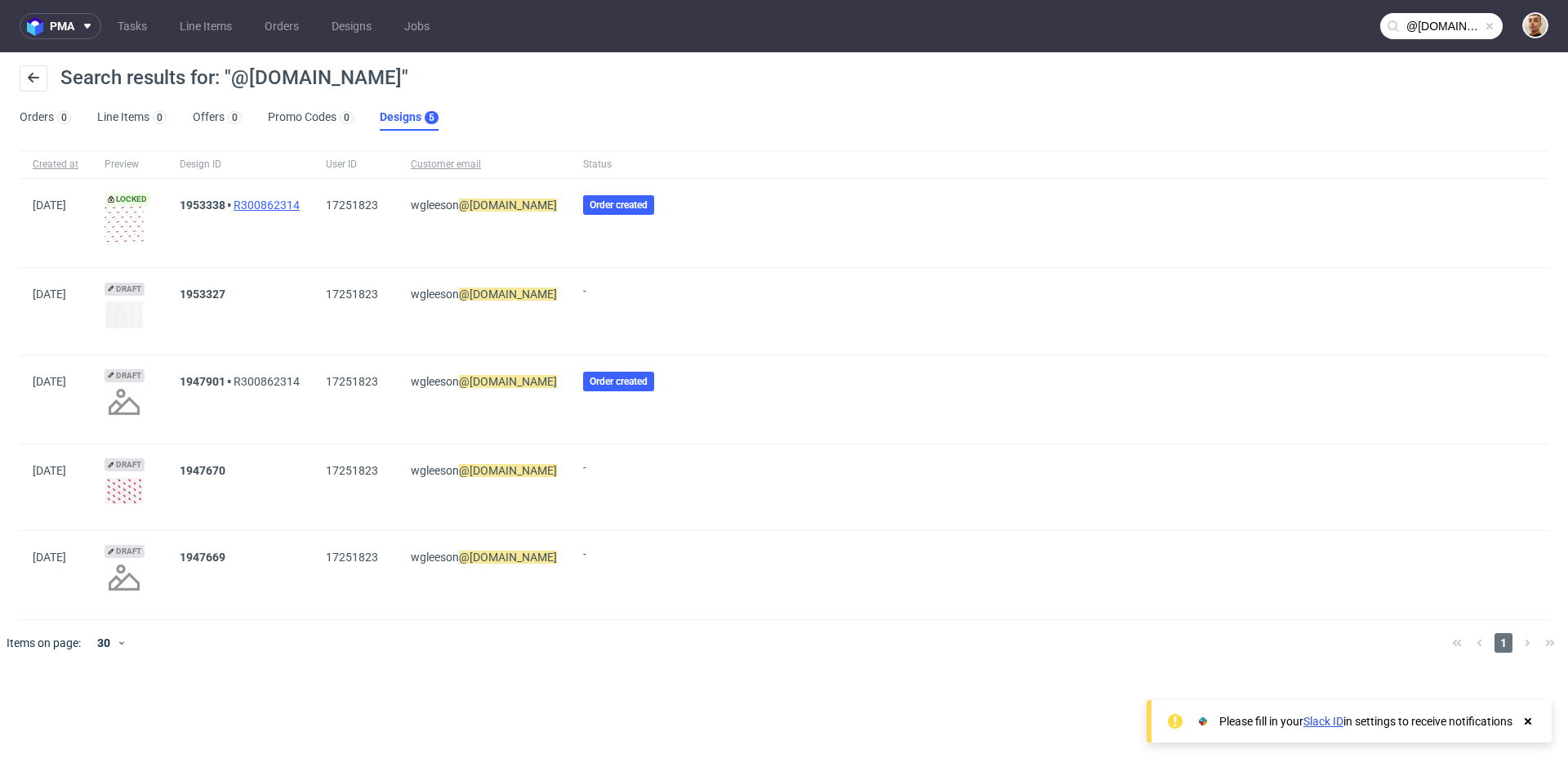
click at [276, 204] on link "R300862314" at bounding box center [266, 205] width 66 height 13
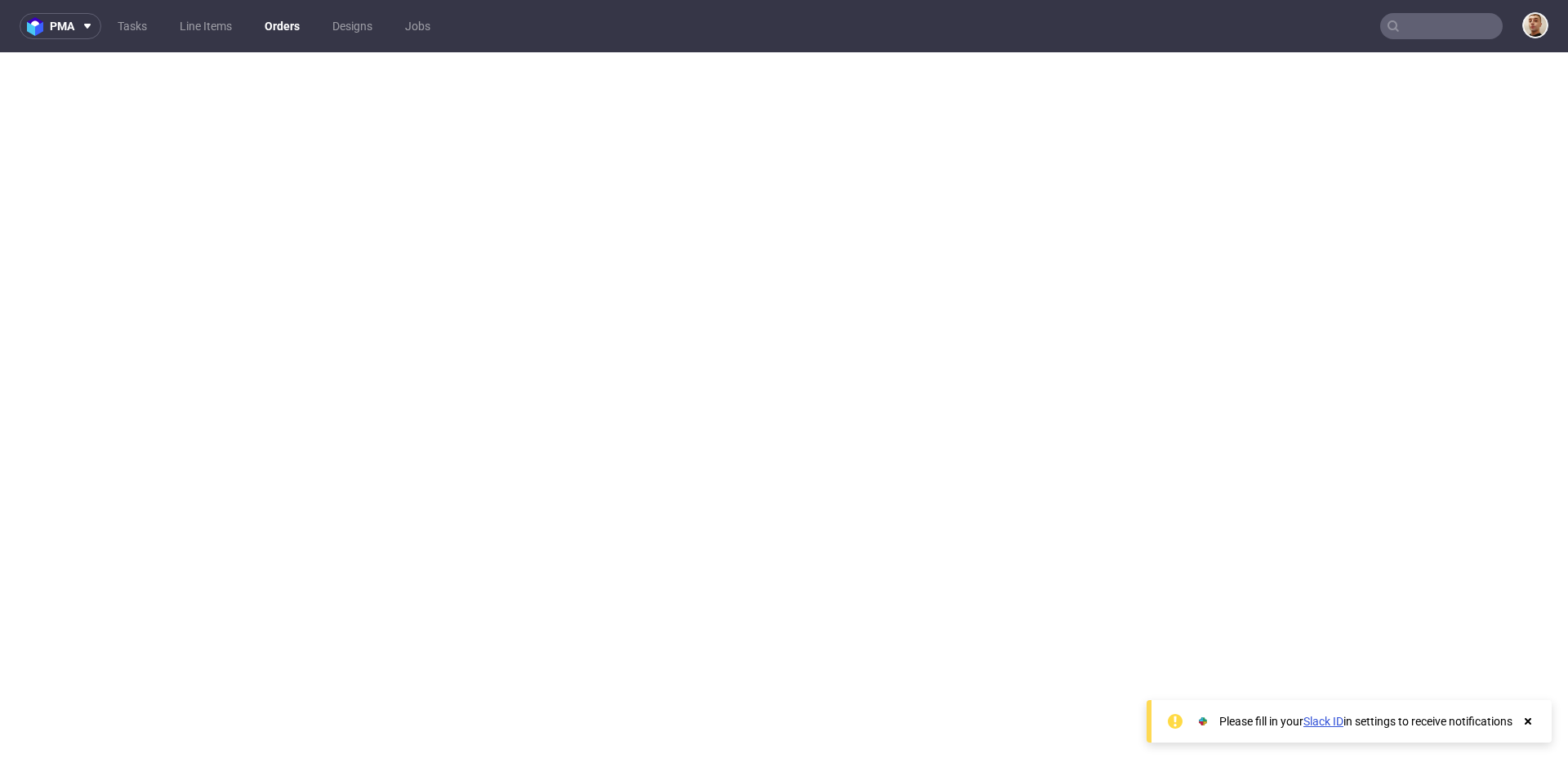
type input "@[DOMAIN_NAME]"
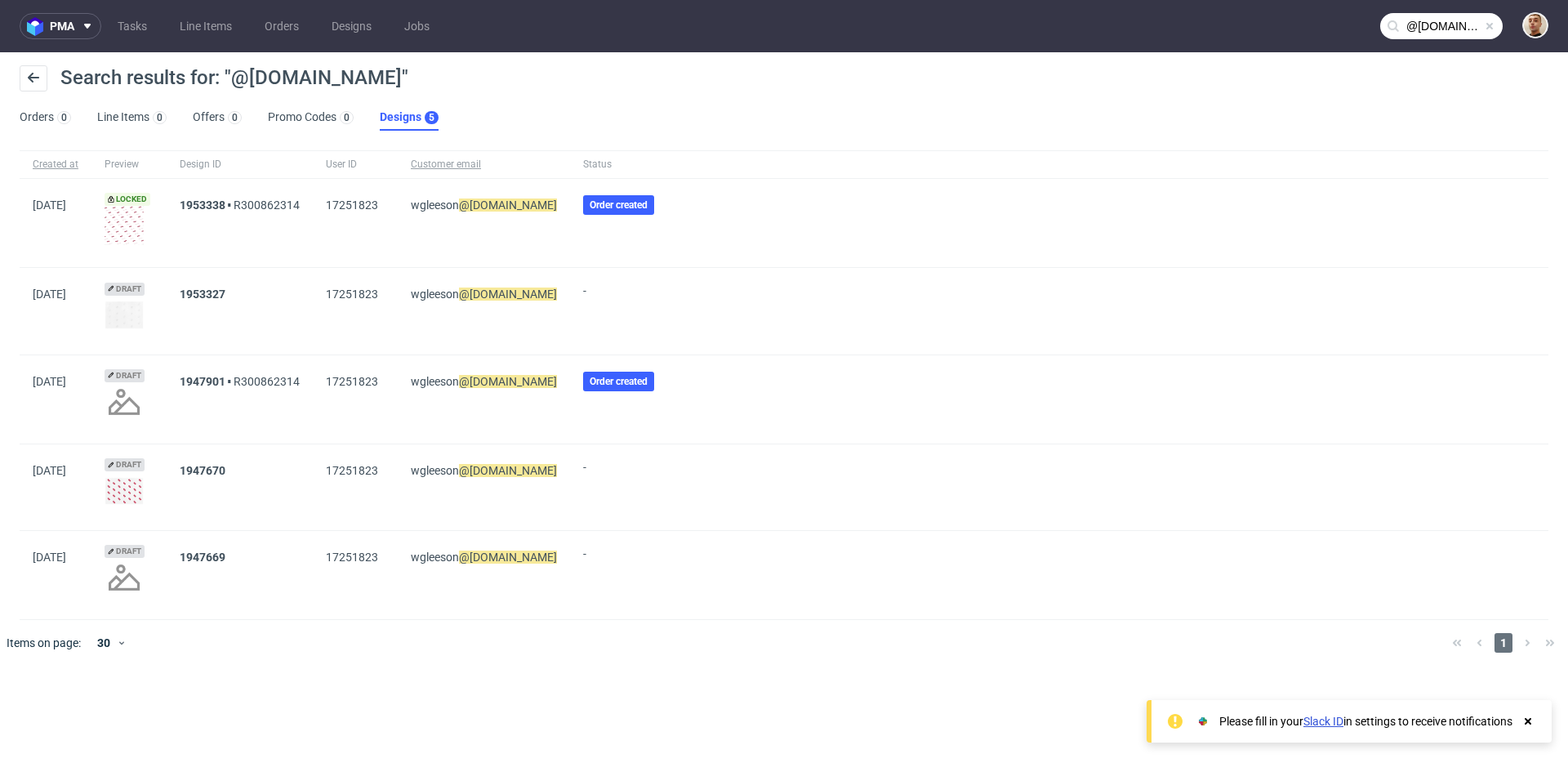
click at [139, 224] on img at bounding box center [124, 225] width 39 height 39
click at [1463, 27] on input "@[DOMAIN_NAME]" at bounding box center [1442, 25] width 123 height 26
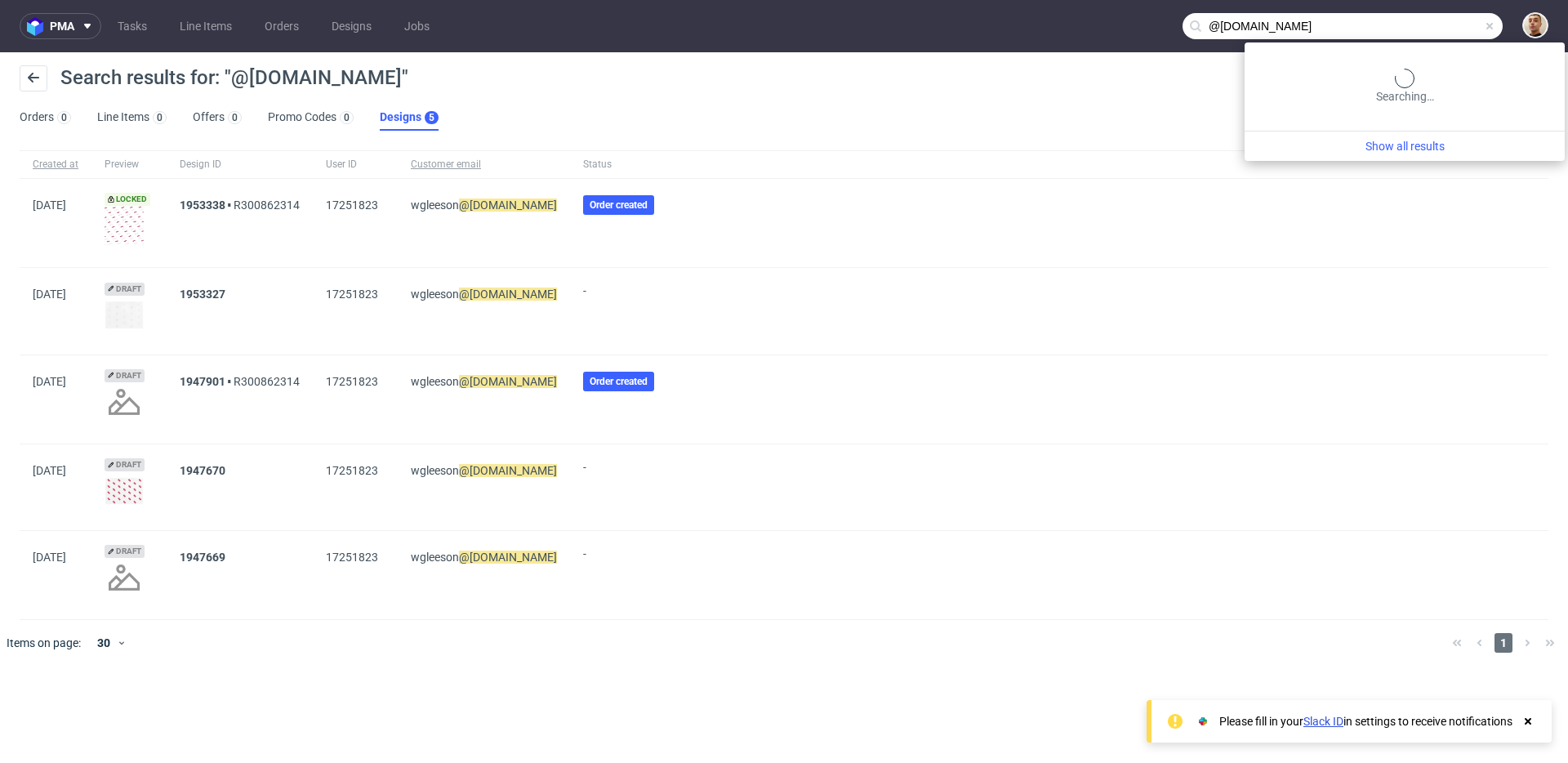
click at [1463, 27] on input "@[DOMAIN_NAME]" at bounding box center [1342, 25] width 320 height 26
